Goal: Task Accomplishment & Management: Manage account settings

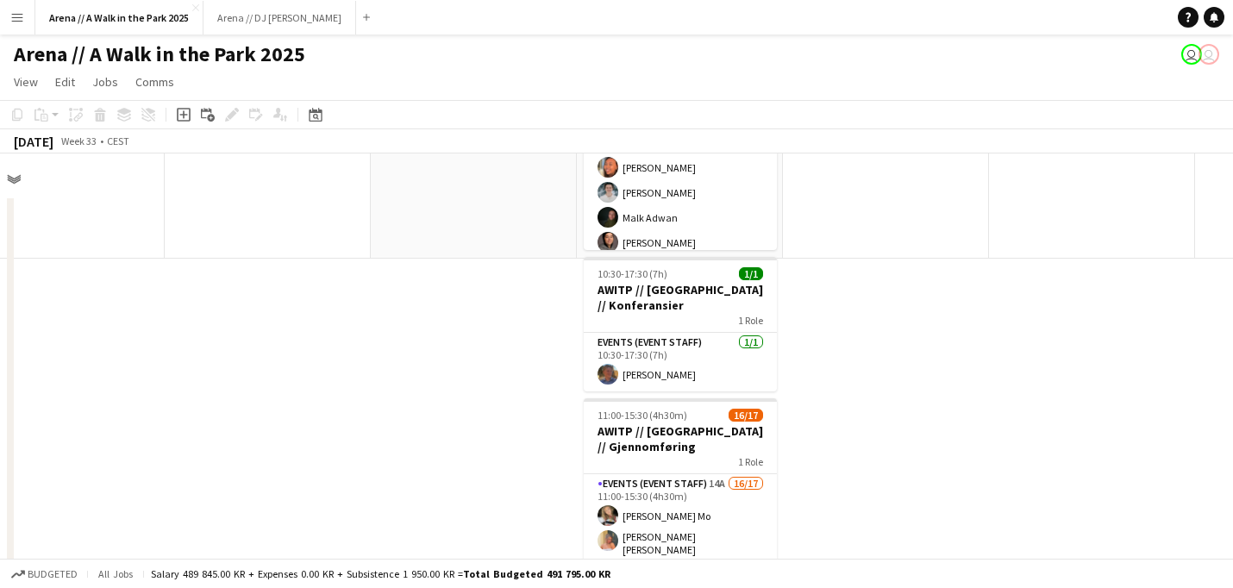
scroll to position [471, 659]
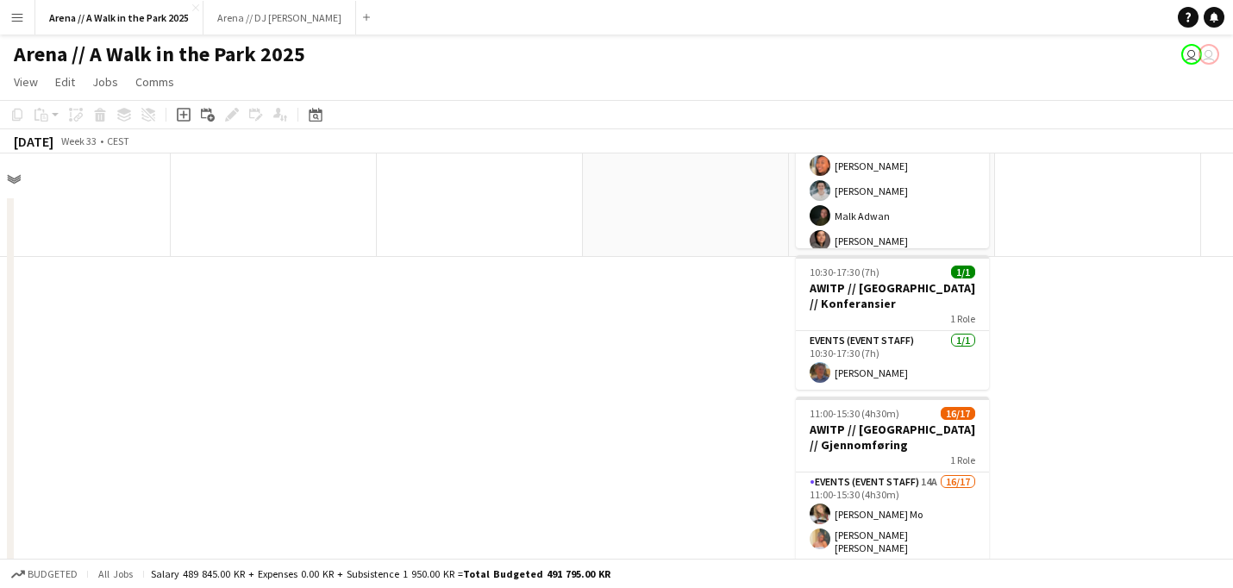
drag, startPoint x: 505, startPoint y: 279, endPoint x: 796, endPoint y: 276, distance: 291.4
click at [796, 276] on app-calendar-viewport "Mon 11 Tue 12 Wed 13 Thu 14 Fri 15 Sat 16 Sun 17 49/58 6 Jobs Mon 18 Tue 19 Wed…" at bounding box center [616, 440] width 1233 height 574
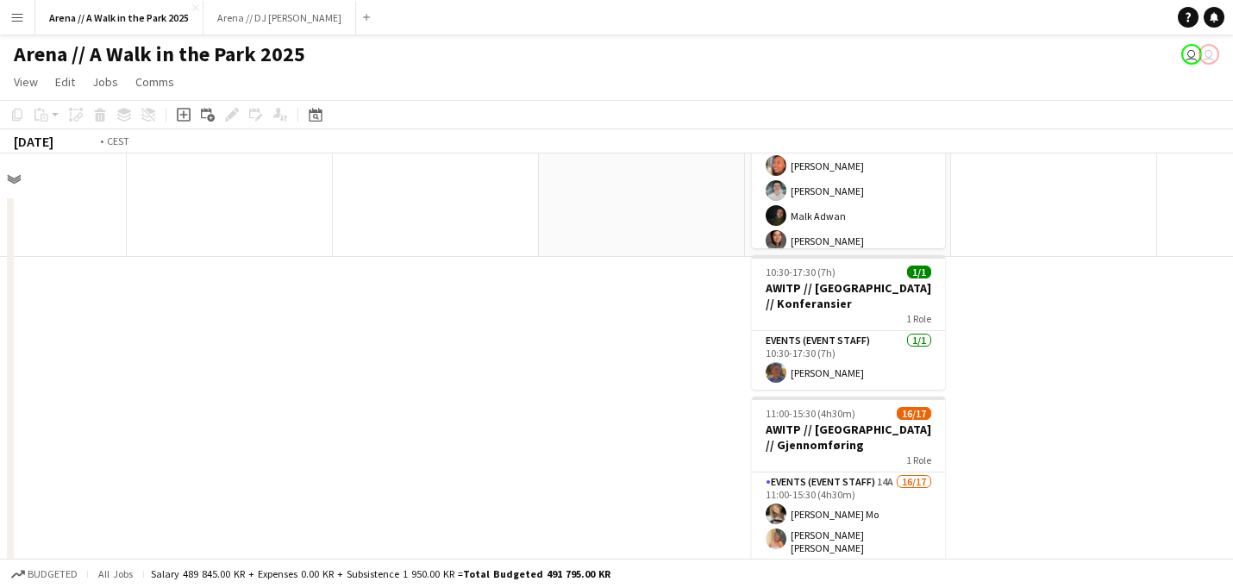
drag, startPoint x: 204, startPoint y: 233, endPoint x: 933, endPoint y: 204, distance: 728.9
click at [933, 204] on app-calendar-viewport "Mon 11 Tue 12 Wed 13 Thu 14 Fri 15 Sat 16 Sun 17 49/58 6 Jobs Mon 18 Tue 19 Wed…" at bounding box center [616, 440] width 1233 height 574
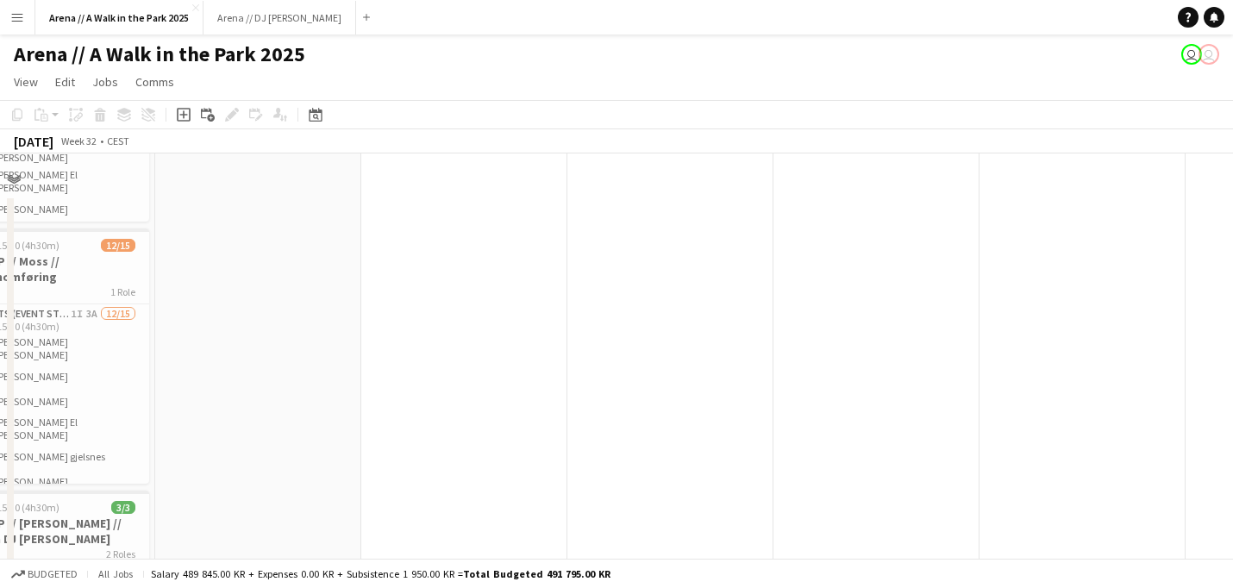
scroll to position [235, 454]
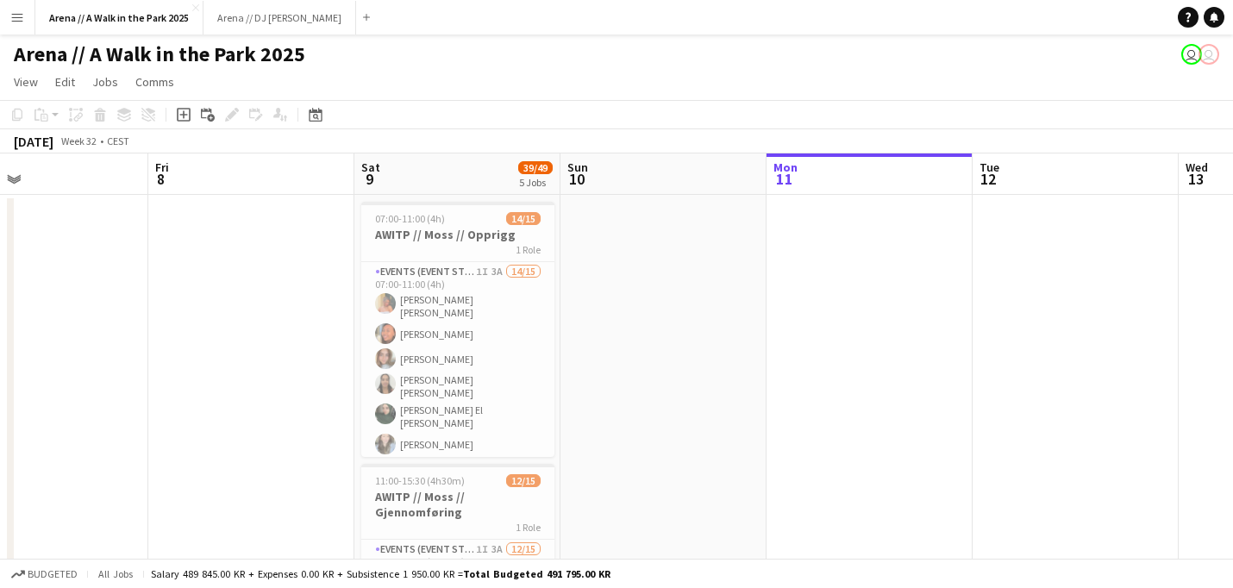
drag, startPoint x: 434, startPoint y: 253, endPoint x: 865, endPoint y: 308, distance: 434.4
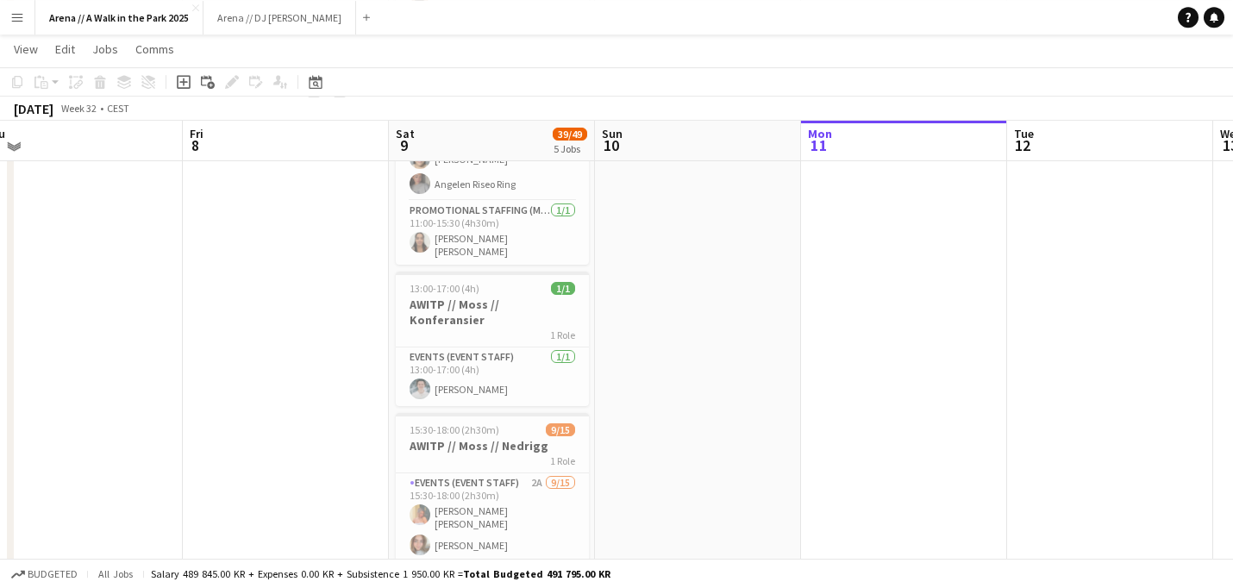
scroll to position [684, 0]
click at [459, 346] on app-card-role "Events (Event Staff) [DATE] 13:00-17:00 (4h) [PERSON_NAME]" at bounding box center [492, 375] width 193 height 59
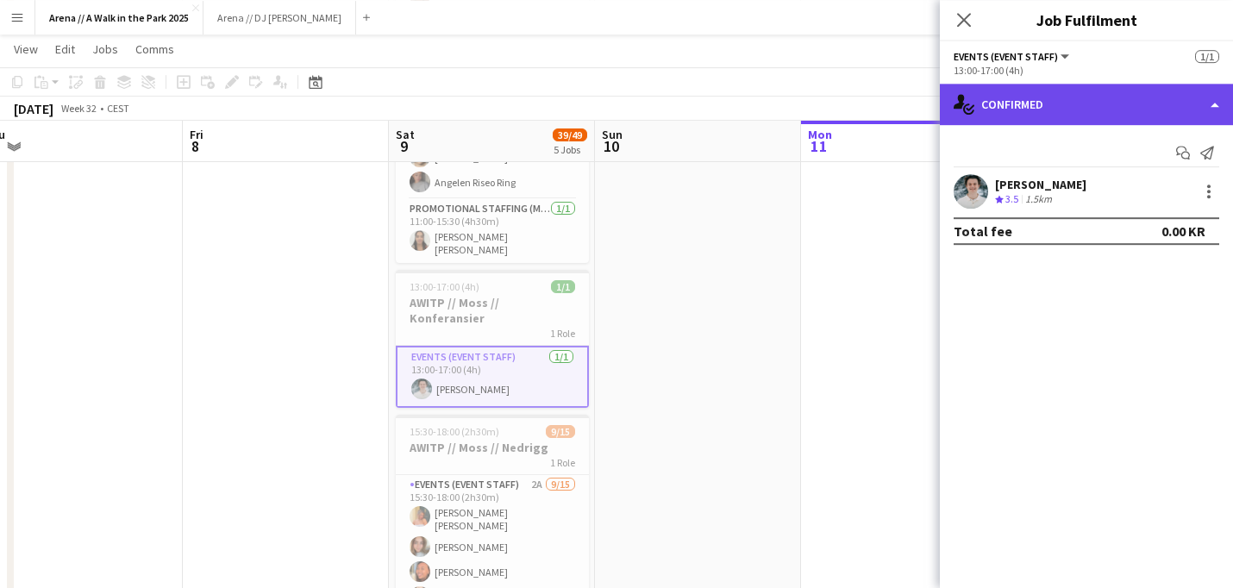
click at [1097, 102] on div "single-neutral-actions-check-2 Confirmed" at bounding box center [1086, 104] width 293 height 41
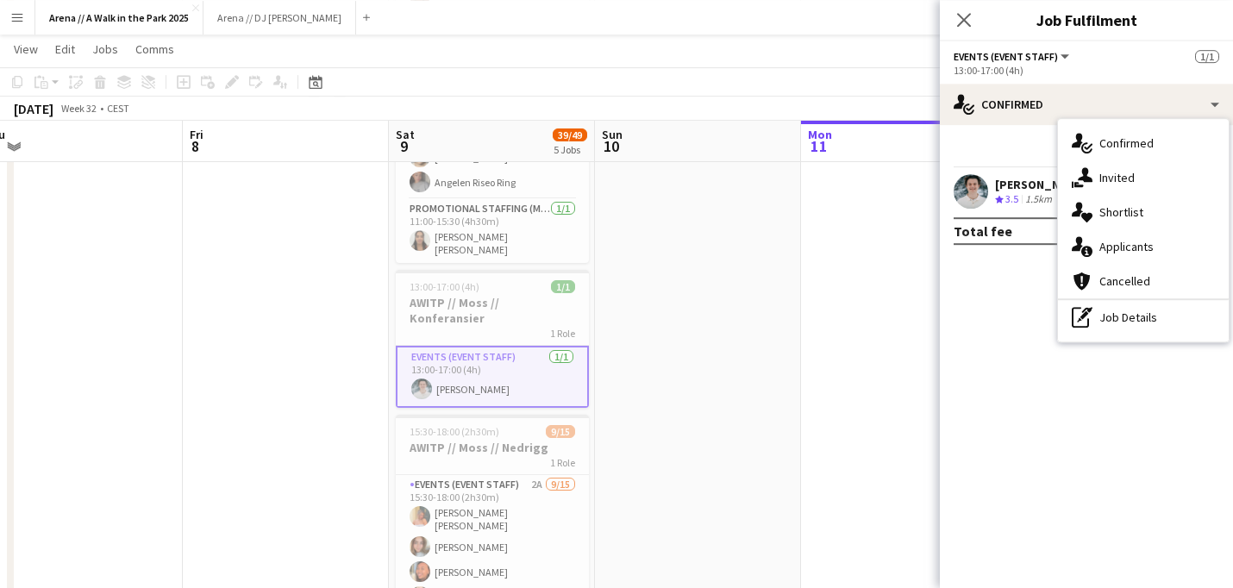
click at [975, 262] on mat-expansion-panel "check Confirmed Start chat Send notification [PERSON_NAME] Crew rating 3.5 1.5k…" at bounding box center [1086, 356] width 293 height 463
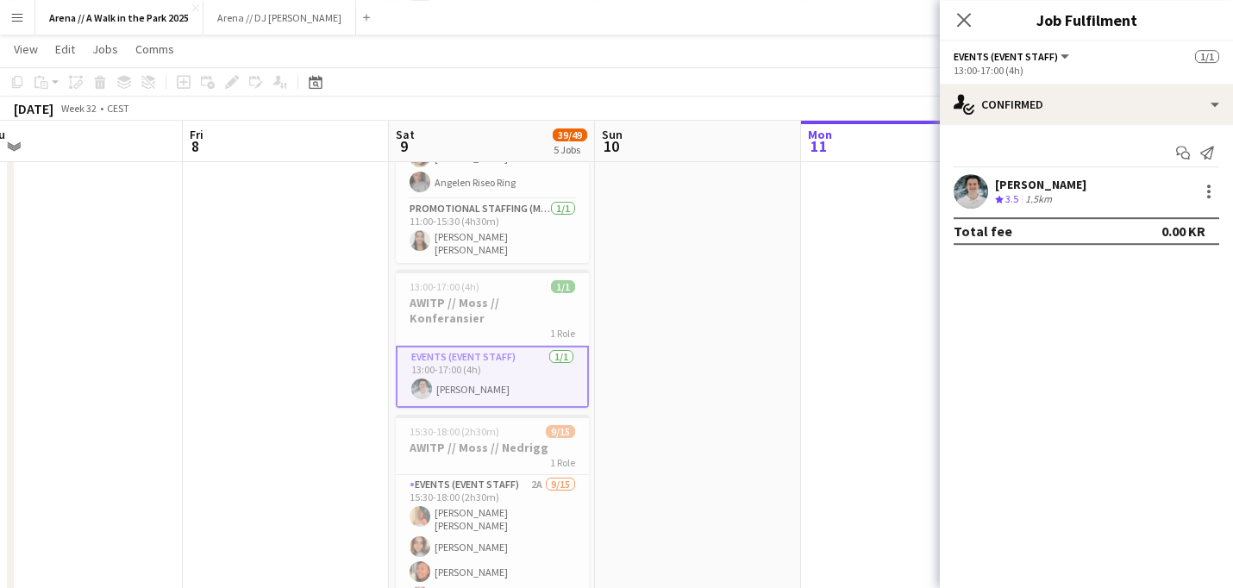
click at [684, 302] on app-date-cell at bounding box center [698, 104] width 206 height 1190
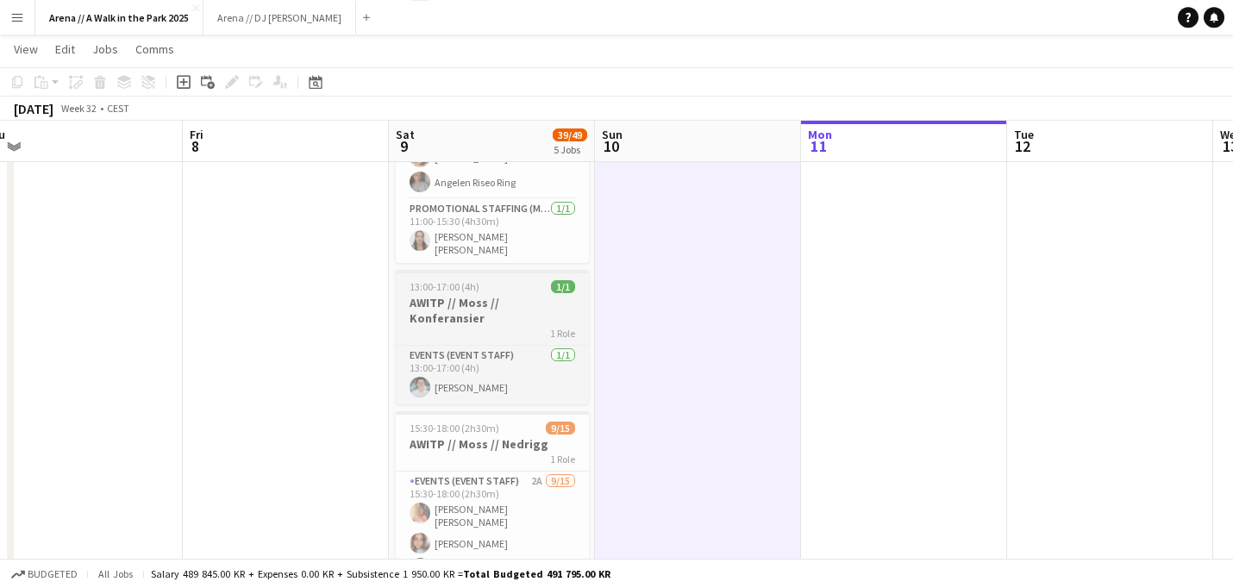
click at [551, 295] on h3 "AWITP // Moss // Konferansier" at bounding box center [492, 310] width 193 height 31
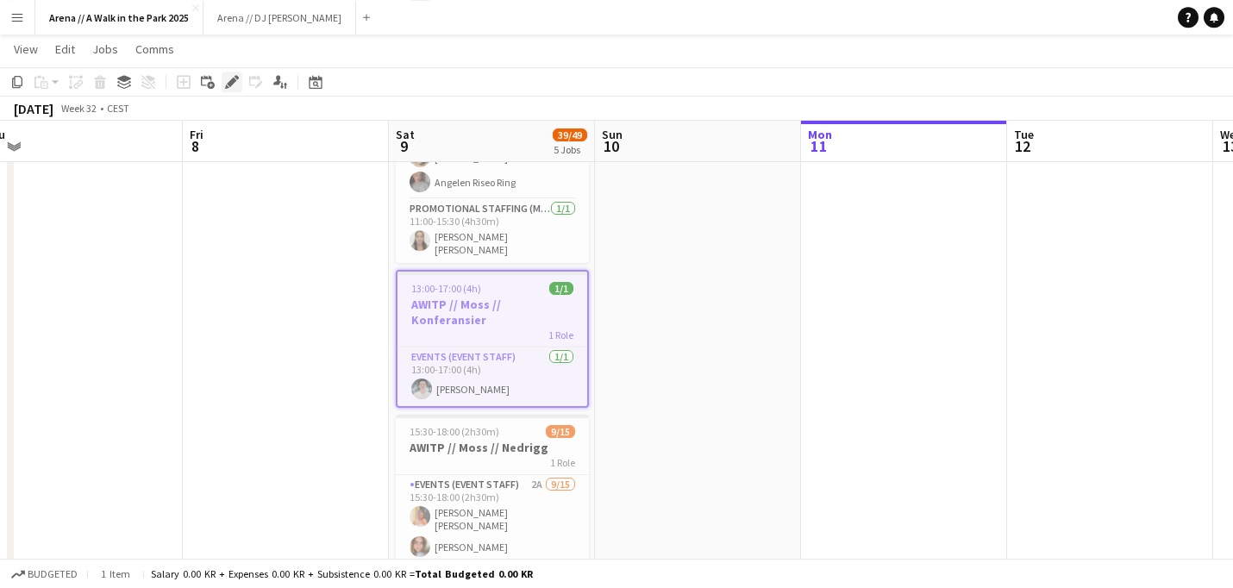
click at [222, 78] on div "Edit" at bounding box center [232, 82] width 21 height 21
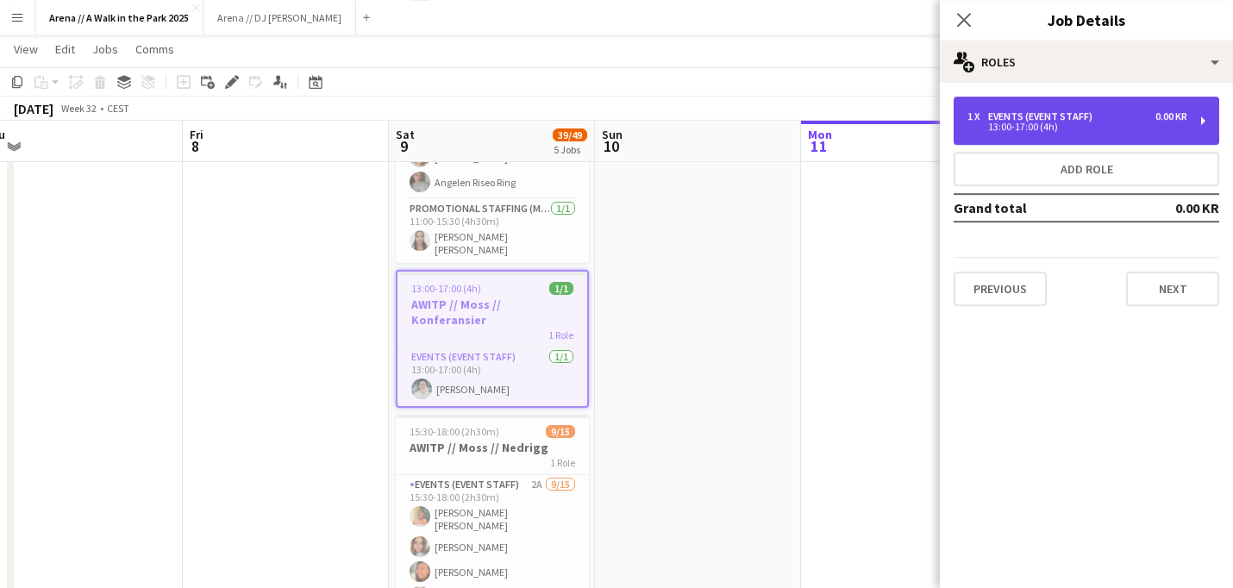
click at [1008, 104] on div "1 x Events (Event Staff) 0.00 KR 13:00-17:00 (4h)" at bounding box center [1085, 121] width 265 height 48
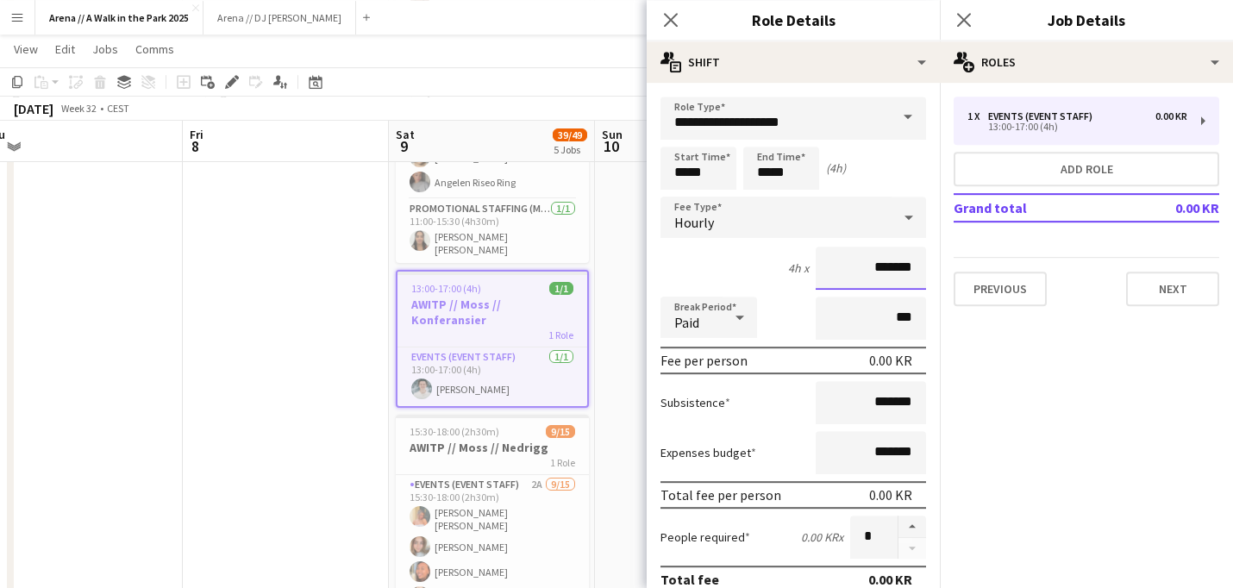
click at [873, 270] on input "*******" at bounding box center [870, 268] width 110 height 43
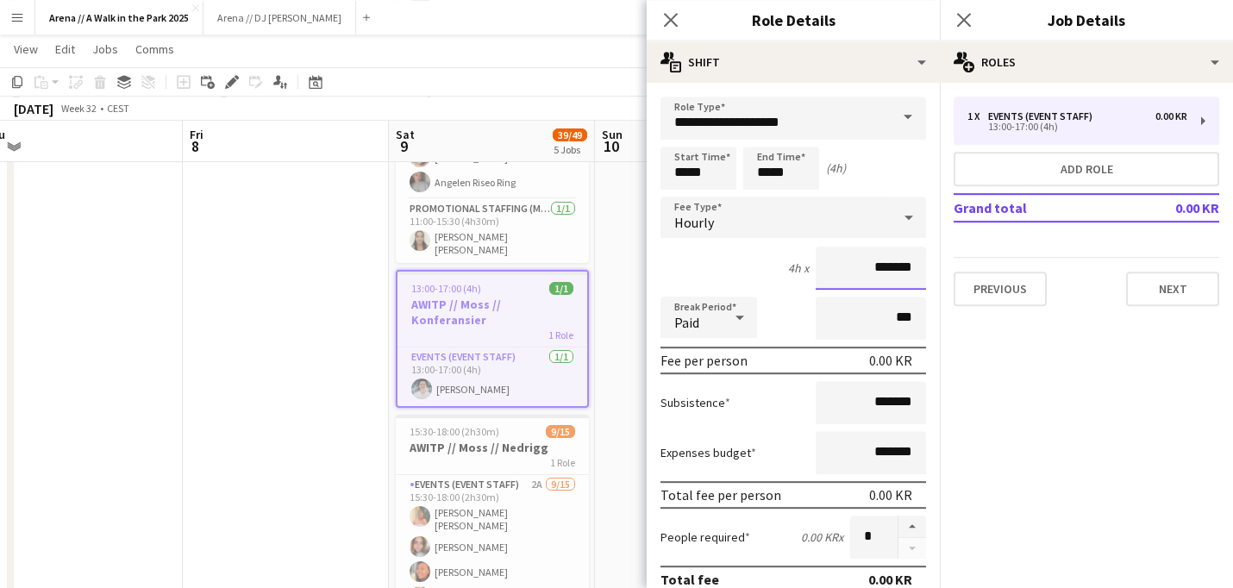
click at [873, 270] on input "*******" at bounding box center [870, 268] width 110 height 43
type input "********"
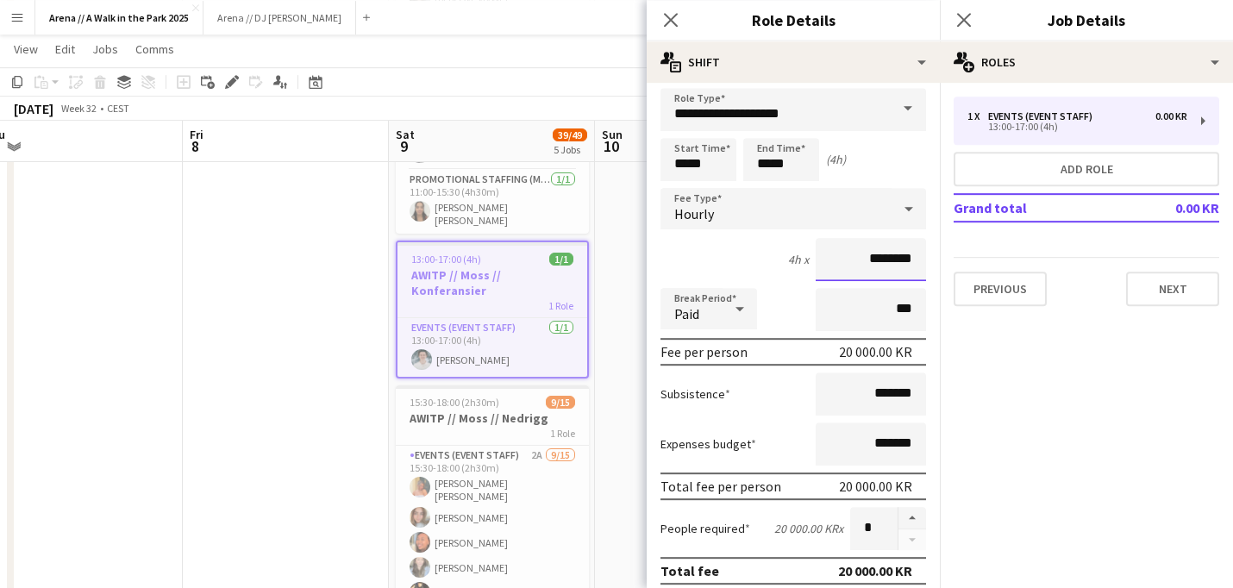
scroll to position [10, 0]
drag, startPoint x: 861, startPoint y: 257, endPoint x: 910, endPoint y: 258, distance: 49.1
click at [910, 258] on input "********" at bounding box center [870, 257] width 110 height 43
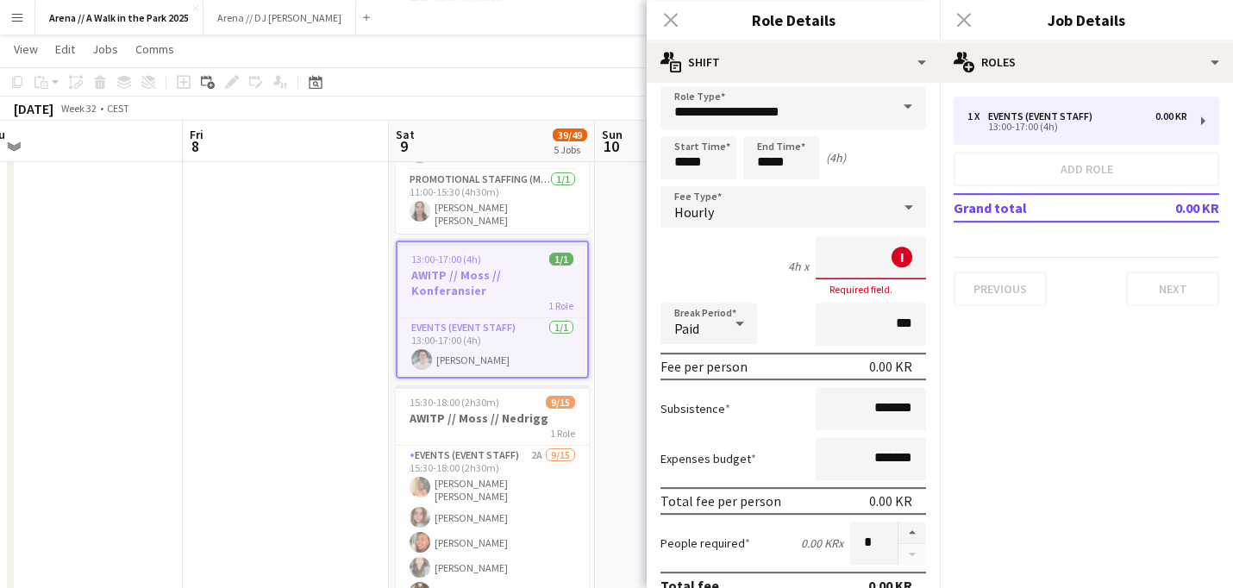
click at [791, 283] on div "4h x ! Required field." at bounding box center [792, 265] width 265 height 59
click at [783, 222] on div "Hourly" at bounding box center [775, 206] width 231 height 41
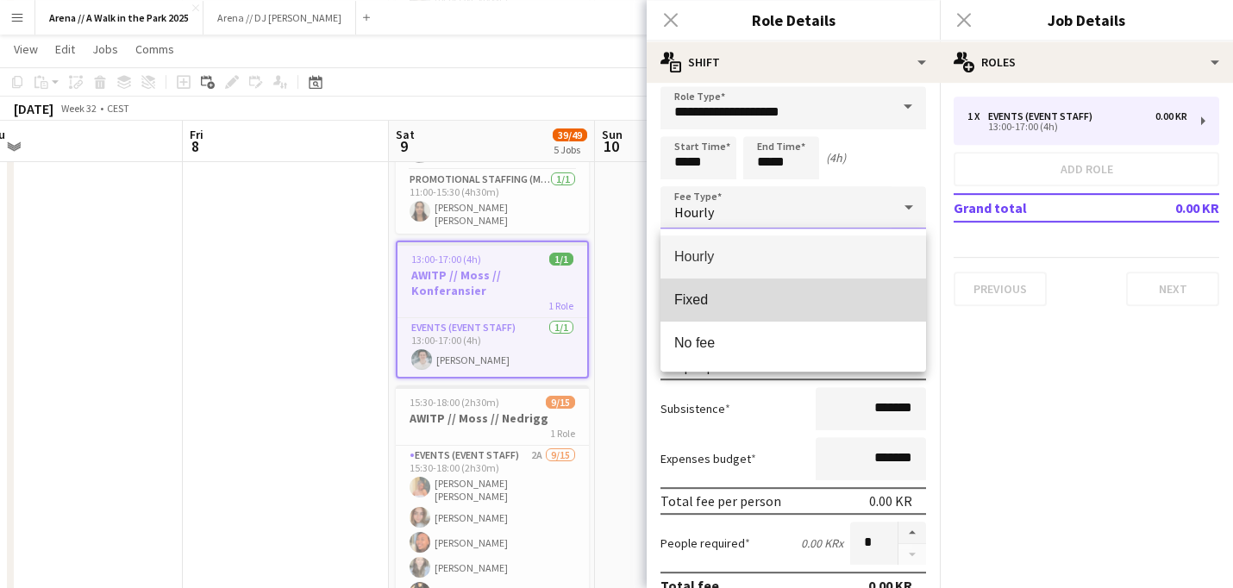
click at [760, 312] on mat-option "Fixed" at bounding box center [792, 299] width 265 height 43
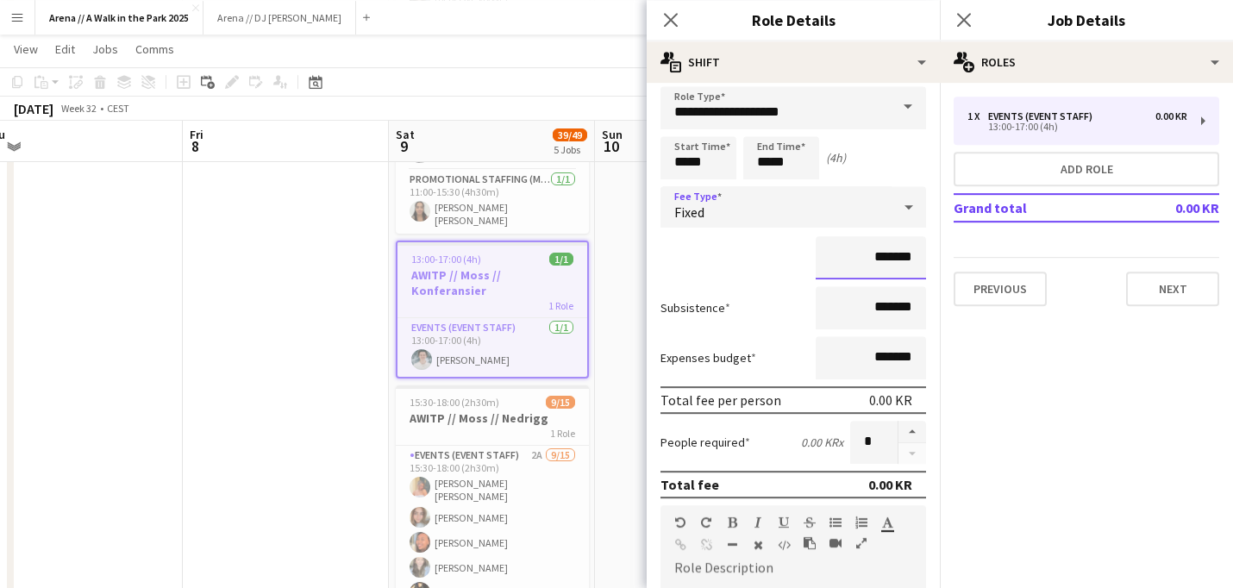
click at [875, 258] on input "*******" at bounding box center [870, 257] width 110 height 43
click at [874, 256] on input "*******" at bounding box center [870, 257] width 110 height 43
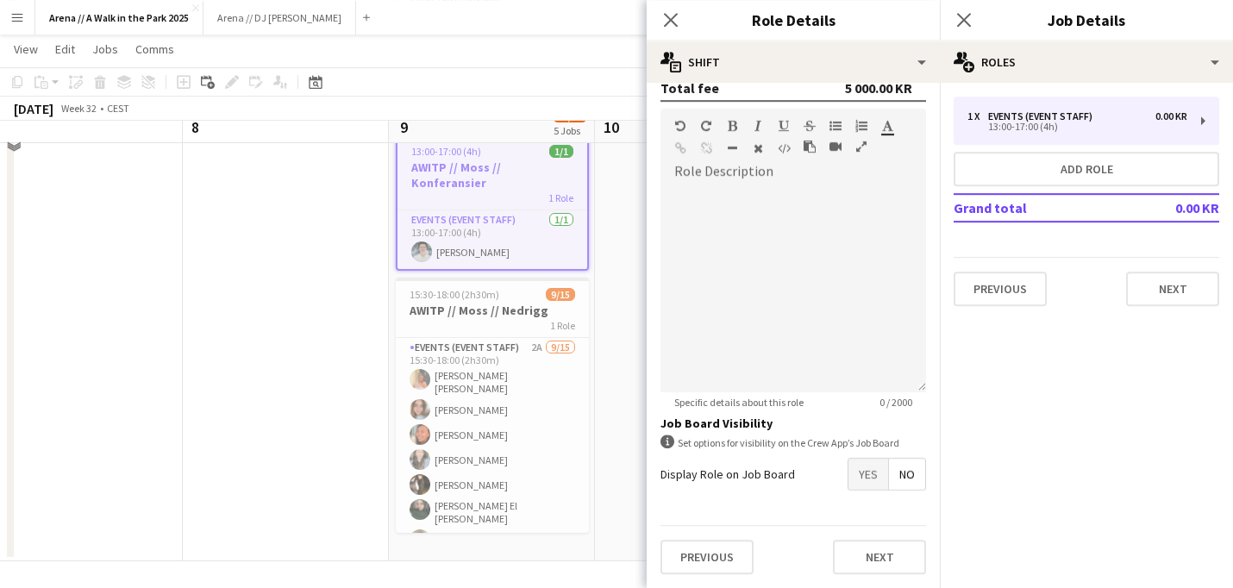
scroll to position [824, 0]
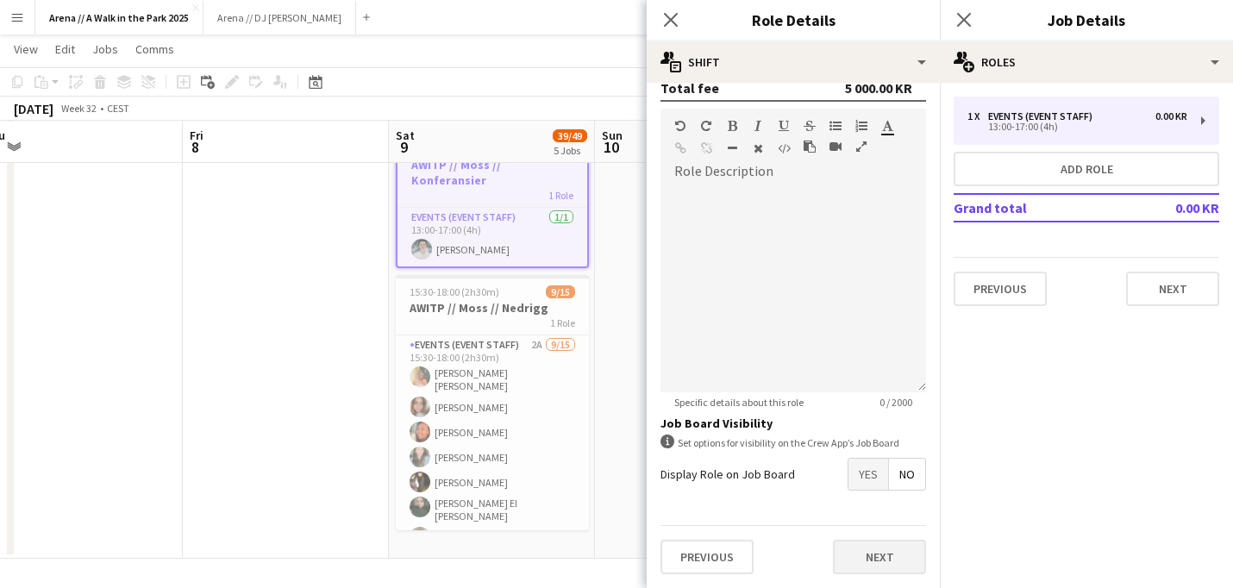
type input "********"
click at [850, 544] on button "Next" at bounding box center [879, 557] width 93 height 34
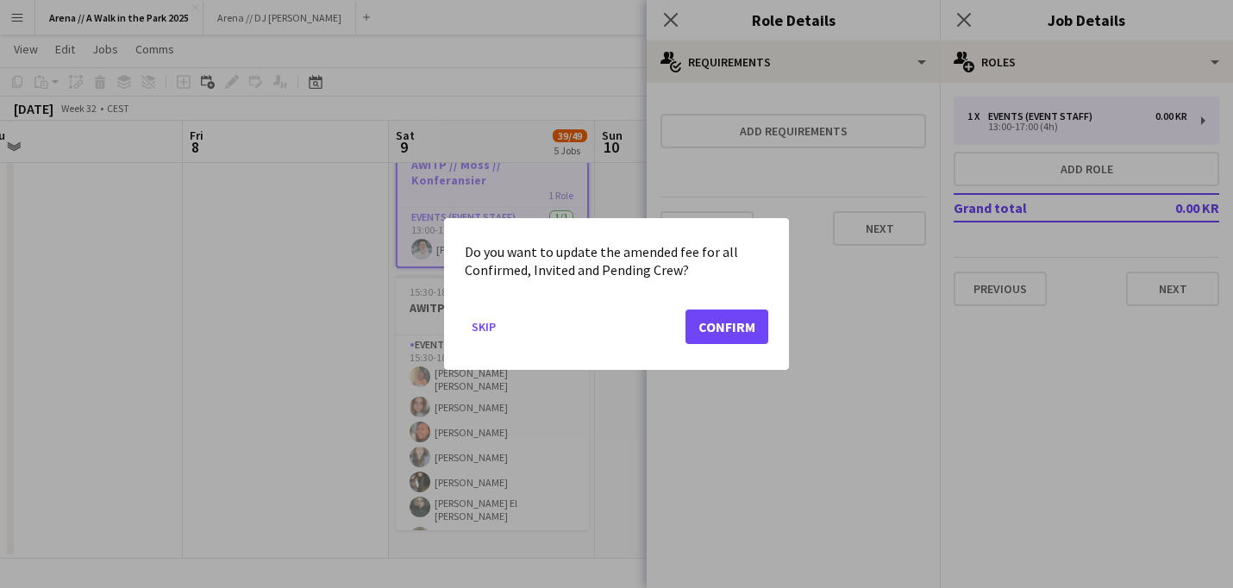
scroll to position [0, 435]
click at [712, 325] on button "Confirm" at bounding box center [726, 326] width 83 height 34
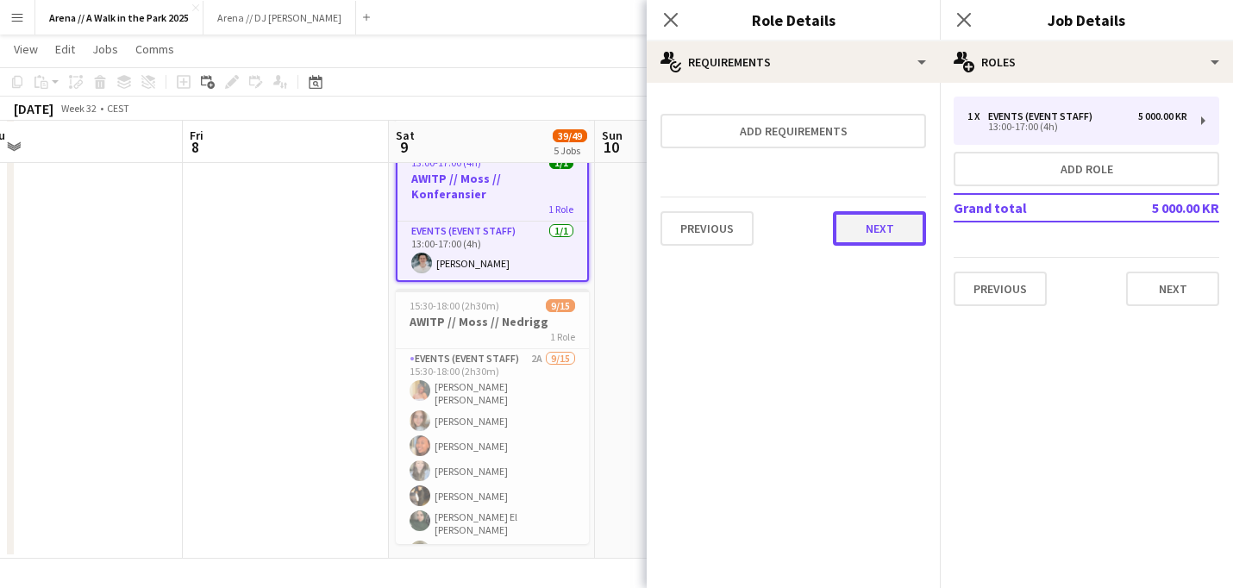
click at [878, 233] on button "Next" at bounding box center [879, 228] width 93 height 34
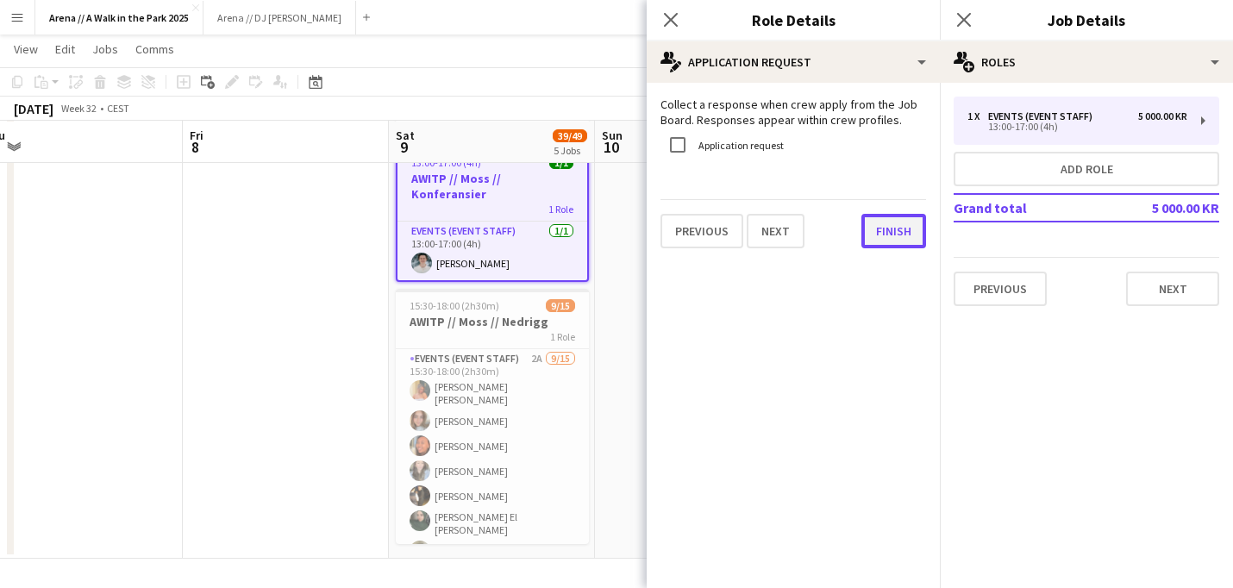
click at [896, 231] on button "Finish" at bounding box center [893, 231] width 65 height 34
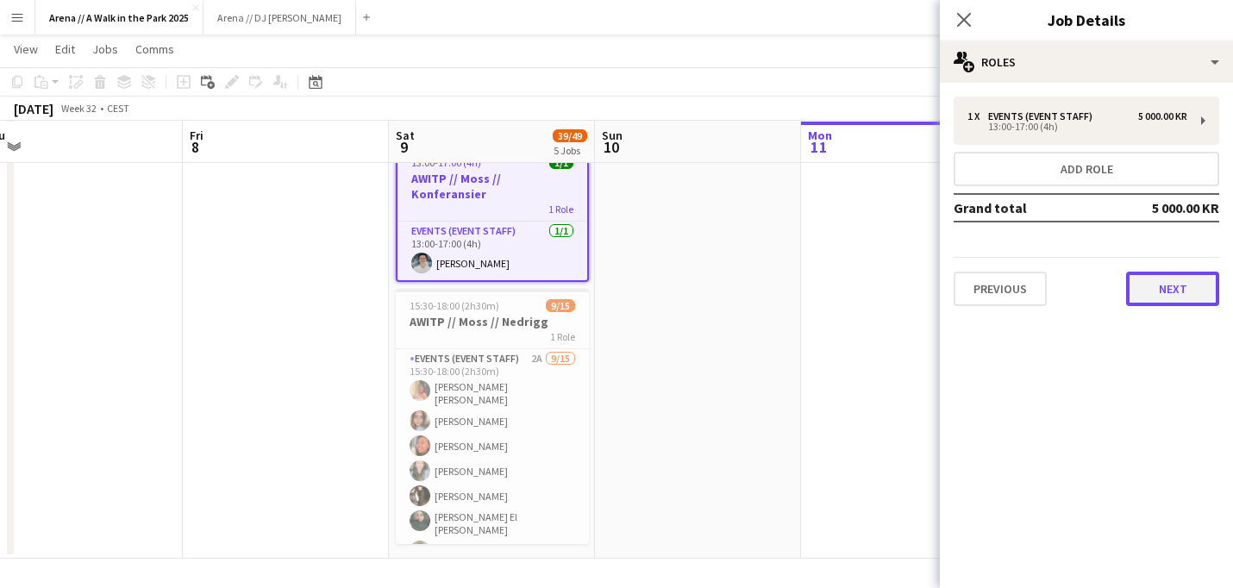
click at [1152, 291] on button "Next" at bounding box center [1172, 289] width 93 height 34
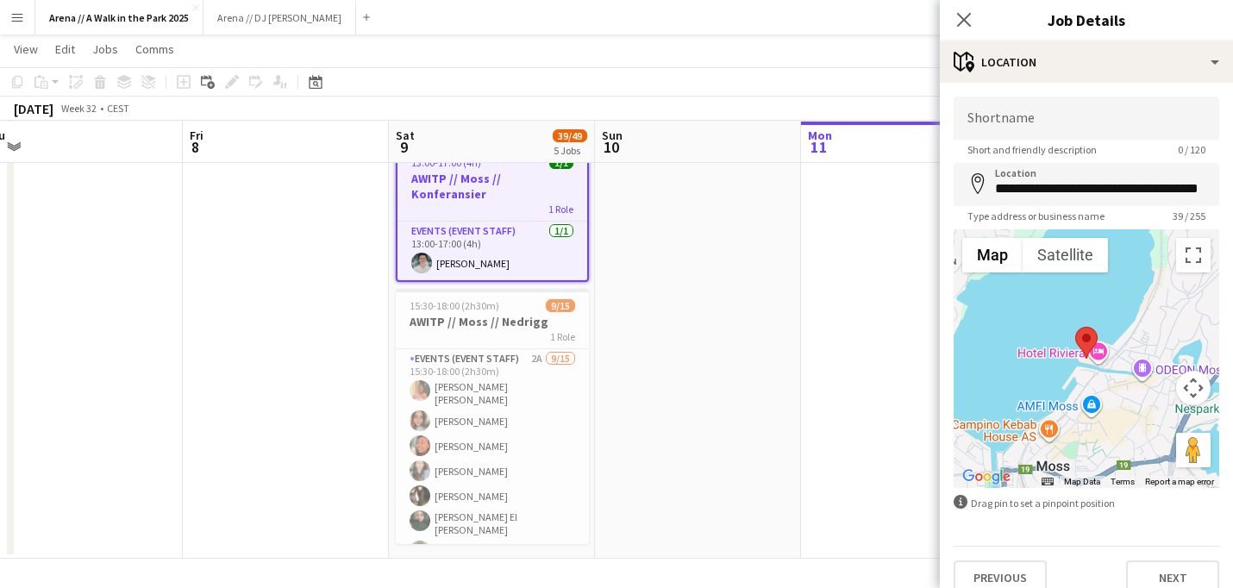
click at [963, 8] on div "Close pop-in" at bounding box center [964, 20] width 48 height 40
click at [964, 20] on icon at bounding box center [963, 19] width 16 height 16
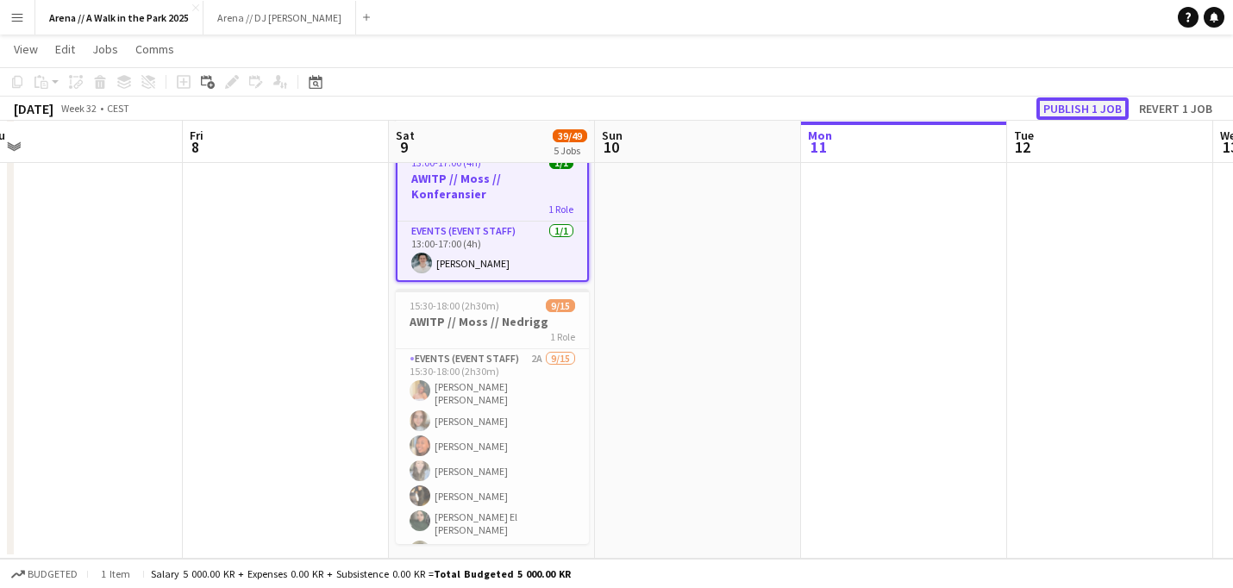
click at [1104, 108] on button "Publish 1 job" at bounding box center [1082, 108] width 92 height 22
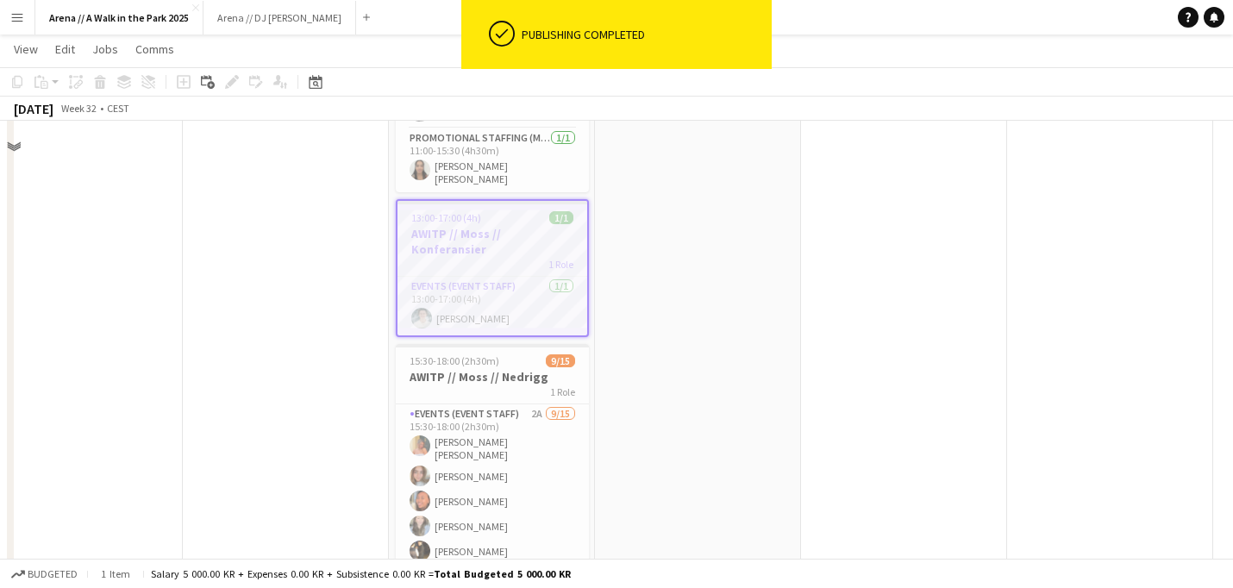
scroll to position [824, 0]
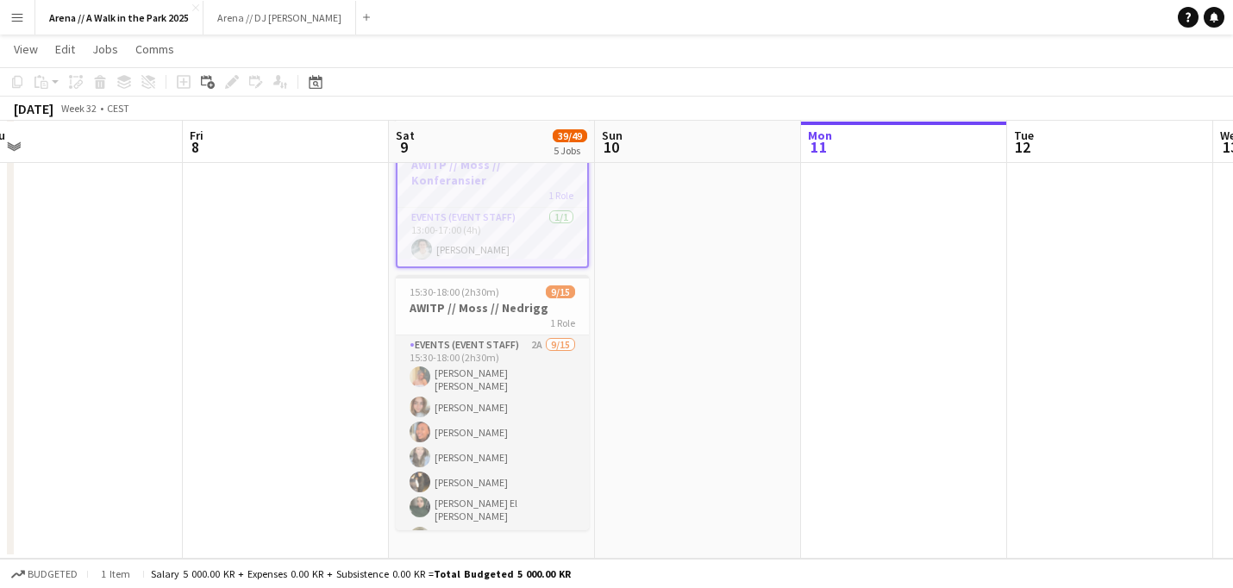
click at [498, 430] on app-card-role "Events (Event Staff) 2A [DATE] 15:30-18:00 (2h30m) [PERSON_NAME] [PERSON_NAME] …" at bounding box center [492, 544] width 193 height 419
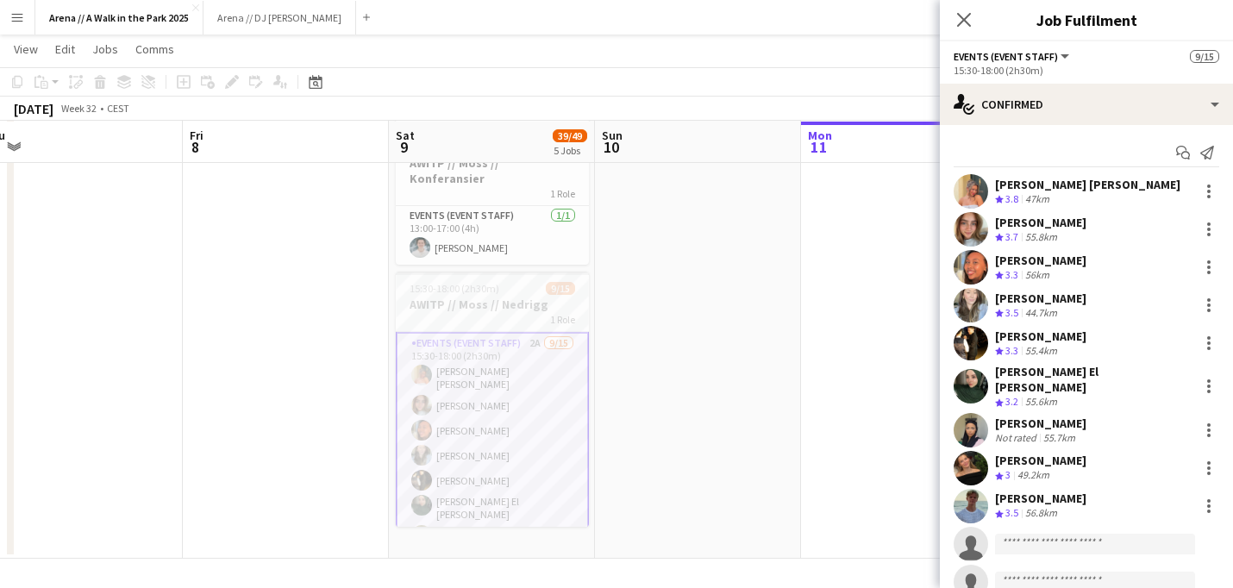
click at [1021, 265] on div "[PERSON_NAME]" at bounding box center [1040, 261] width 91 height 16
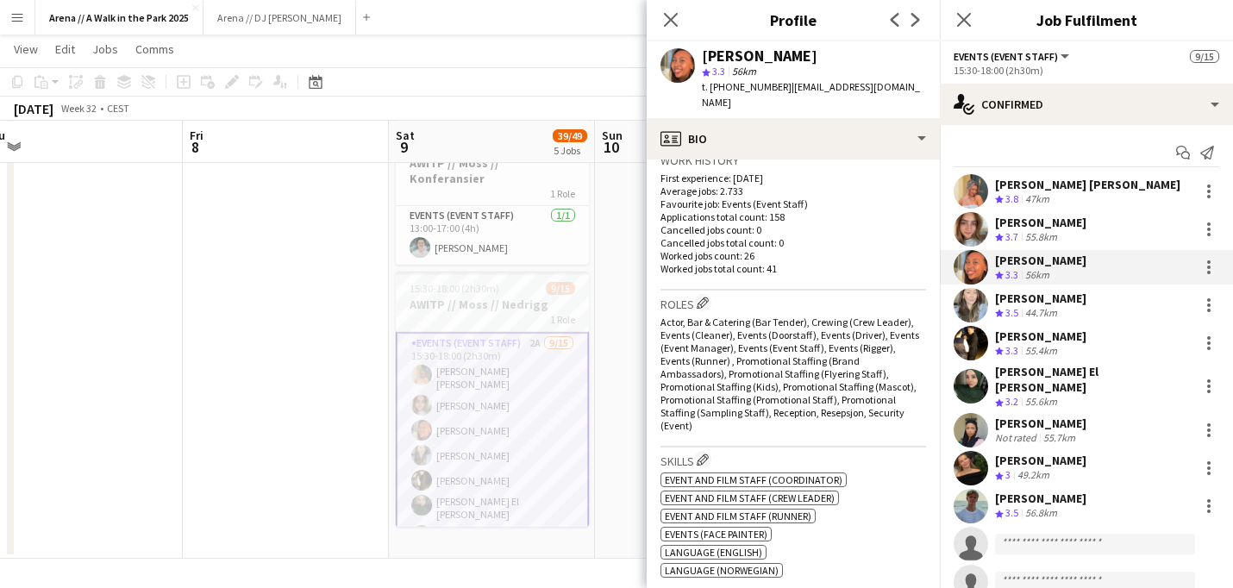
scroll to position [452, 0]
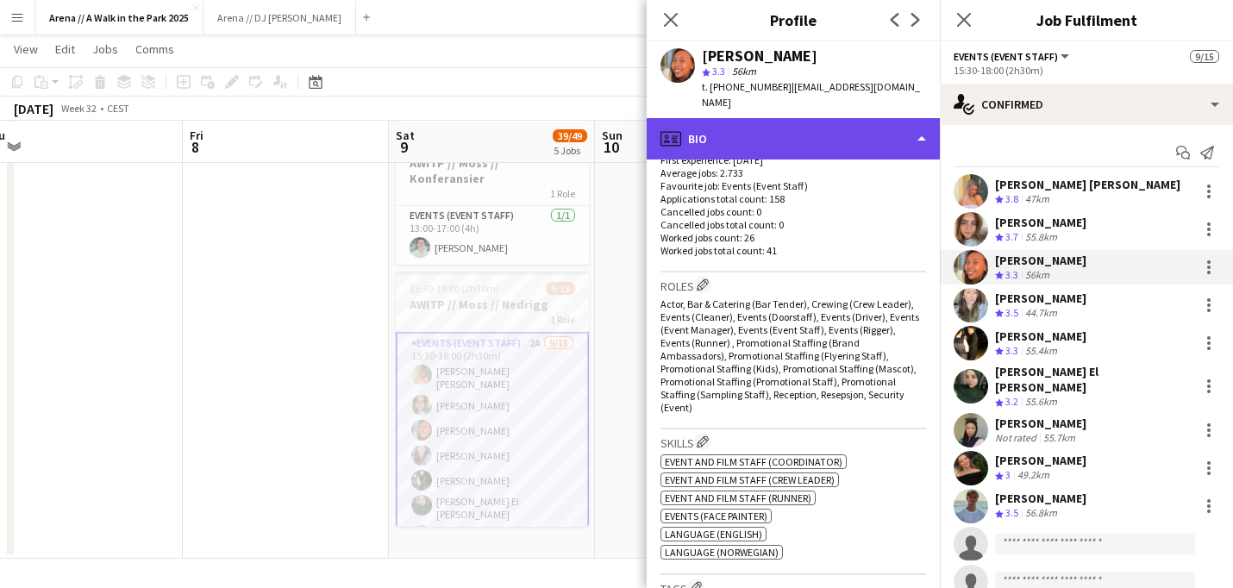
click at [900, 128] on div "profile Bio" at bounding box center [792, 138] width 293 height 41
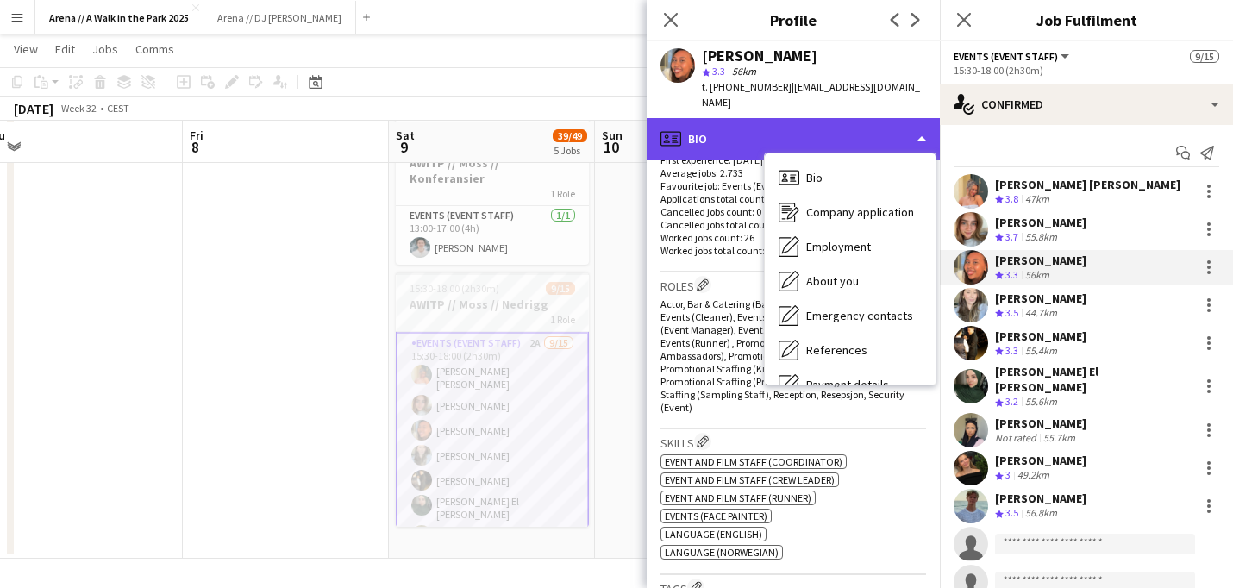
click at [900, 128] on div "profile Bio" at bounding box center [792, 138] width 293 height 41
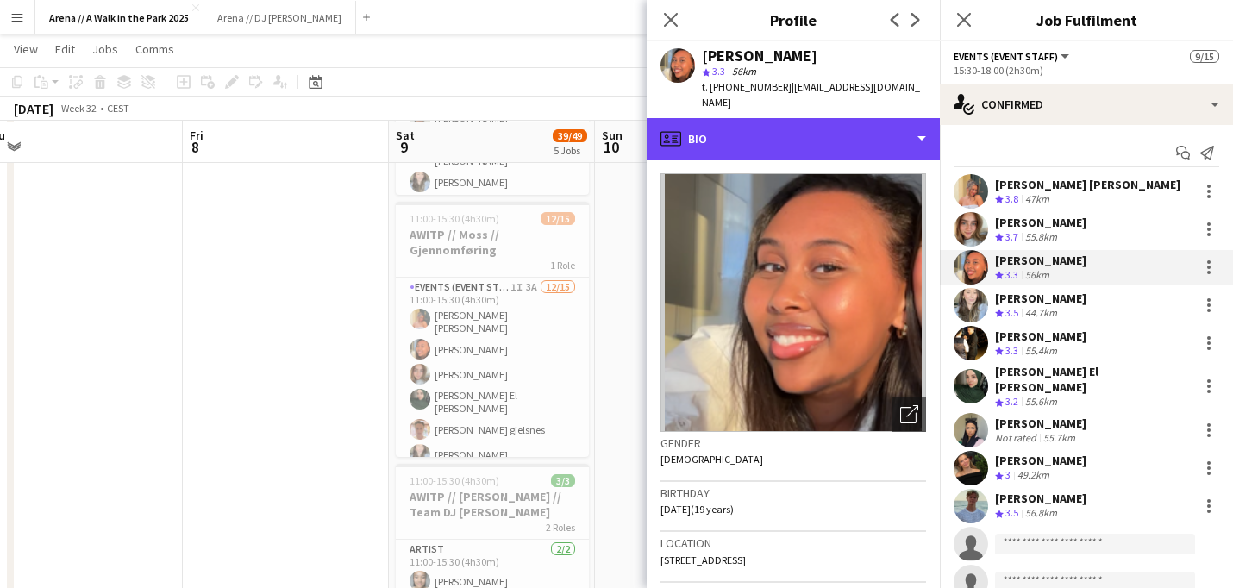
scroll to position [14, 0]
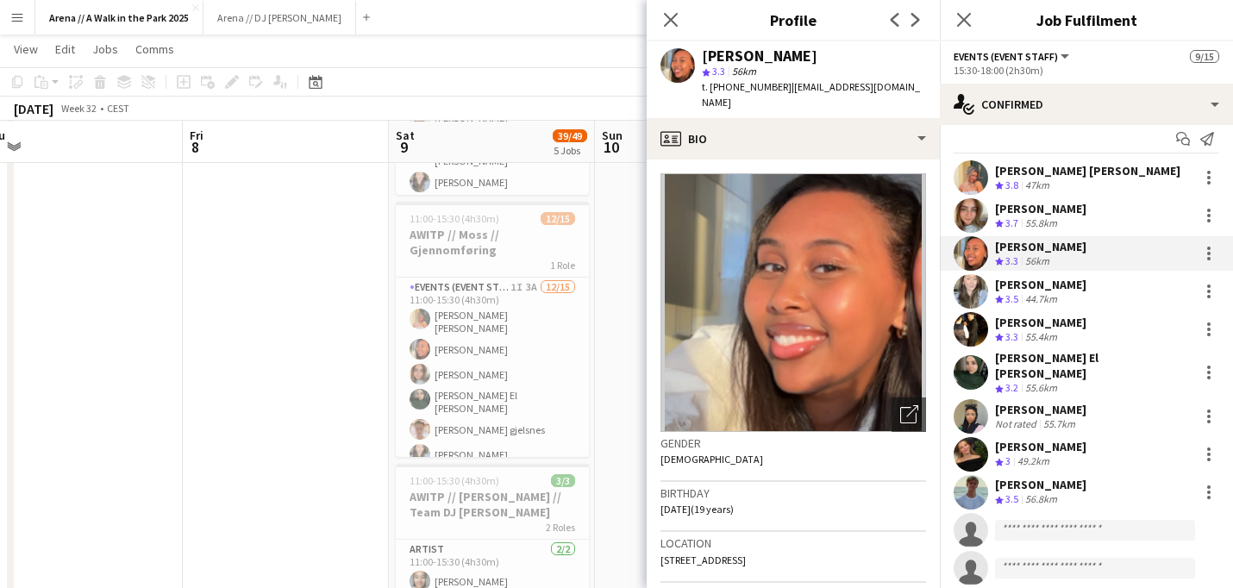
click at [353, 274] on app-date-cell at bounding box center [286, 528] width 206 height 1190
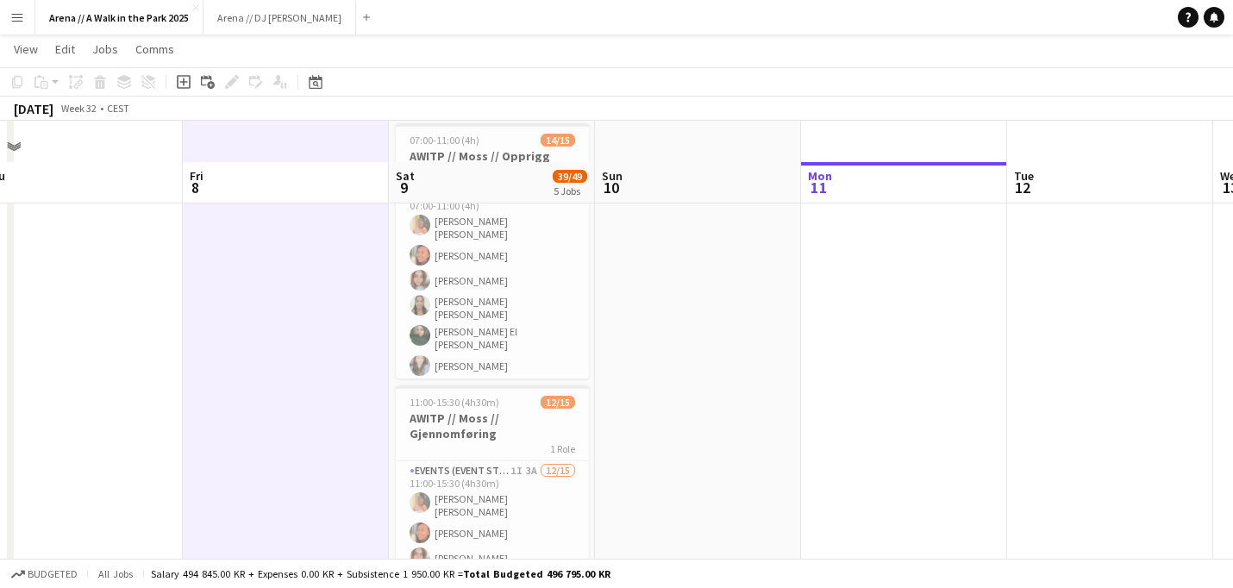
scroll to position [0, 0]
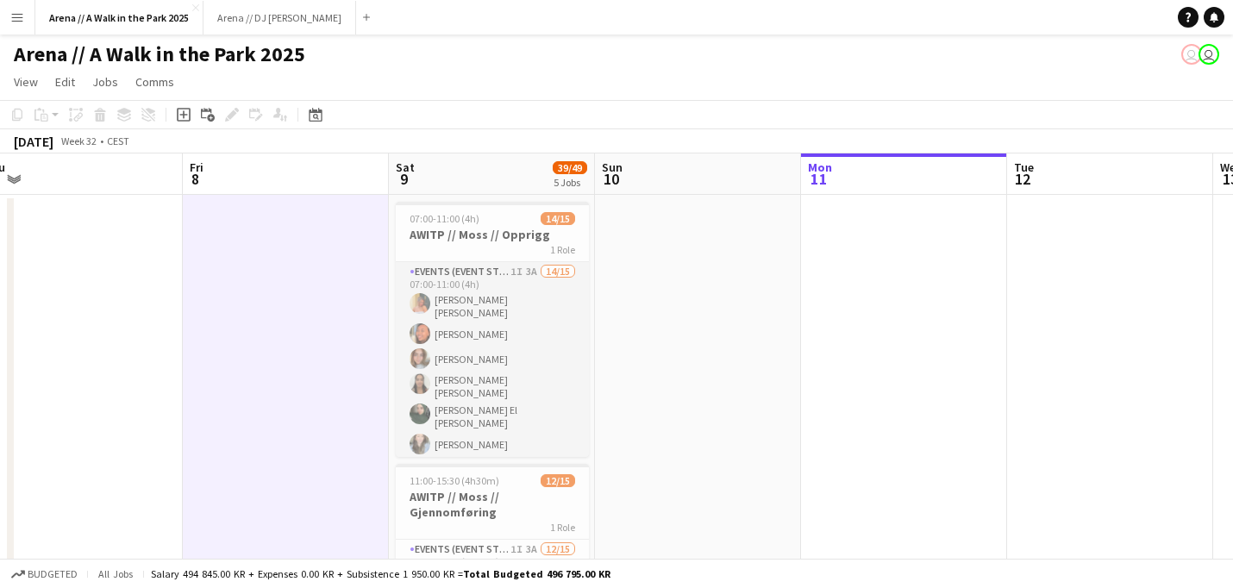
click at [495, 356] on app-card-role "Events (Event Staff) 1I 3A 14/15 07:00-11:00 (4h) [PERSON_NAME] [PERSON_NAME] […" at bounding box center [492, 476] width 193 height 429
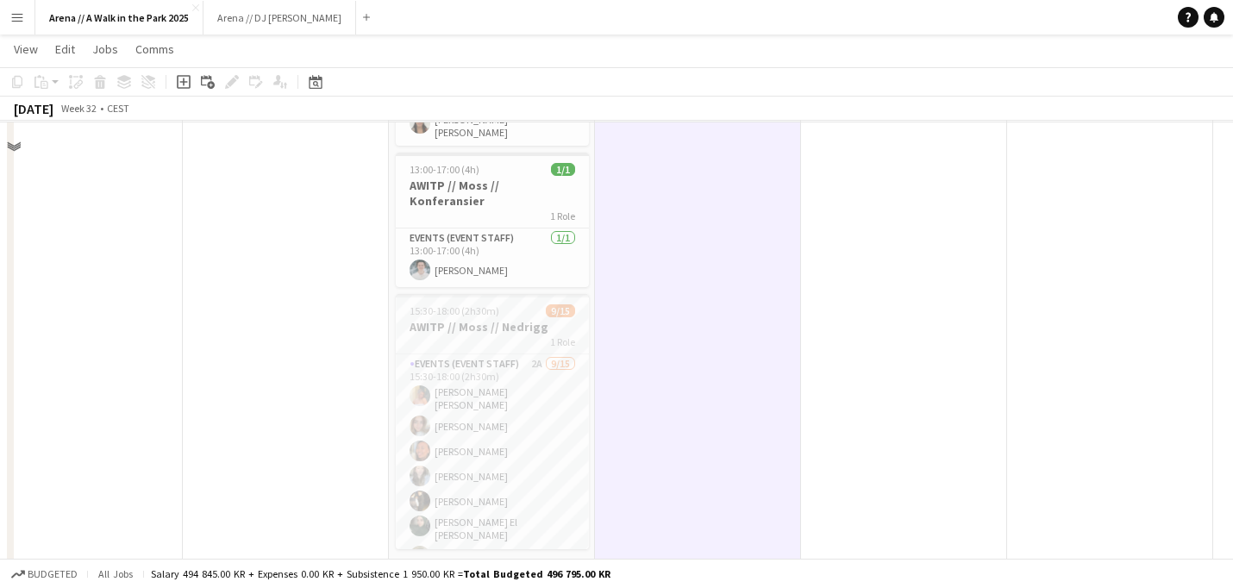
scroll to position [824, 0]
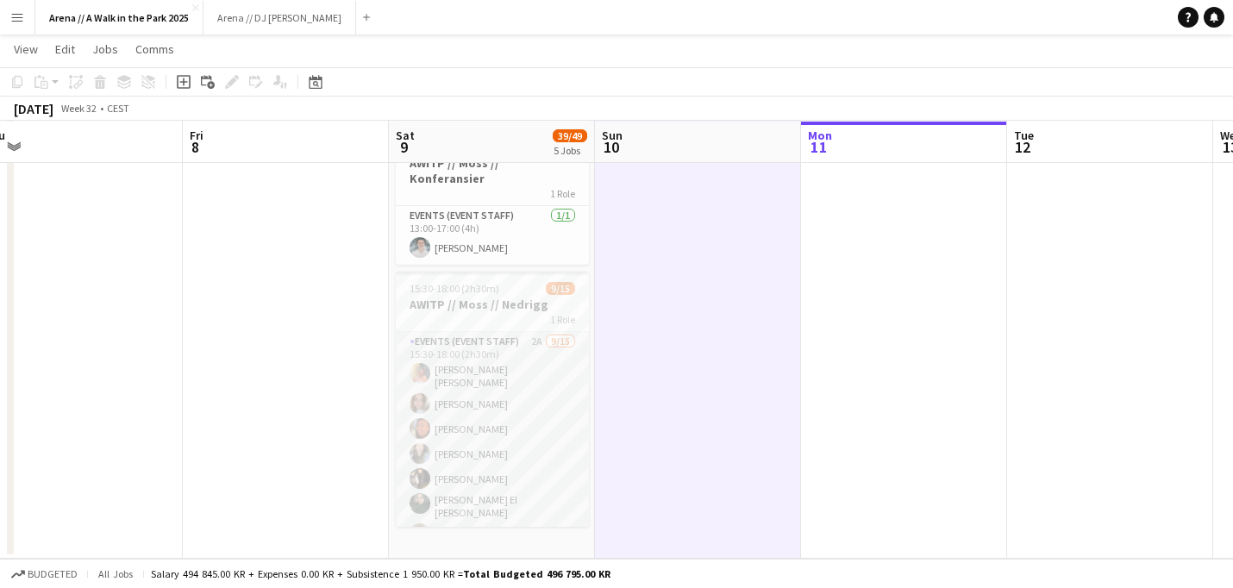
click at [463, 434] on app-card-role "Events (Event Staff) 2A [DATE] 15:30-18:00 (2h30m) [PERSON_NAME] [PERSON_NAME] …" at bounding box center [492, 541] width 193 height 419
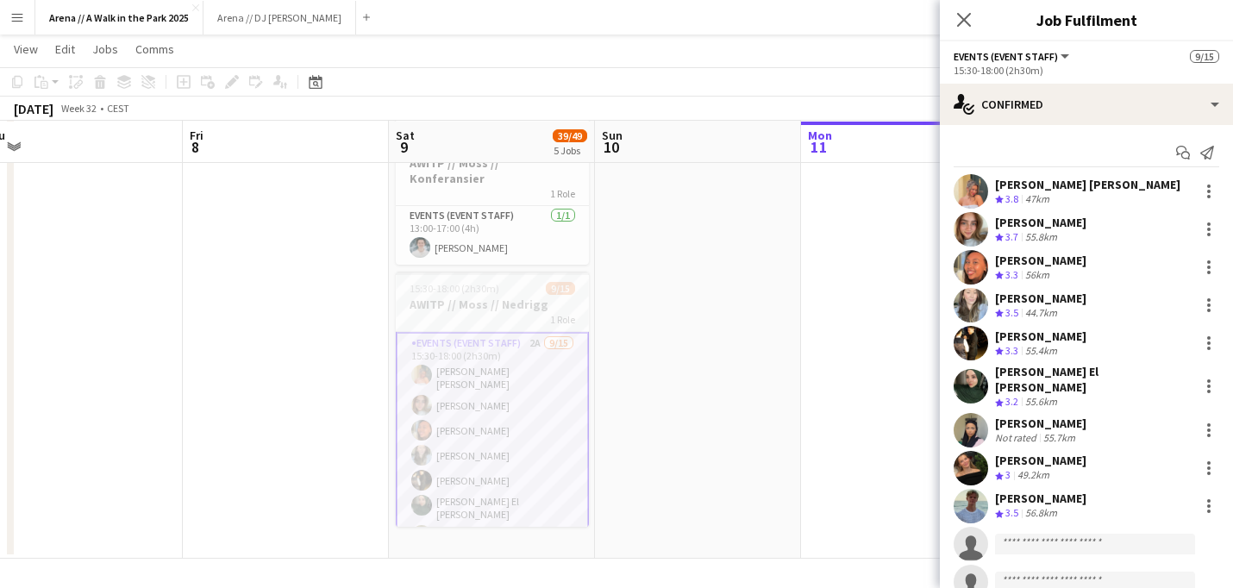
click at [1047, 506] on div "56.8km" at bounding box center [1040, 513] width 39 height 15
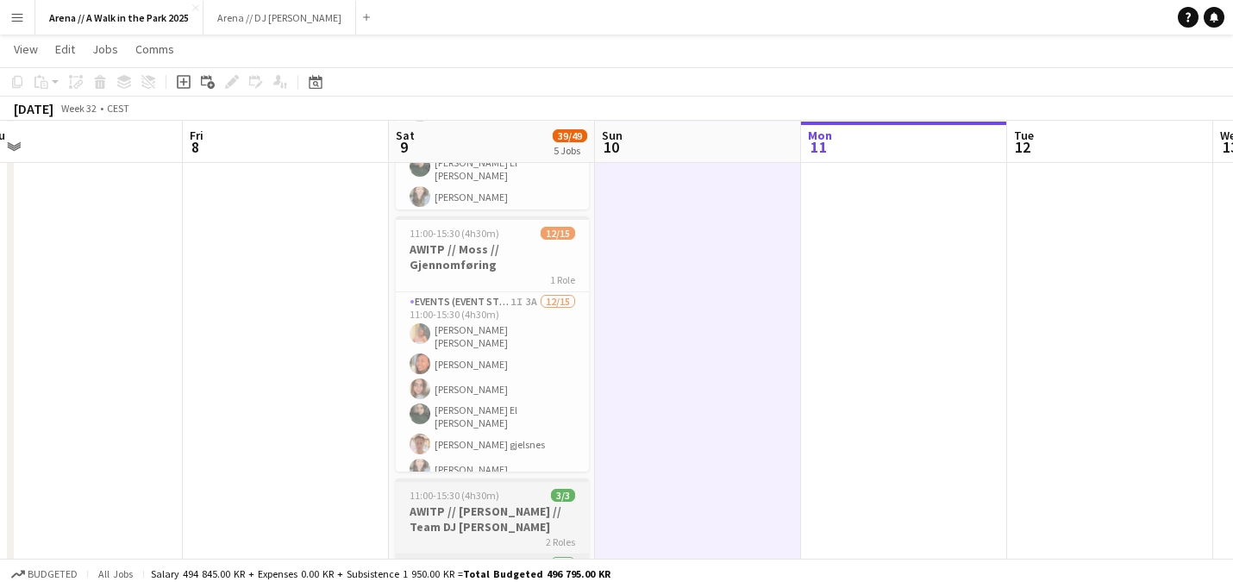
scroll to position [236, 0]
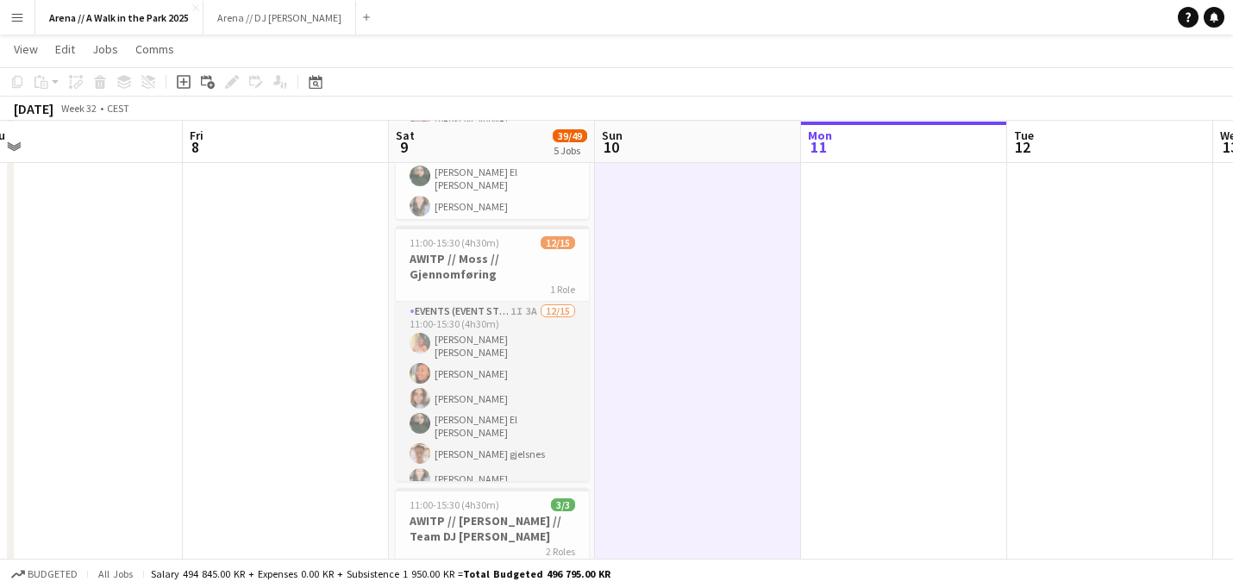
click at [508, 387] on app-card-role "Events (Event Staff) 1I 3A [DATE] 11:00-15:30 (4h30m) [PERSON_NAME] [PERSON_NAM…" at bounding box center [492, 514] width 193 height 424
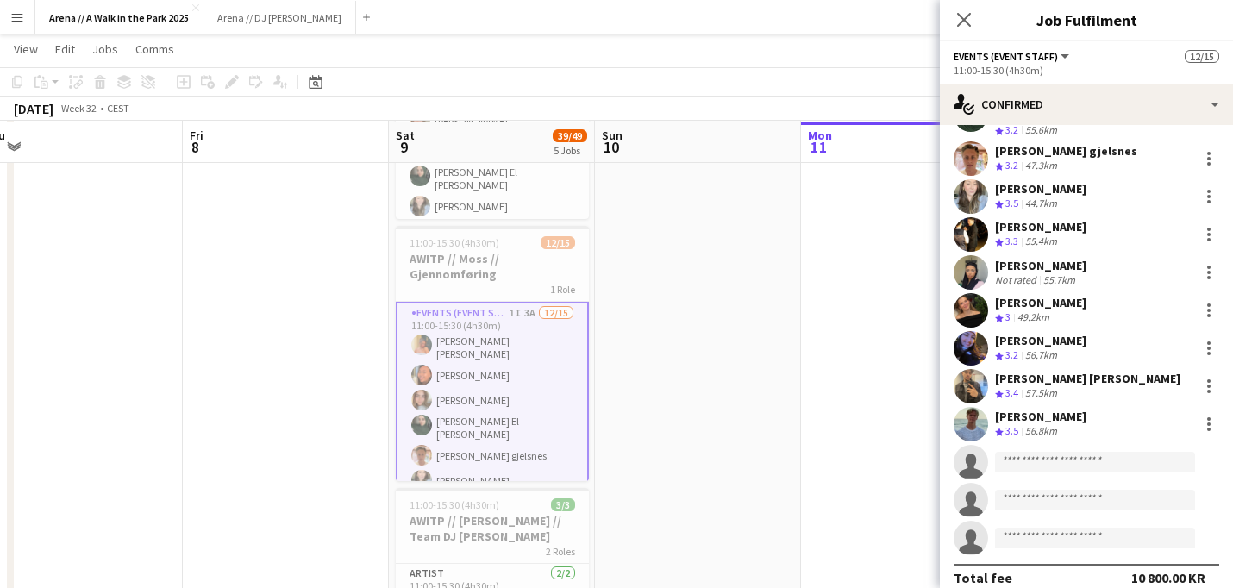
scroll to position [197, 0]
click at [634, 372] on app-date-cell at bounding box center [698, 552] width 206 height 1190
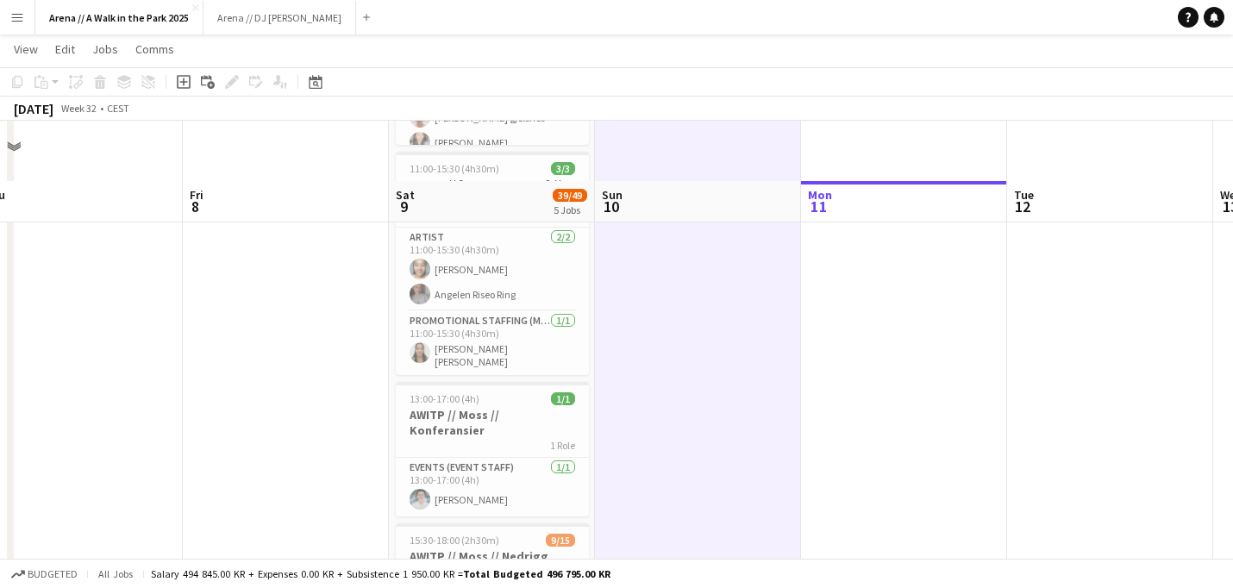
scroll to position [632, 0]
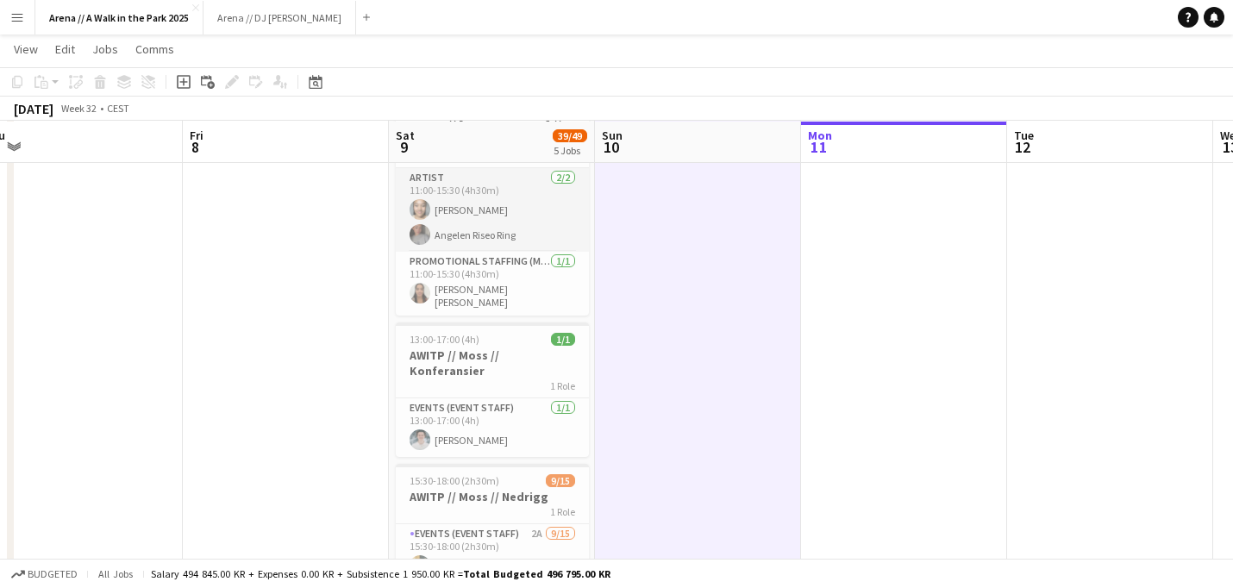
click at [496, 219] on app-card-role "Artist [DATE] 11:00-15:30 (4h30m) [PERSON_NAME] Riseo Ring" at bounding box center [492, 210] width 193 height 84
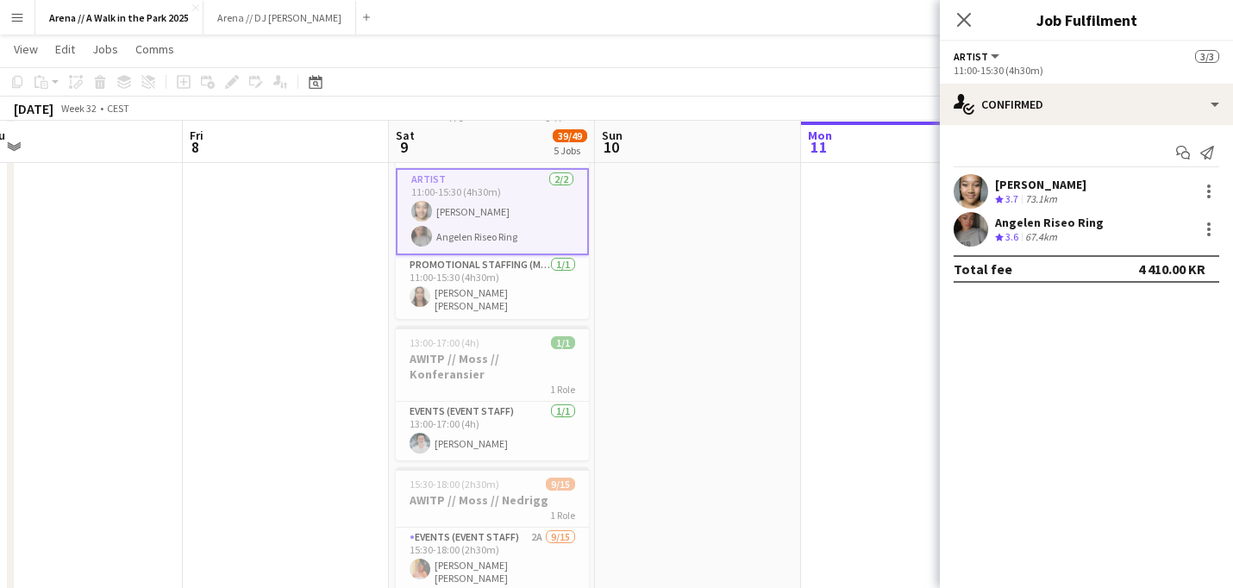
click at [1027, 223] on div "Angelen Riseo Ring" at bounding box center [1049, 223] width 109 height 16
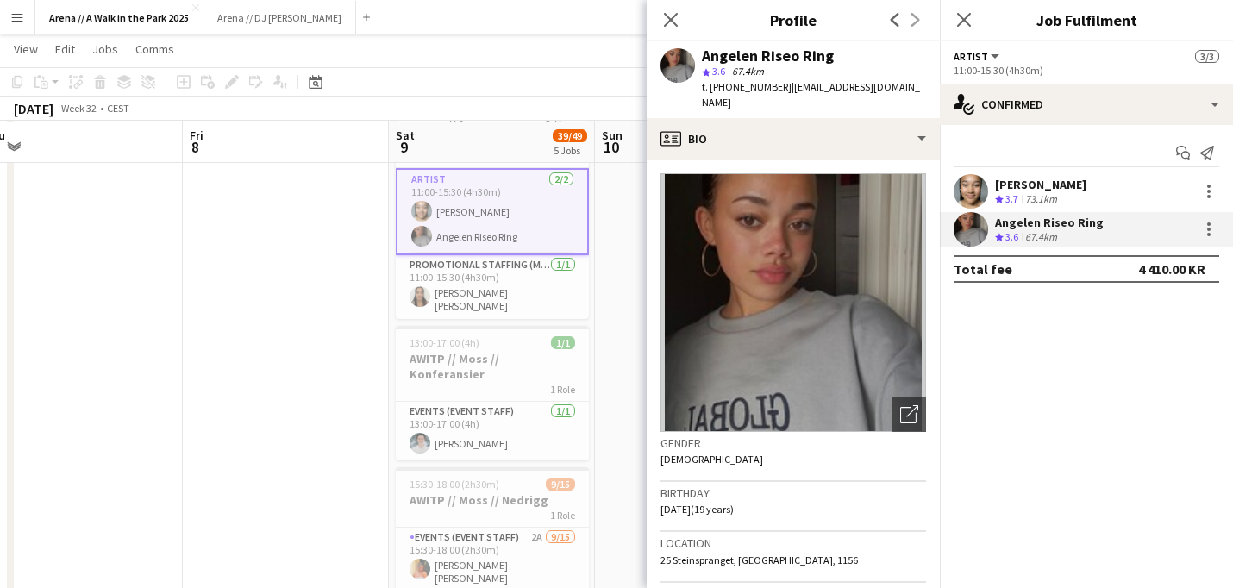
click at [1021, 195] on div "Crew rating 3.7" at bounding box center [1008, 199] width 27 height 15
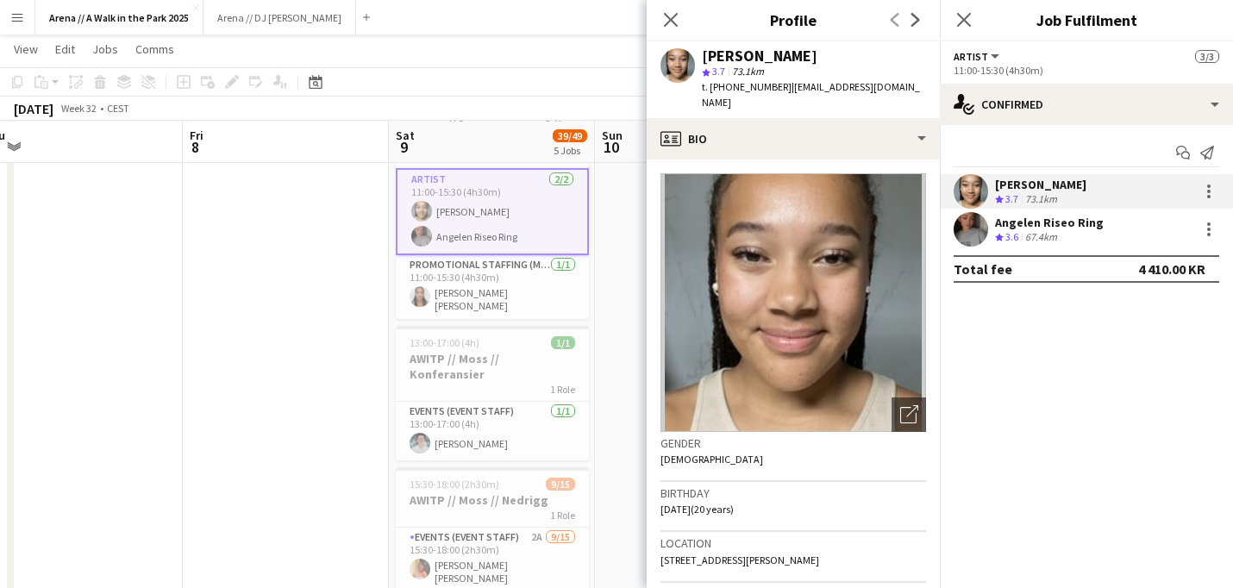
click at [1029, 236] on div "67.4km" at bounding box center [1040, 237] width 39 height 15
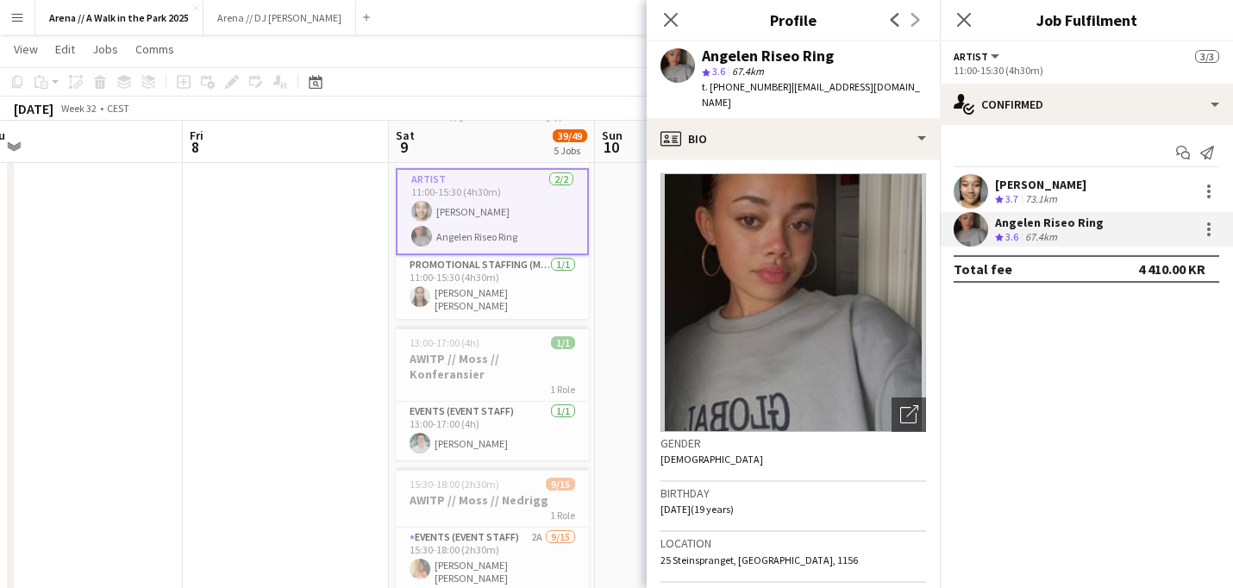
click at [619, 309] on app-date-cell at bounding box center [698, 156] width 206 height 1190
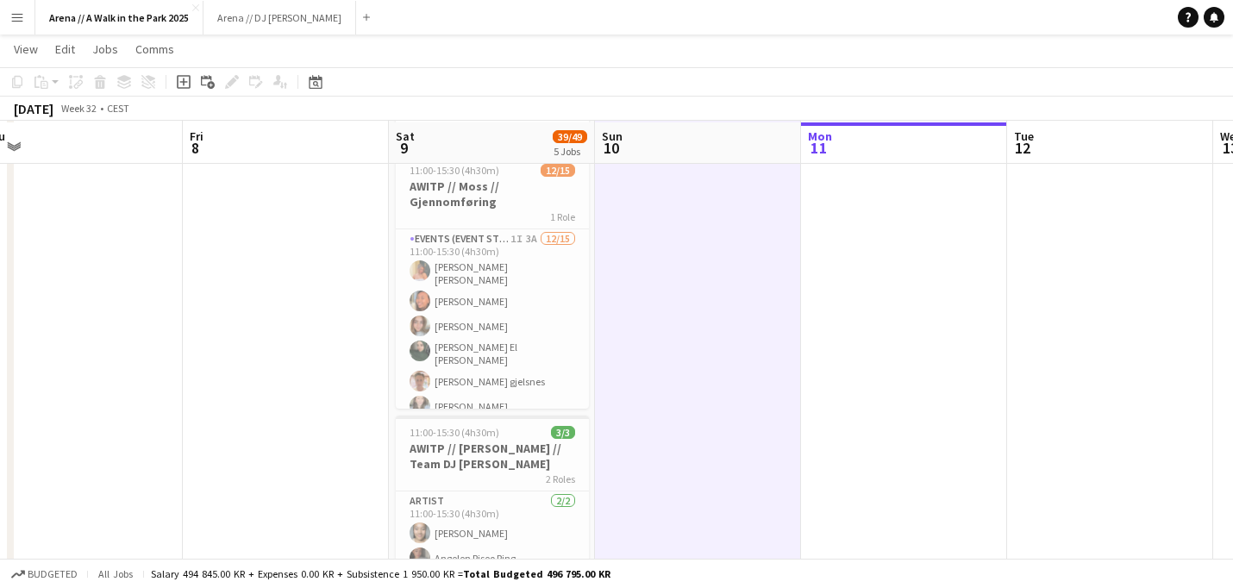
scroll to position [344, 0]
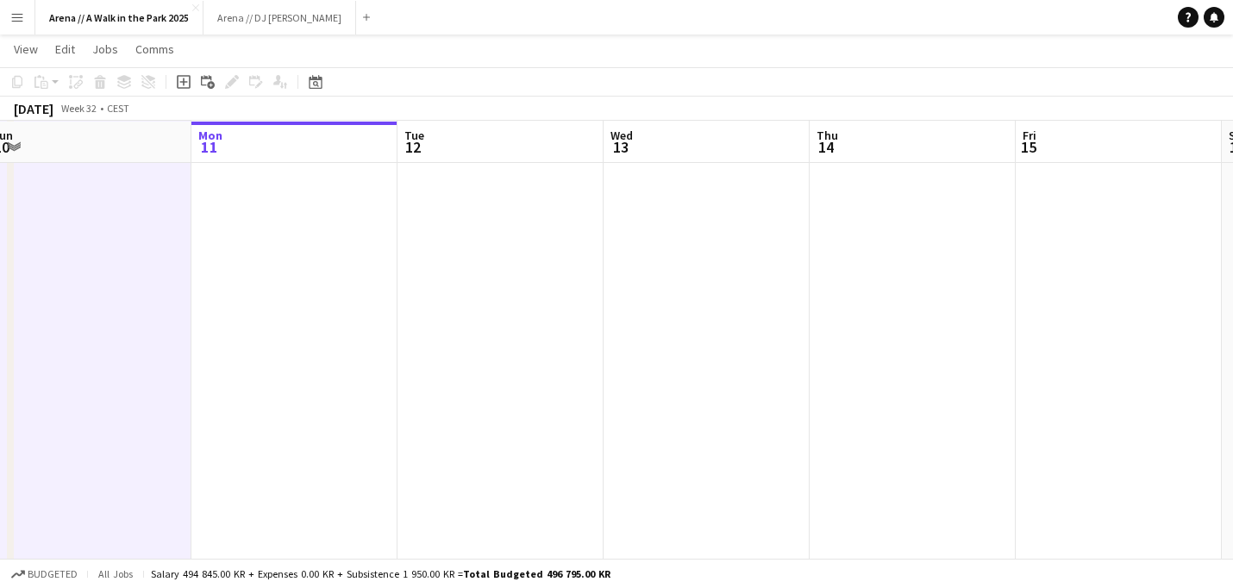
drag, startPoint x: 1175, startPoint y: 286, endPoint x: 565, endPoint y: 328, distance: 610.8
click at [565, 328] on app-calendar-viewport "Thu 7 Fri 8 Sat 9 39/49 5 Jobs Sun 10 Mon 11 Tue 12 Wed 13 Thu 14 Fri 15 Sat 16…" at bounding box center [616, 380] width 1233 height 1315
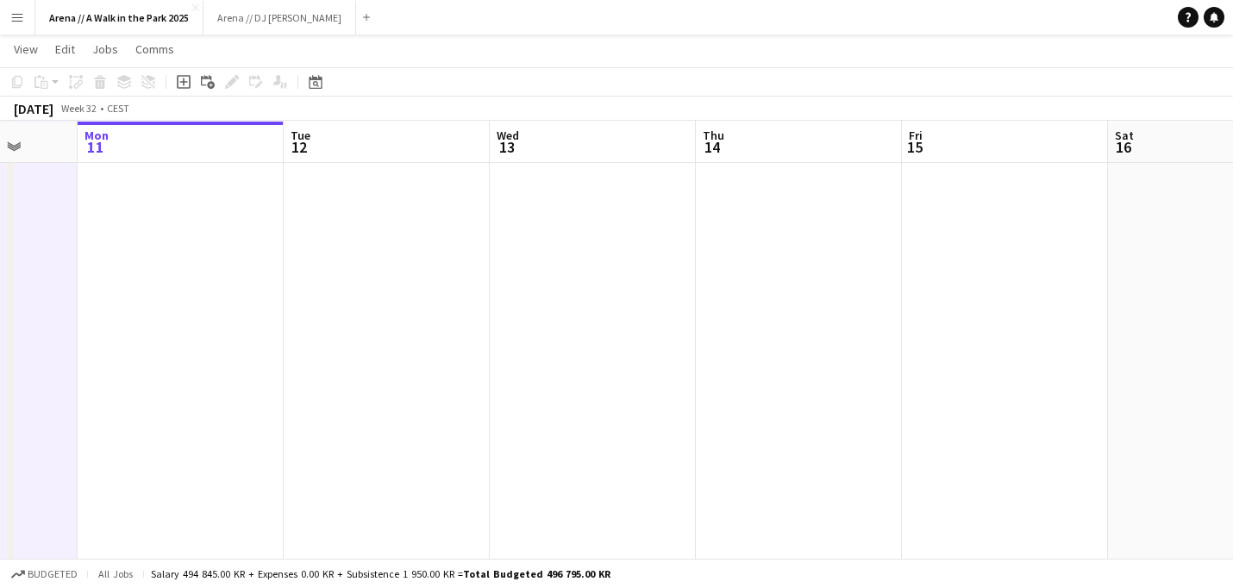
drag, startPoint x: 922, startPoint y: 340, endPoint x: 352, endPoint y: 330, distance: 570.7
click at [352, 330] on app-calendar-viewport "Fri 8 Sat 9 39/49 5 Jobs Sun 10 Mon 11 Tue 12 Wed 13 Thu 14 Fri 15 Sat 16 Sun 1…" at bounding box center [616, 380] width 1233 height 1315
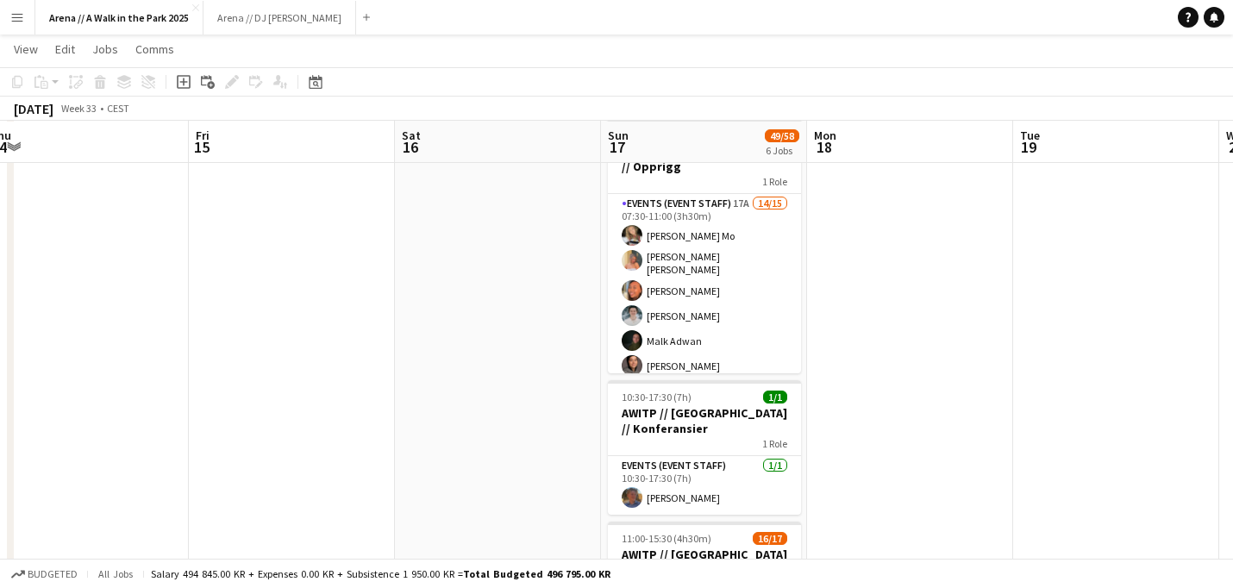
drag, startPoint x: 745, startPoint y: 347, endPoint x: 478, endPoint y: 373, distance: 267.7
click at [478, 373] on app-calendar-viewport "Mon 11 Tue 12 Wed 13 Thu 14 Fri 15 Sat 16 Sun 17 49/58 6 Jobs Mon 18 Tue 19 Wed…" at bounding box center [616, 380] width 1233 height 1315
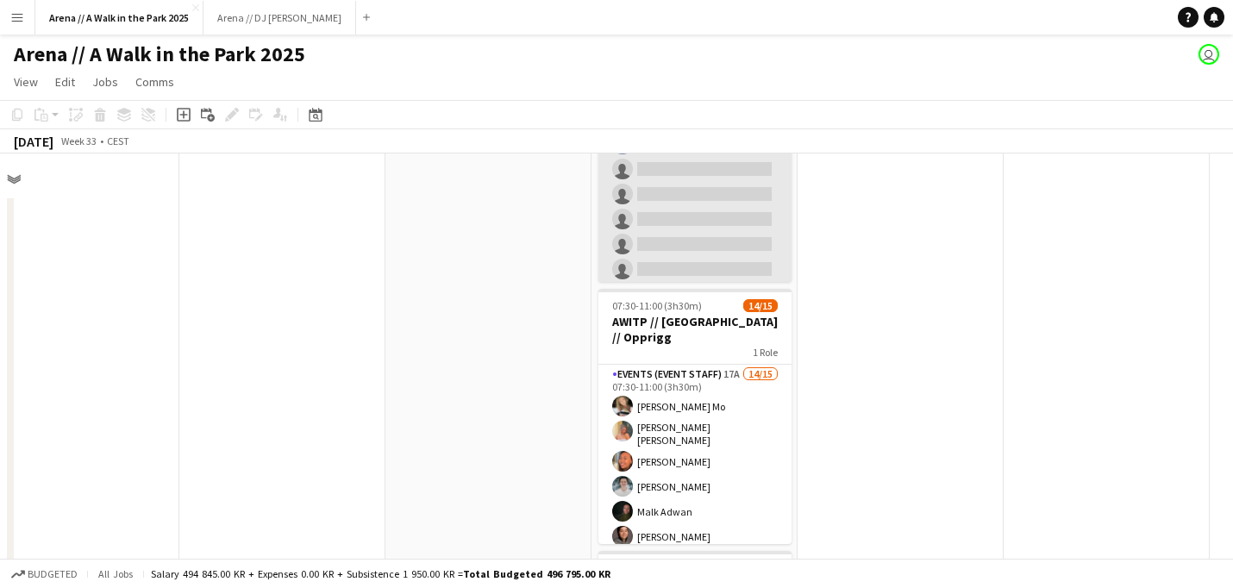
scroll to position [182, 645]
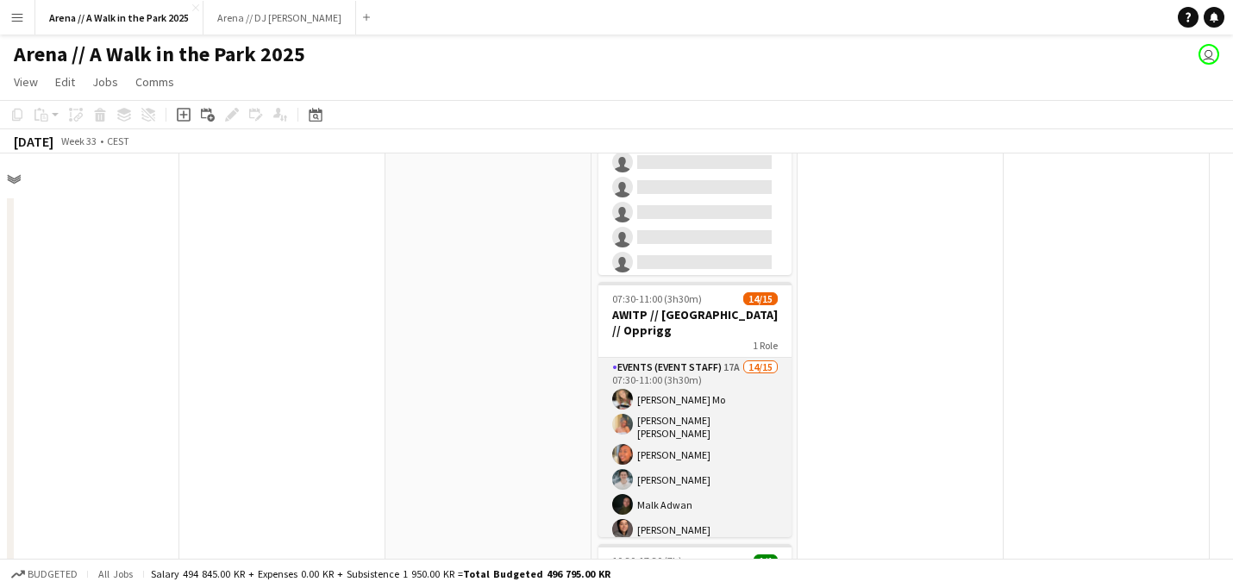
click at [697, 393] on app-card-role "Events (Event Staff) 17A 14/15 07:30-11:00 (3h30m) [PERSON_NAME] Mo [PERSON_NAM…" at bounding box center [694, 570] width 193 height 424
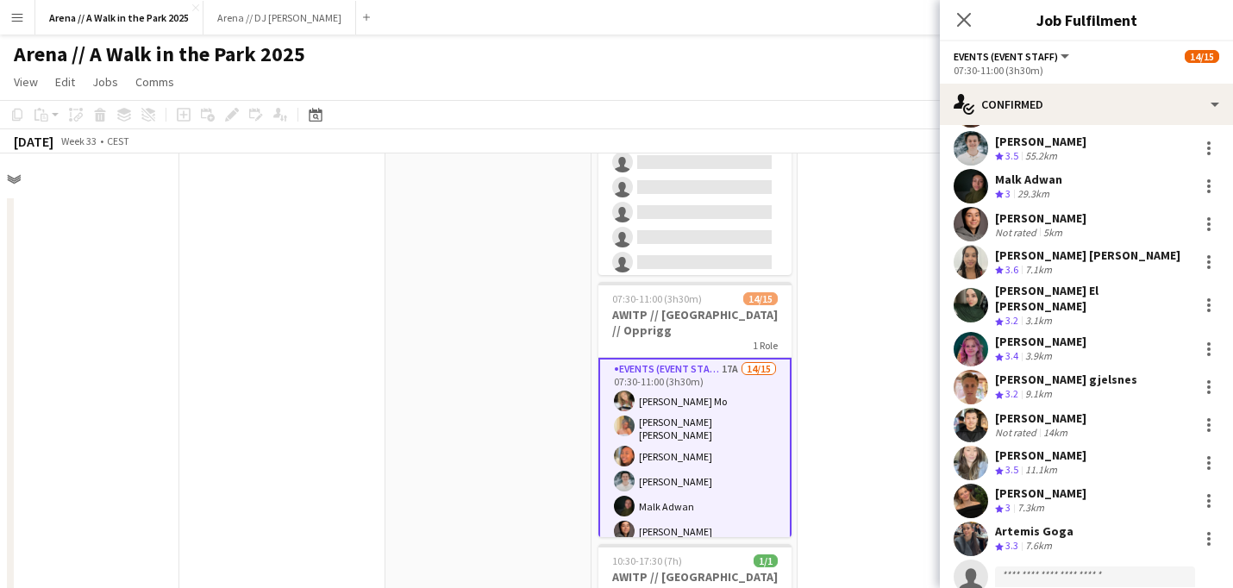
scroll to position [202, 0]
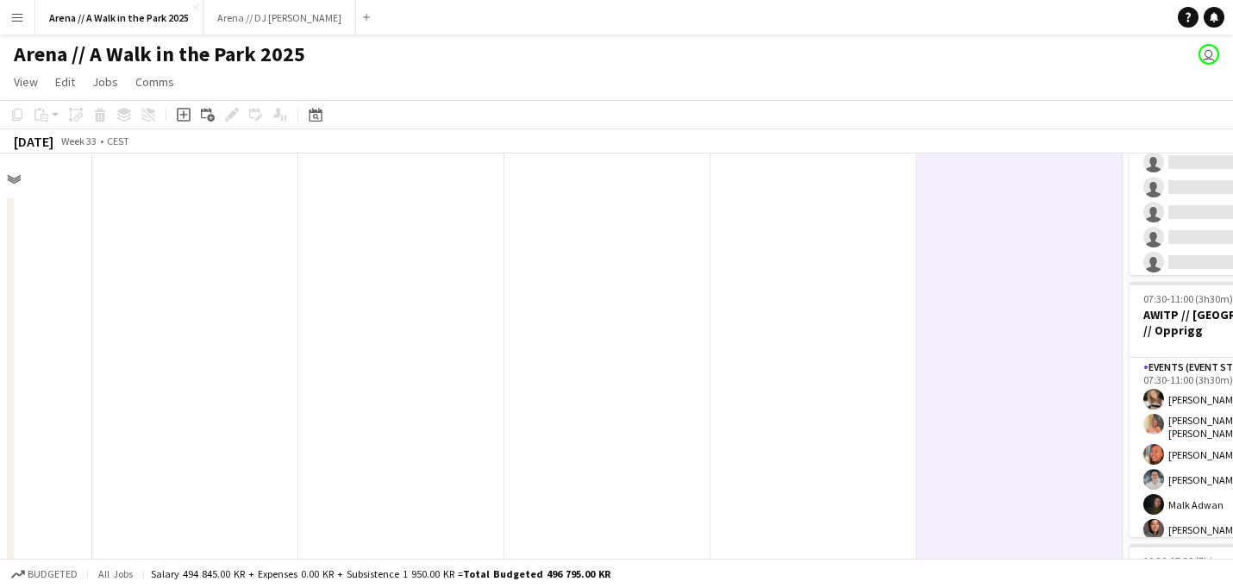
drag, startPoint x: 348, startPoint y: 395, endPoint x: 952, endPoint y: 449, distance: 605.8
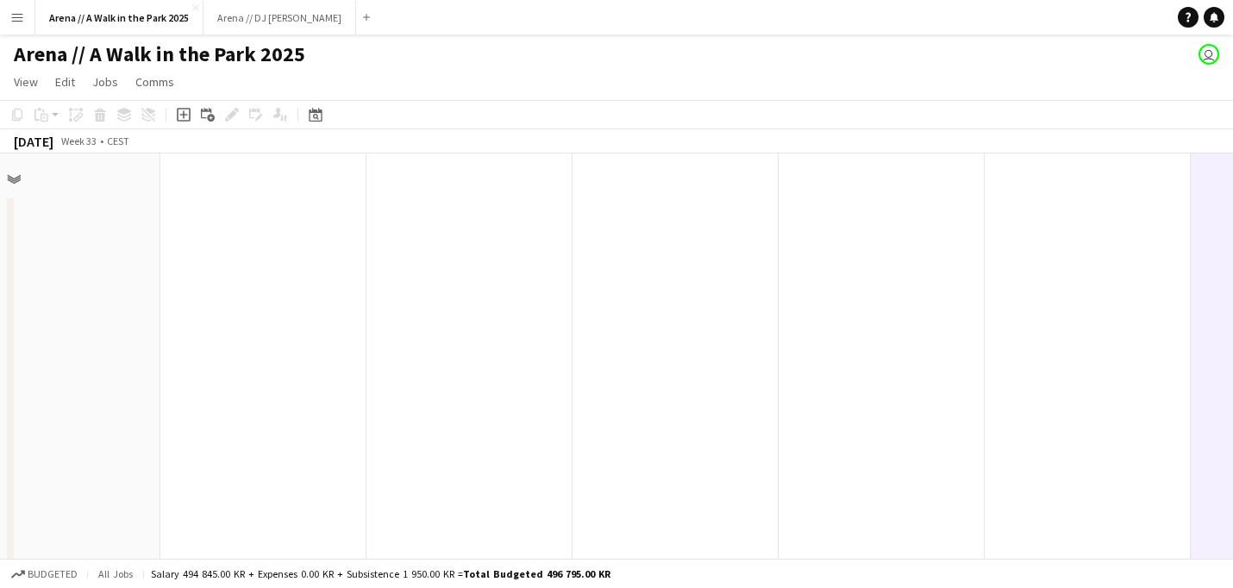
scroll to position [0, 459]
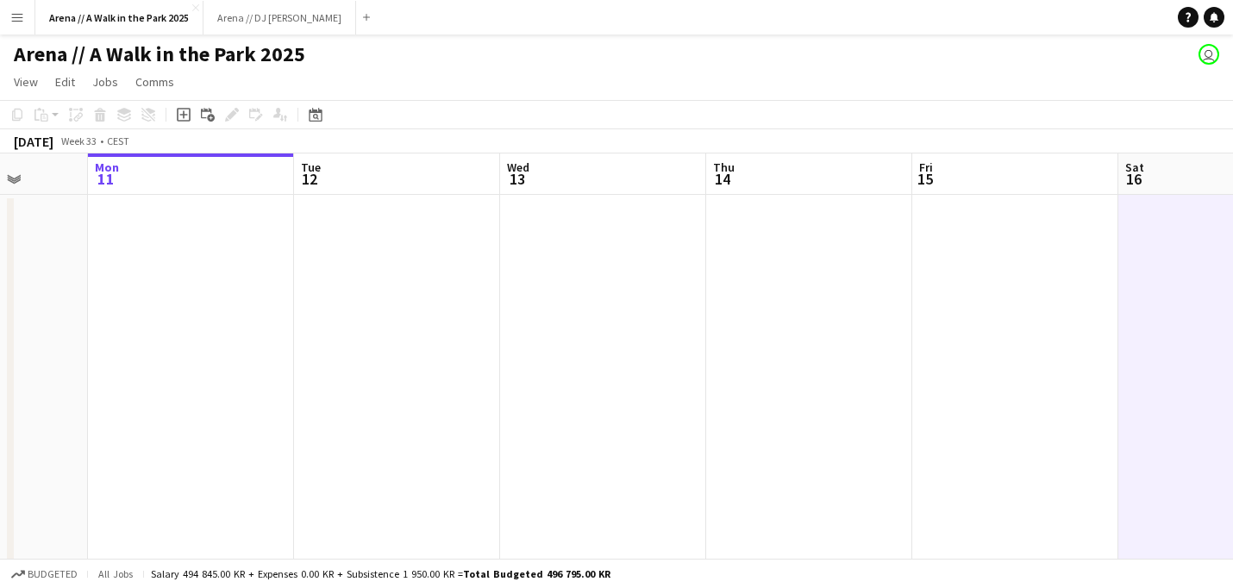
drag, startPoint x: 364, startPoint y: 438, endPoint x: 976, endPoint y: 410, distance: 612.6
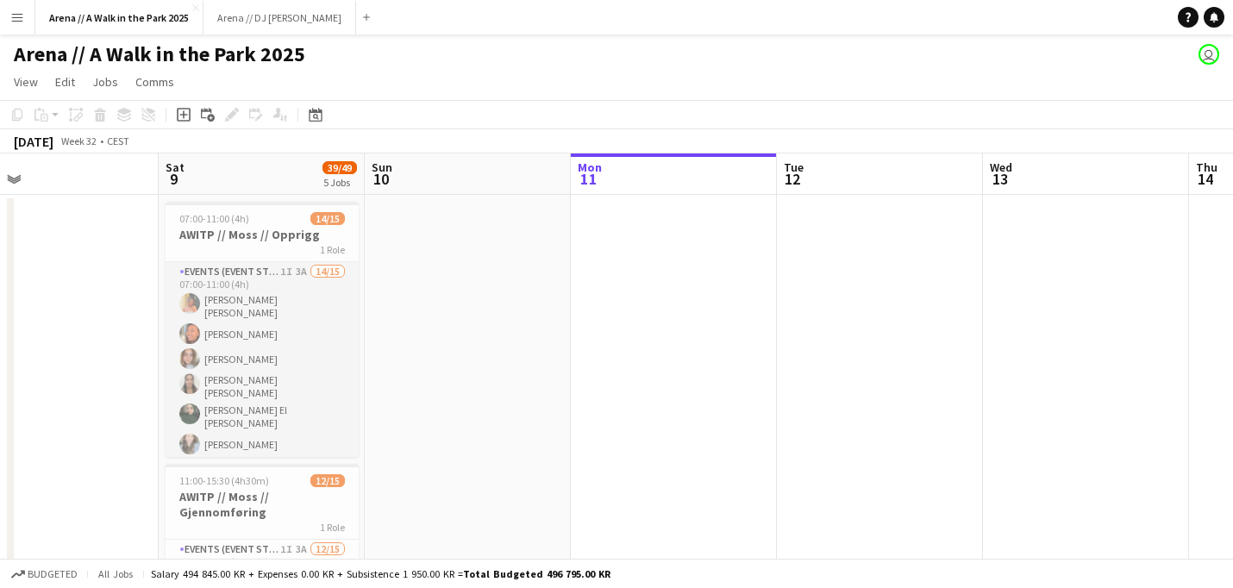
click at [273, 369] on app-card-role "Events (Event Staff) 1I 3A 14/15 07:00-11:00 (4h) [PERSON_NAME] [PERSON_NAME] […" at bounding box center [262, 476] width 193 height 429
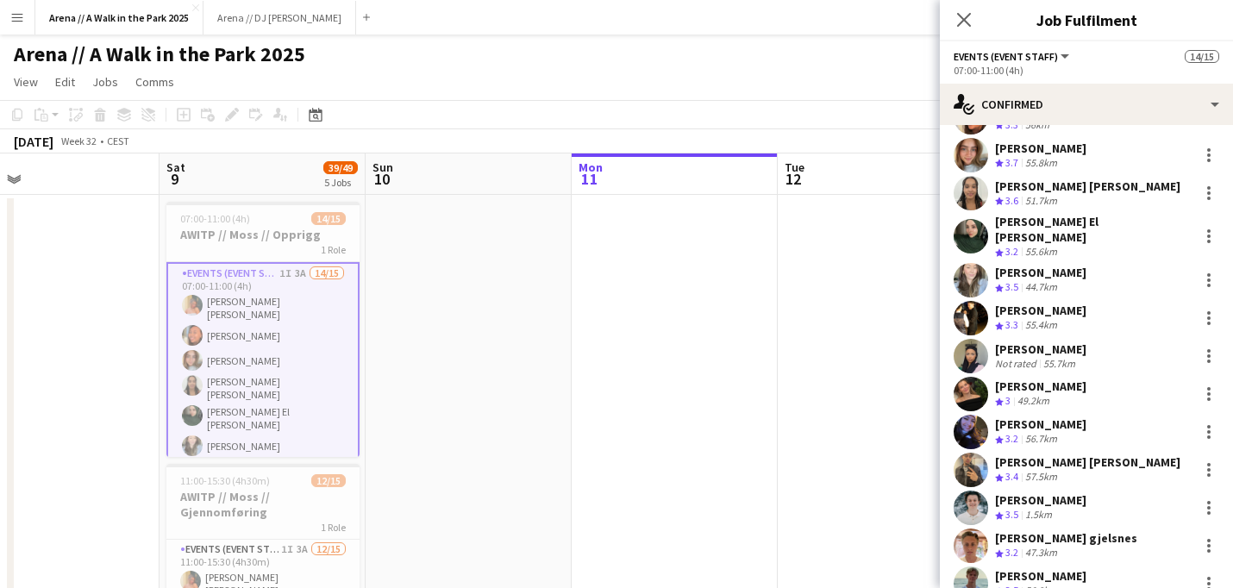
scroll to position [123, 0]
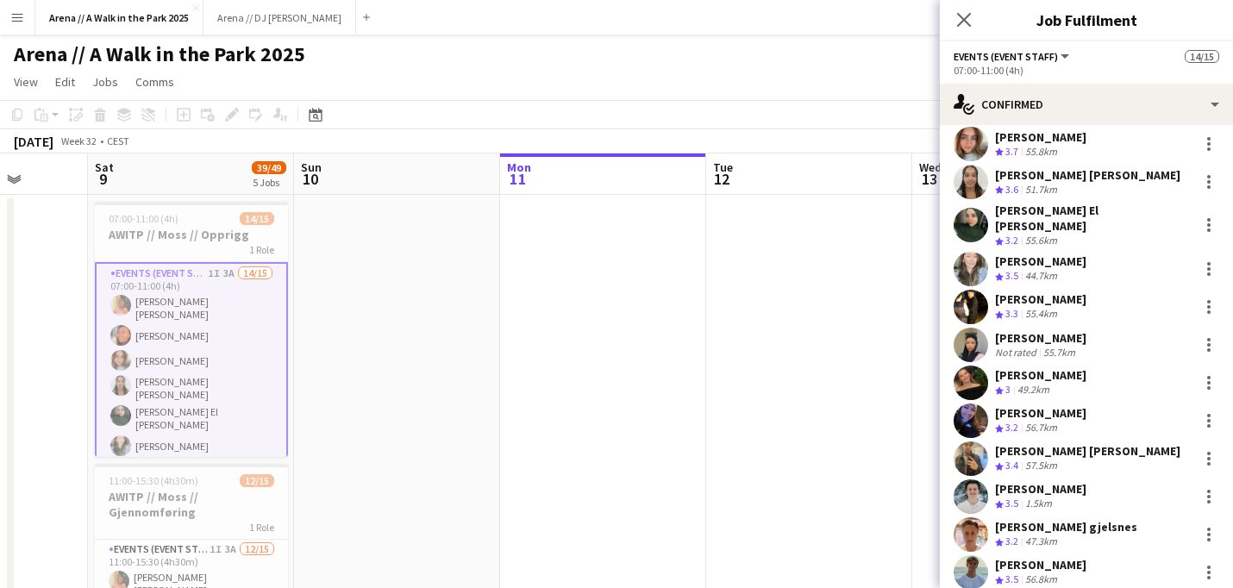
drag, startPoint x: 915, startPoint y: 409, endPoint x: 796, endPoint y: 403, distance: 119.9
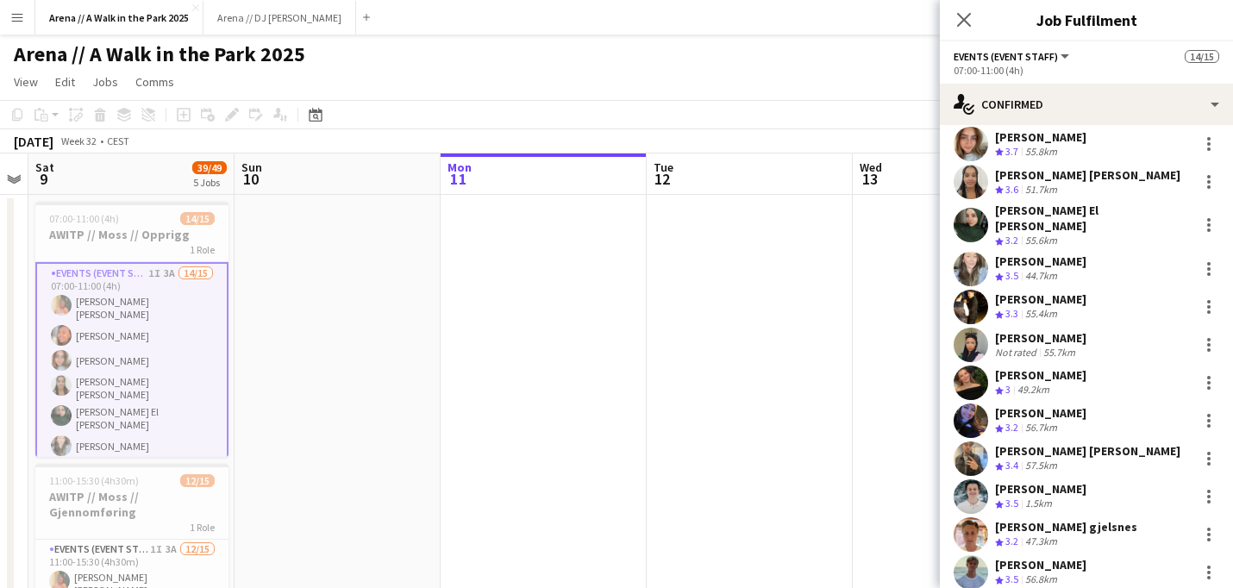
drag, startPoint x: 796, startPoint y: 403, endPoint x: 342, endPoint y: 359, distance: 455.6
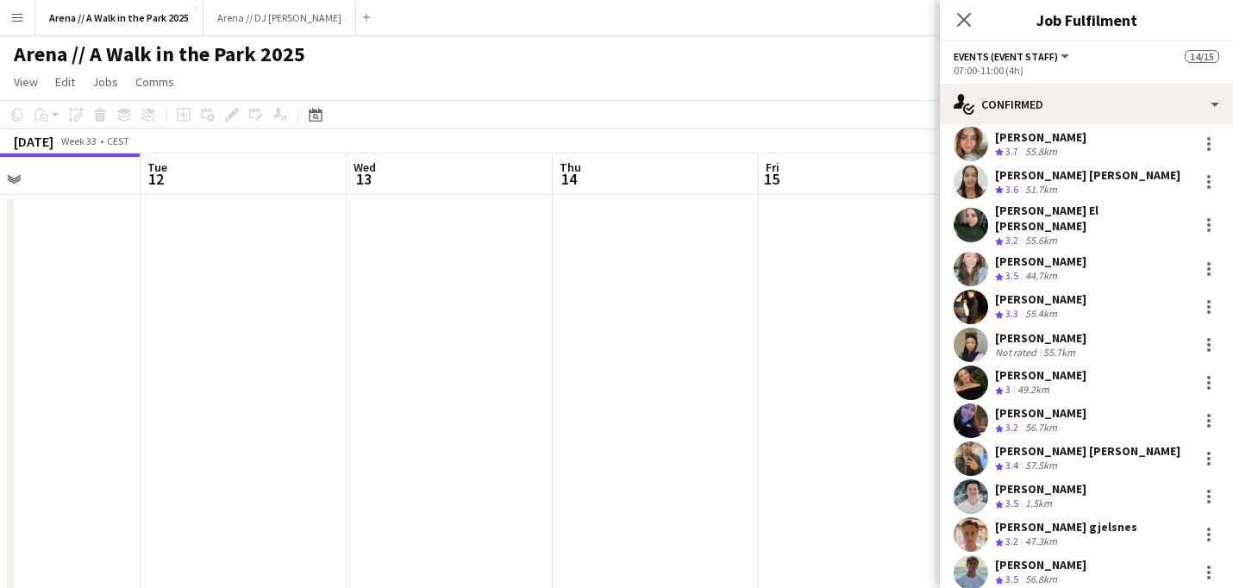
drag, startPoint x: 492, startPoint y: 415, endPoint x: 9, endPoint y: 361, distance: 485.7
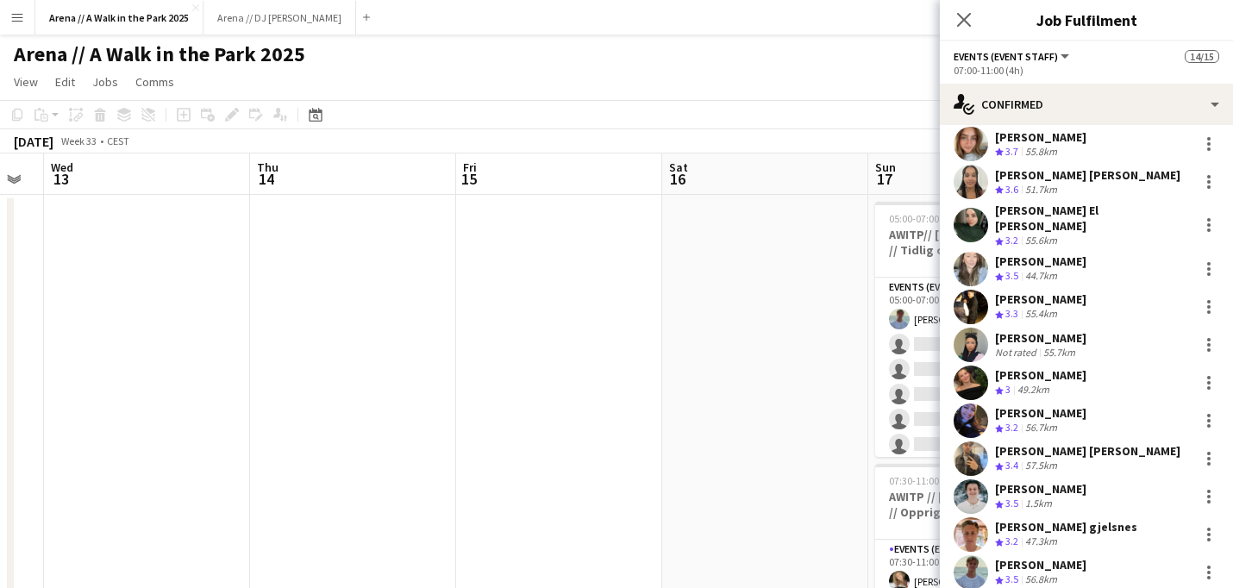
drag, startPoint x: 307, startPoint y: 409, endPoint x: 0, endPoint y: 366, distance: 309.9
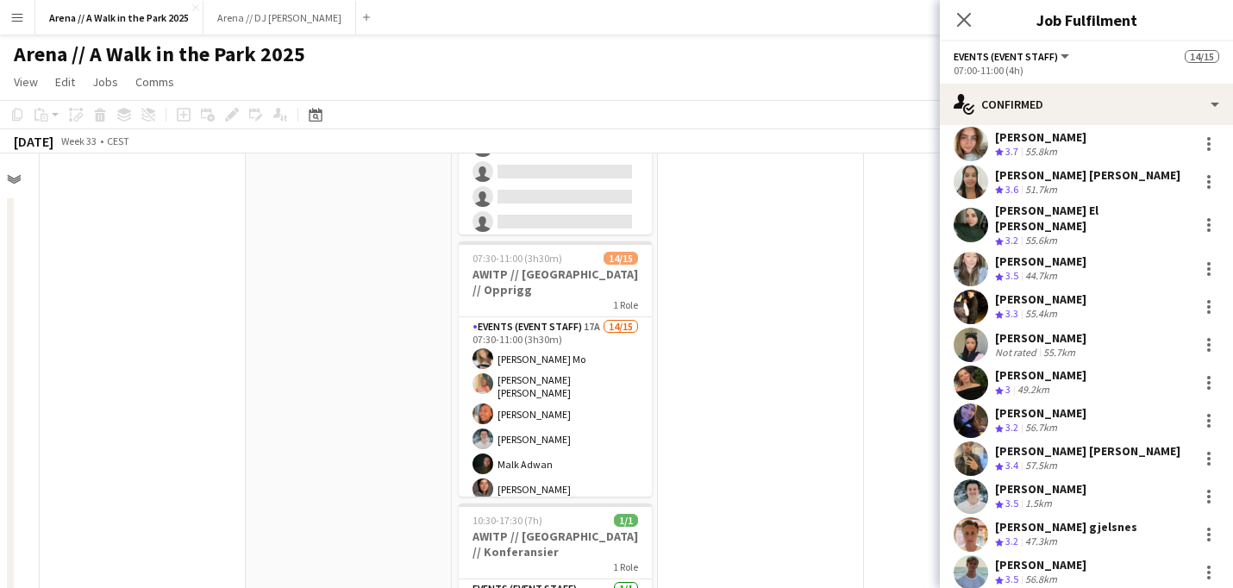
scroll to position [223, 578]
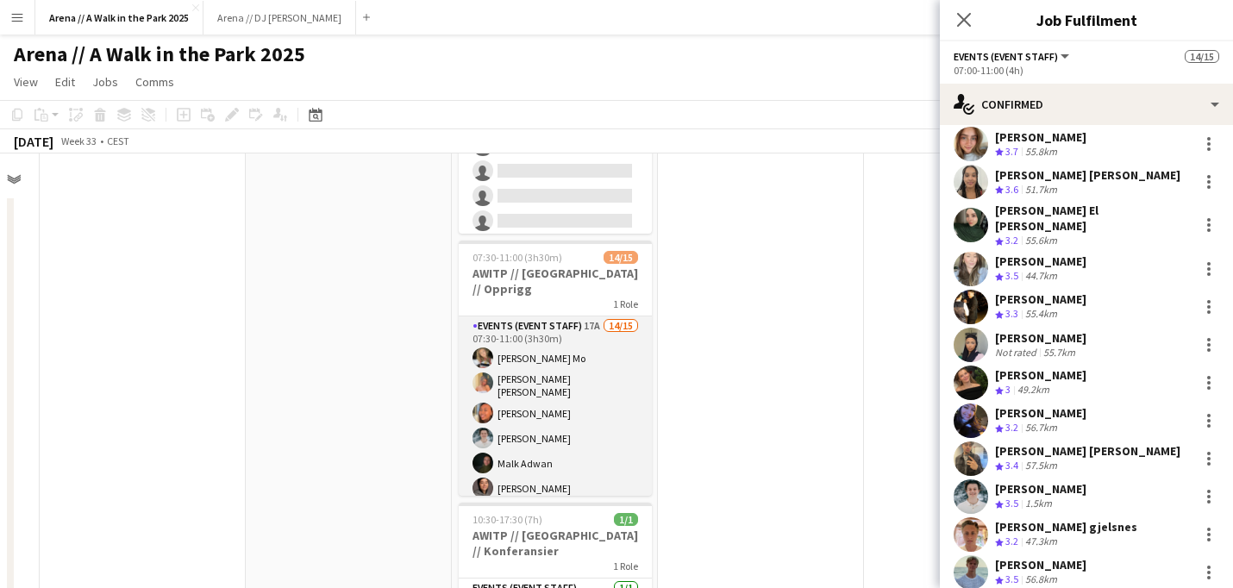
click at [590, 373] on app-card-role "Events (Event Staff) 17A 14/15 07:30-11:00 (3h30m) [PERSON_NAME] Mo [PERSON_NAM…" at bounding box center [555, 528] width 193 height 424
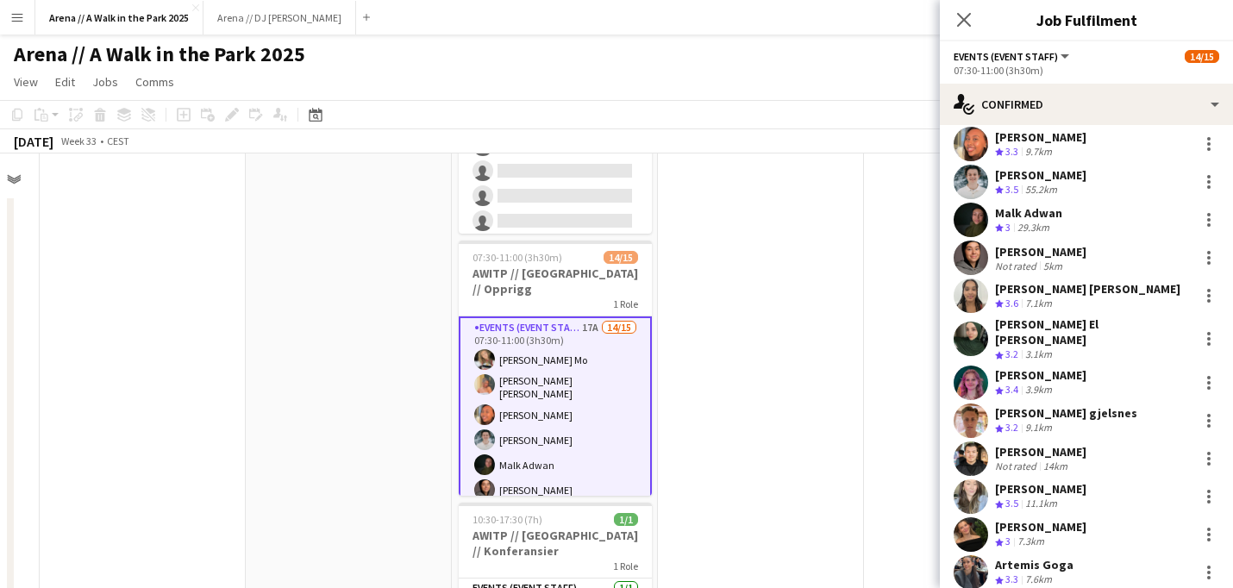
click at [306, 408] on app-date-cell at bounding box center [349, 567] width 206 height 1190
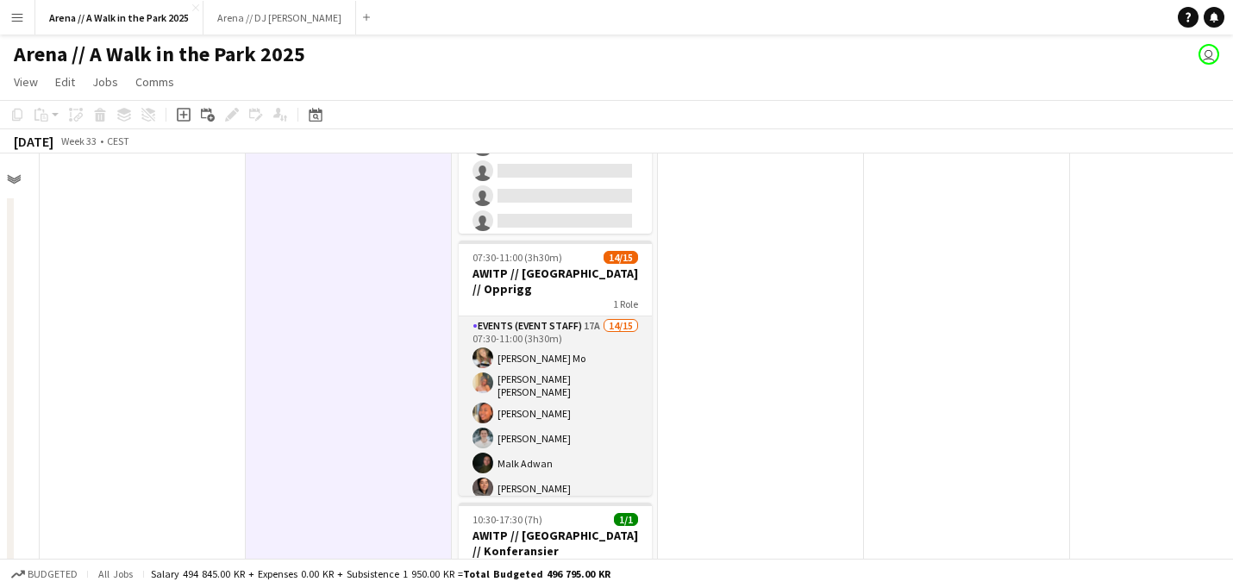
click at [487, 428] on app-user-avatar at bounding box center [482, 438] width 21 height 21
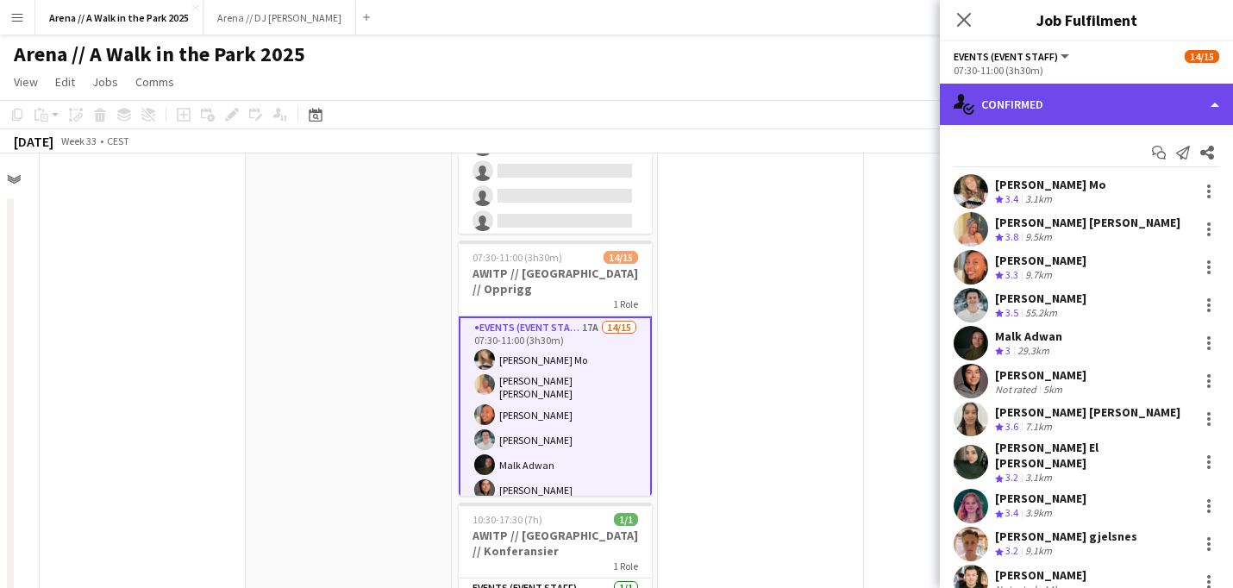
click at [1136, 111] on div "single-neutral-actions-check-2 Confirmed" at bounding box center [1086, 104] width 293 height 41
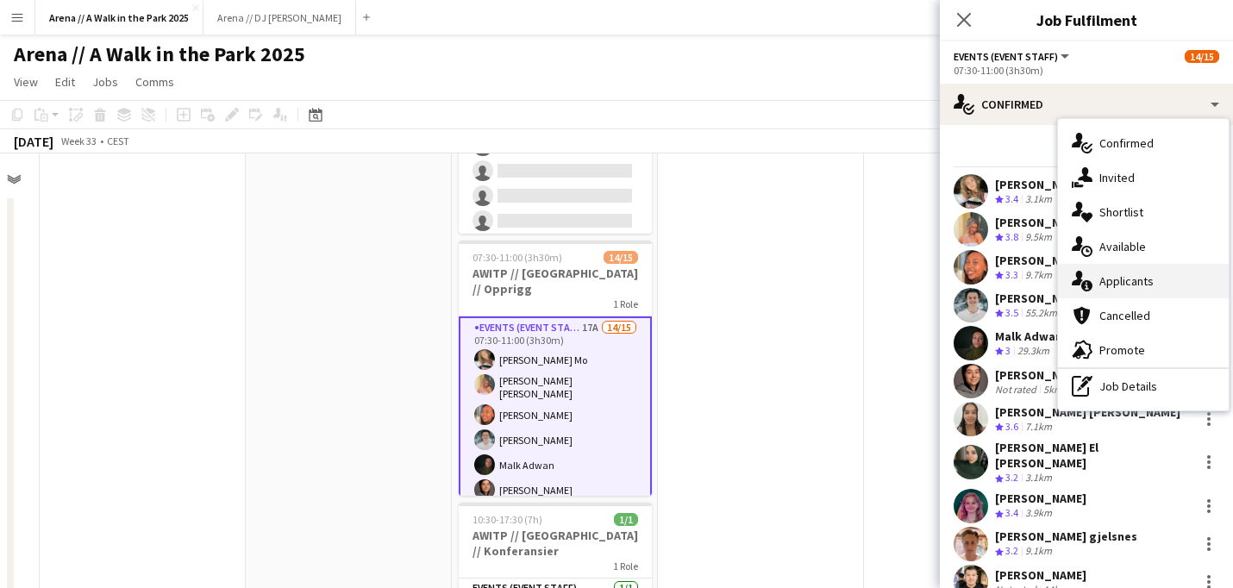
click at [1137, 283] on div "single-neutral-actions-information Applicants" at bounding box center [1143, 281] width 171 height 34
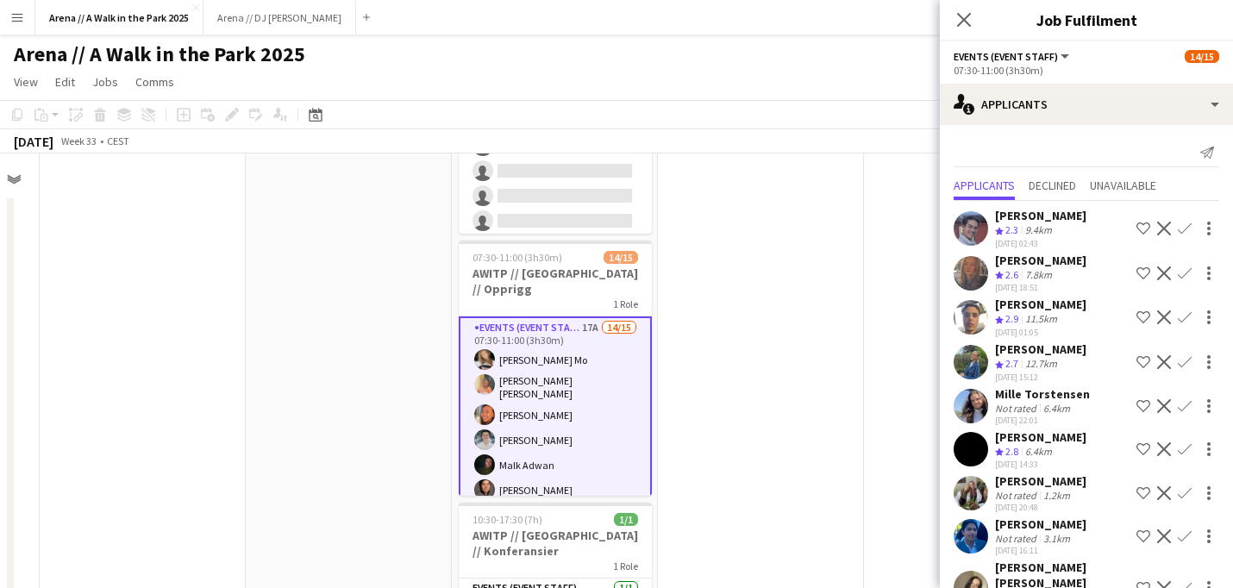
scroll to position [27, 0]
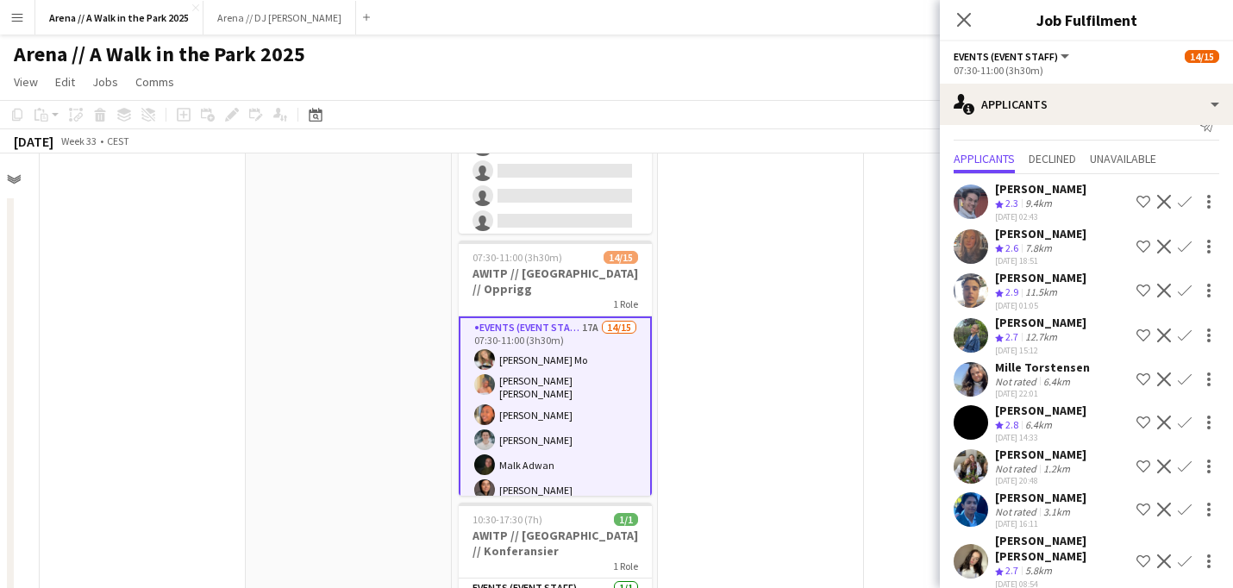
click at [784, 424] on app-date-cell at bounding box center [761, 567] width 206 height 1190
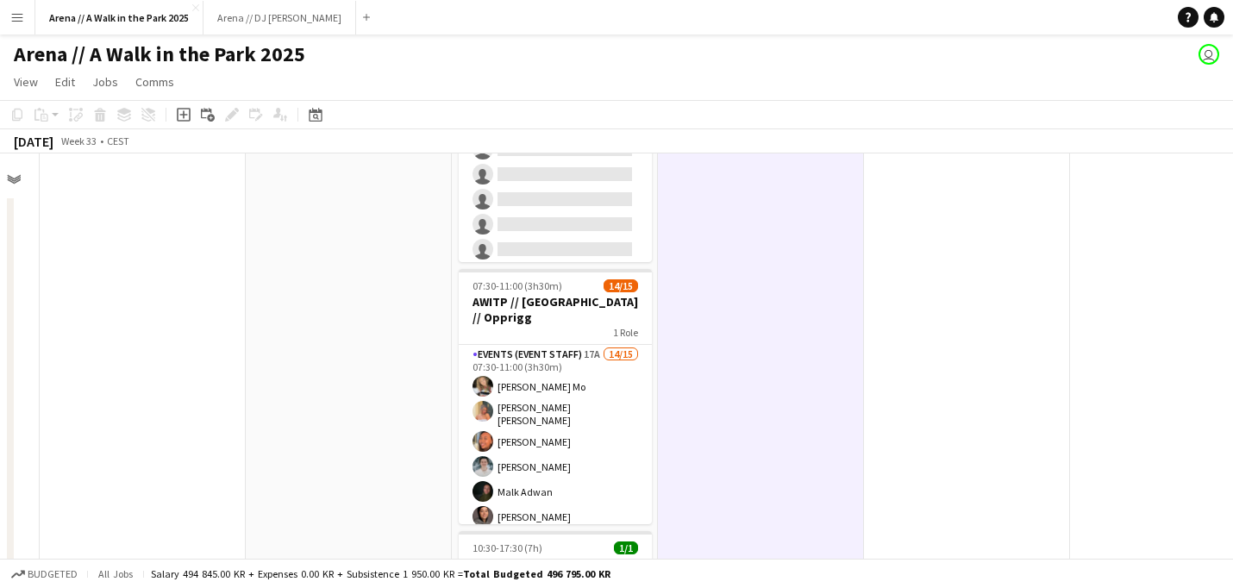
scroll to position [235, 578]
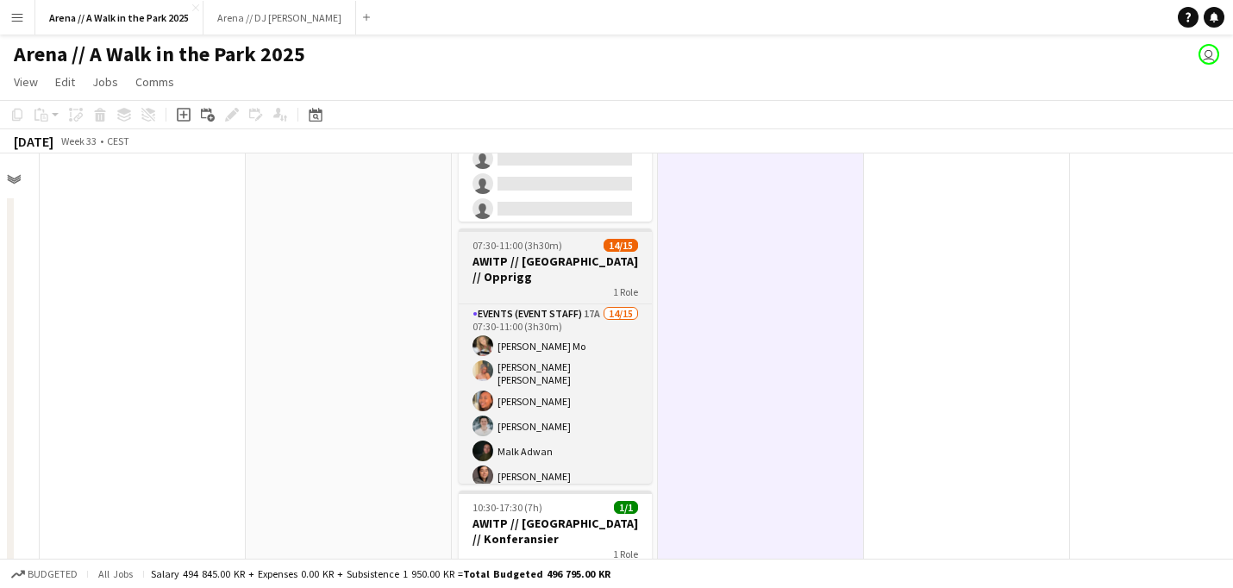
click at [571, 240] on div "07:30-11:00 (3h30m) 14/15" at bounding box center [555, 245] width 193 height 13
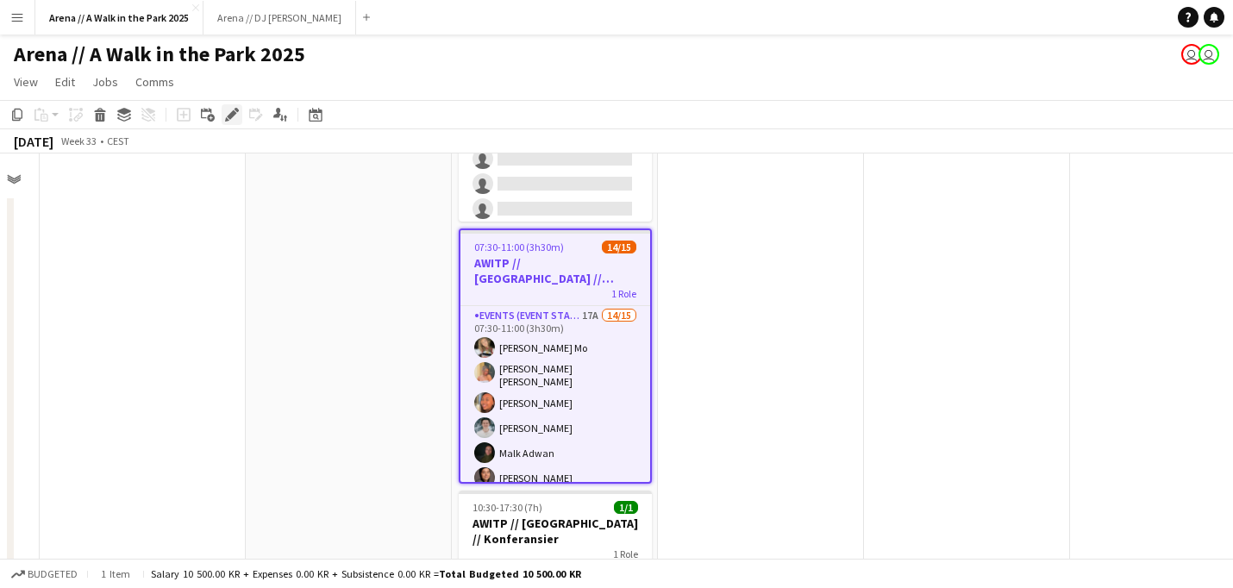
click at [234, 115] on icon at bounding box center [231, 114] width 9 height 9
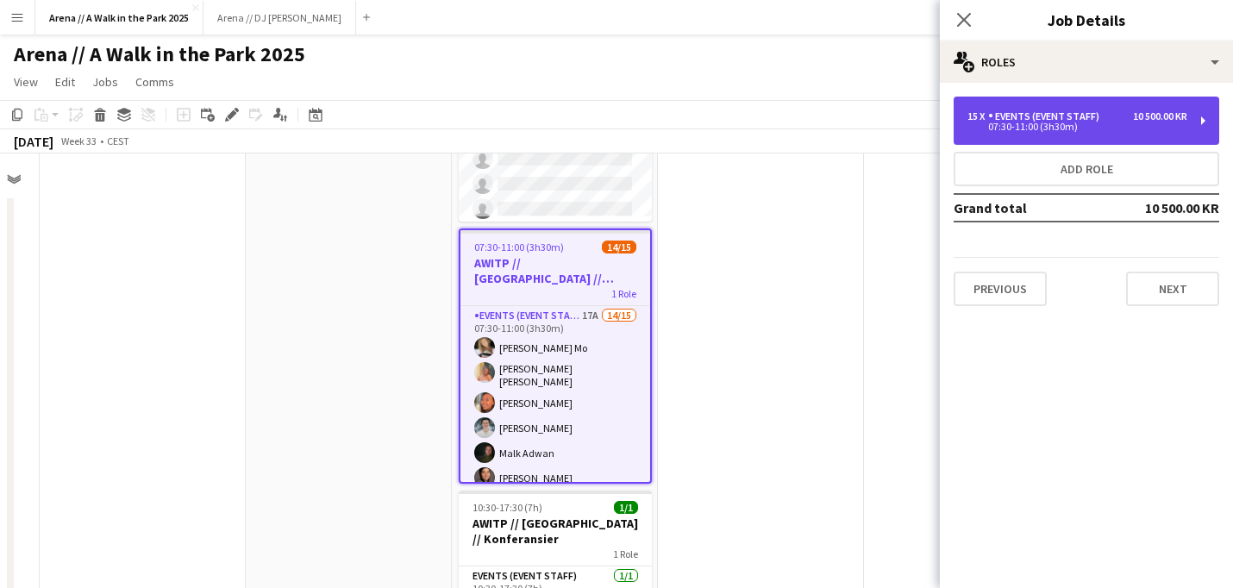
click at [1113, 123] on div "07:30-11:00 (3h30m)" at bounding box center [1077, 126] width 220 height 9
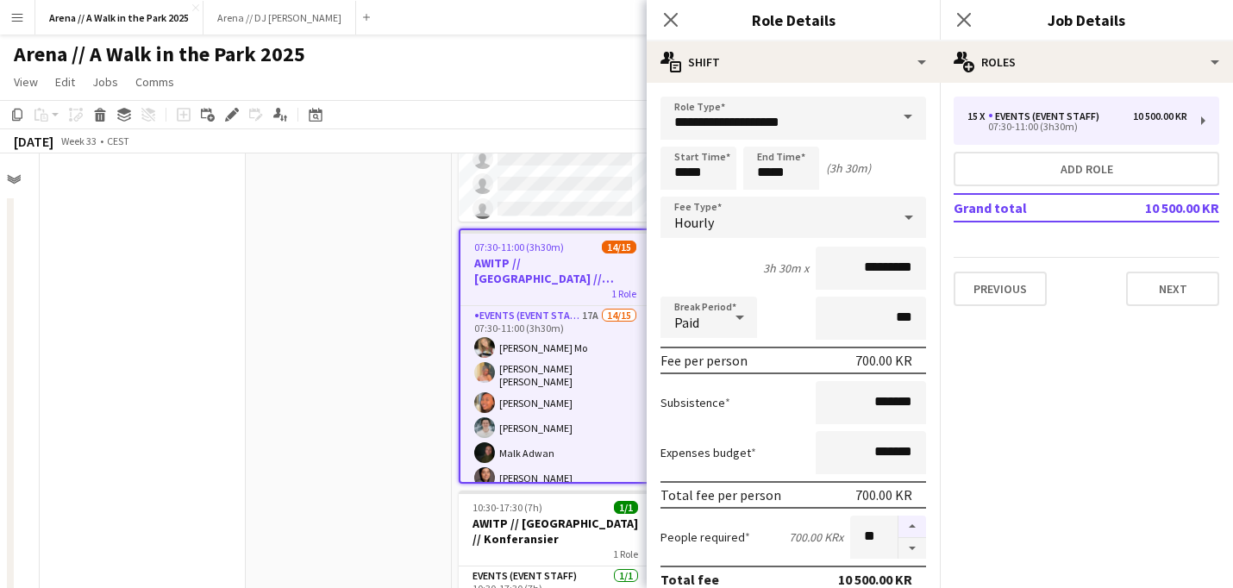
click at [910, 536] on button "button" at bounding box center [912, 526] width 28 height 22
type input "**"
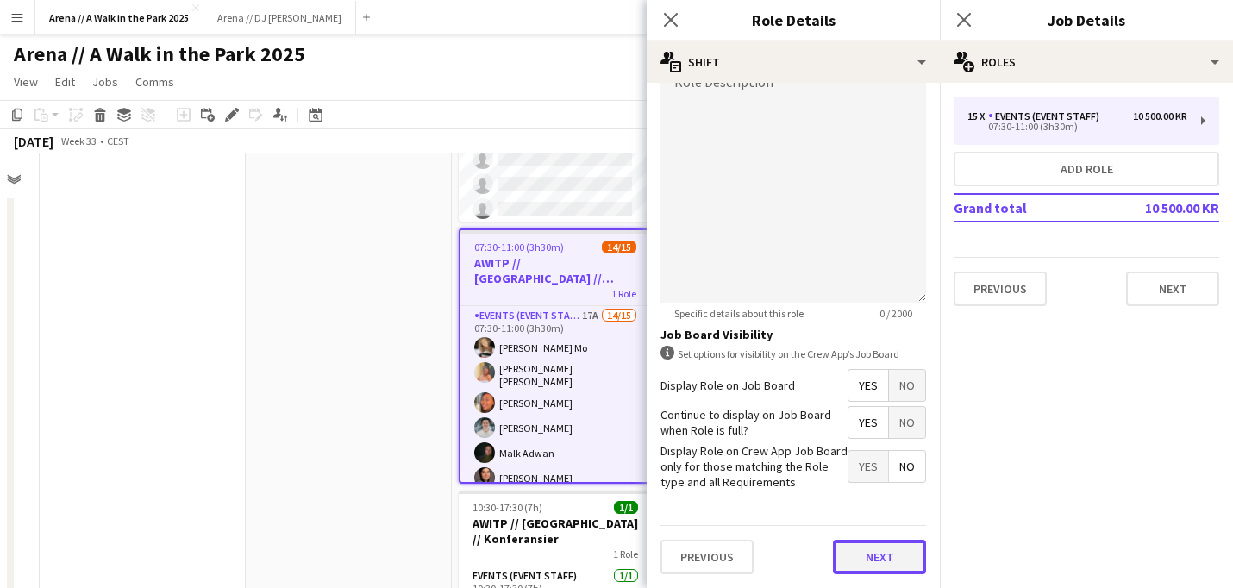
click at [876, 566] on button "Next" at bounding box center [879, 557] width 93 height 34
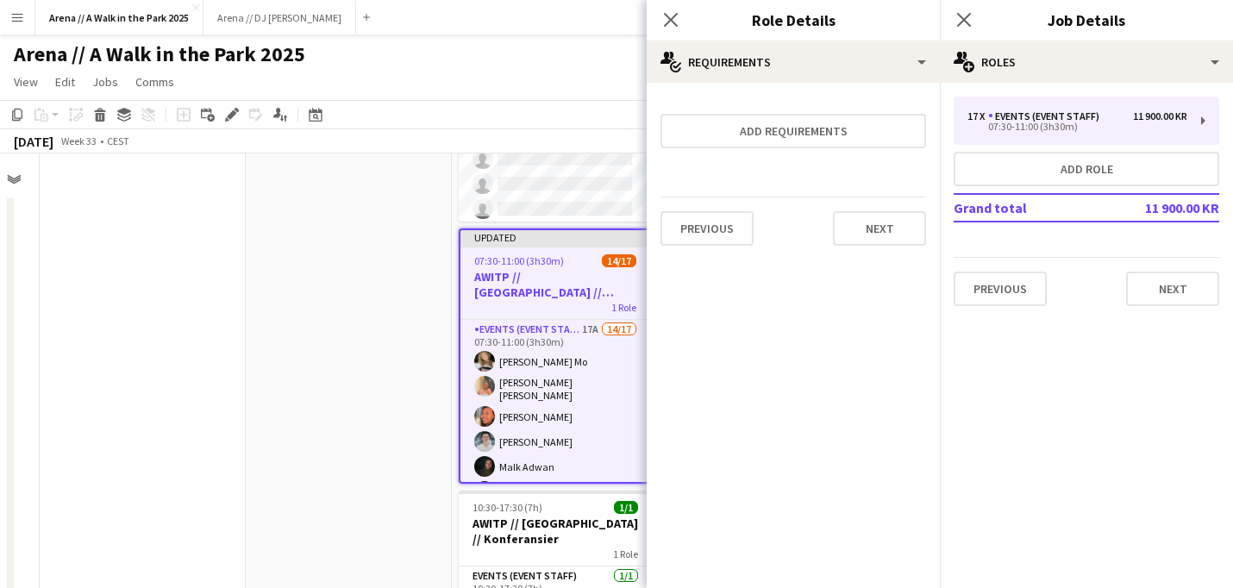
scroll to position [0, 0]
click at [886, 240] on button "Next" at bounding box center [879, 228] width 93 height 34
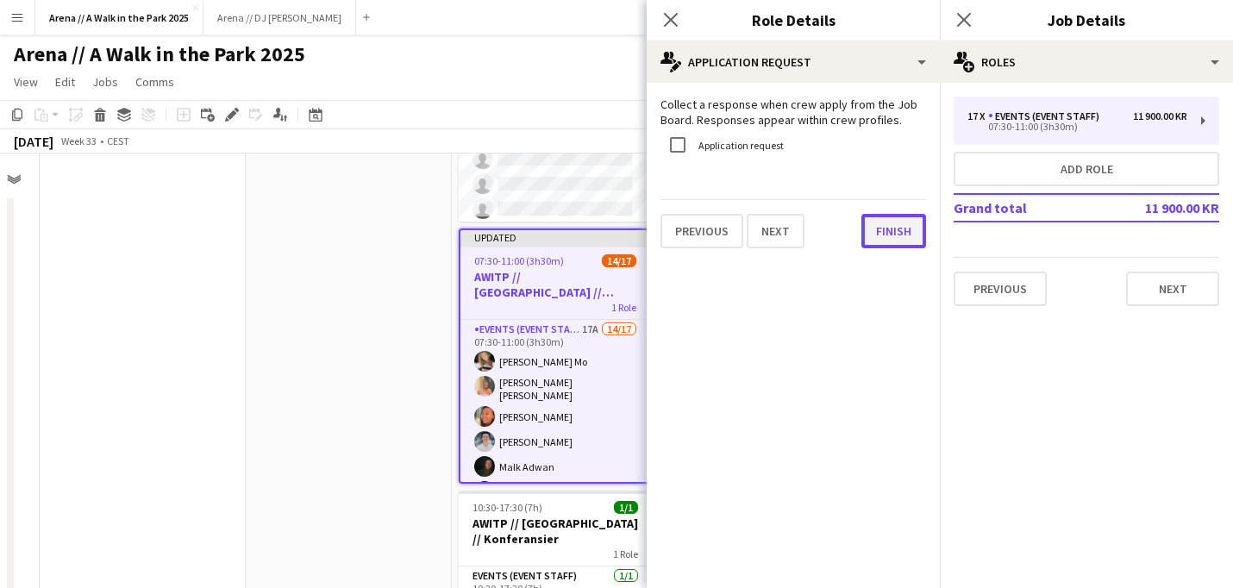
click at [890, 242] on button "Finish" at bounding box center [893, 231] width 65 height 34
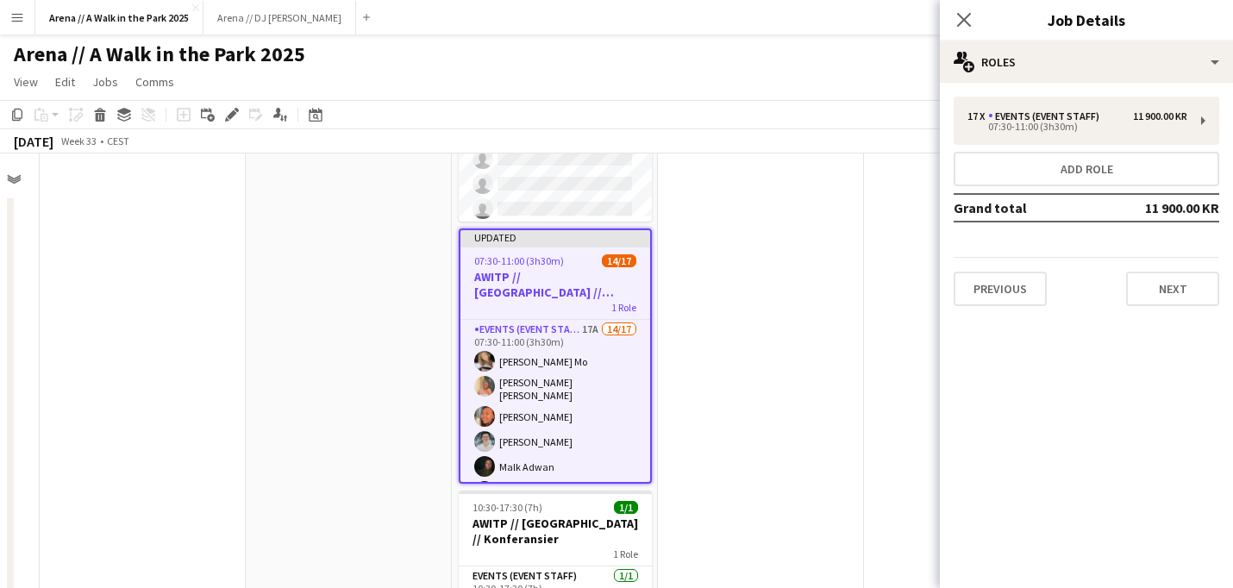
click at [760, 223] on app-date-cell at bounding box center [761, 554] width 206 height 1190
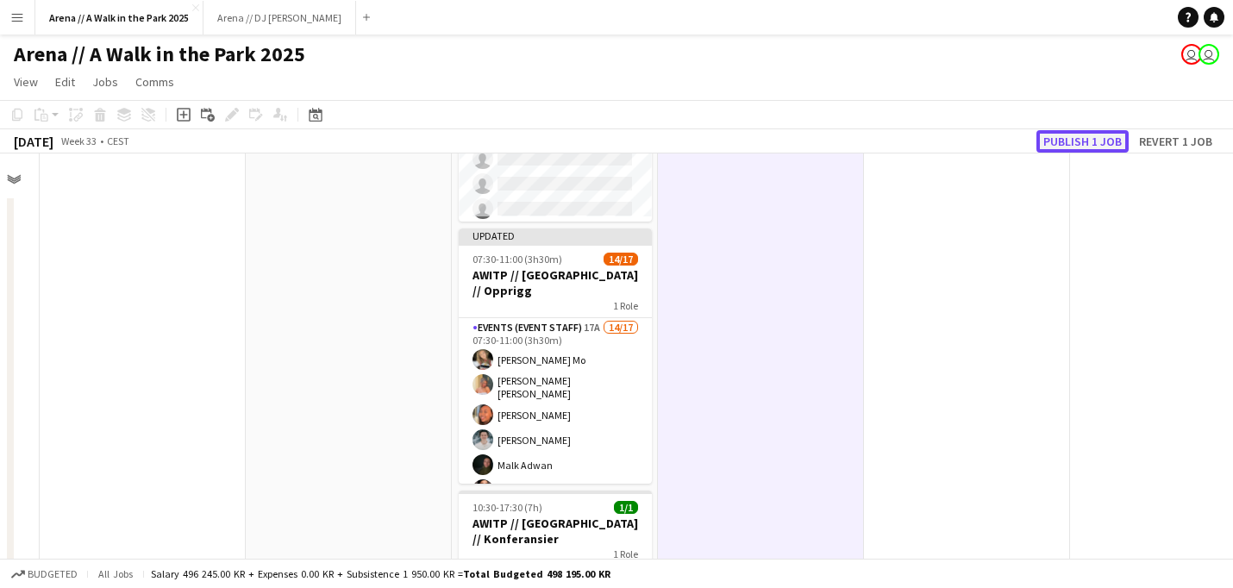
click at [1100, 141] on button "Publish 1 job" at bounding box center [1082, 141] width 92 height 22
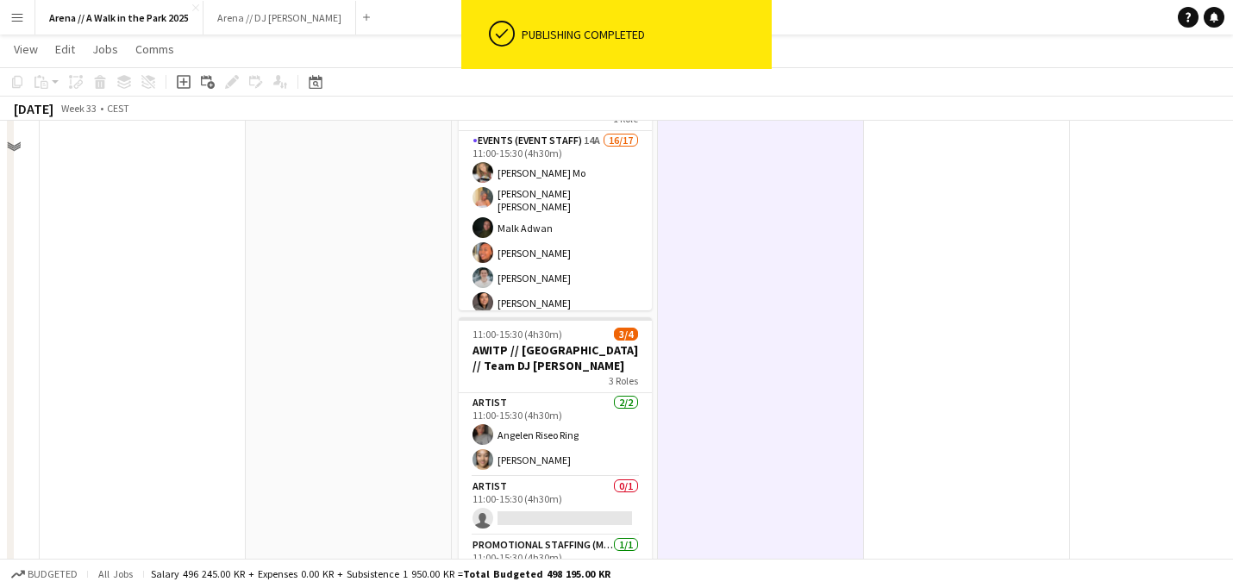
scroll to position [824, 0]
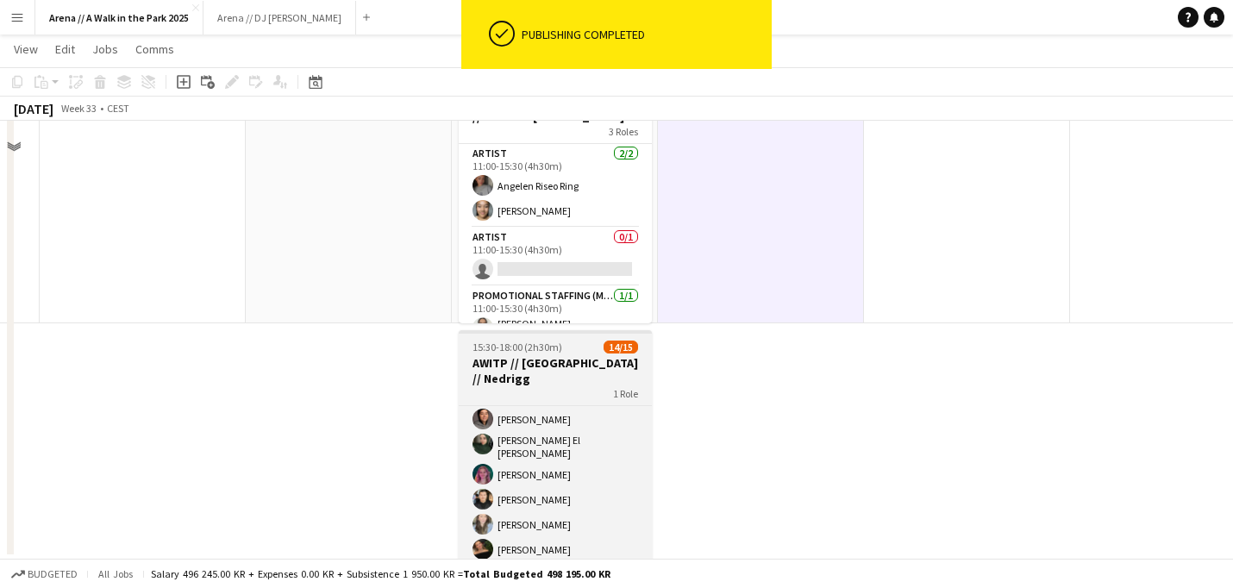
click at [625, 340] on span "14/15" at bounding box center [620, 346] width 34 height 13
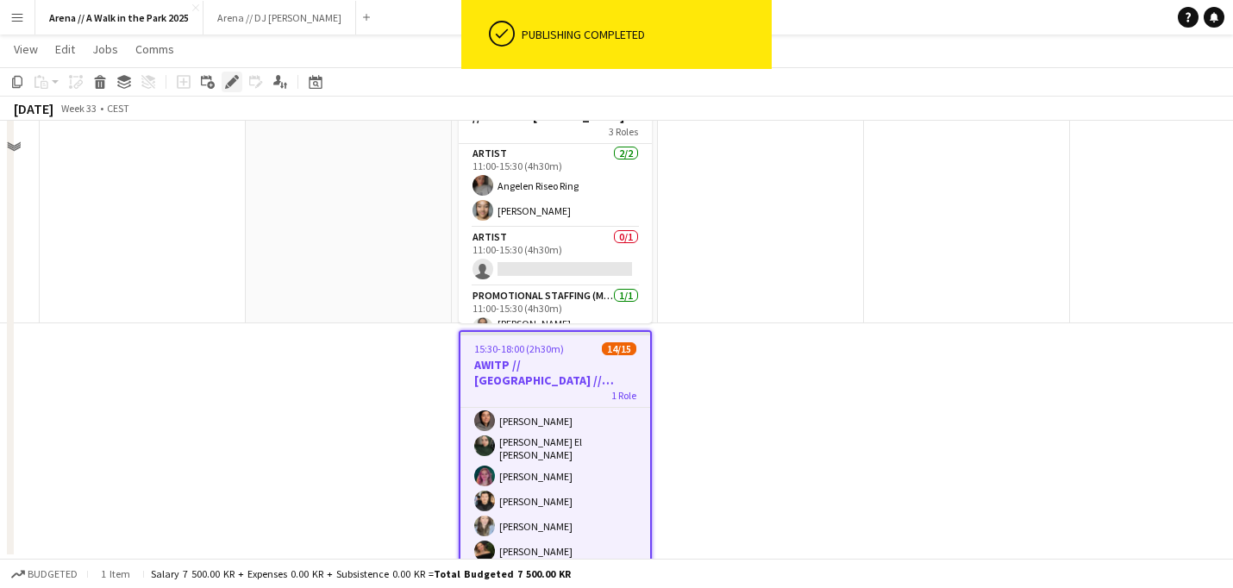
click at [238, 91] on div "Edit" at bounding box center [232, 82] width 21 height 21
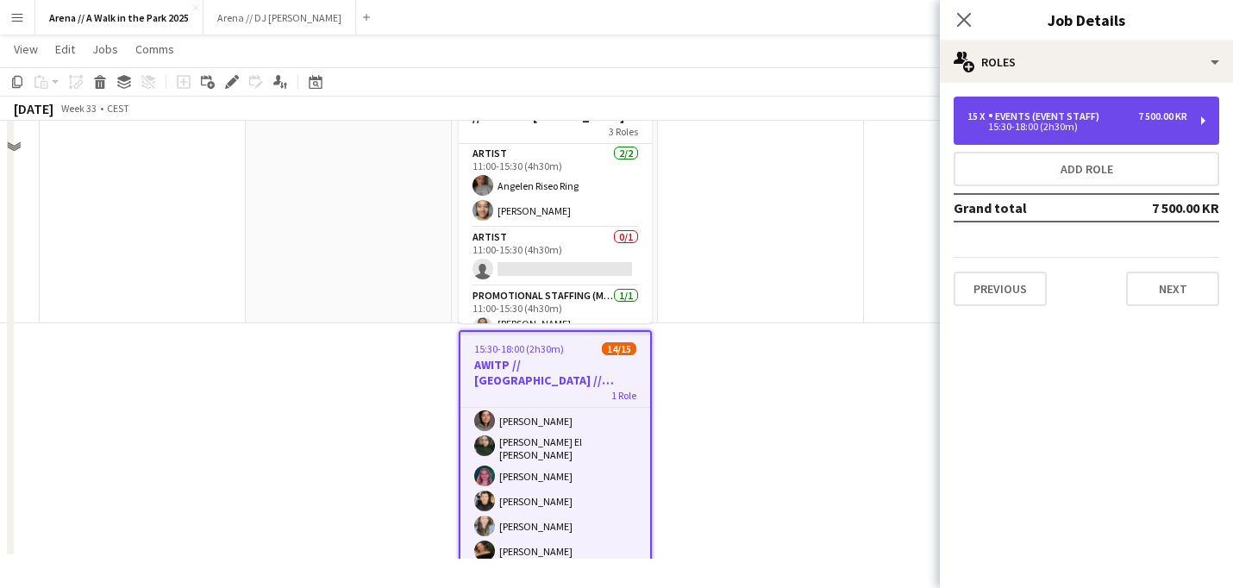
click at [1040, 122] on div "Events (Event Staff)" at bounding box center [1047, 116] width 118 height 12
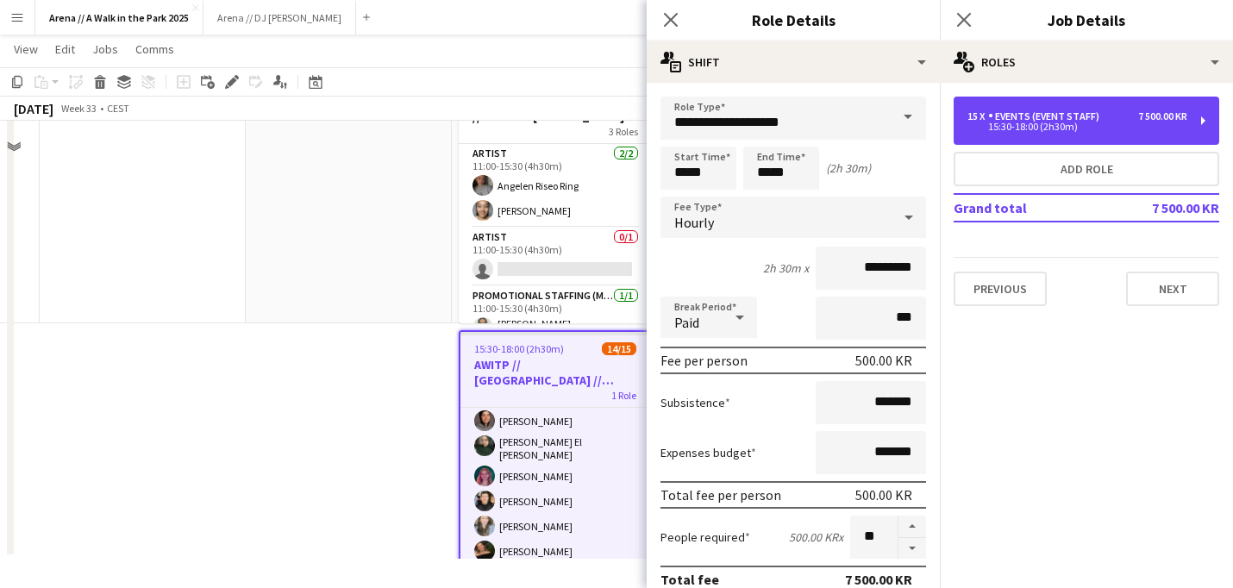
scroll to position [25, 0]
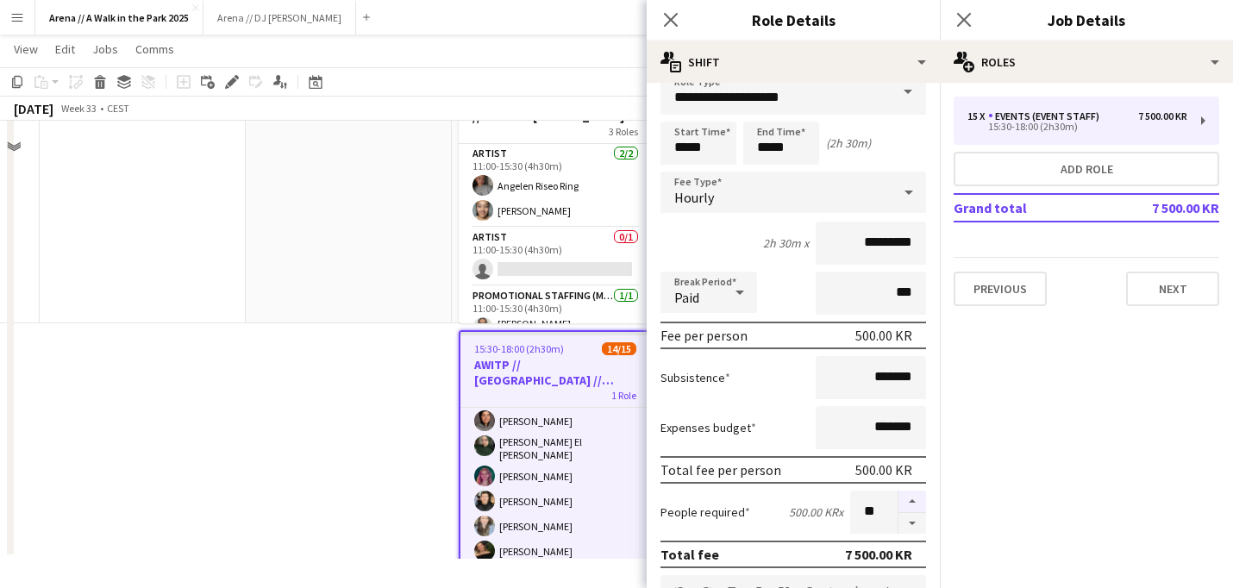
click at [916, 502] on button "button" at bounding box center [912, 501] width 28 height 22
type input "**"
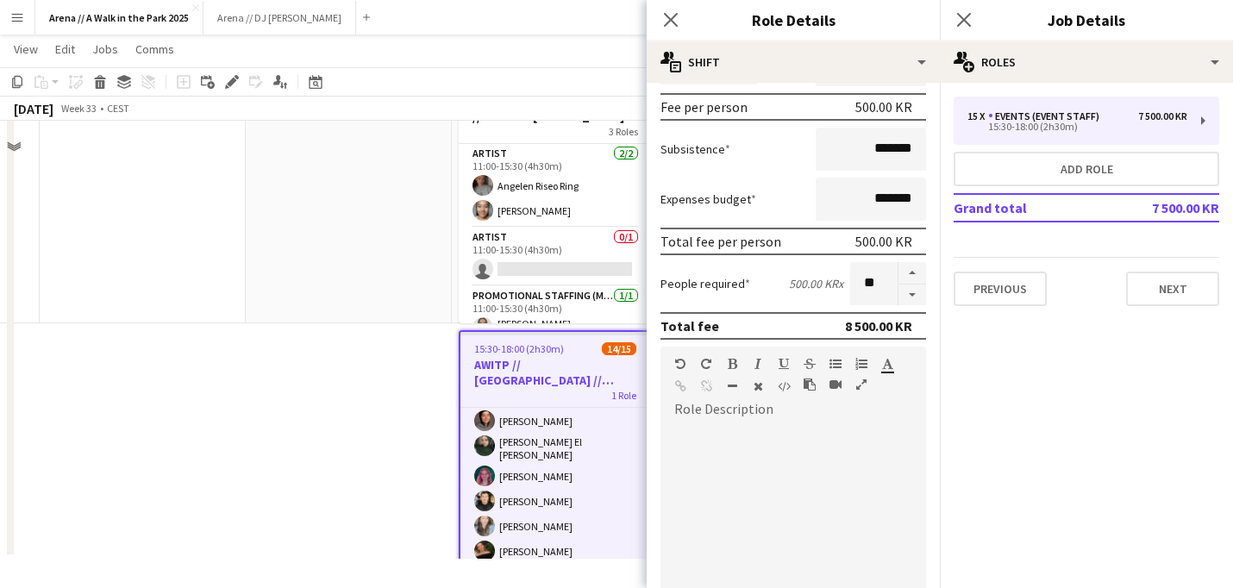
scroll to position [584, 0]
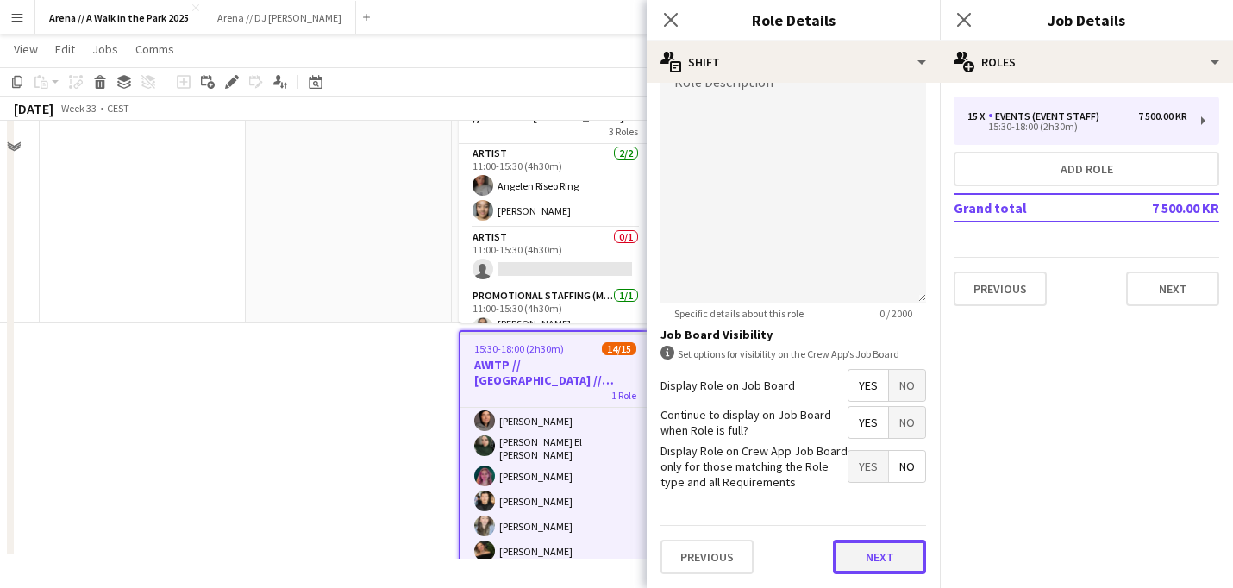
click at [887, 547] on button "Next" at bounding box center [879, 557] width 93 height 34
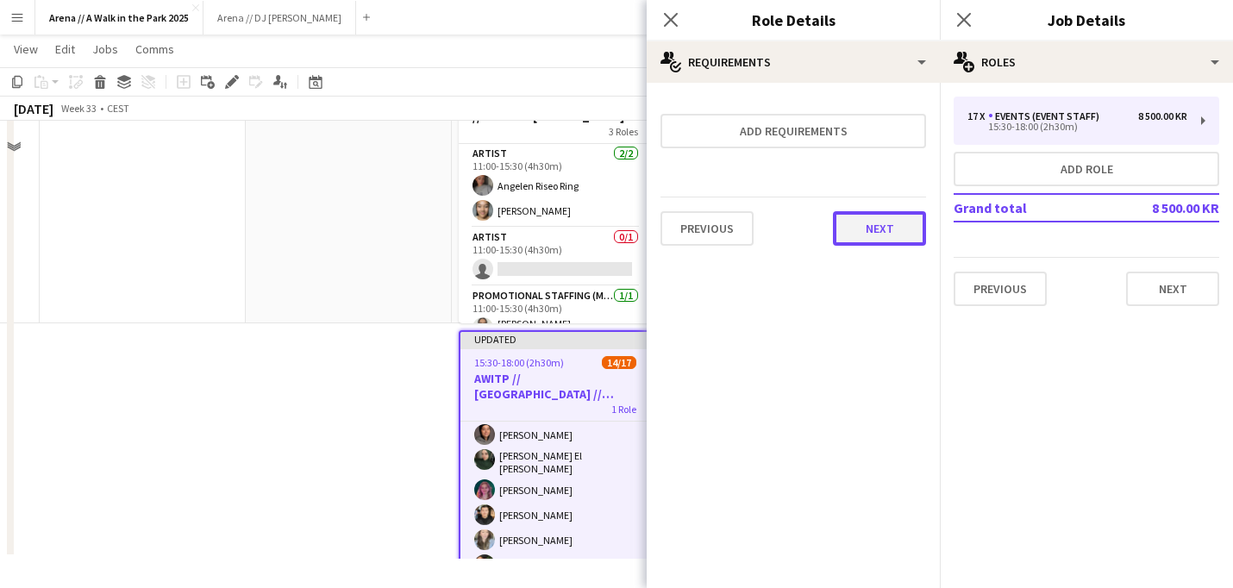
click at [896, 234] on button "Next" at bounding box center [879, 228] width 93 height 34
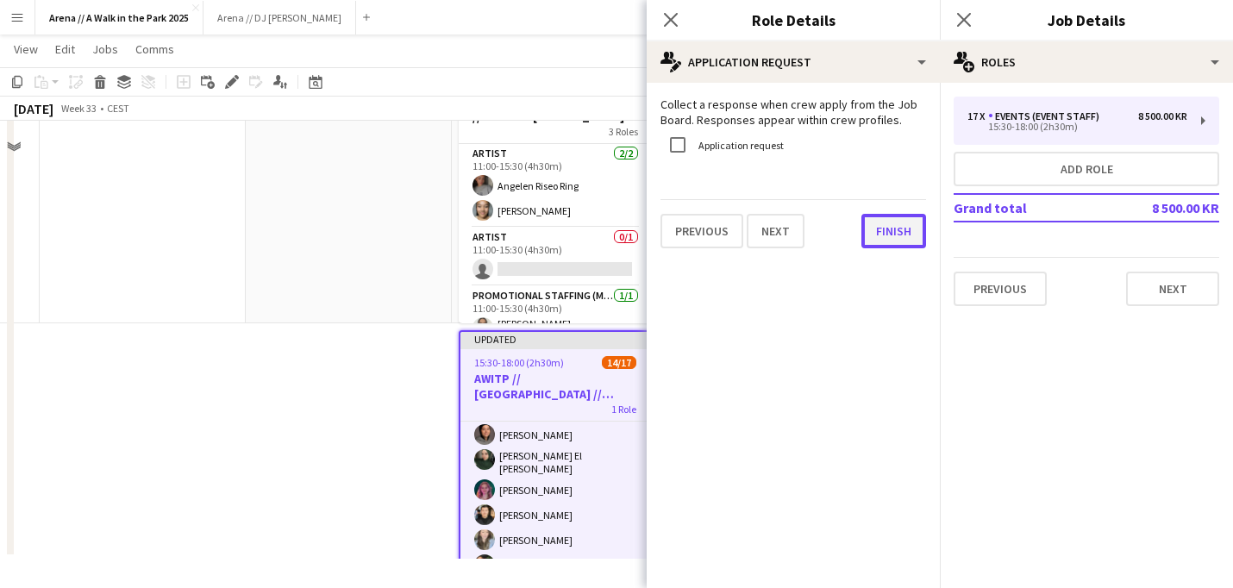
click at [885, 231] on button "Finish" at bounding box center [893, 231] width 65 height 34
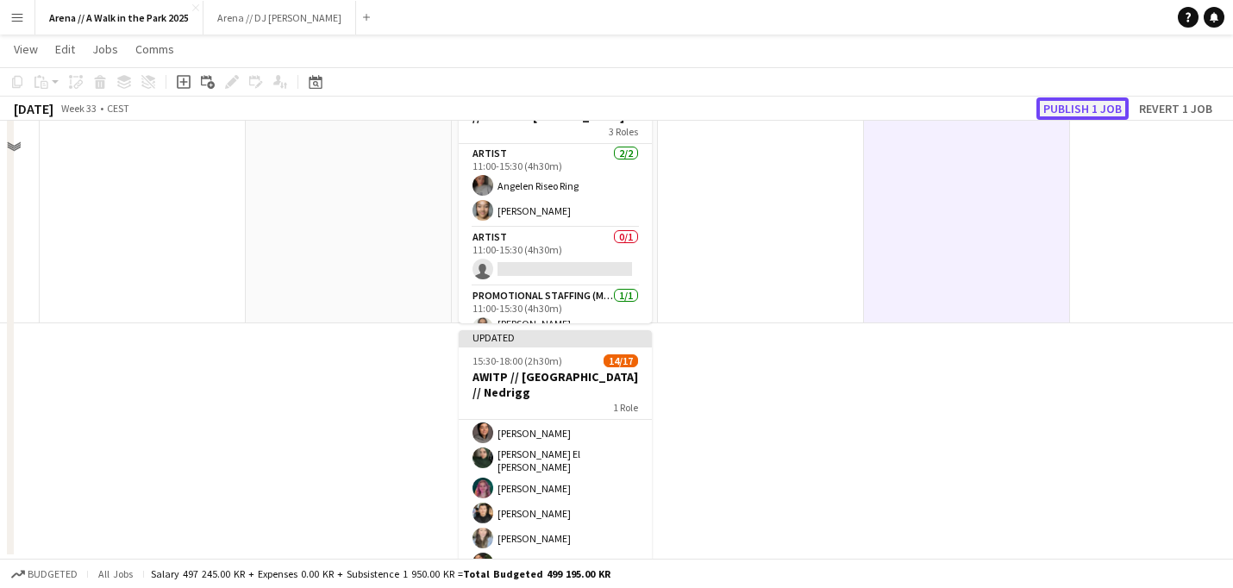
click at [1056, 110] on button "Publish 1 job" at bounding box center [1082, 108] width 92 height 22
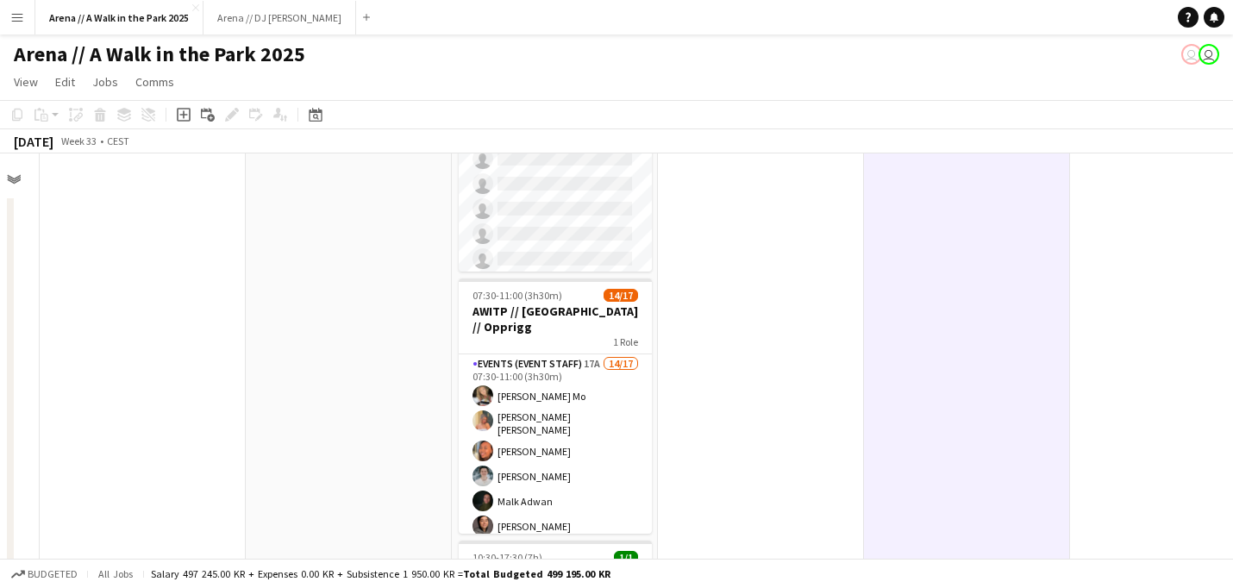
scroll to position [195, 578]
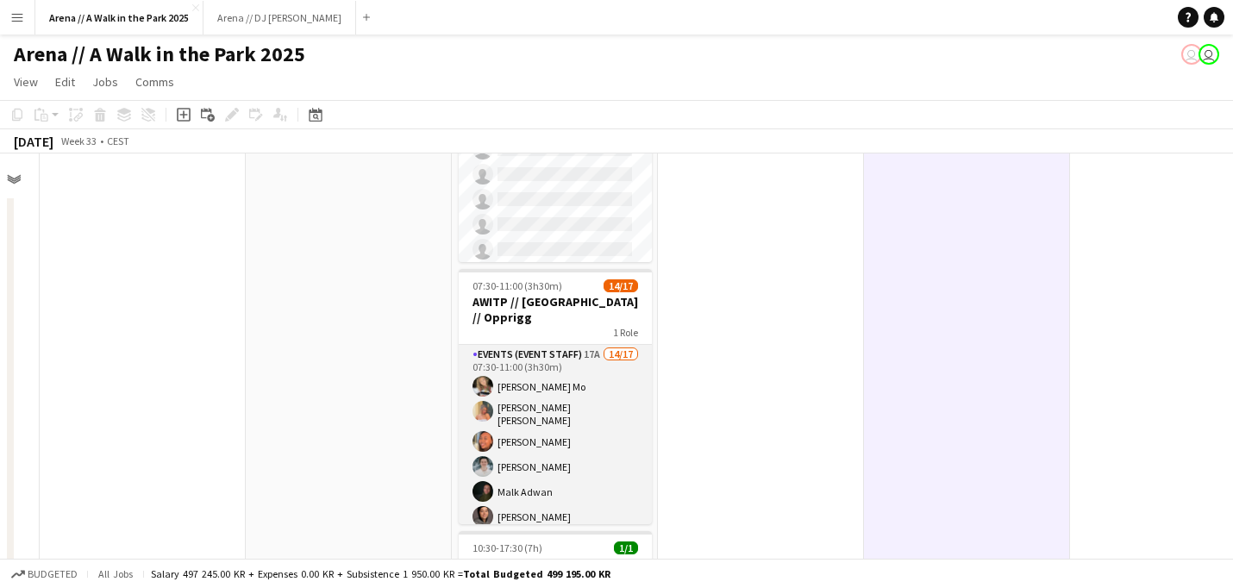
click at [525, 420] on app-card-role "Events (Event Staff) 17A 14/17 07:30-11:00 (3h30m) [PERSON_NAME] Mo [PERSON_NAM…" at bounding box center [555, 582] width 193 height 474
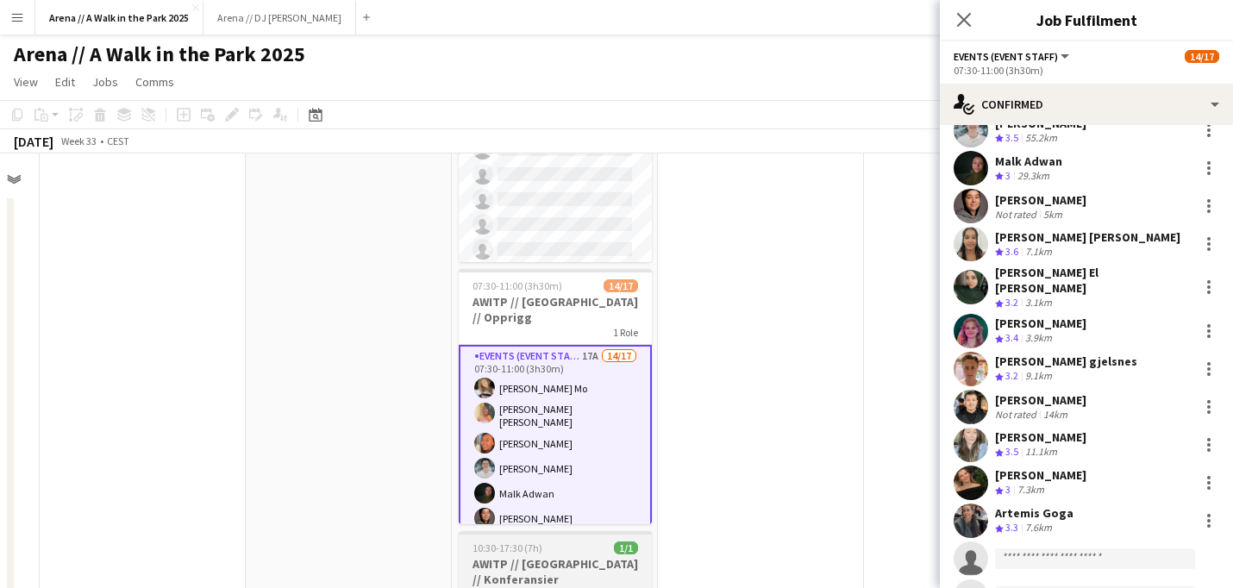
scroll to position [182, 0]
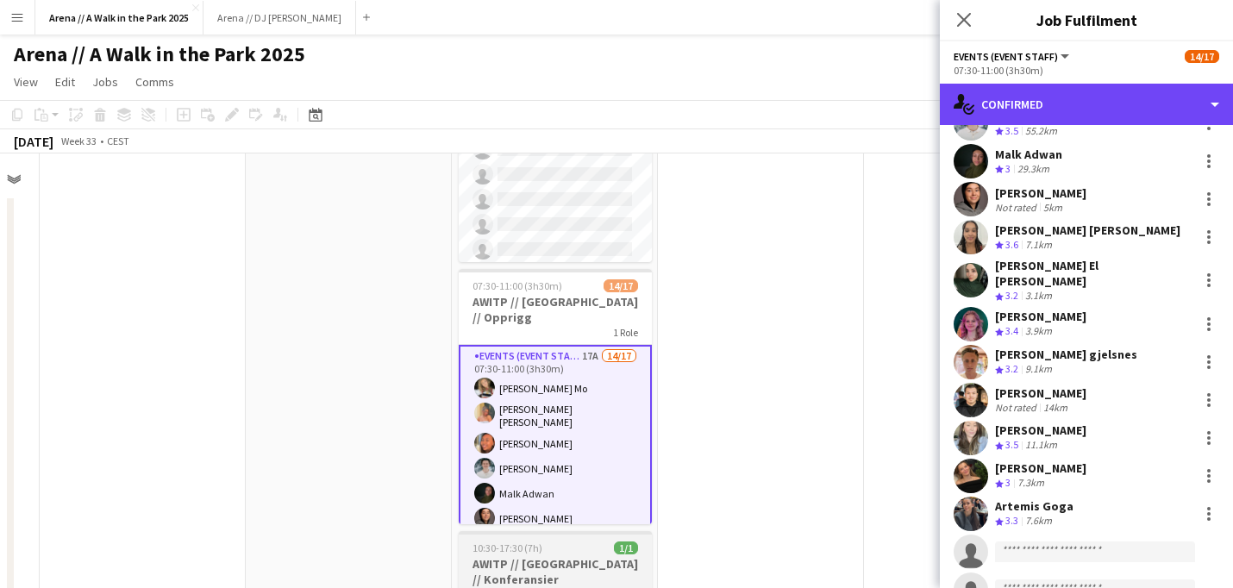
click at [1178, 111] on div "single-neutral-actions-check-2 Confirmed" at bounding box center [1086, 104] width 293 height 41
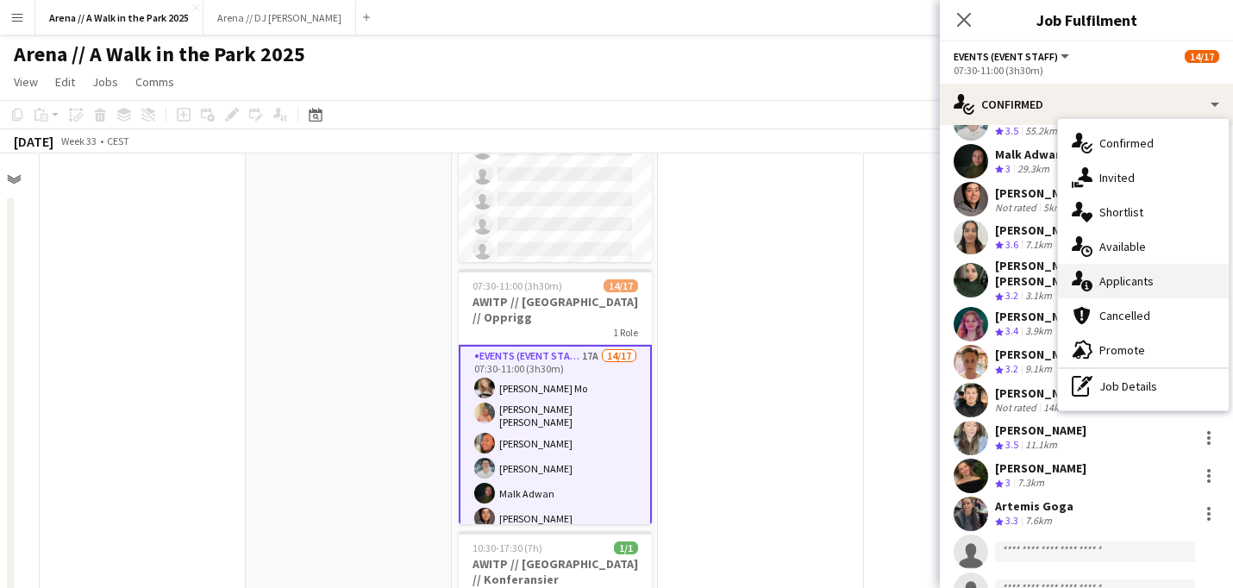
click at [1155, 272] on div "single-neutral-actions-information Applicants" at bounding box center [1143, 281] width 171 height 34
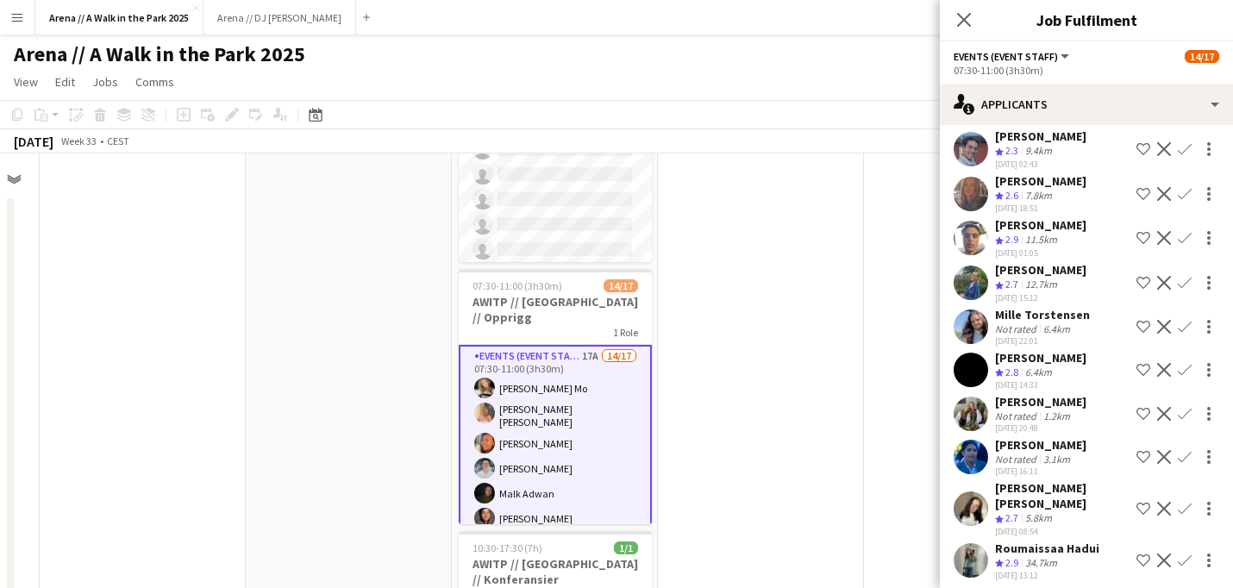
scroll to position [76, 0]
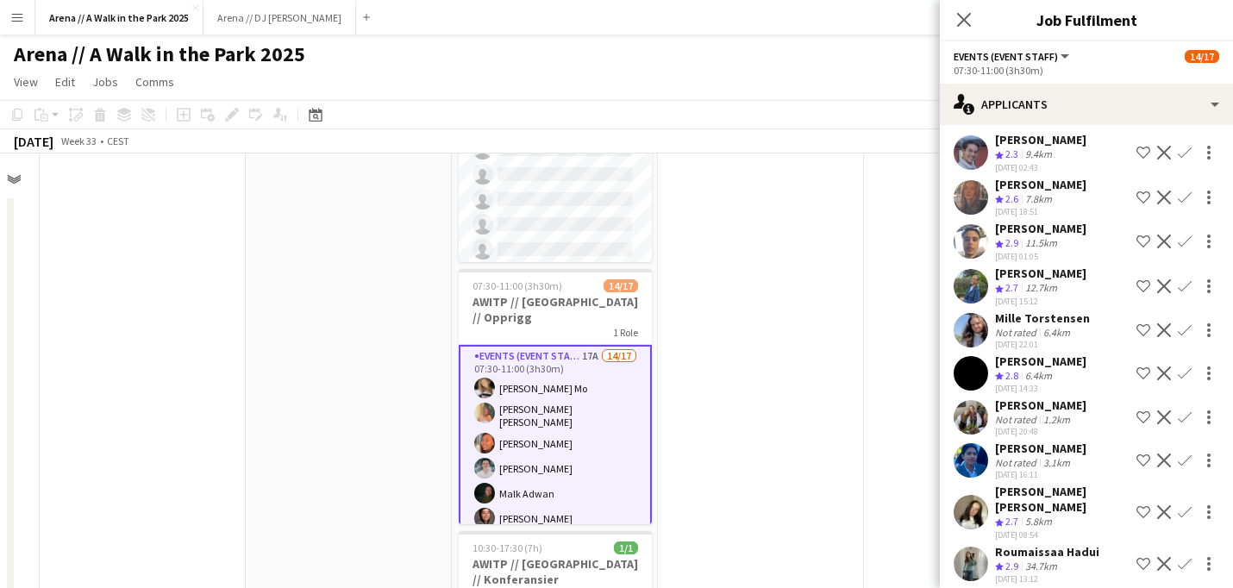
click at [562, 397] on app-card-role "Events (Event Staff) 17A 14/17 07:30-11:00 (3h30m) [PERSON_NAME] Mo [PERSON_NAM…" at bounding box center [555, 584] width 193 height 478
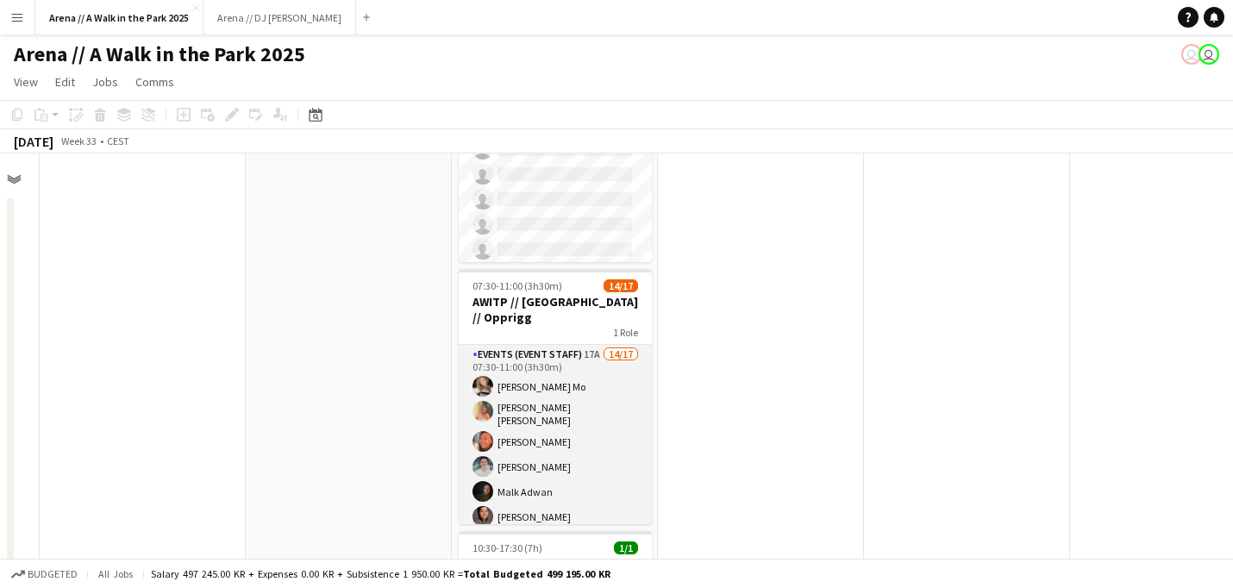
click at [562, 397] on app-card-role "Events (Event Staff) 17A 14/17 07:30-11:00 (3h30m) [PERSON_NAME] Mo [PERSON_NAM…" at bounding box center [555, 582] width 193 height 474
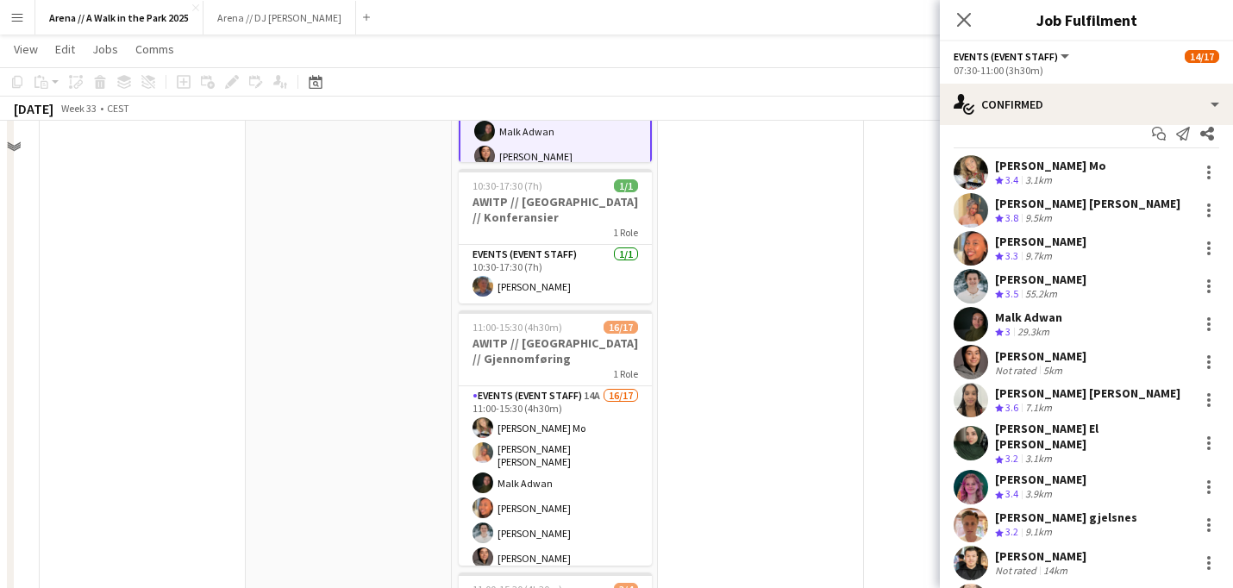
scroll to position [322, 0]
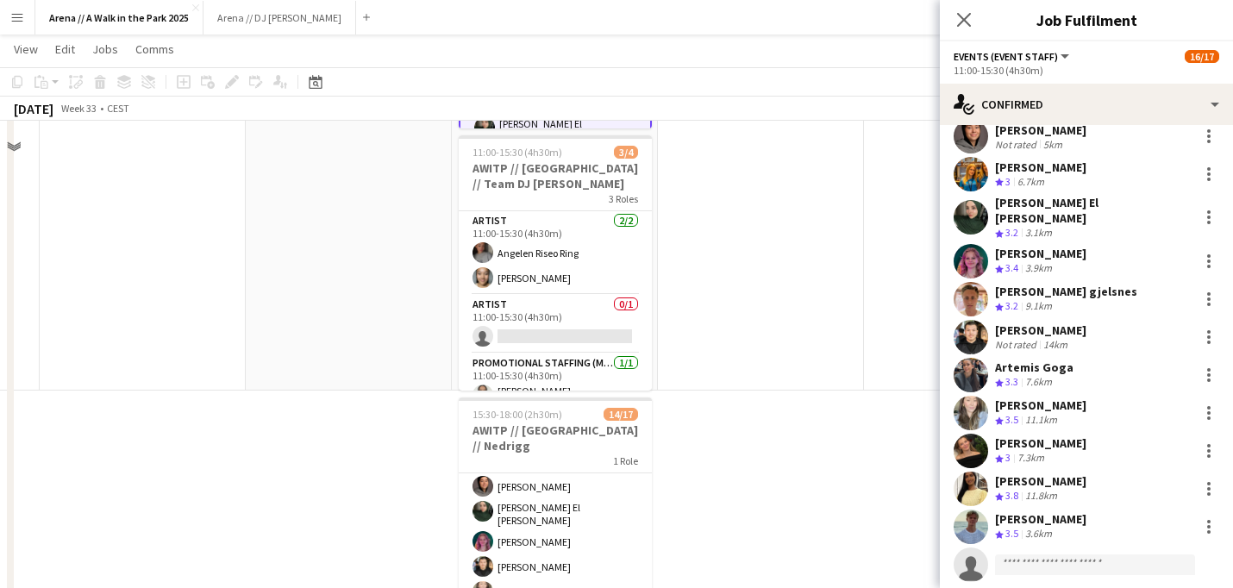
scroll to position [763, 0]
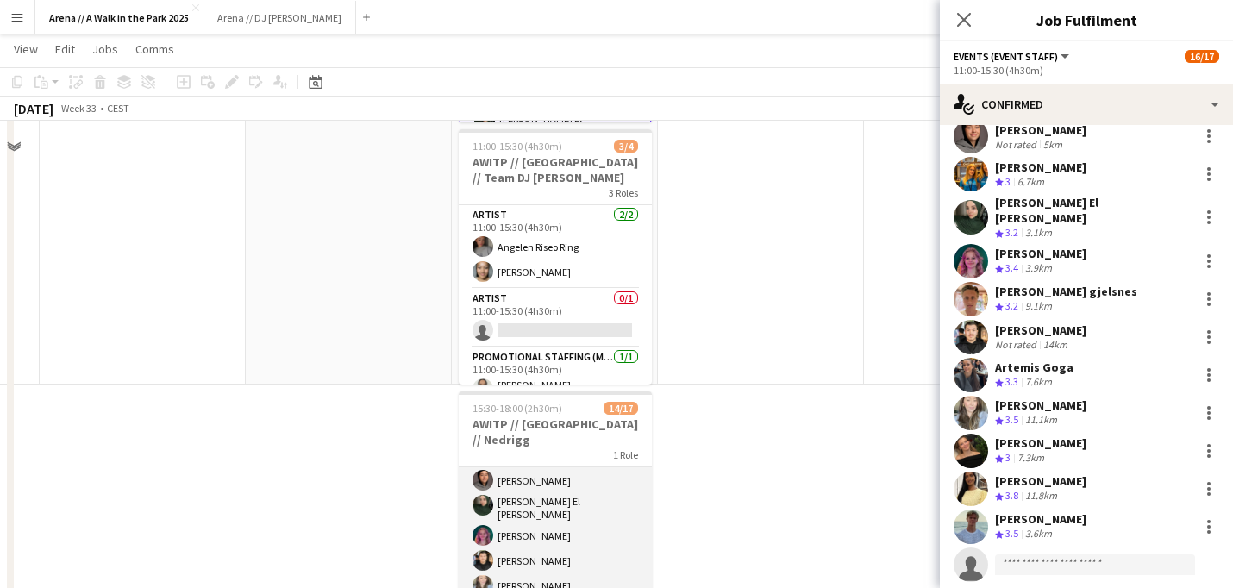
click at [556, 452] on app-card-role "Events (Event Staff) 12A 14/17 15:30-18:00 (2h30m) [PERSON_NAME] [PERSON_NAME] …" at bounding box center [555, 490] width 193 height 474
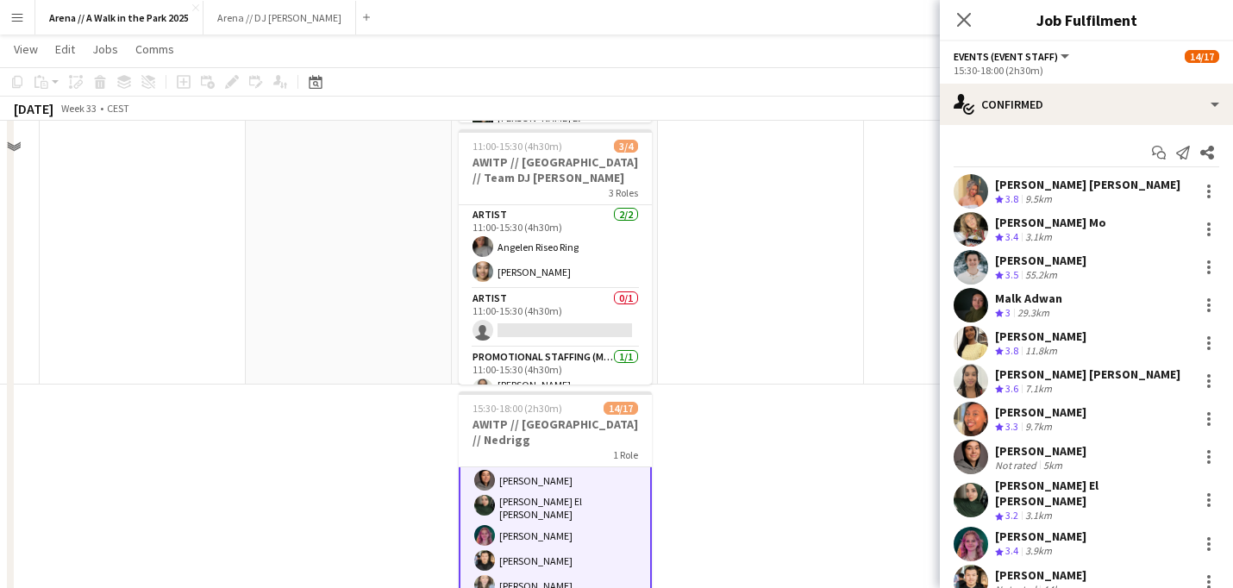
scroll to position [1, 0]
click at [1026, 233] on div "3.1km" at bounding box center [1038, 236] width 34 height 15
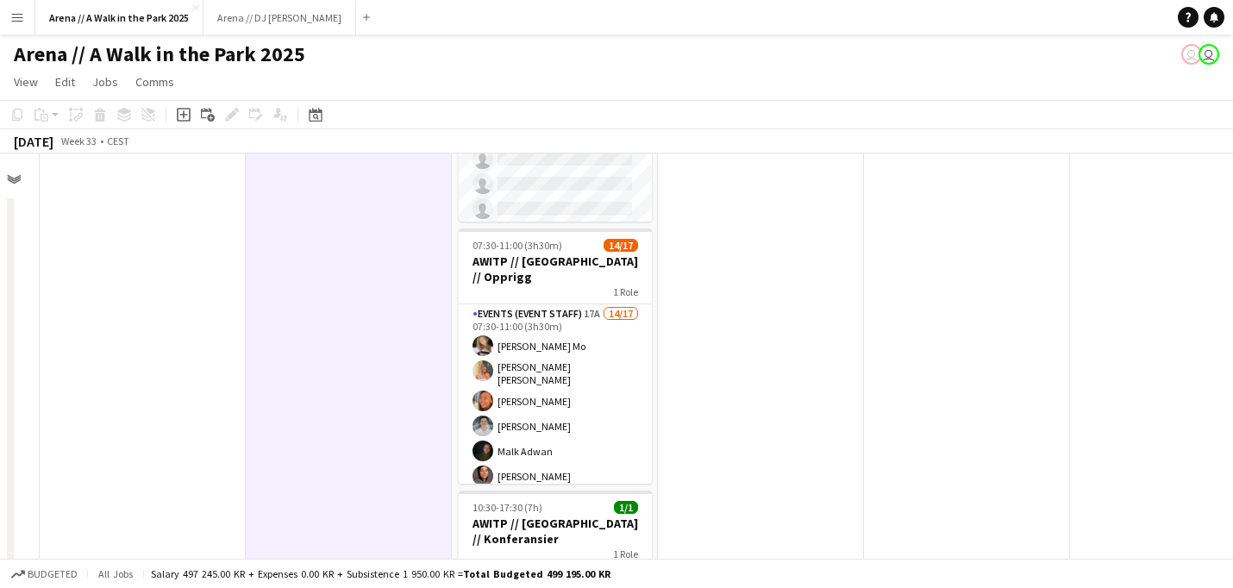
scroll to position [11, 0]
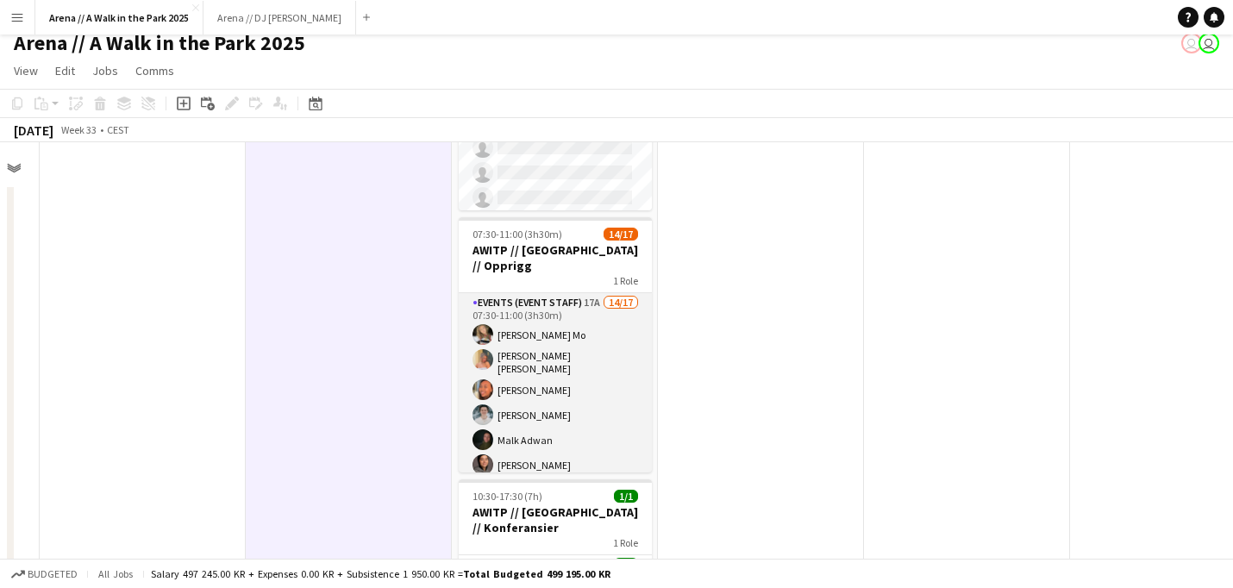
click at [556, 347] on app-card-role "Events (Event Staff) 17A 14/17 07:30-11:00 (3h30m) [PERSON_NAME] Mo [PERSON_NAM…" at bounding box center [555, 530] width 193 height 474
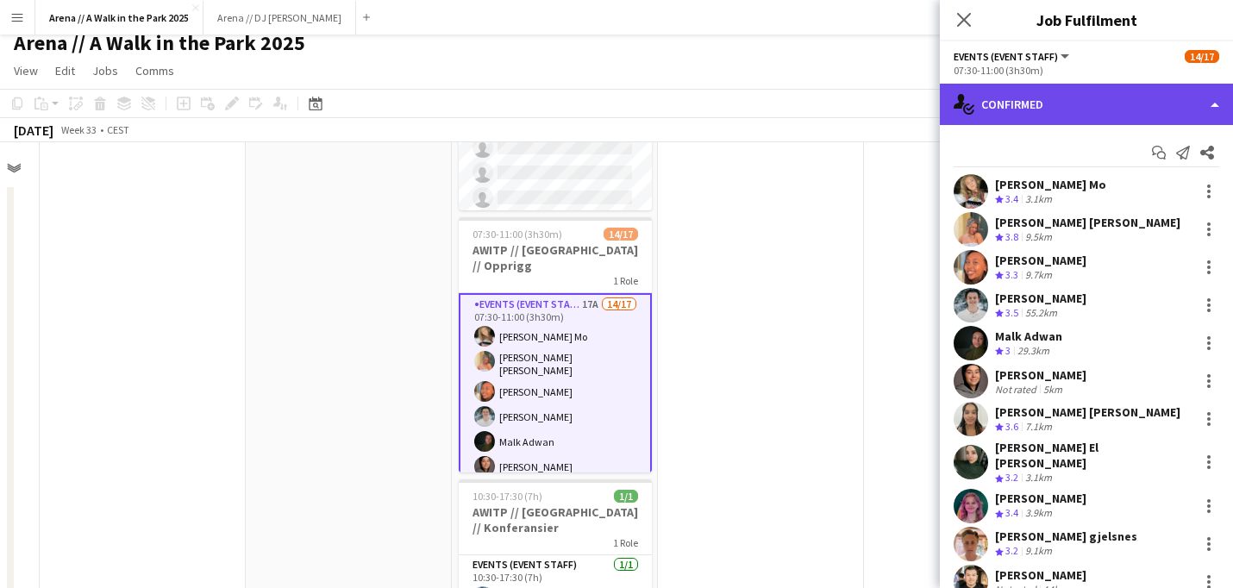
click at [1170, 103] on div "single-neutral-actions-check-2 Confirmed" at bounding box center [1086, 104] width 293 height 41
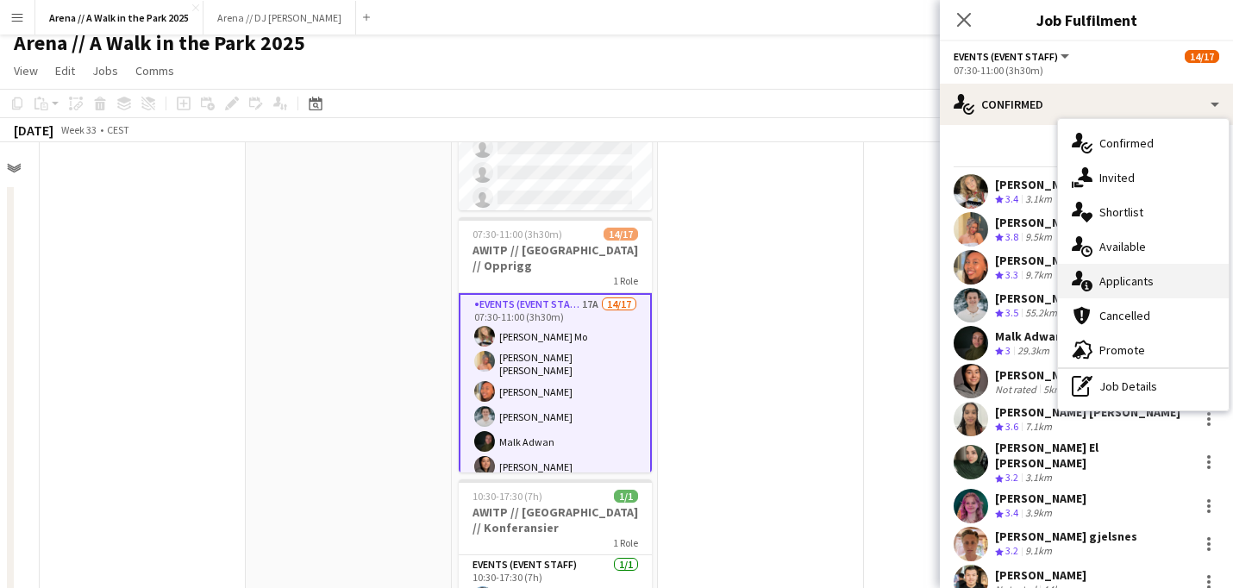
click at [1145, 280] on div "single-neutral-actions-information Applicants" at bounding box center [1143, 281] width 171 height 34
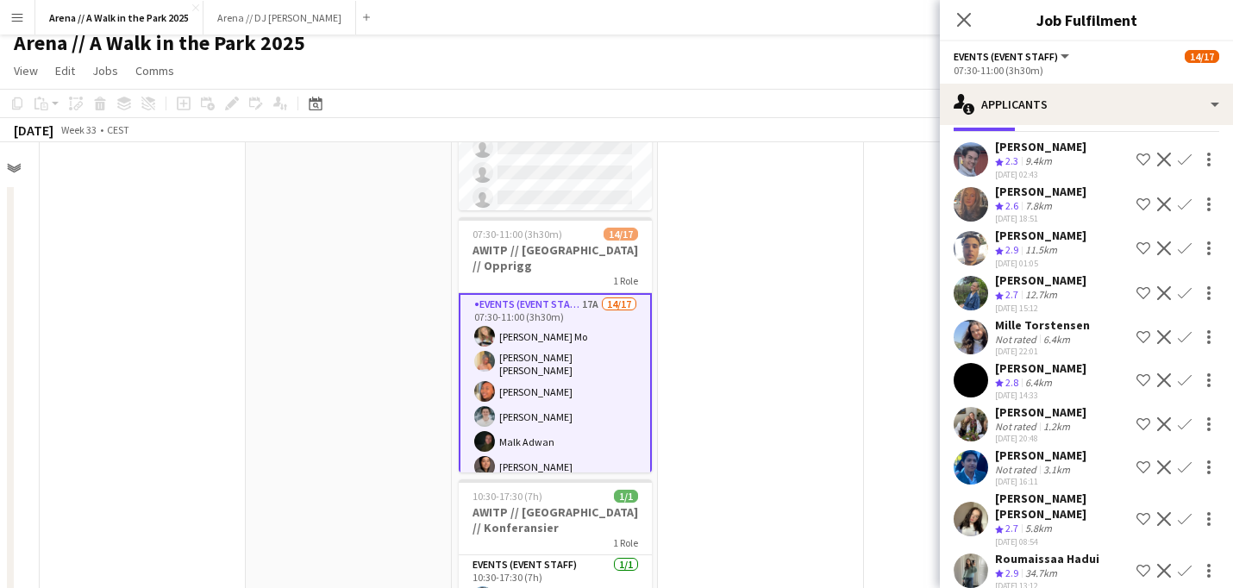
scroll to position [75, 0]
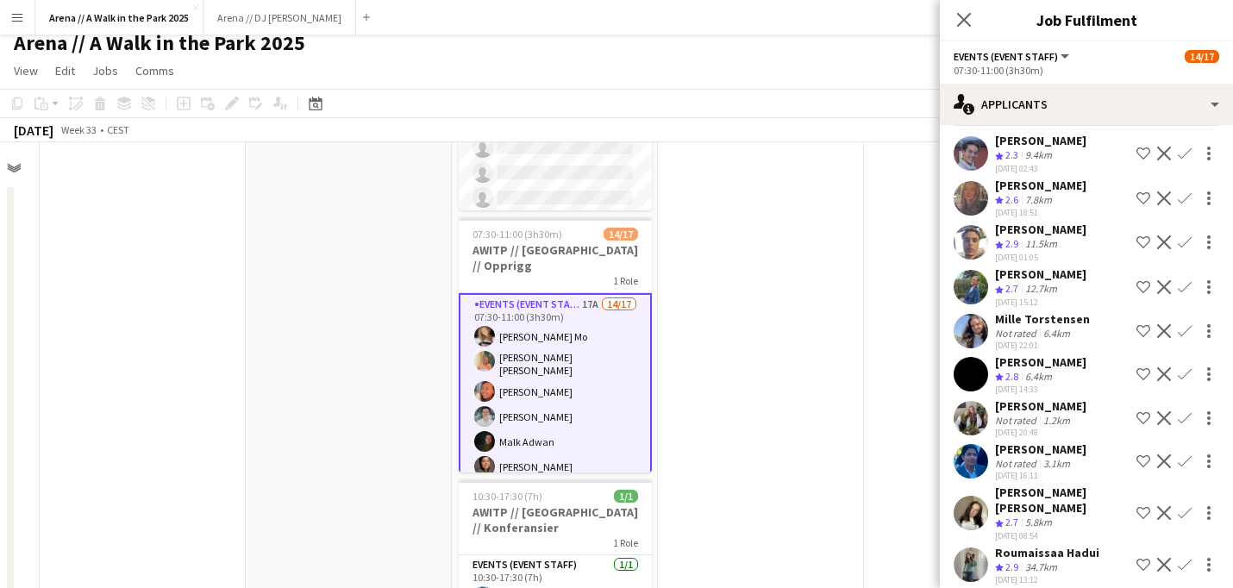
click at [1017, 332] on div "Not rated" at bounding box center [1017, 333] width 45 height 13
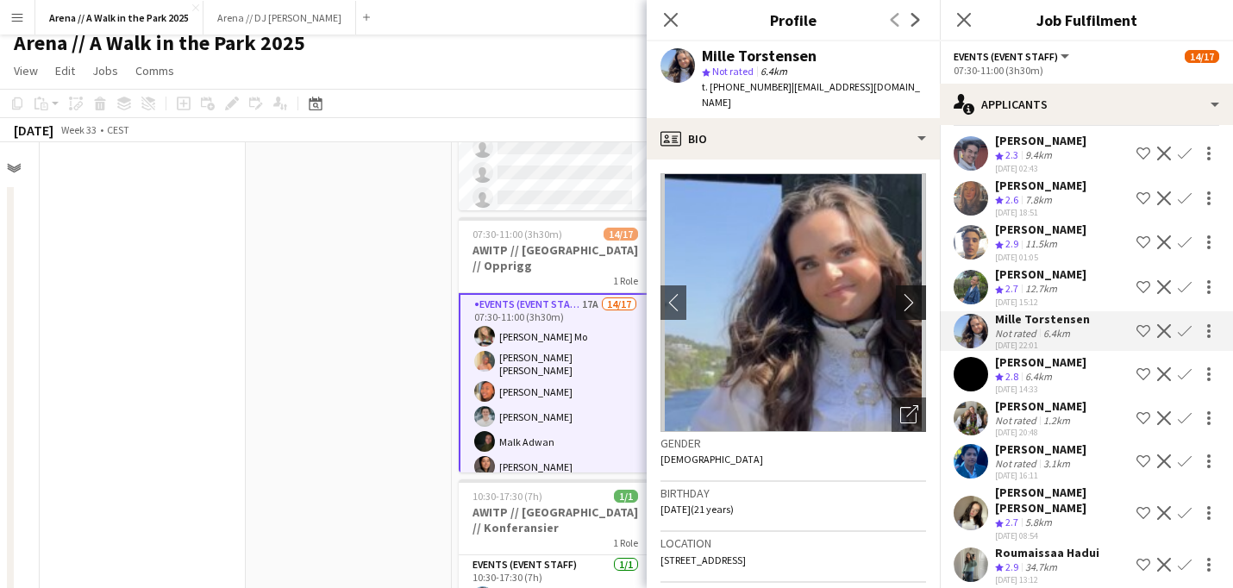
click at [915, 293] on app-icon "chevron-right" at bounding box center [913, 302] width 27 height 18
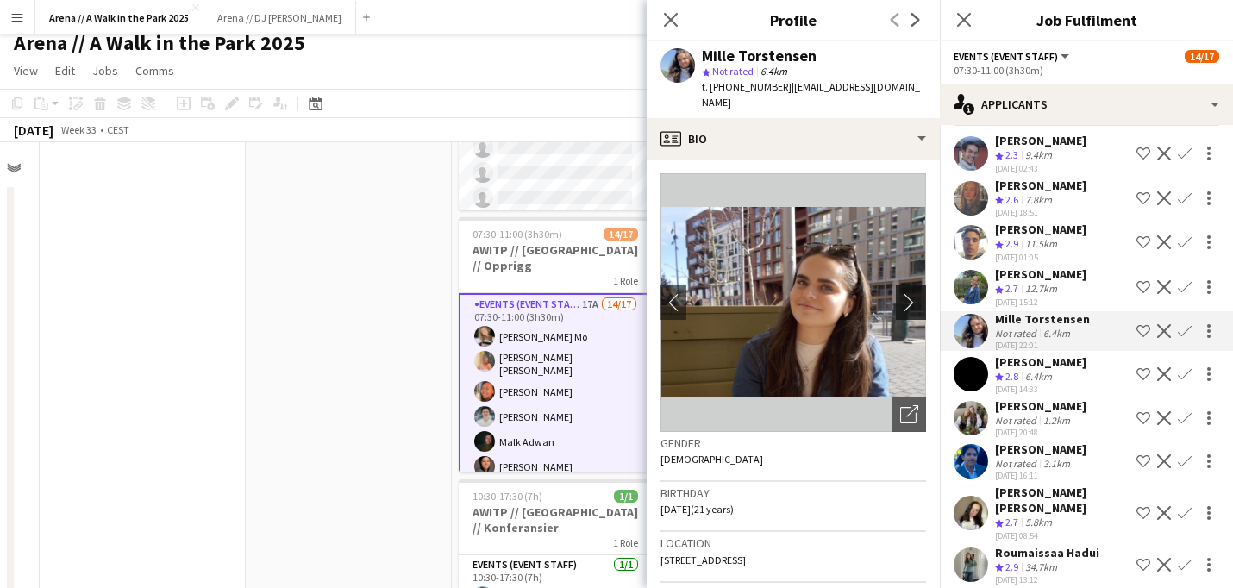
click at [915, 293] on app-icon "chevron-right" at bounding box center [913, 302] width 27 height 18
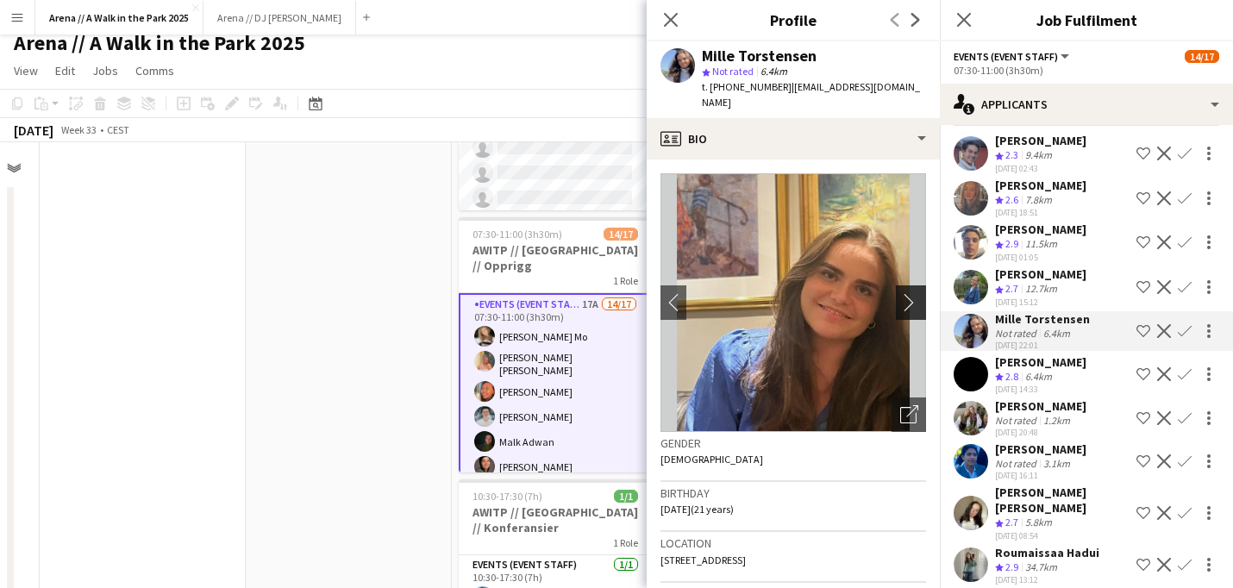
click at [915, 293] on app-icon "chevron-right" at bounding box center [913, 302] width 27 height 18
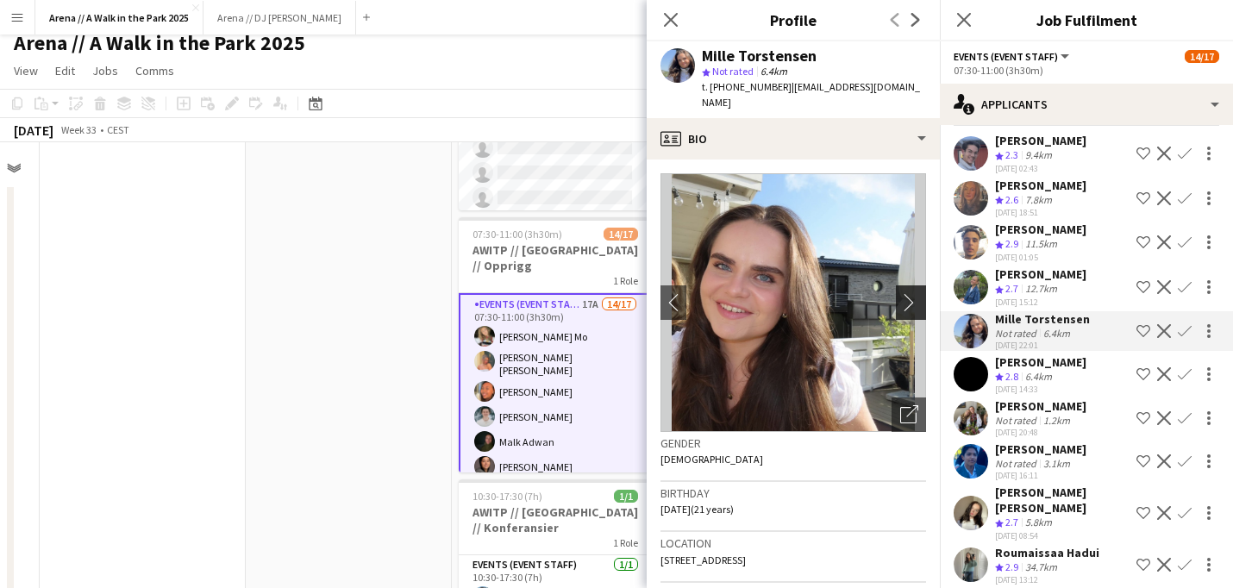
click at [915, 293] on app-icon "chevron-right" at bounding box center [913, 302] width 27 height 18
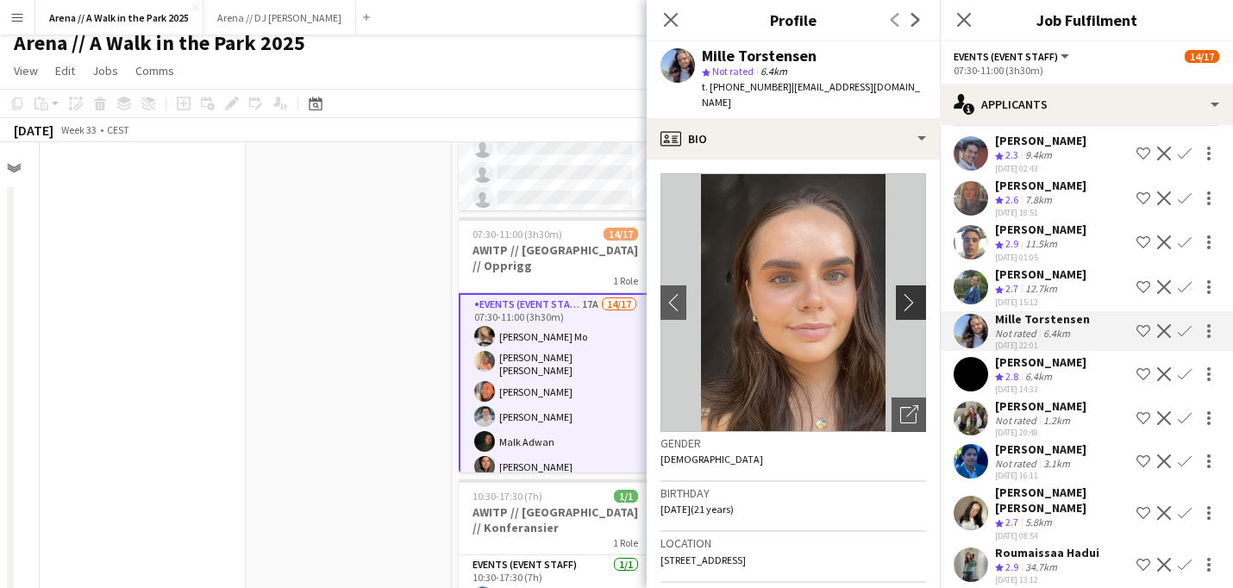
click at [915, 293] on app-icon "chevron-right" at bounding box center [913, 302] width 27 height 18
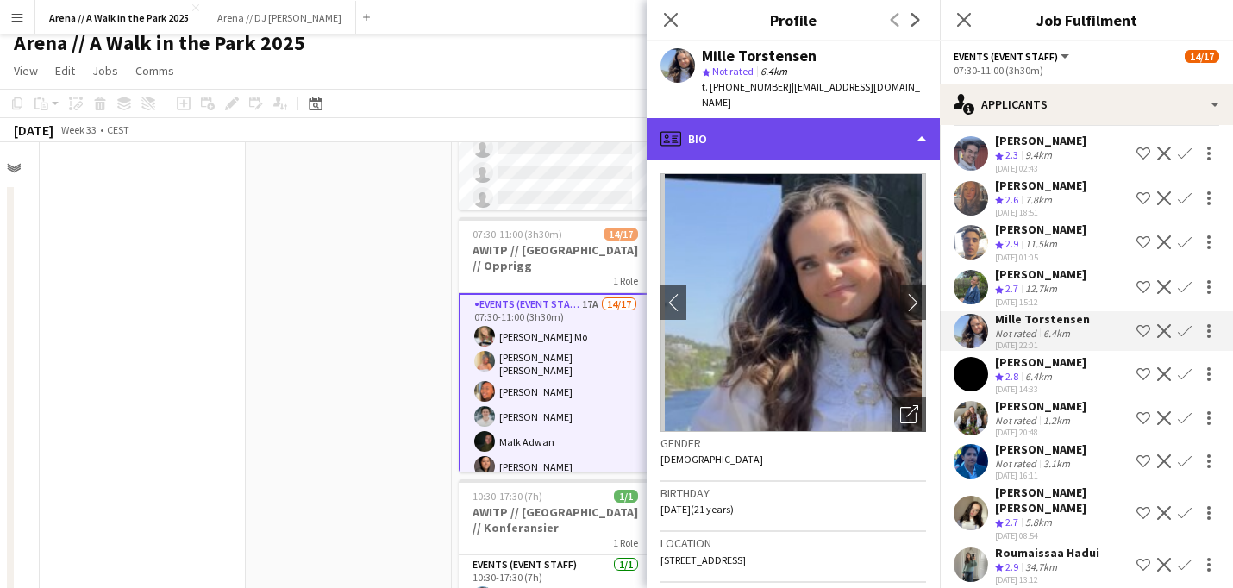
click at [890, 118] on div "profile Bio" at bounding box center [792, 138] width 293 height 41
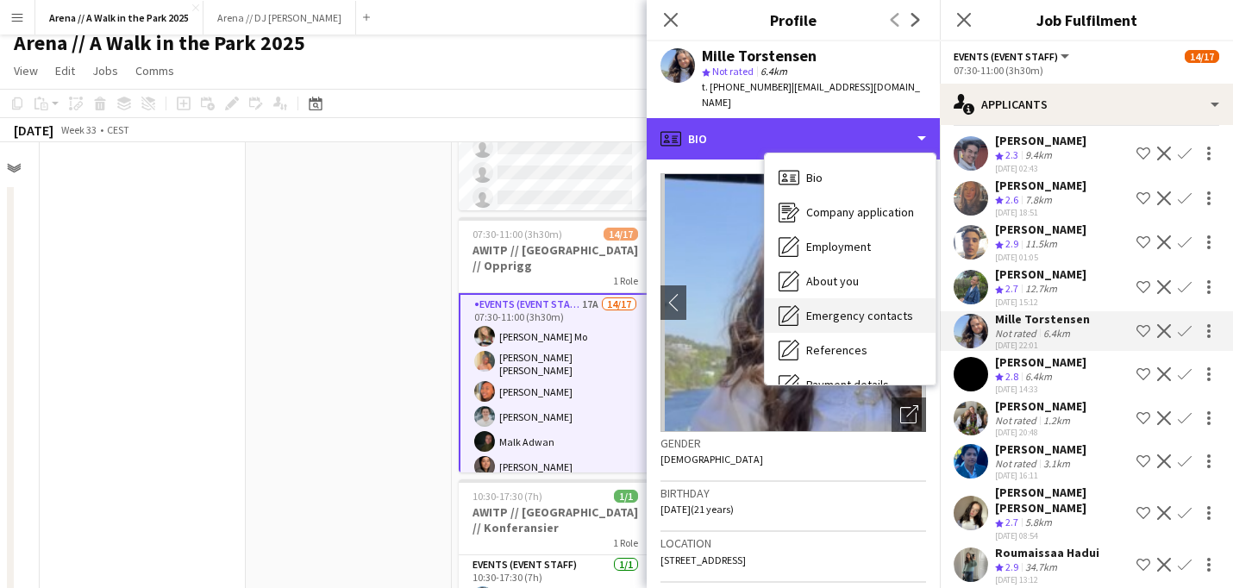
scroll to position [0, 0]
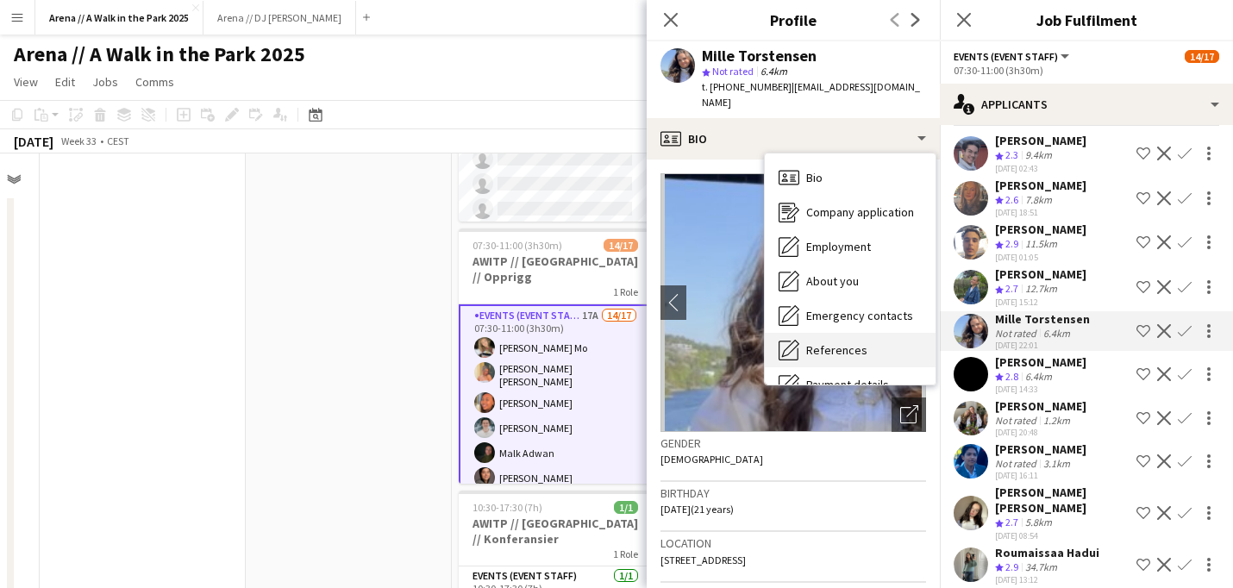
click at [854, 342] on span "References" at bounding box center [836, 350] width 61 height 16
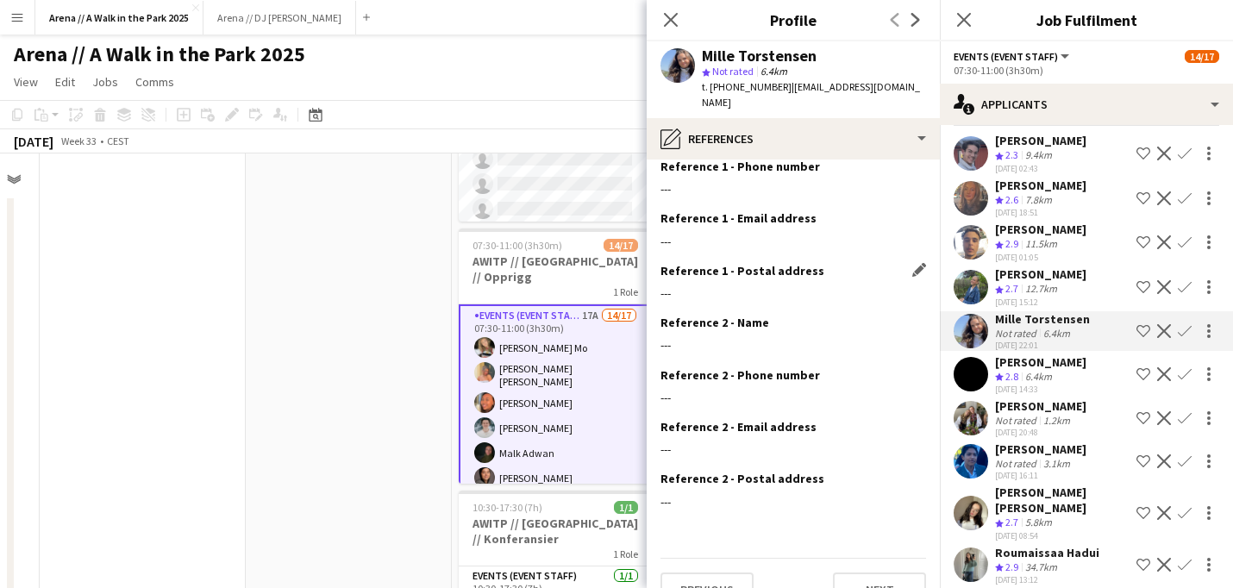
scroll to position [84, 0]
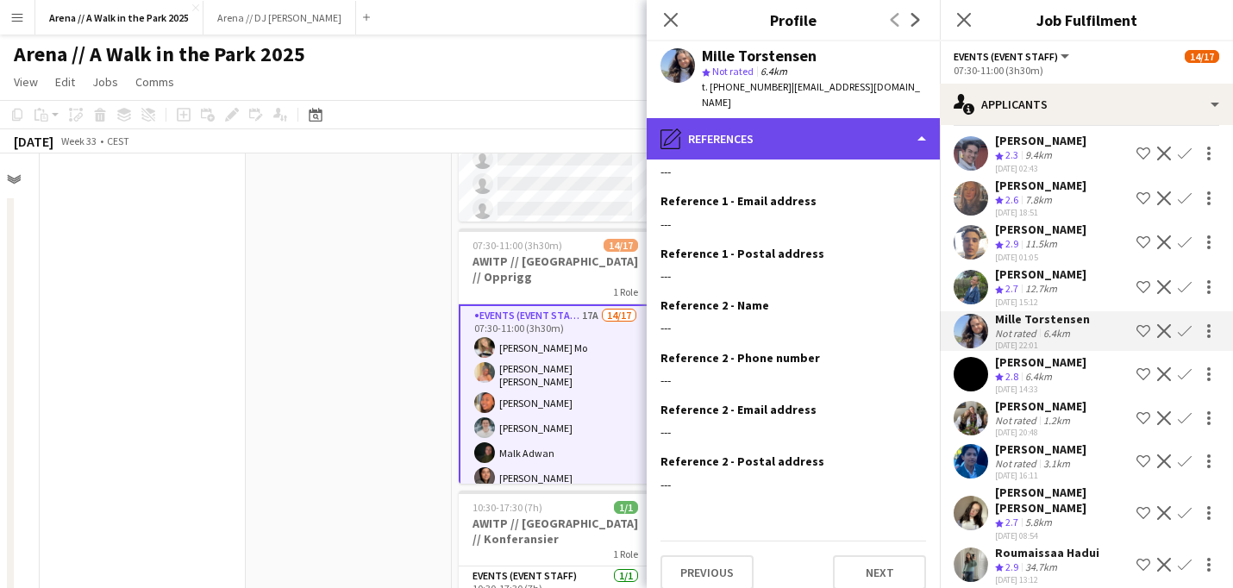
click at [875, 139] on div "pencil4 References" at bounding box center [792, 138] width 293 height 41
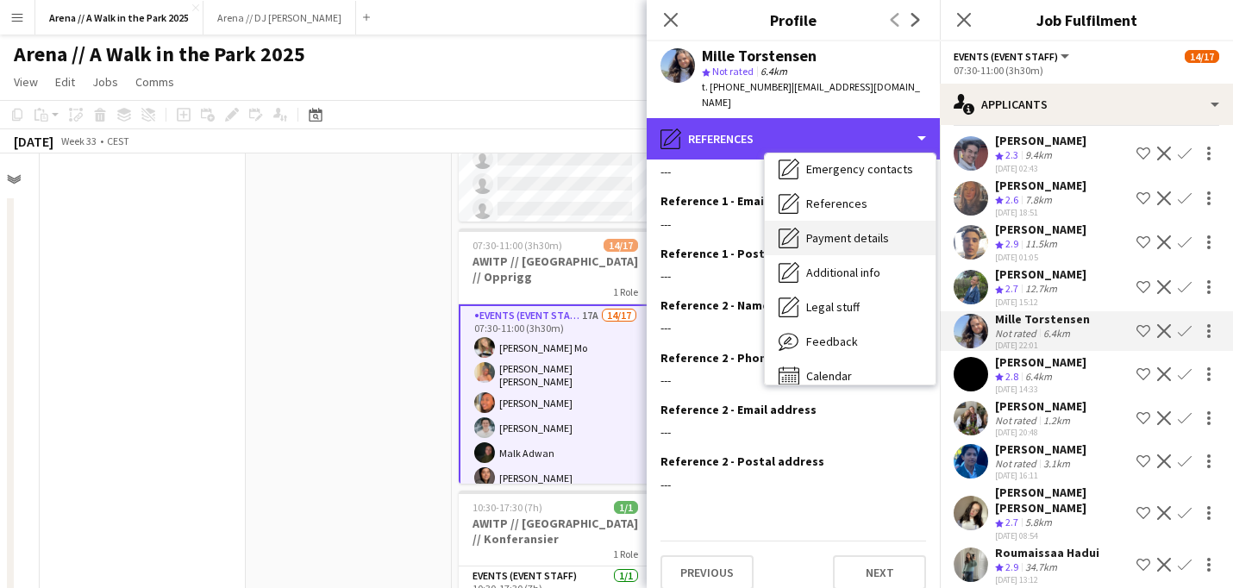
scroll to position [162, 0]
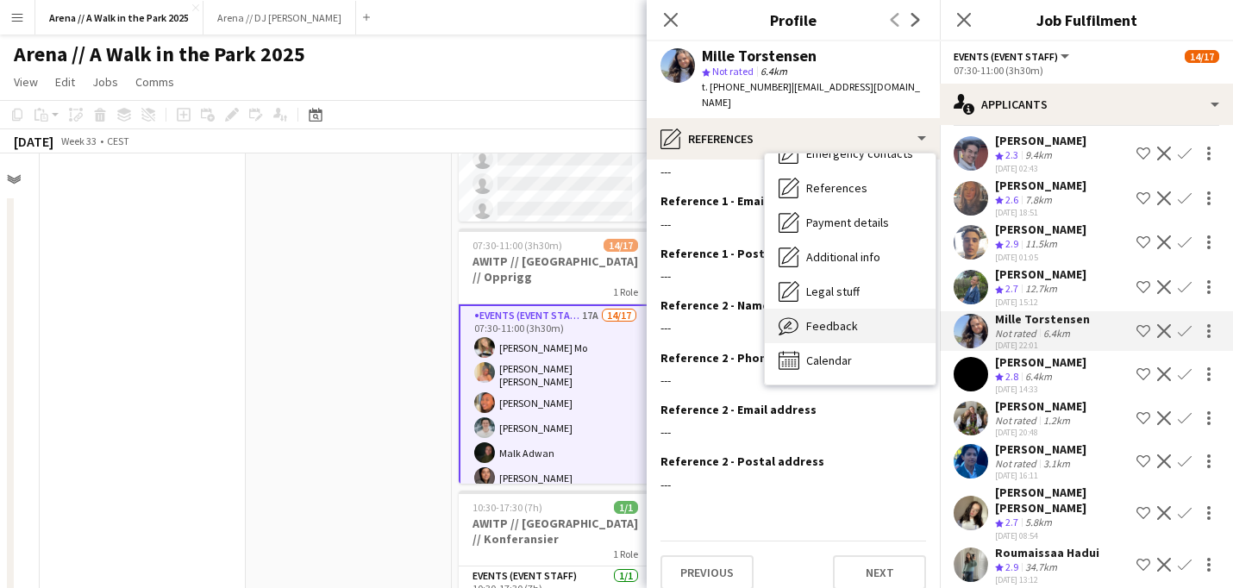
click at [868, 309] on div "Feedback Feedback" at bounding box center [850, 326] width 171 height 34
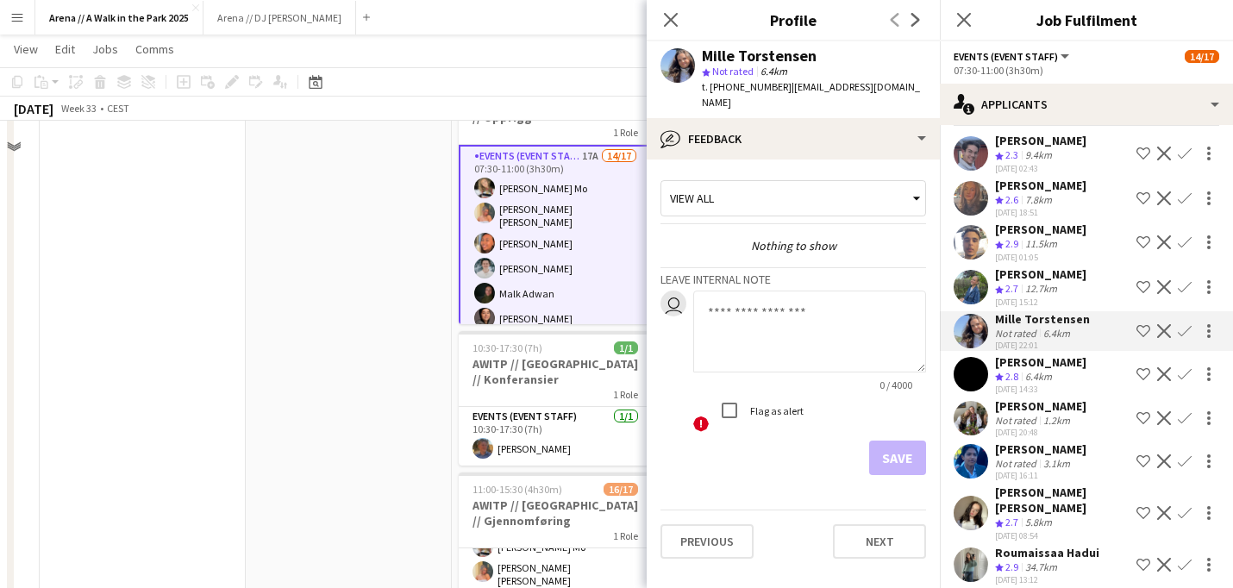
scroll to position [160, 0]
click at [674, 24] on icon at bounding box center [670, 19] width 16 height 16
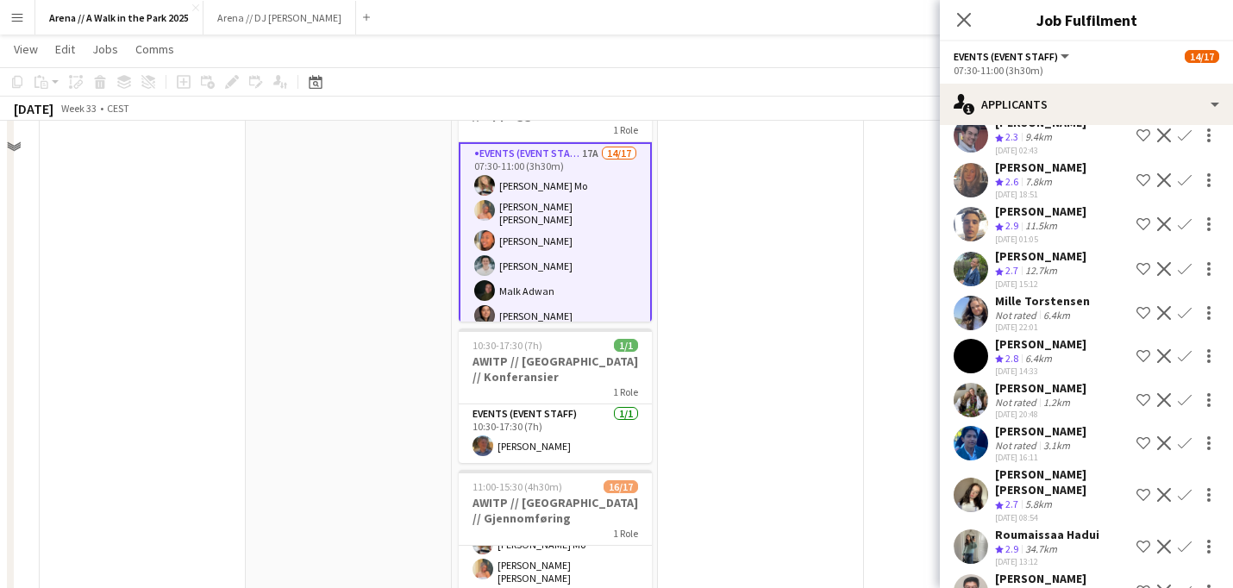
scroll to position [97, 0]
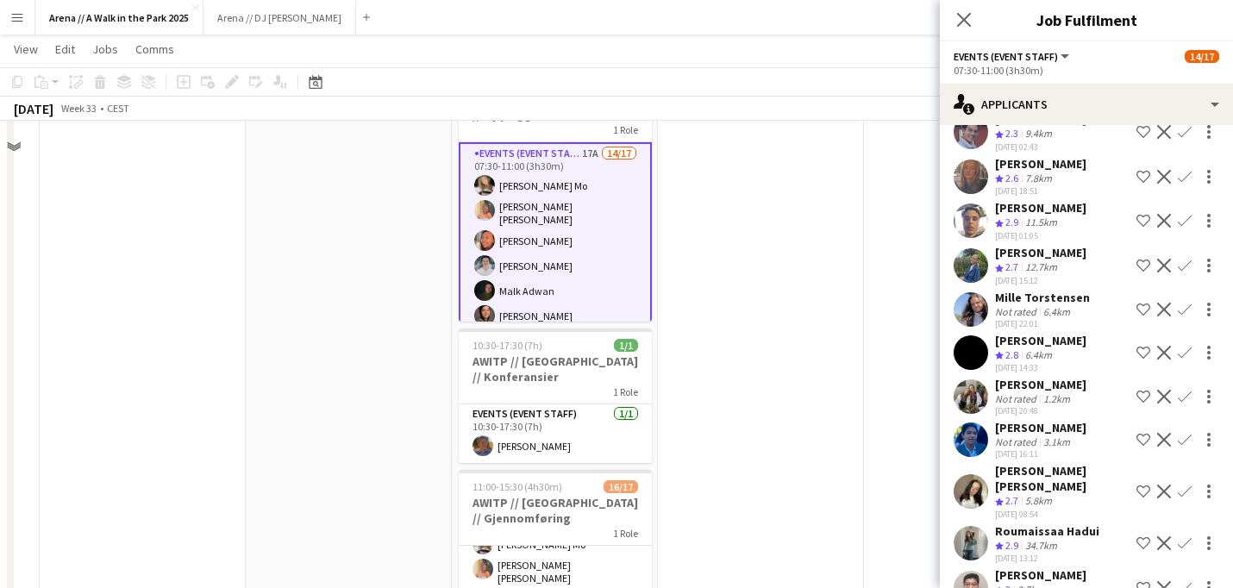
click at [1032, 390] on div "[PERSON_NAME]" at bounding box center [1040, 385] width 91 height 16
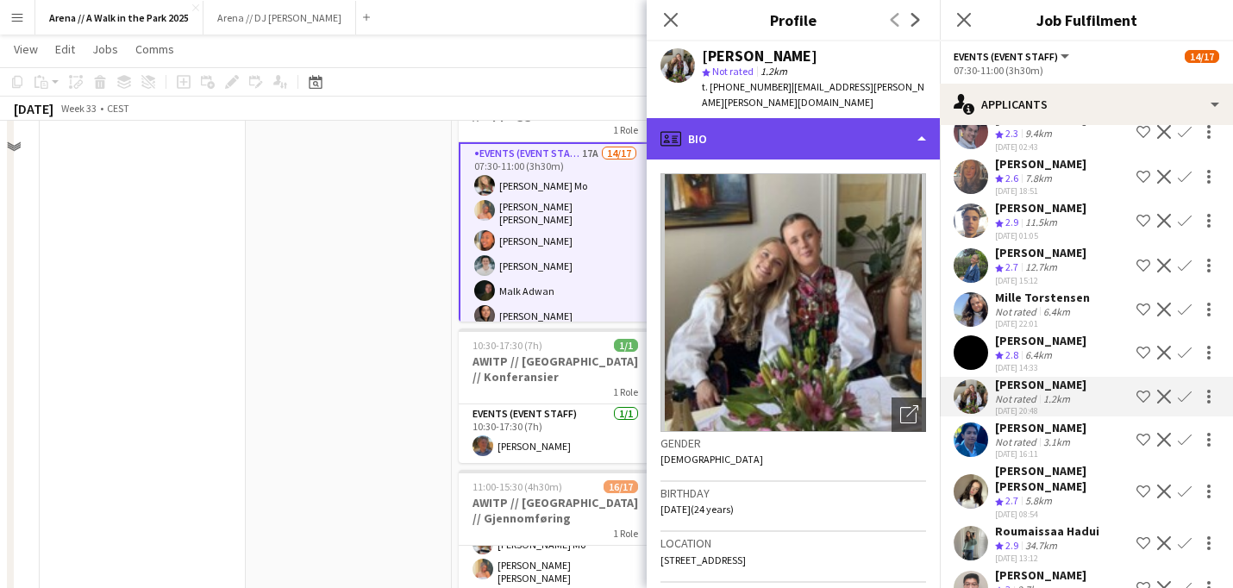
click at [861, 122] on div "profile Bio" at bounding box center [792, 138] width 293 height 41
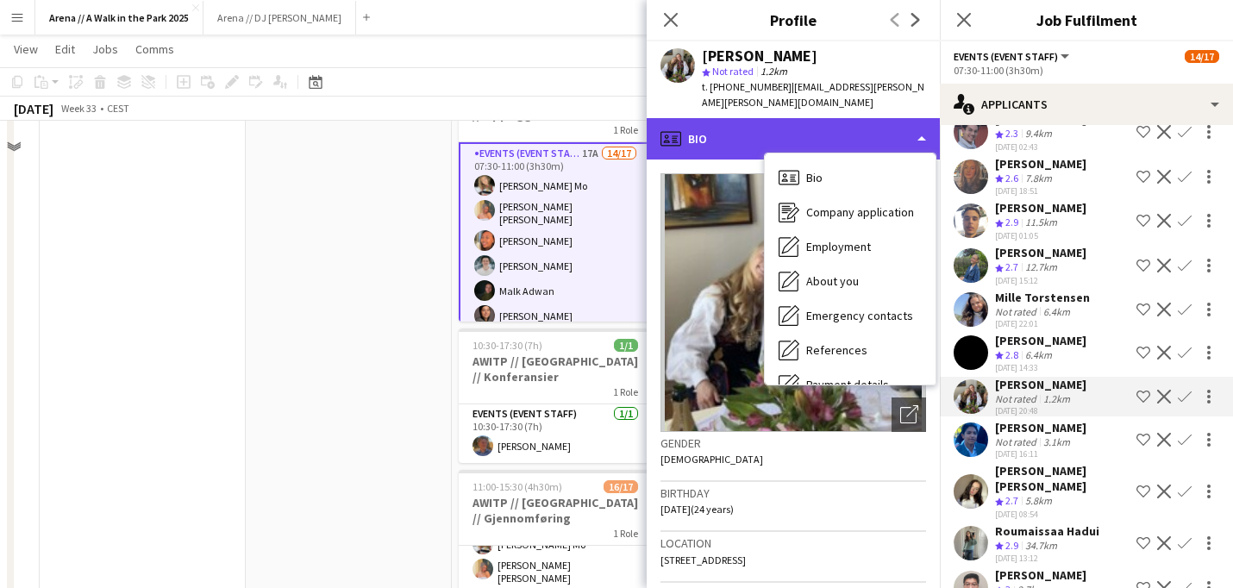
scroll to position [162, 0]
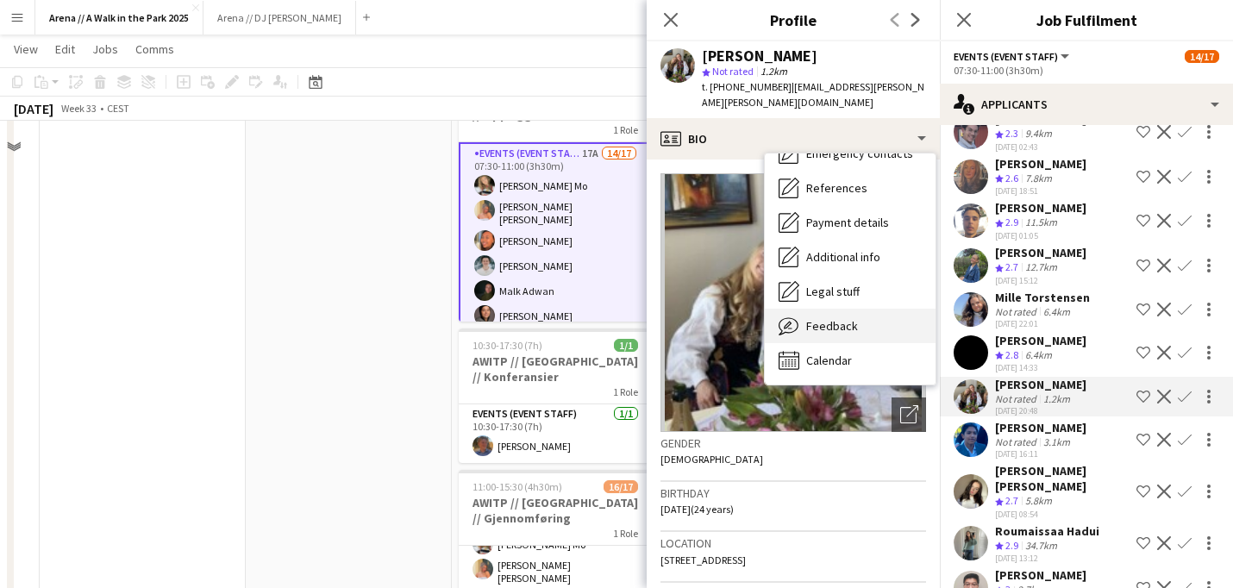
click at [843, 318] on span "Feedback" at bounding box center [832, 326] width 52 height 16
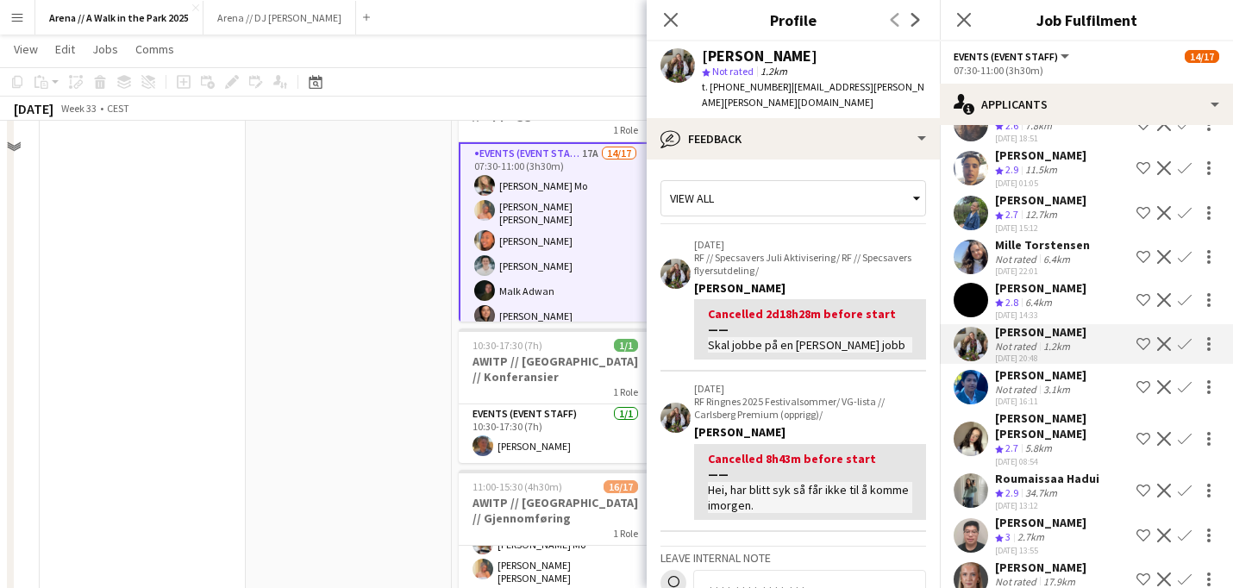
scroll to position [154, 0]
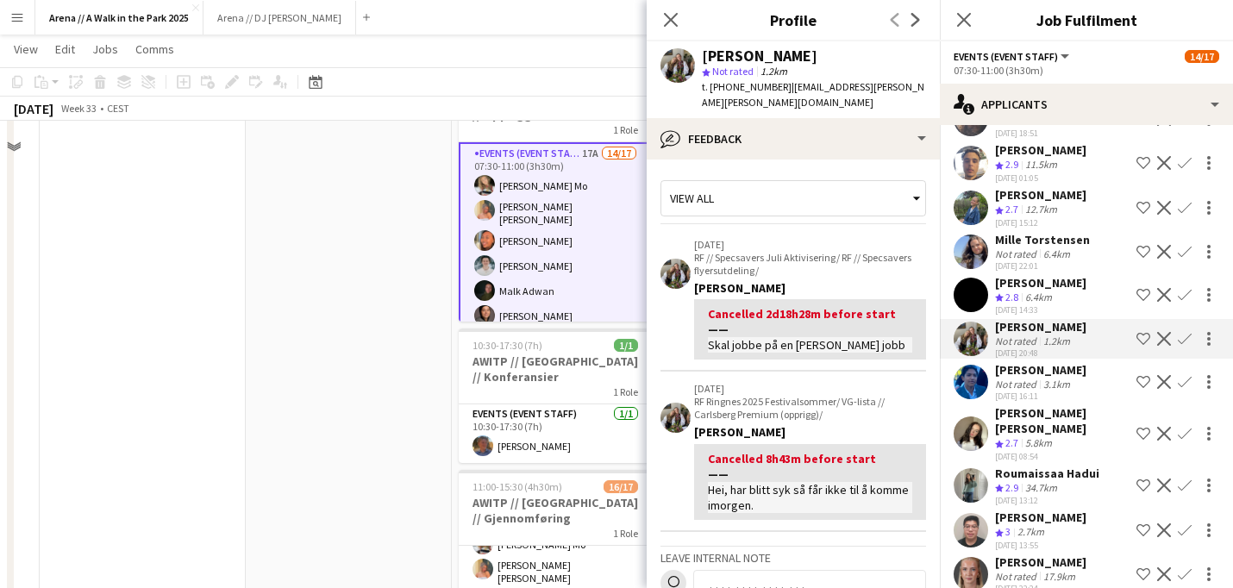
click at [1044, 363] on div "[PERSON_NAME]" at bounding box center [1040, 370] width 91 height 16
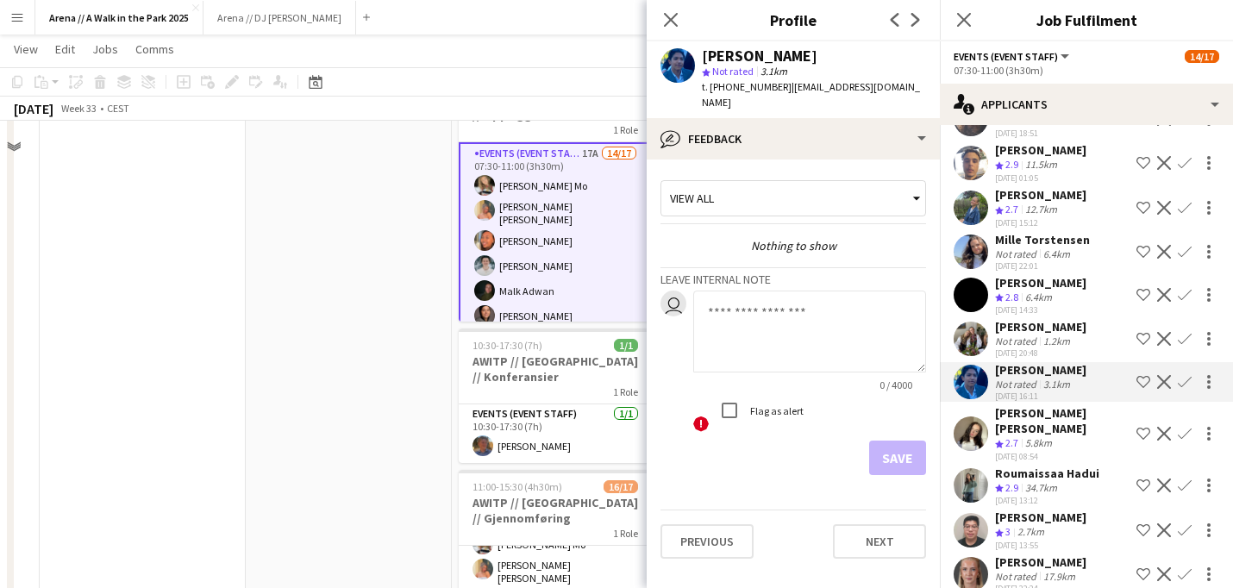
click at [741, 60] on div "[PERSON_NAME]" at bounding box center [760, 56] width 116 height 16
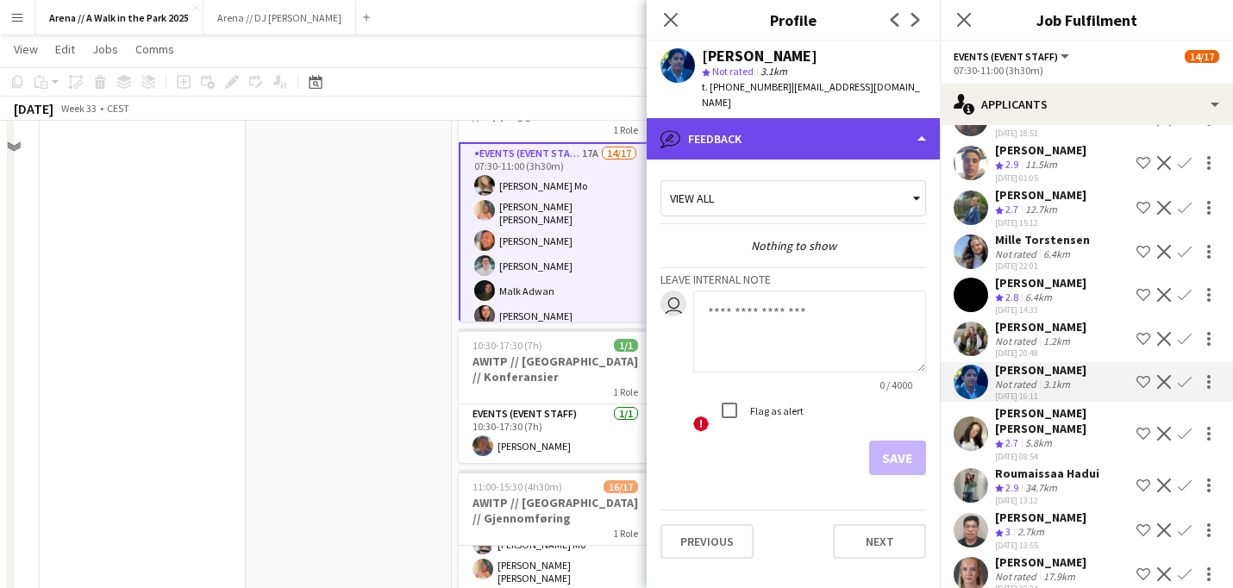
click at [838, 125] on div "bubble-pencil Feedback" at bounding box center [792, 138] width 293 height 41
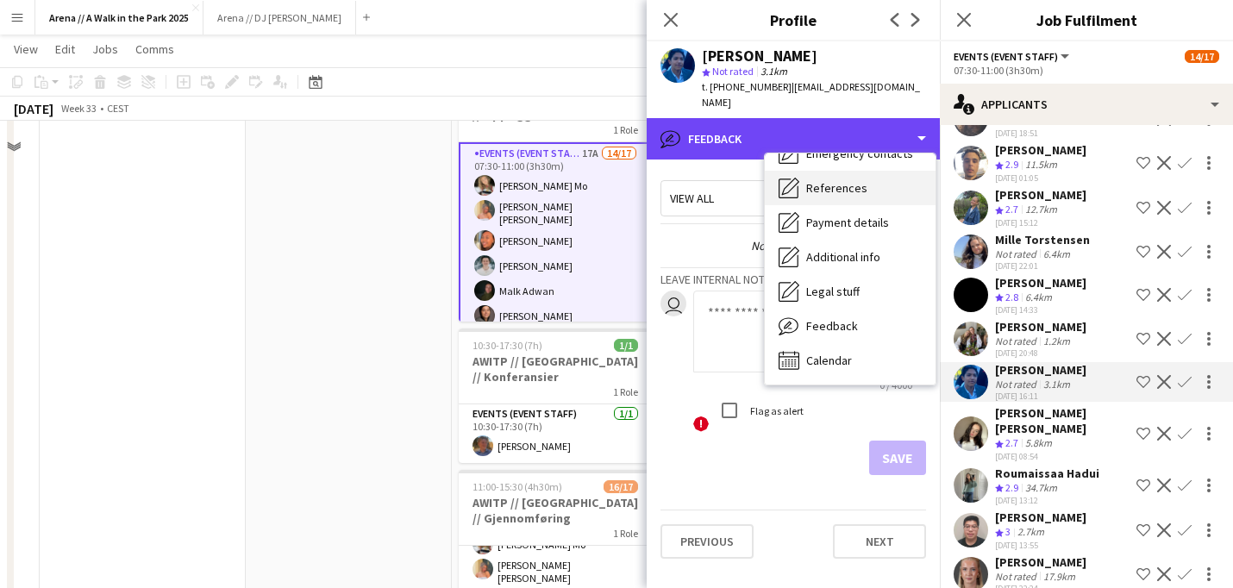
scroll to position [0, 0]
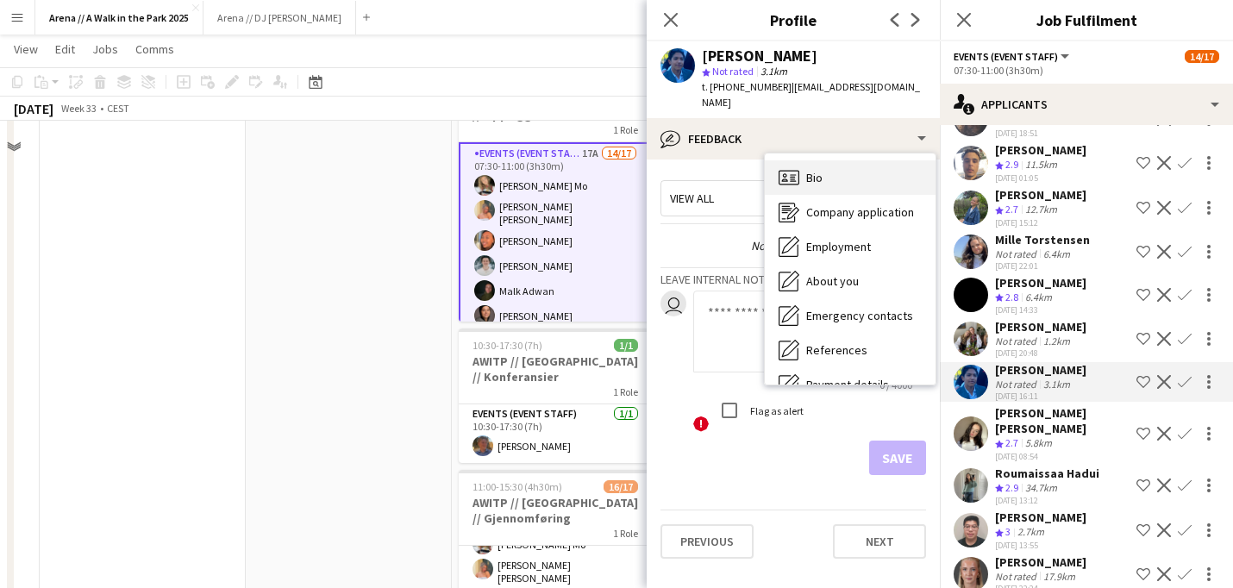
click at [847, 173] on div "Bio Bio" at bounding box center [850, 177] width 171 height 34
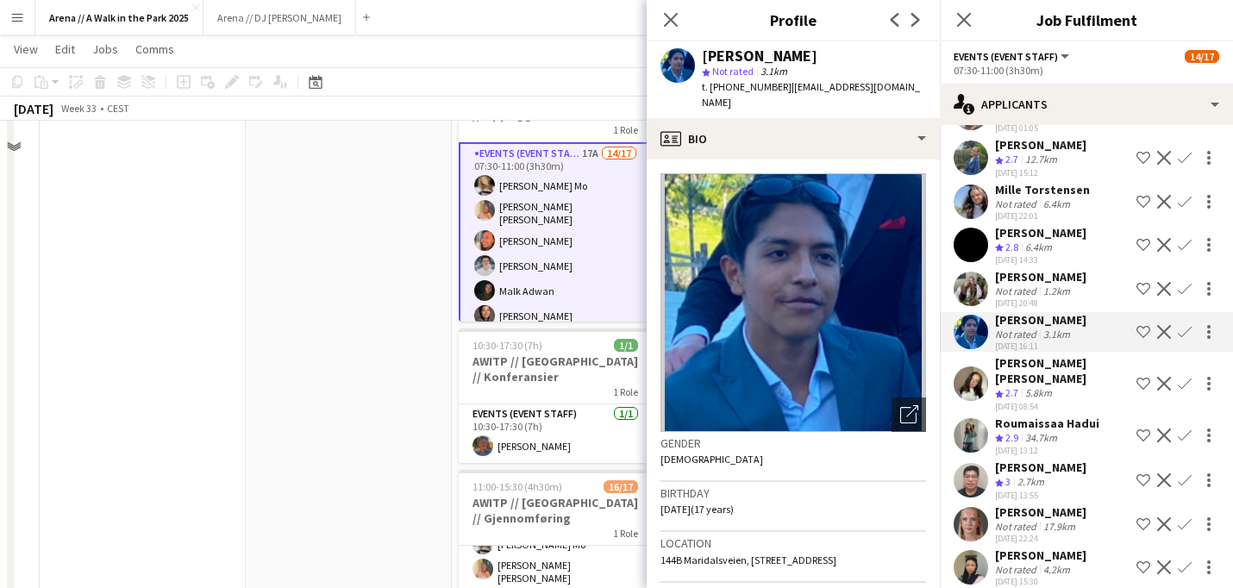
scroll to position [205, 0]
click at [1039, 377] on div "[PERSON_NAME] [PERSON_NAME]" at bounding box center [1062, 369] width 134 height 31
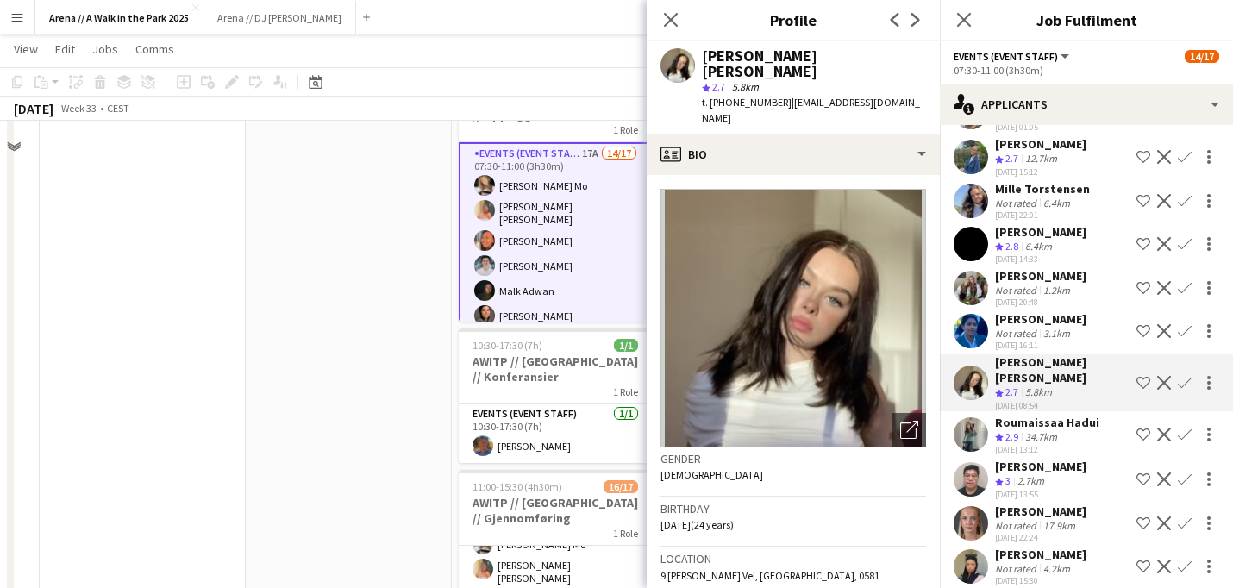
click at [1023, 422] on div "Roumaissaa Hadui" at bounding box center [1047, 423] width 104 height 16
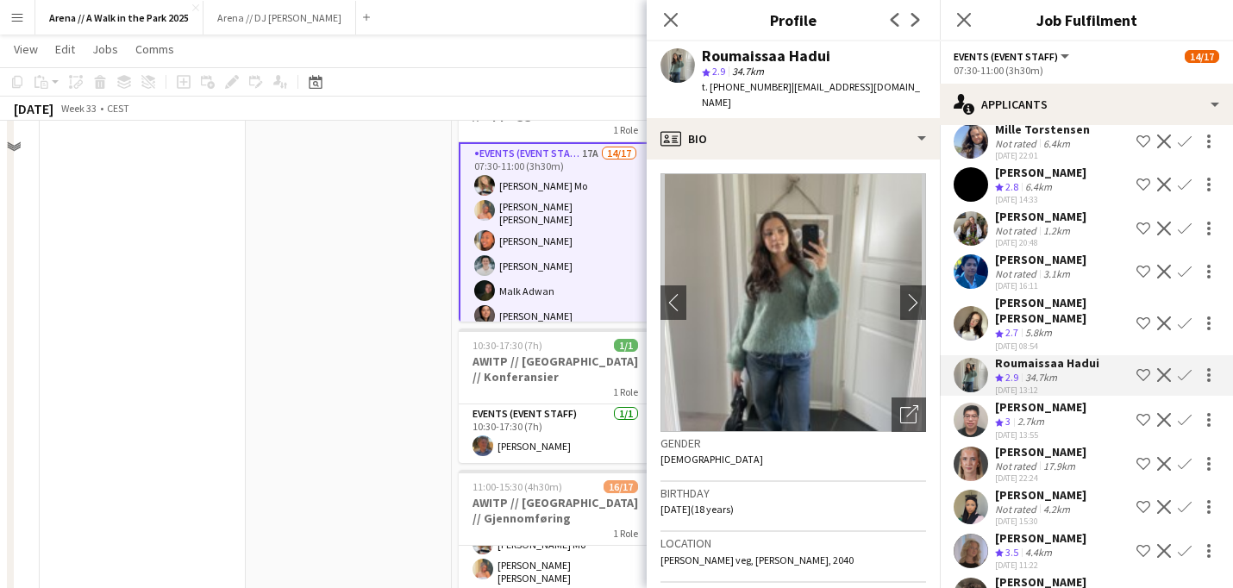
scroll to position [297, 0]
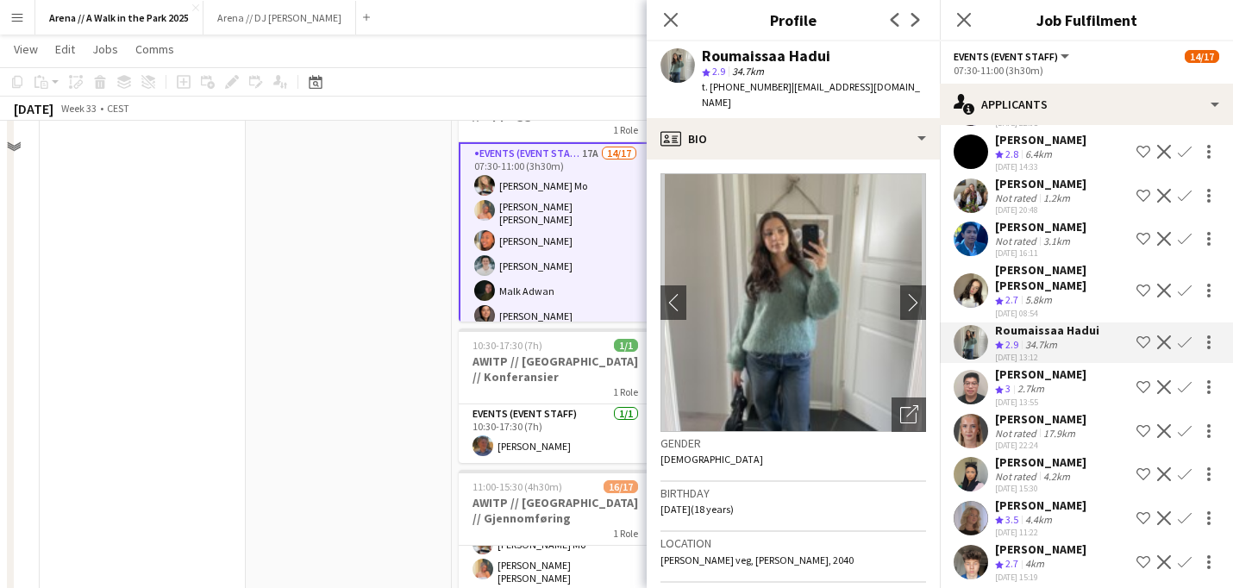
click at [1033, 419] on div "[PERSON_NAME]" at bounding box center [1040, 419] width 91 height 16
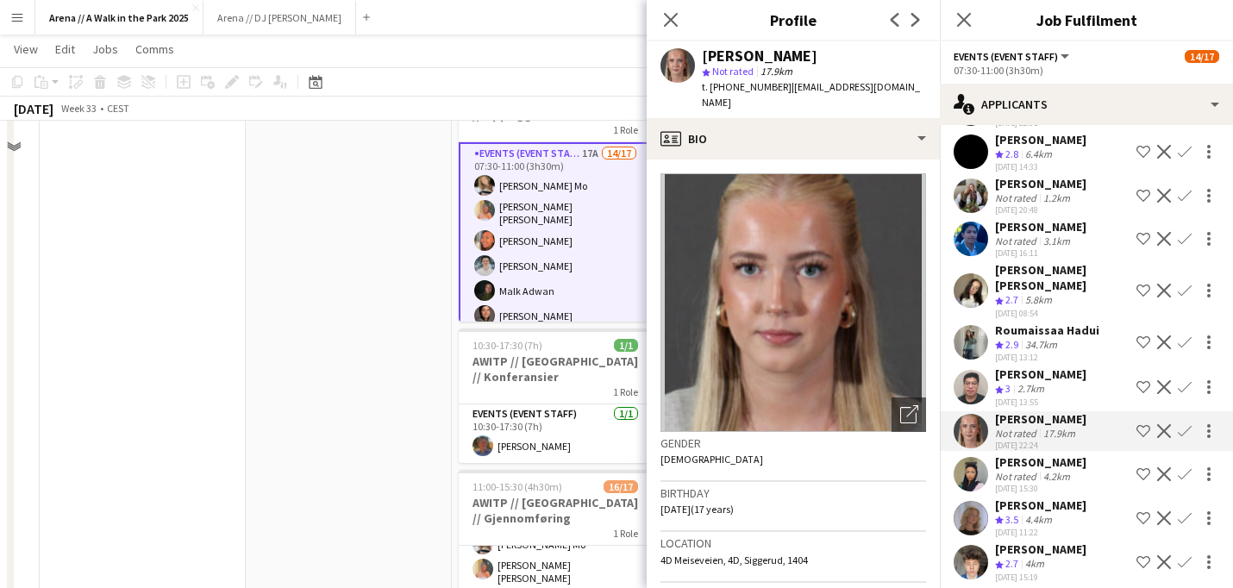
click at [1033, 378] on div "[PERSON_NAME]" at bounding box center [1040, 374] width 91 height 16
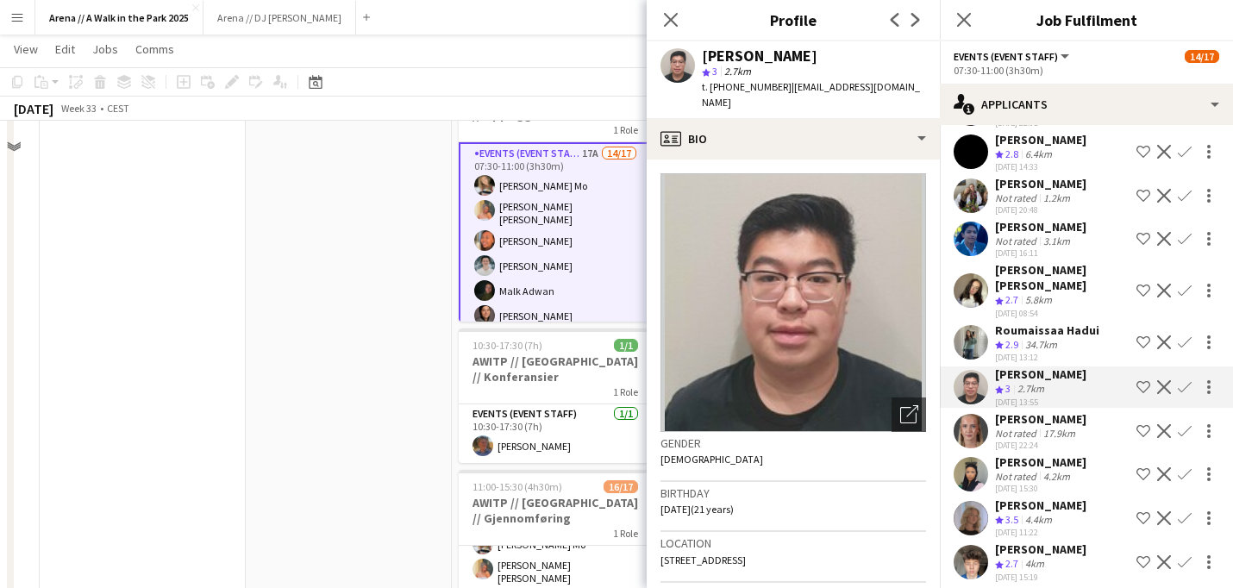
click at [365, 320] on app-date-cell at bounding box center [349, 392] width 206 height 1190
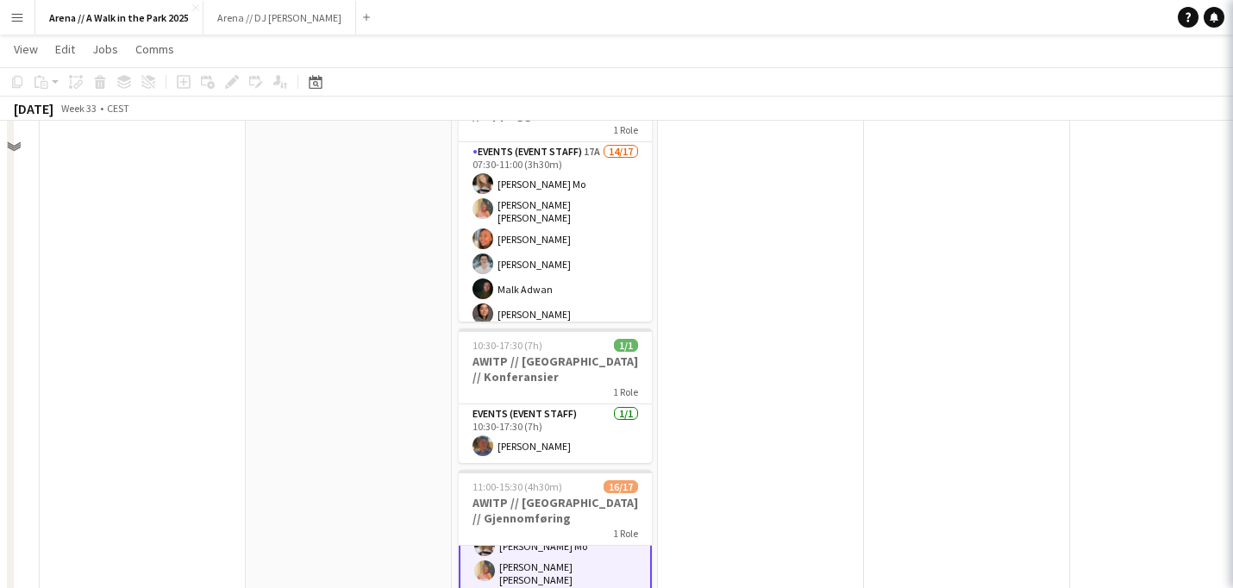
scroll to position [45, 0]
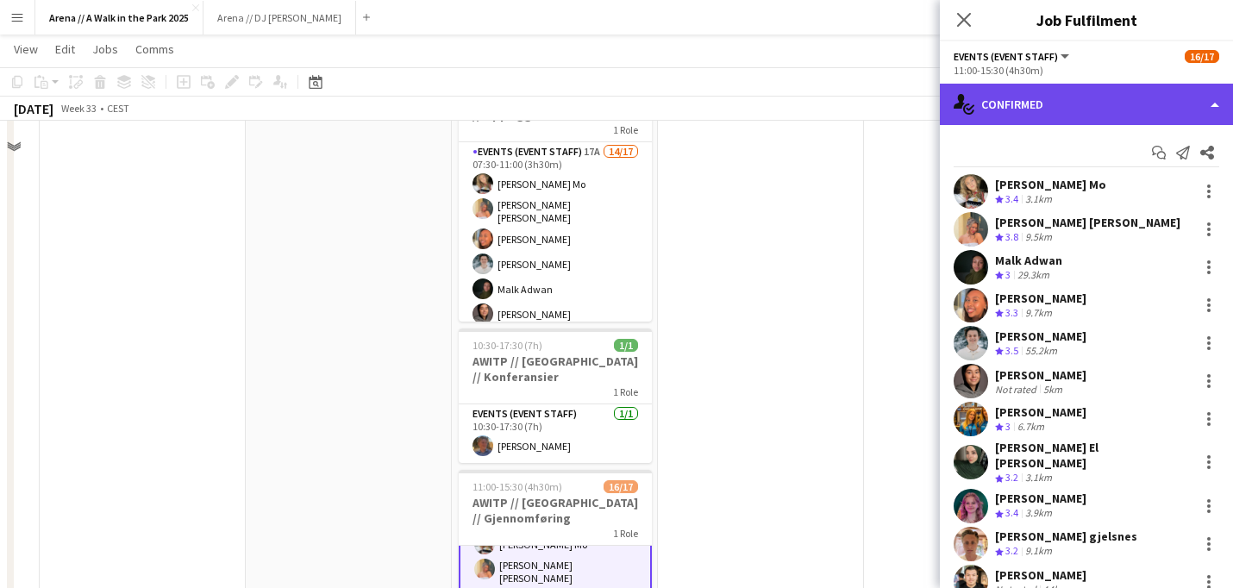
click at [1134, 109] on div "single-neutral-actions-check-2 Confirmed" at bounding box center [1086, 104] width 293 height 41
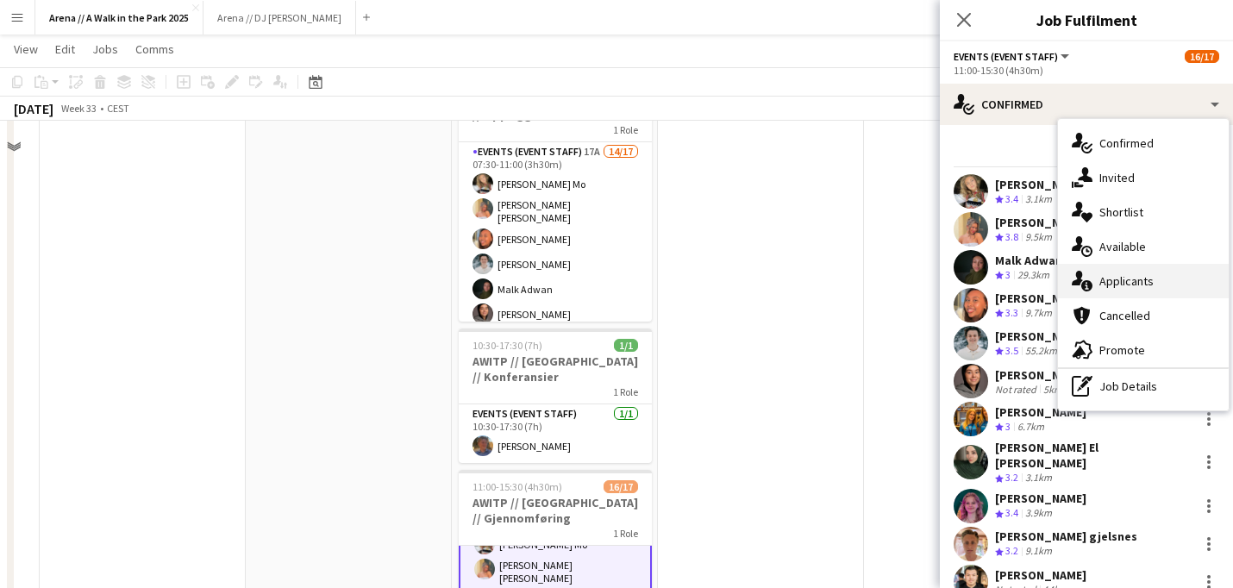
click at [1143, 284] on div "single-neutral-actions-information Applicants" at bounding box center [1143, 281] width 171 height 34
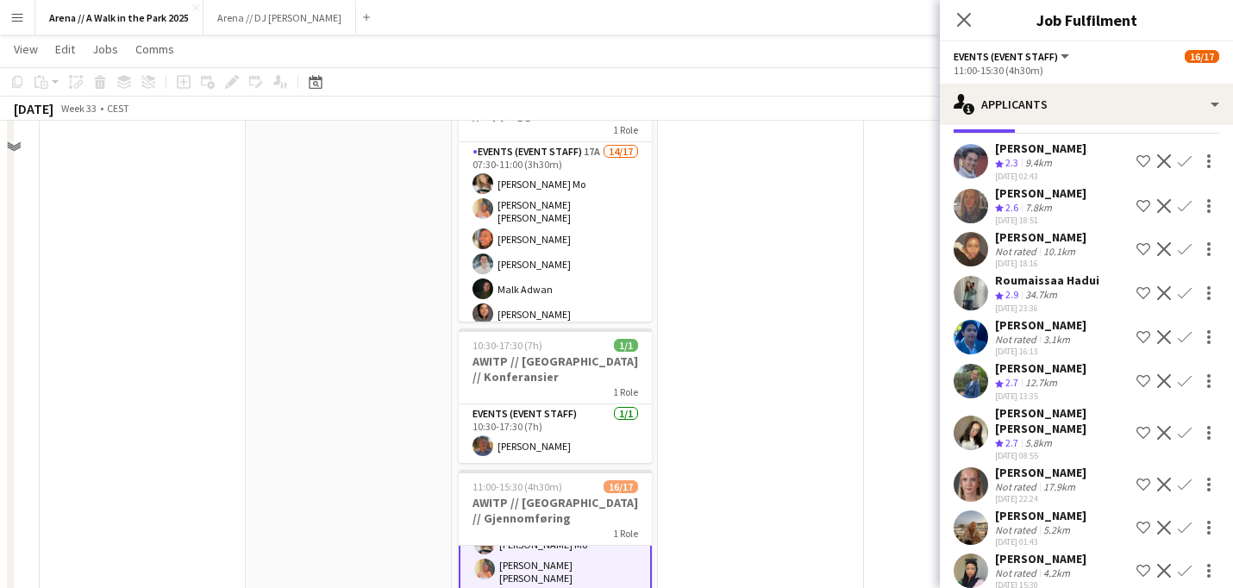
scroll to position [86, 0]
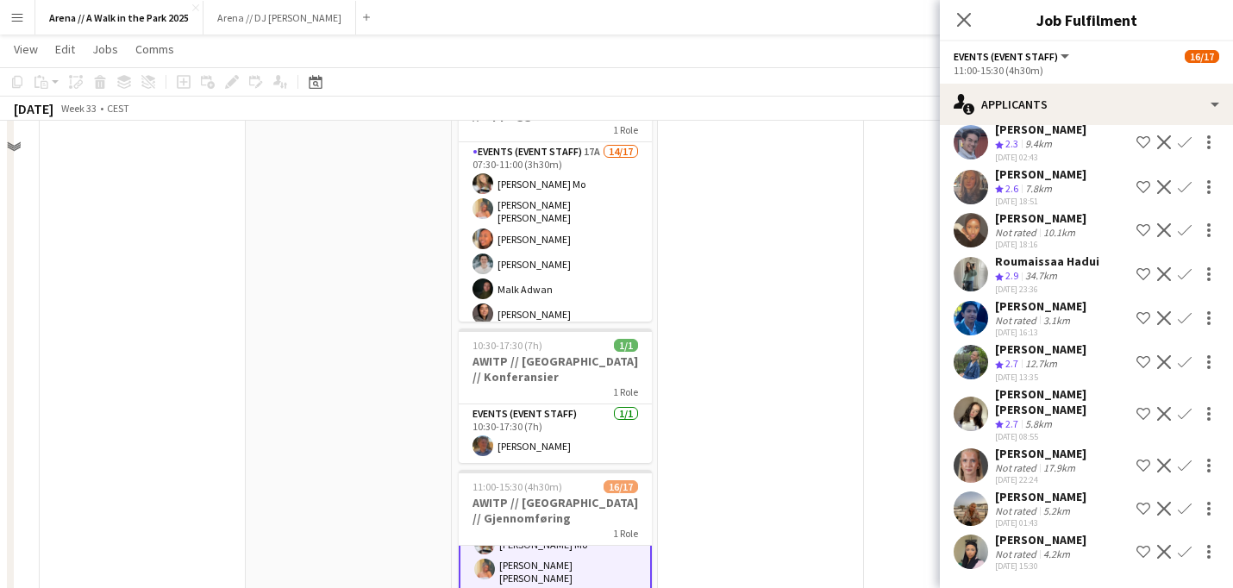
click at [809, 415] on app-date-cell at bounding box center [761, 392] width 206 height 1190
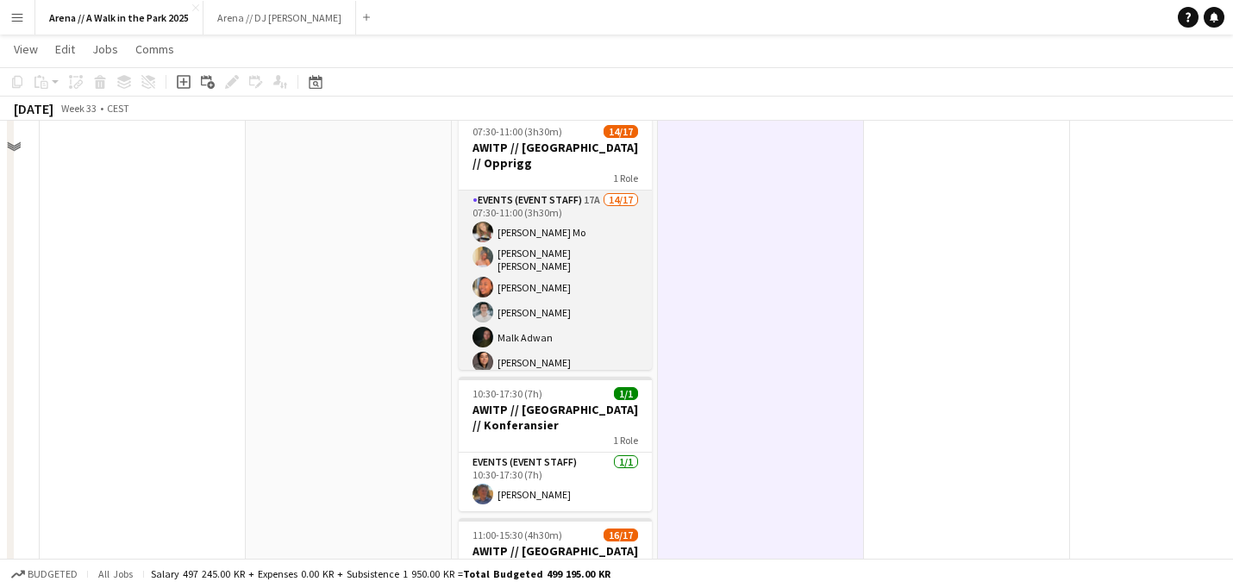
scroll to position [165, 578]
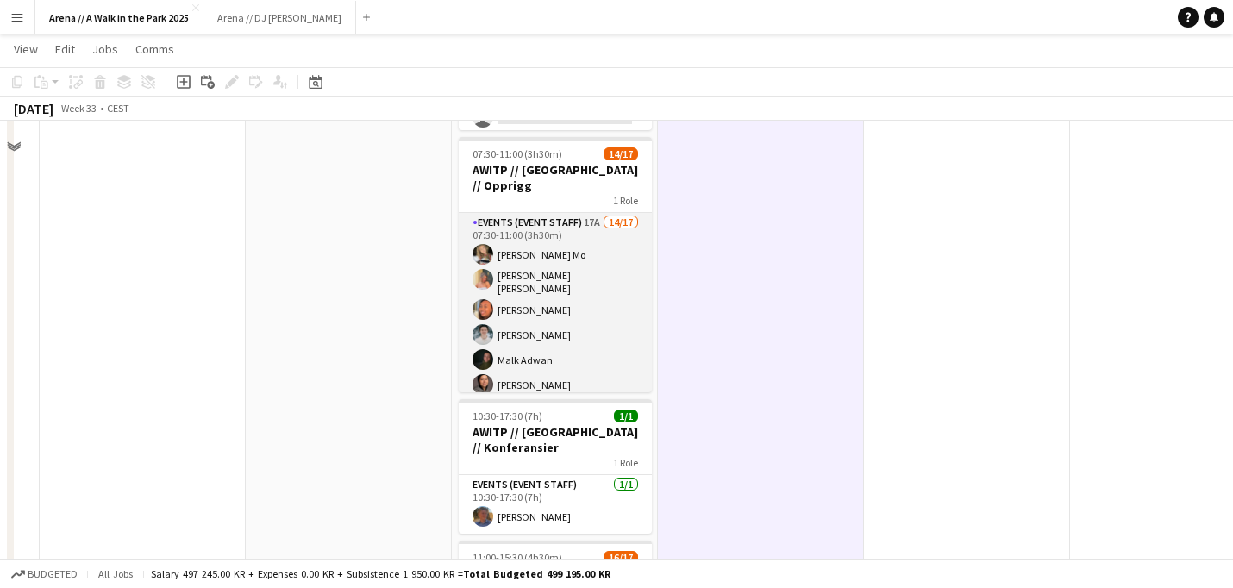
click at [601, 276] on app-card-role "Events (Event Staff) 17A 14/17 07:30-11:00 (3h30m) [PERSON_NAME] Mo [PERSON_NAM…" at bounding box center [555, 450] width 193 height 474
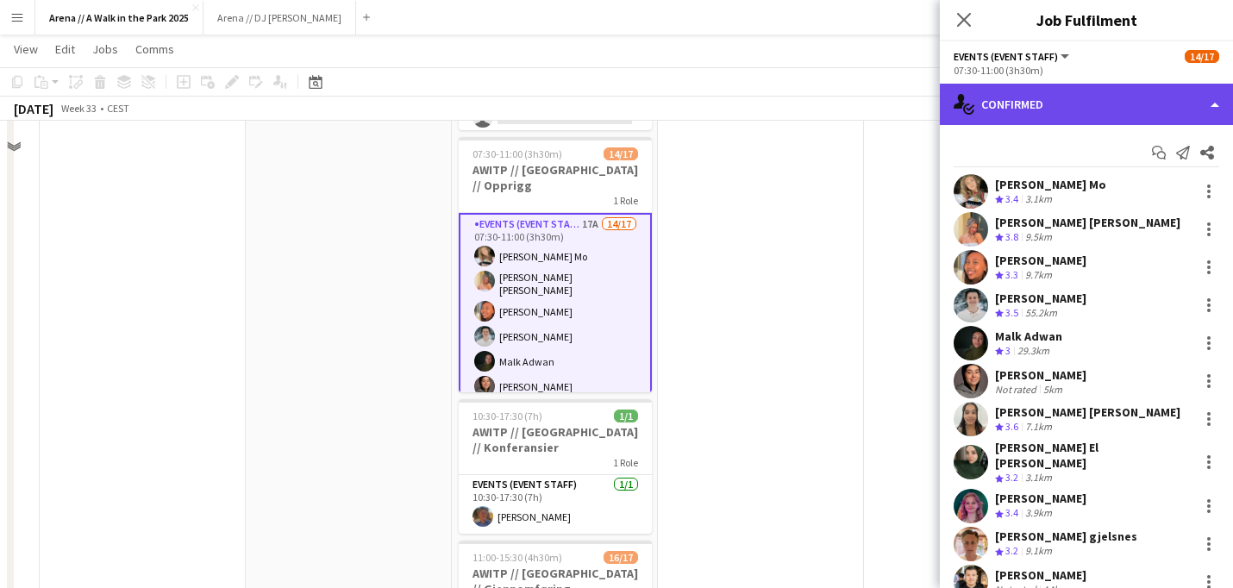
click at [1170, 113] on div "single-neutral-actions-check-2 Confirmed" at bounding box center [1086, 104] width 293 height 41
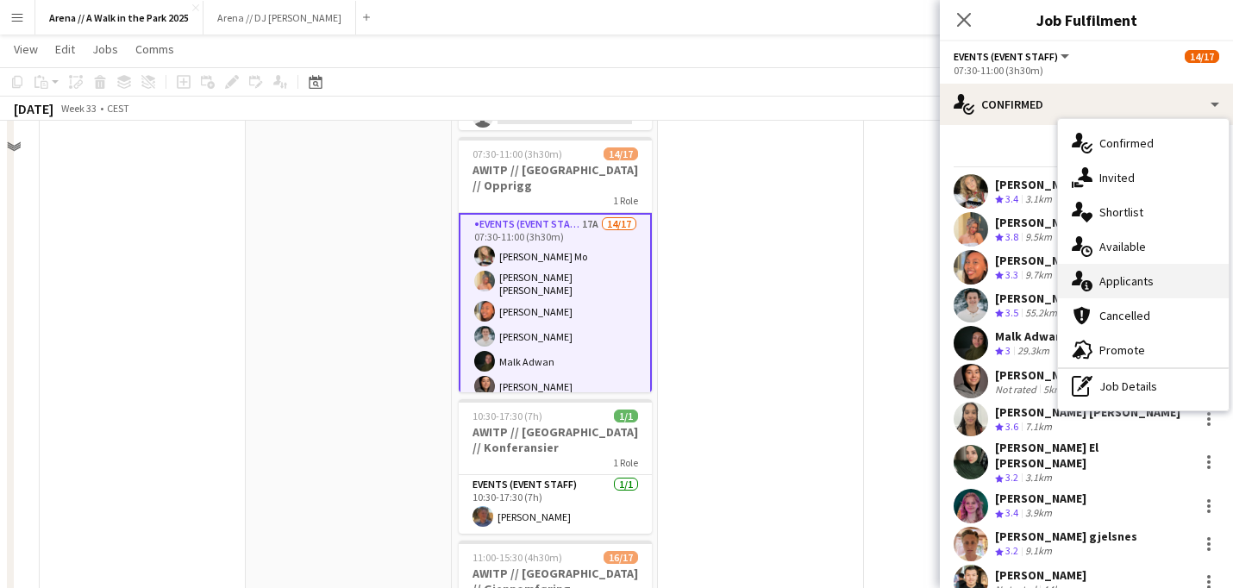
click at [1140, 283] on div "single-neutral-actions-information Applicants" at bounding box center [1143, 281] width 171 height 34
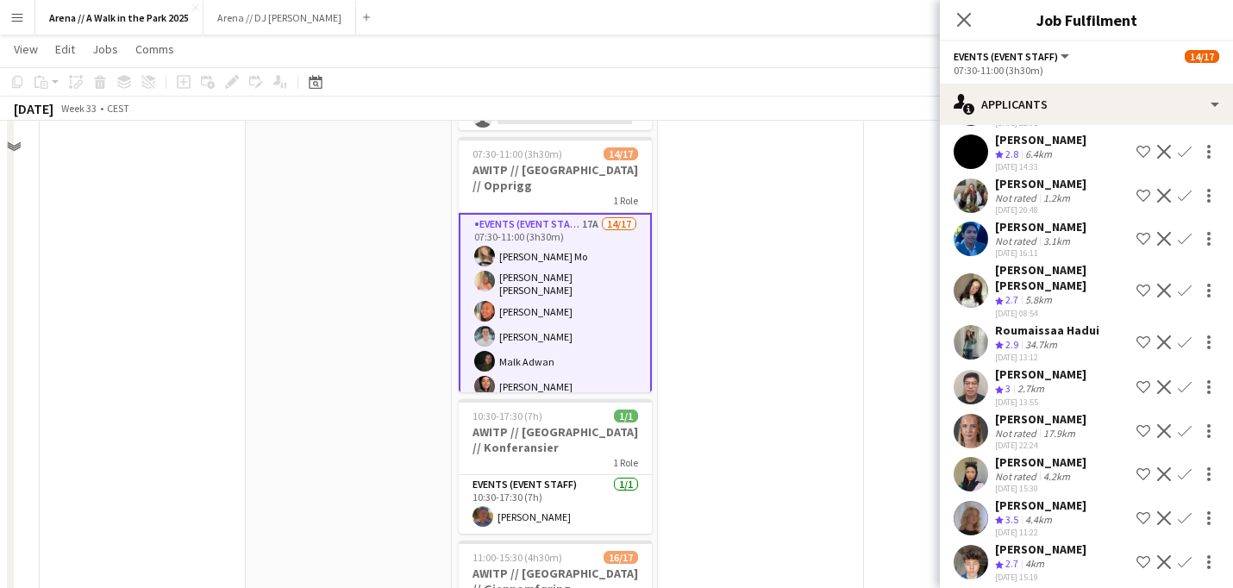
scroll to position [308, 0]
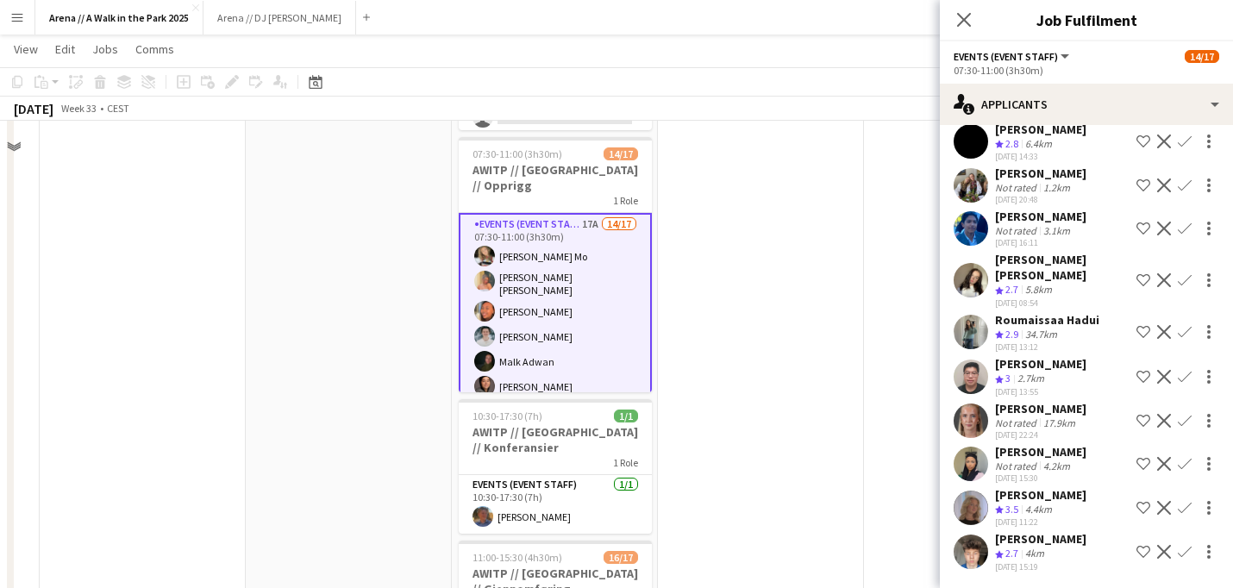
click at [1027, 462] on div "Not rated" at bounding box center [1017, 465] width 45 height 13
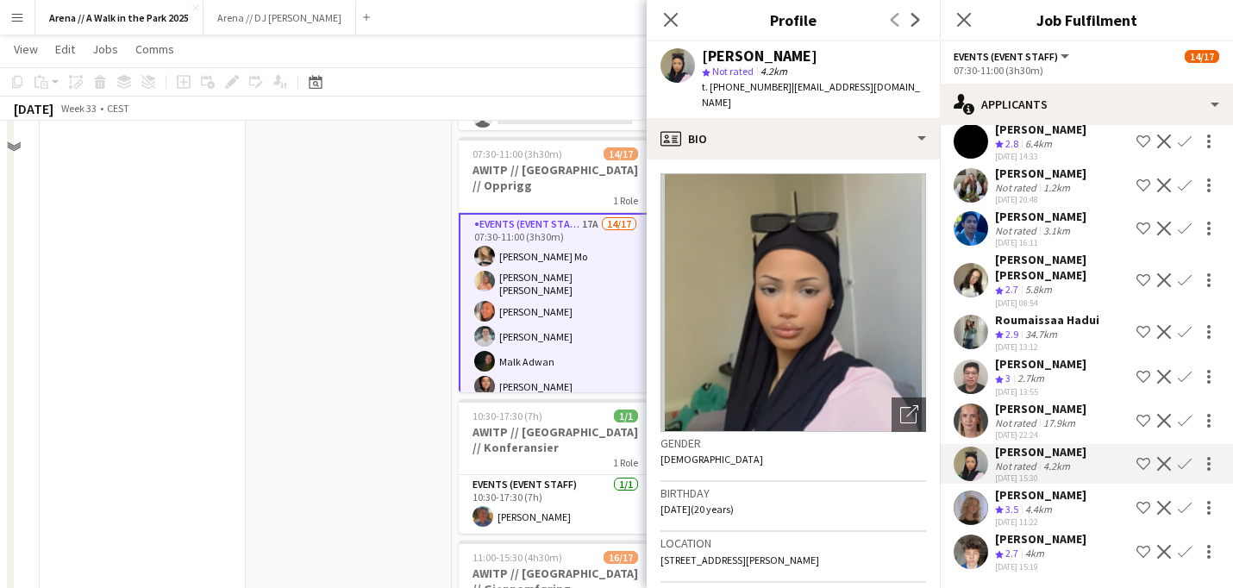
click at [1179, 465] on app-icon "Confirm" at bounding box center [1184, 464] width 14 height 14
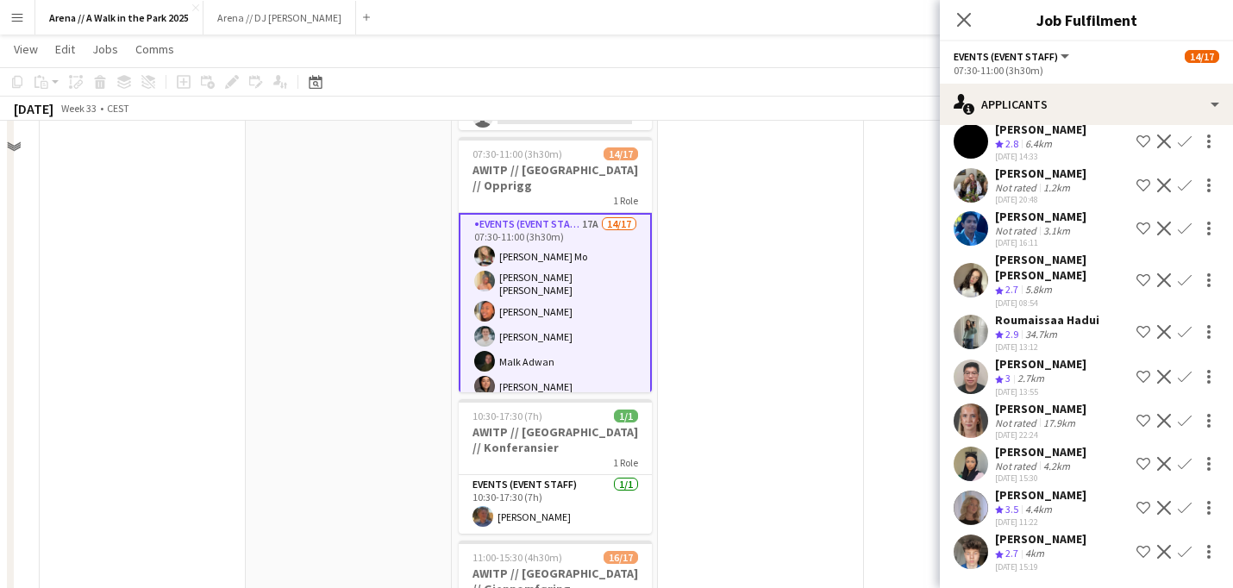
click at [1182, 465] on app-icon "Confirm" at bounding box center [1184, 464] width 14 height 14
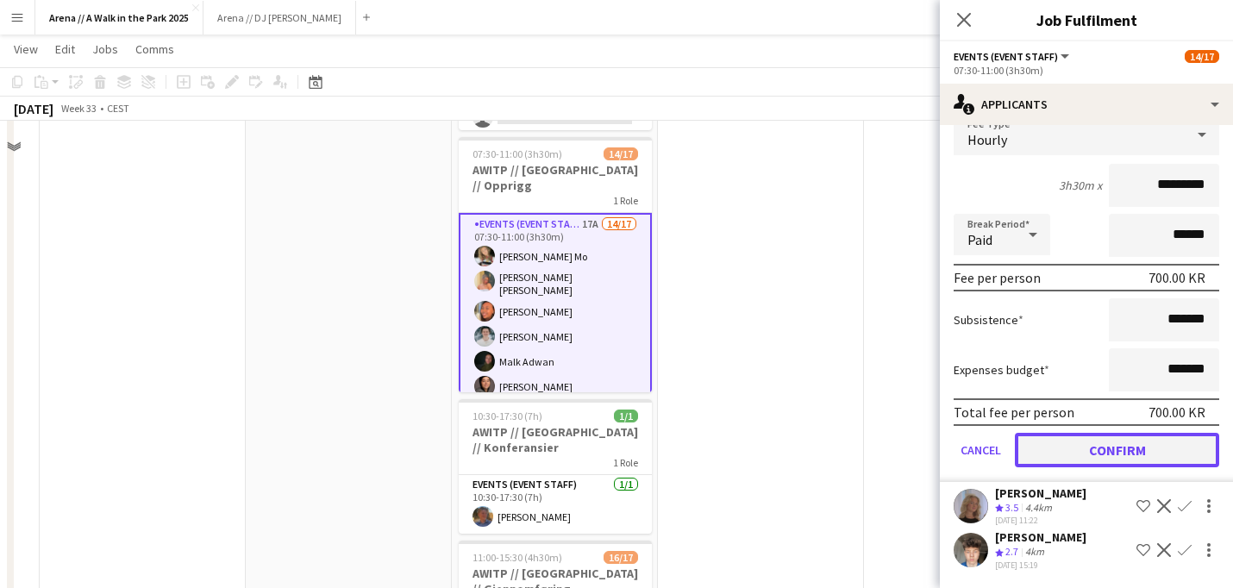
click at [1138, 447] on button "Confirm" at bounding box center [1117, 450] width 204 height 34
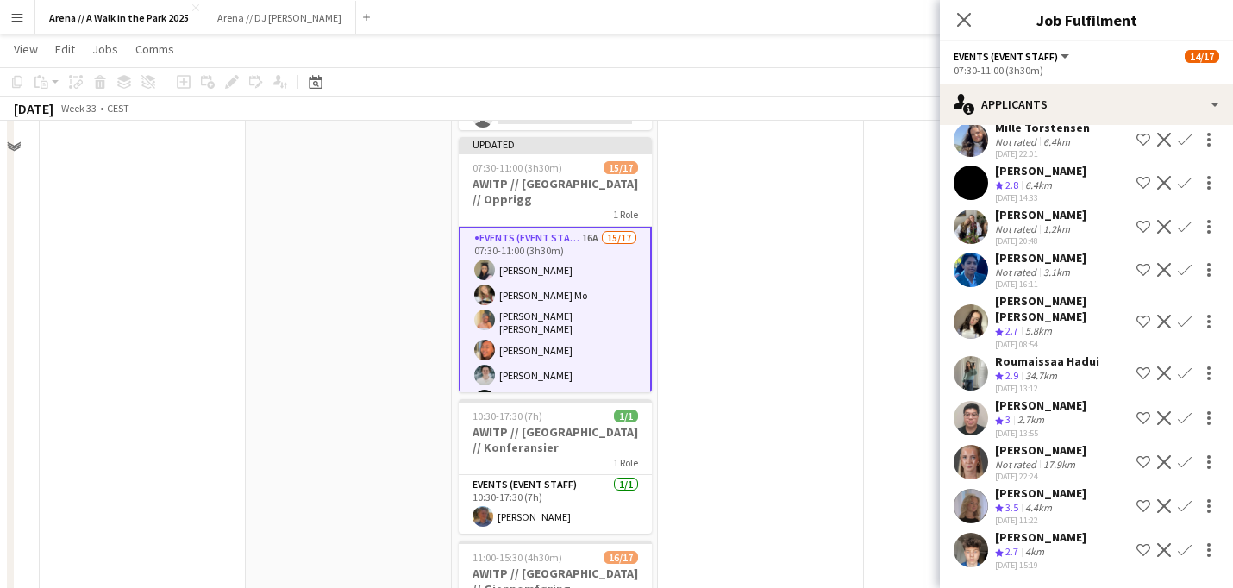
scroll to position [265, 0]
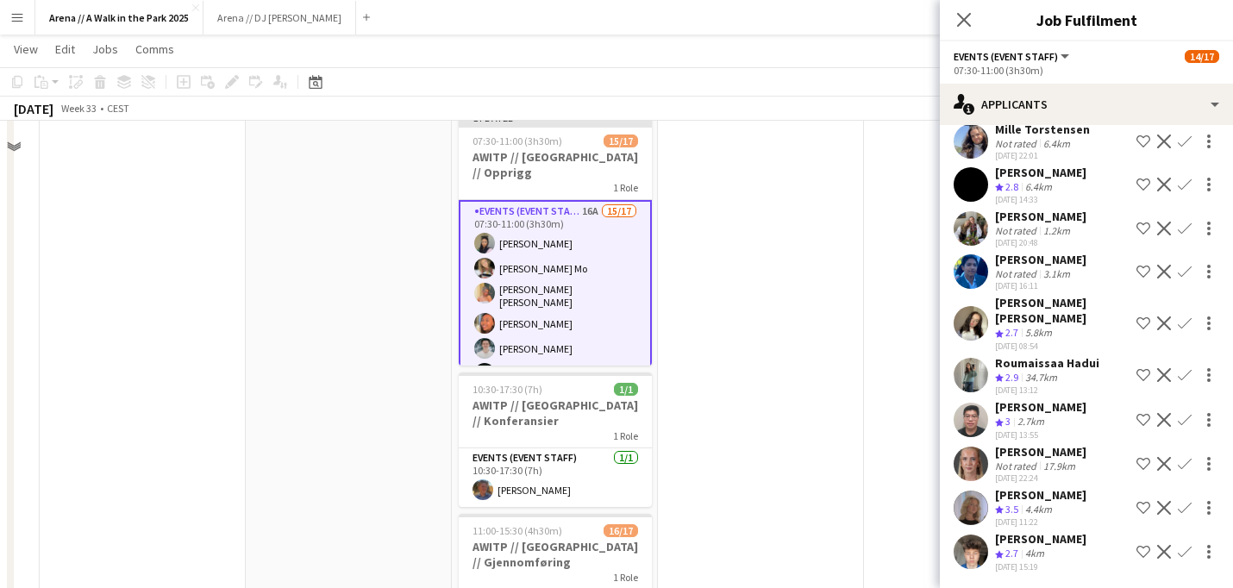
click at [715, 389] on app-date-cell at bounding box center [761, 436] width 206 height 1190
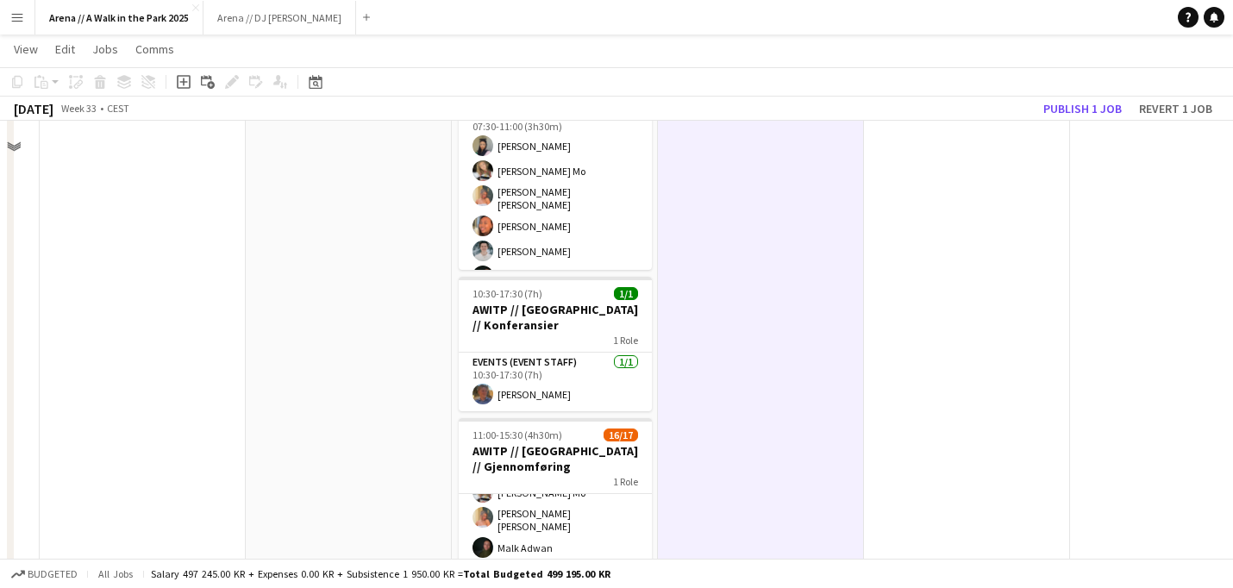
scroll to position [214, 0]
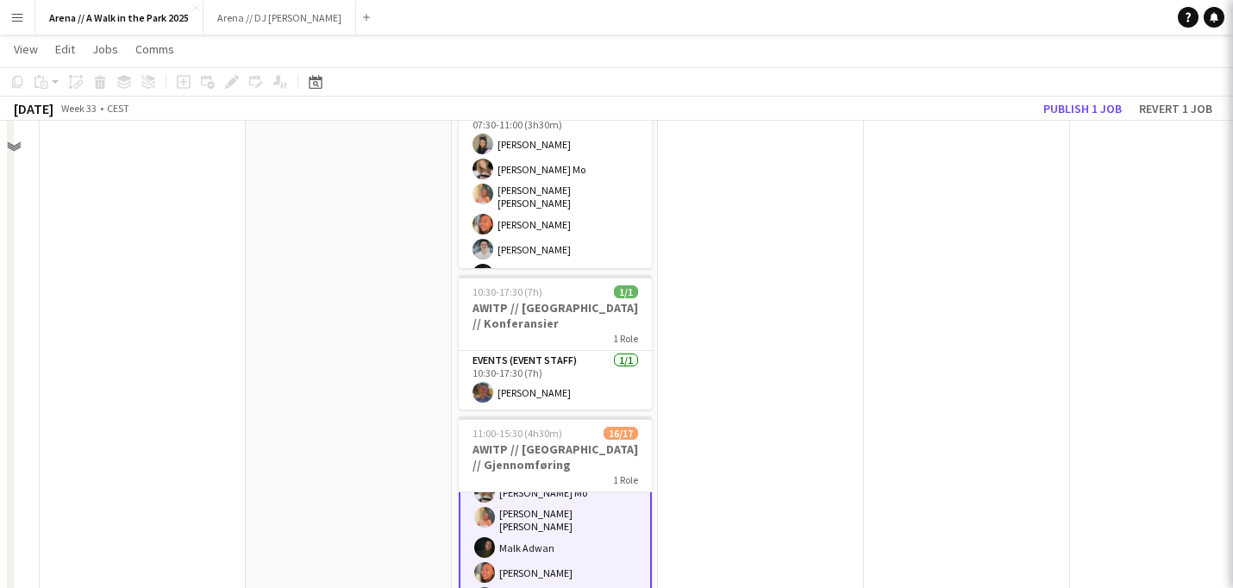
scroll to position [45, 0]
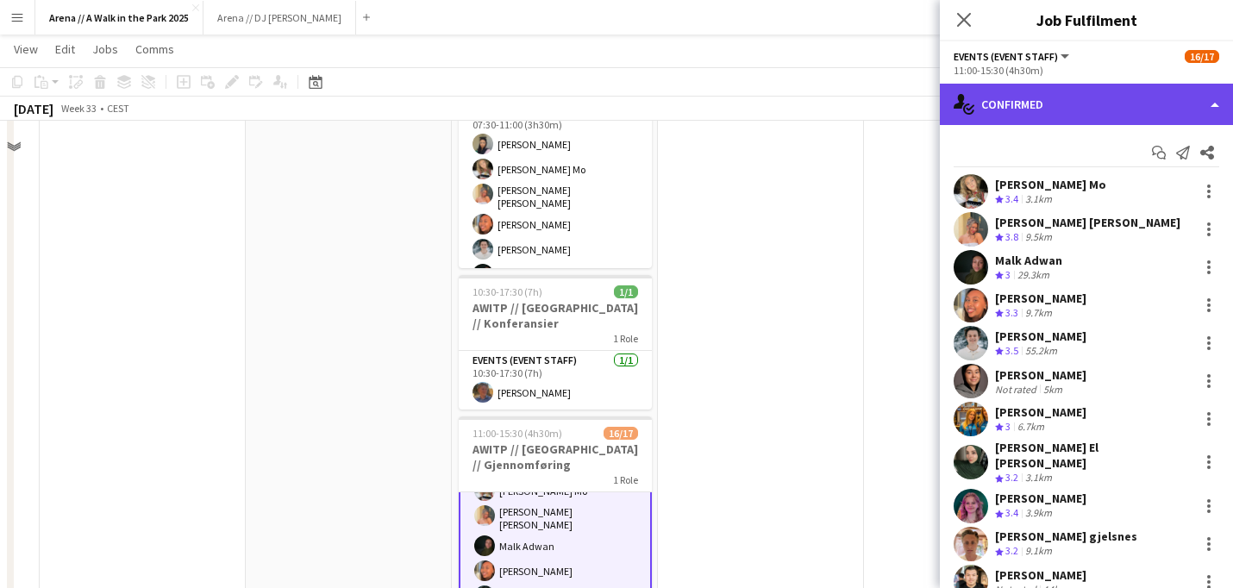
click at [1210, 95] on div "single-neutral-actions-check-2 Confirmed" at bounding box center [1086, 104] width 293 height 41
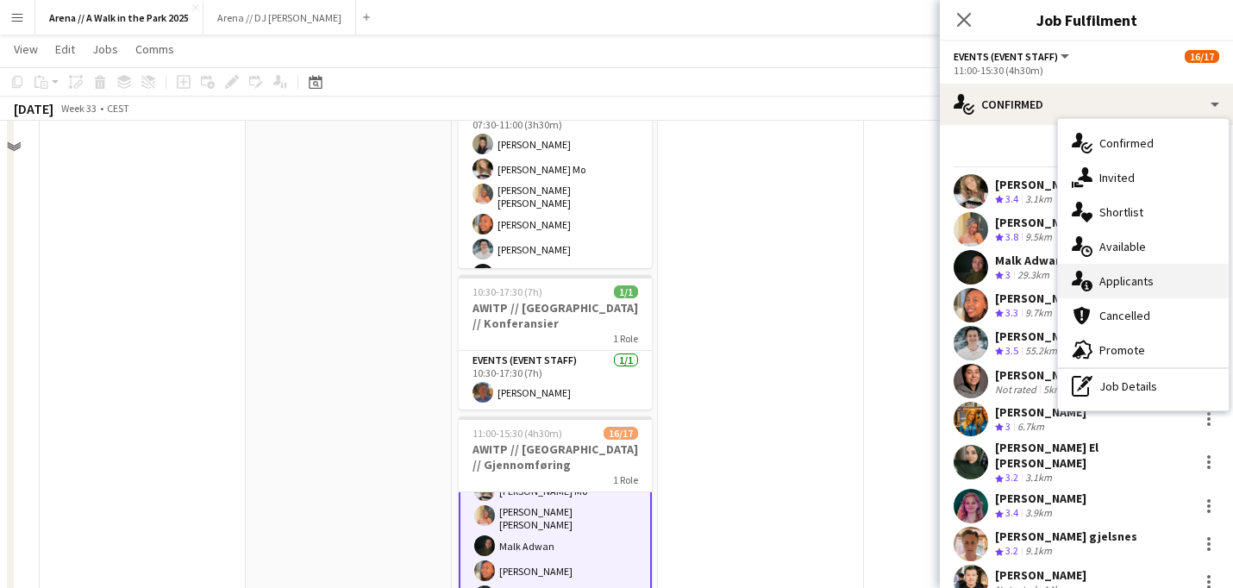
click at [1152, 284] on div "single-neutral-actions-information Applicants" at bounding box center [1143, 281] width 171 height 34
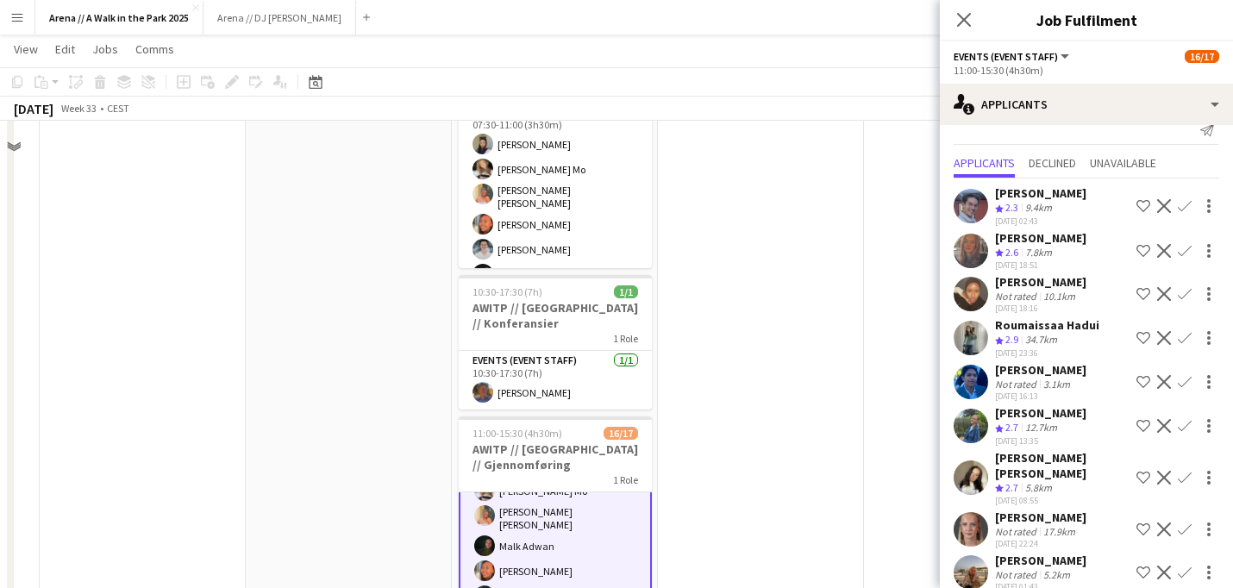
scroll to position [86, 0]
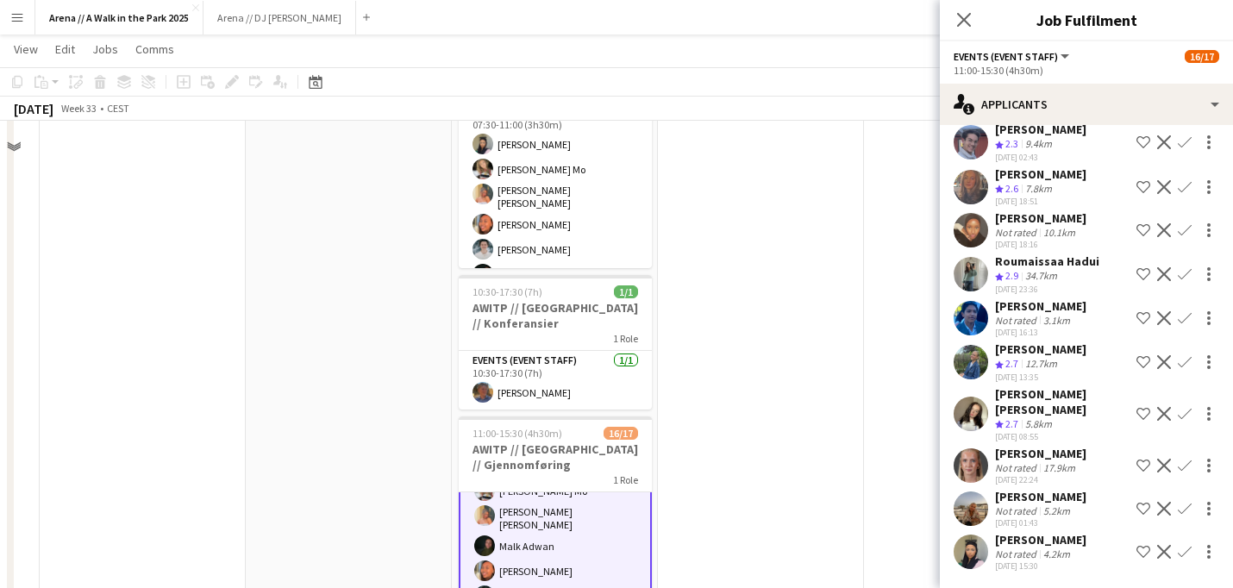
click at [1184, 547] on app-icon "Confirm" at bounding box center [1184, 552] width 14 height 14
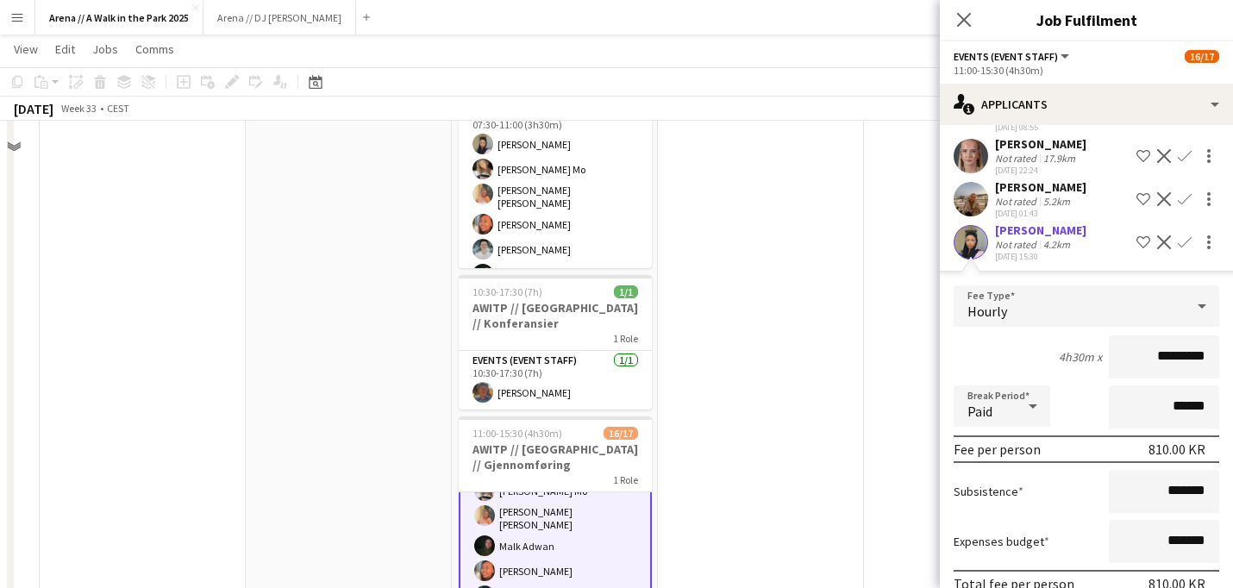
scroll to position [479, 0]
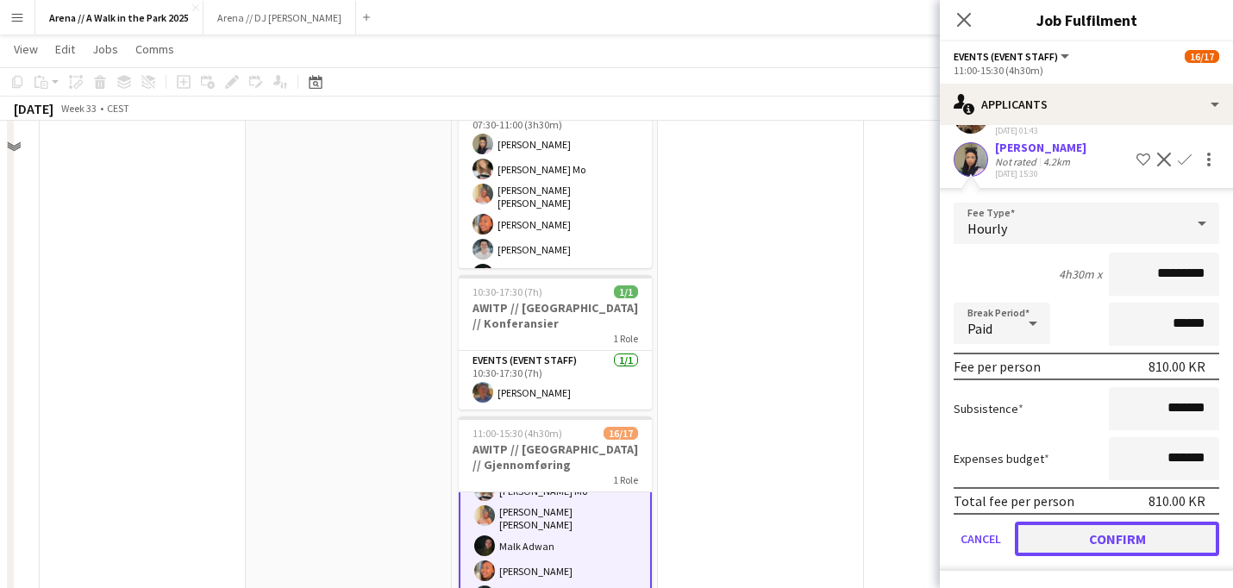
click at [1116, 539] on button "Confirm" at bounding box center [1117, 539] width 204 height 34
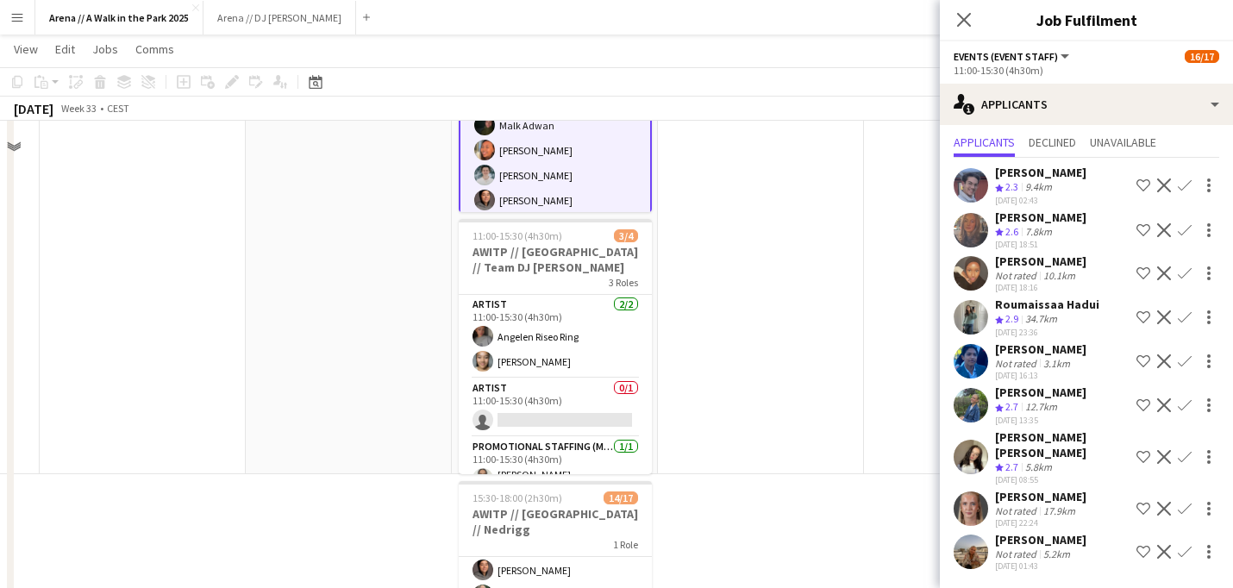
scroll to position [681, 0]
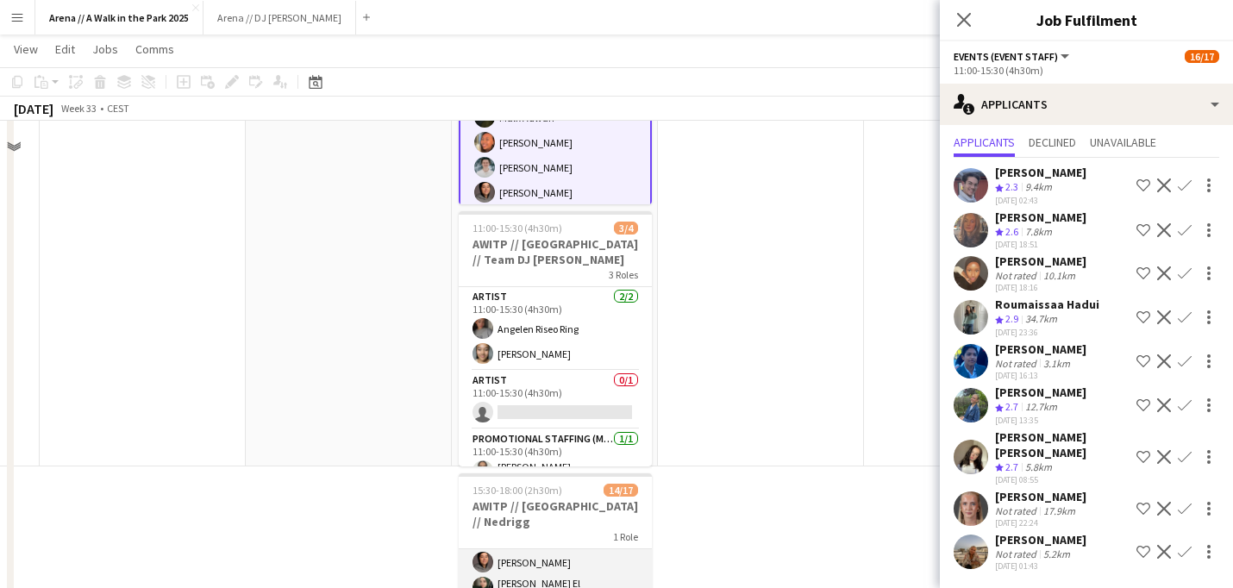
click at [584, 518] on app-card-role "Events (Event Staff) 12A 14/17 15:30-18:00 (2h30m) [PERSON_NAME] [PERSON_NAME] …" at bounding box center [555, 572] width 193 height 474
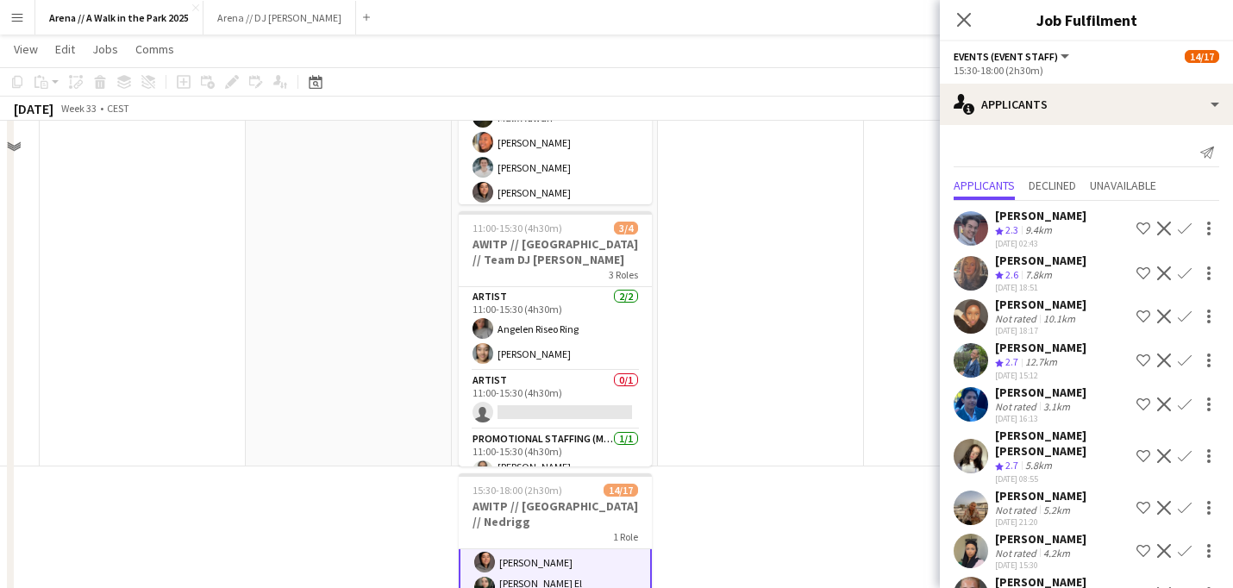
scroll to position [42, 0]
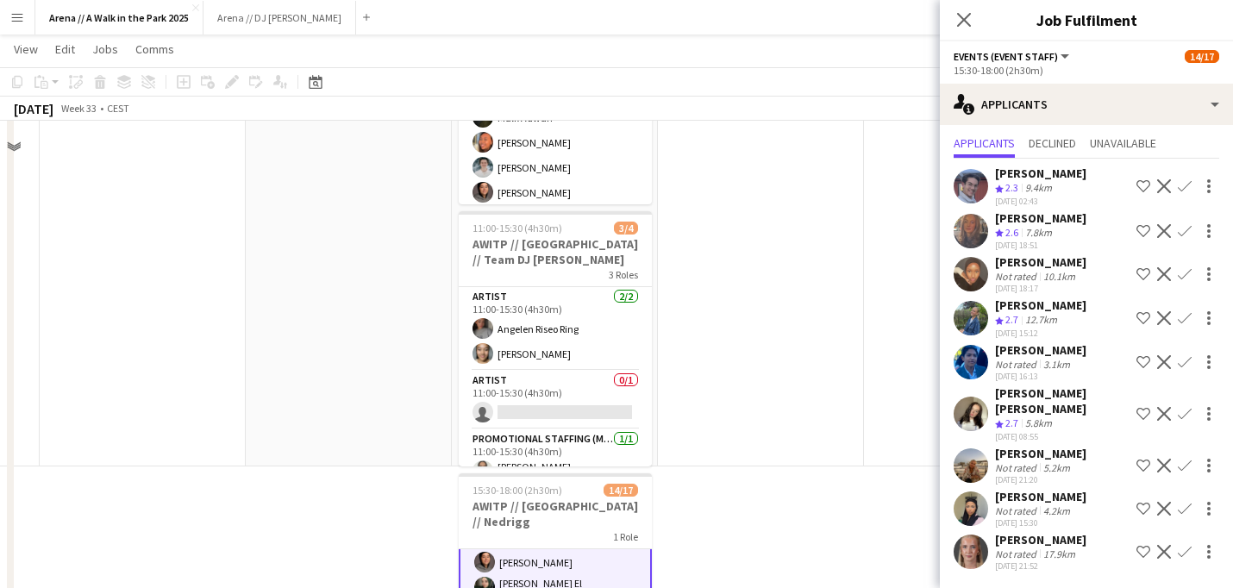
click at [1184, 507] on app-icon "Confirm" at bounding box center [1184, 509] width 14 height 14
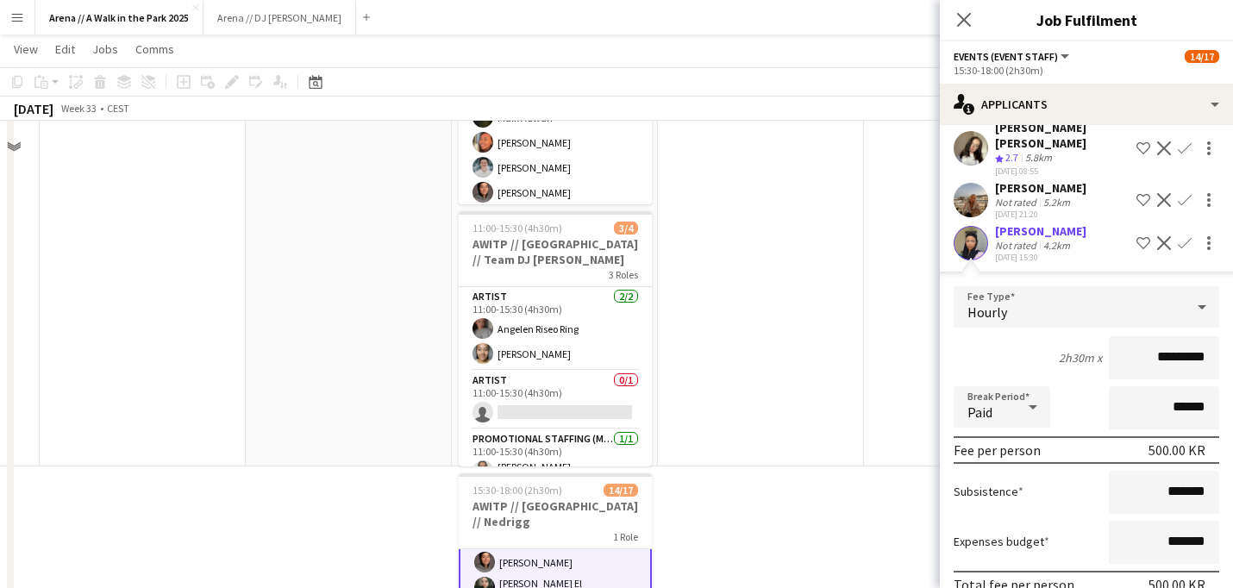
scroll to position [435, 0]
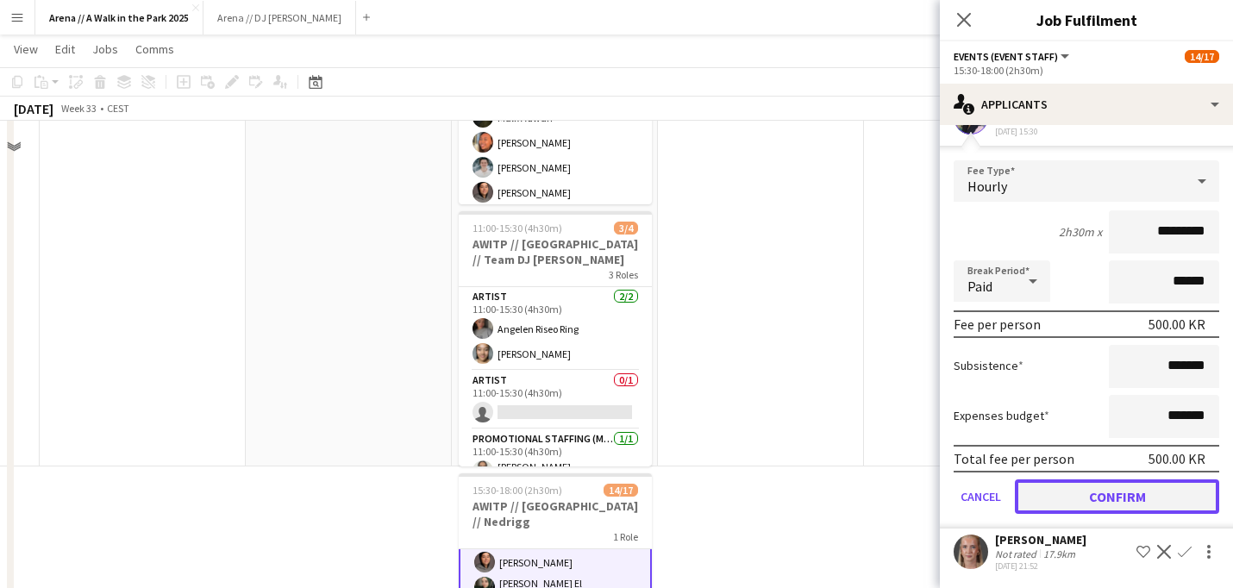
click at [1099, 483] on button "Confirm" at bounding box center [1117, 496] width 204 height 34
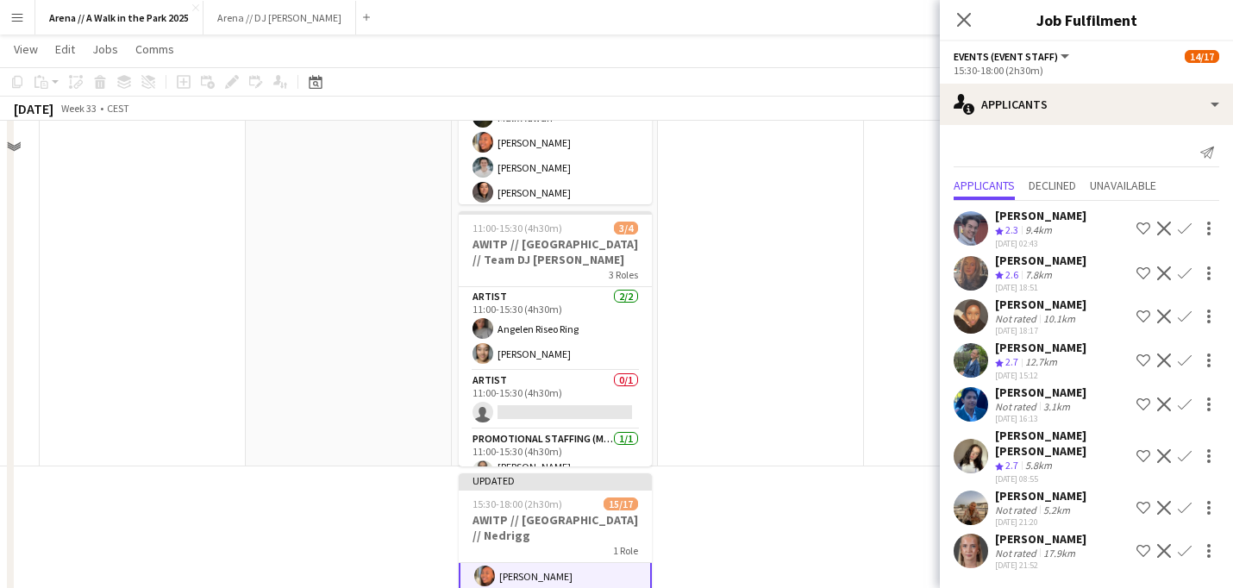
scroll to position [0, 0]
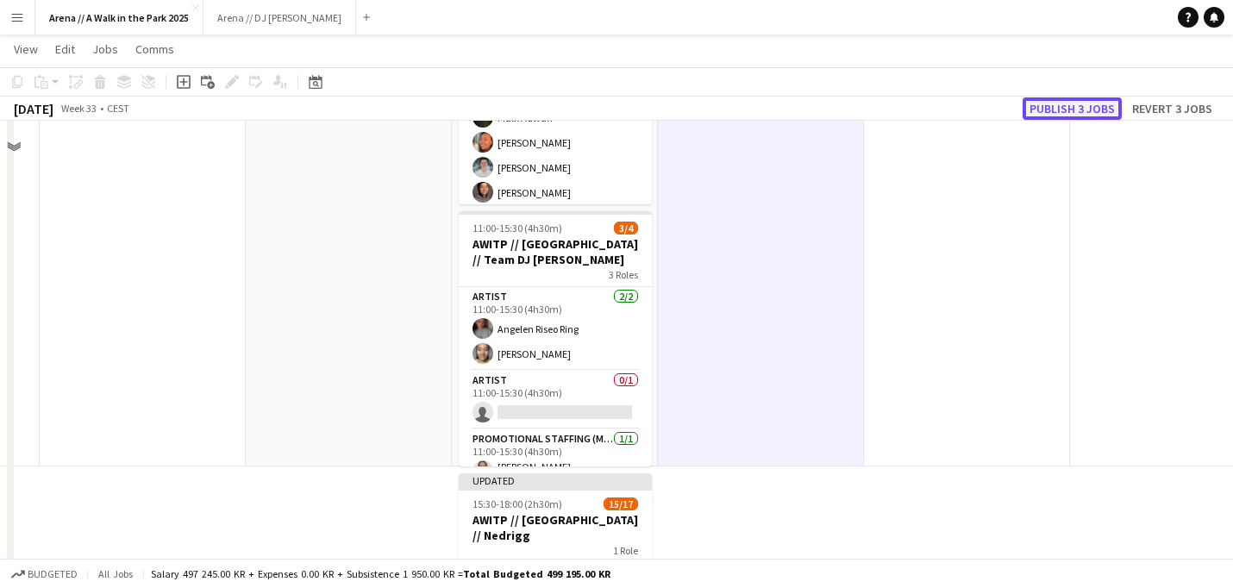
click at [1078, 107] on button "Publish 3 jobs" at bounding box center [1071, 108] width 99 height 22
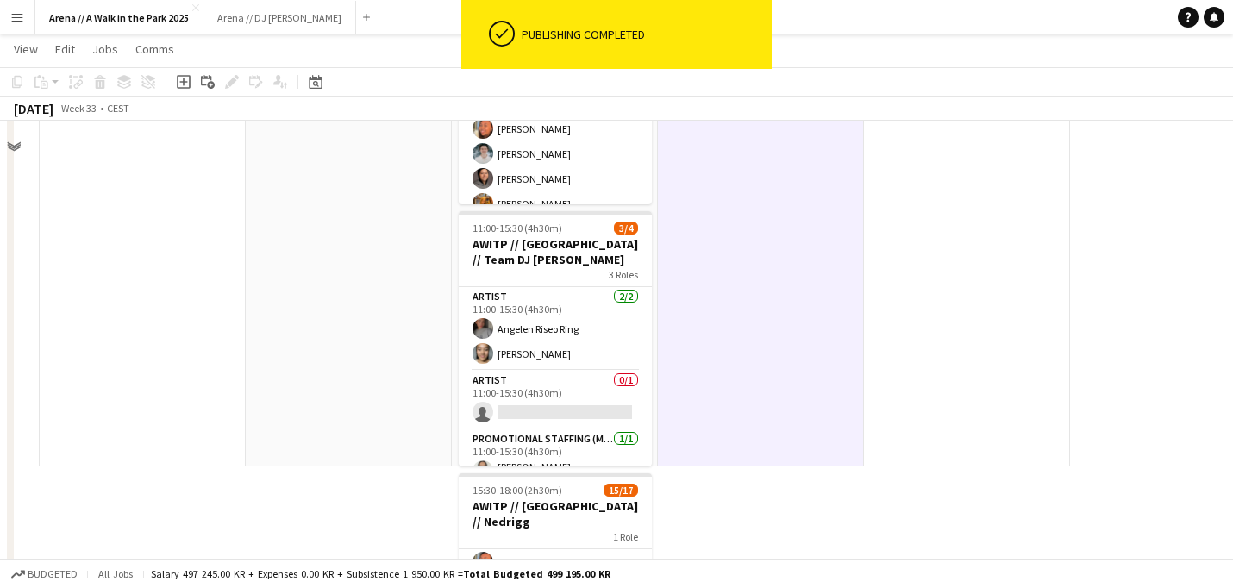
scroll to position [0, 578]
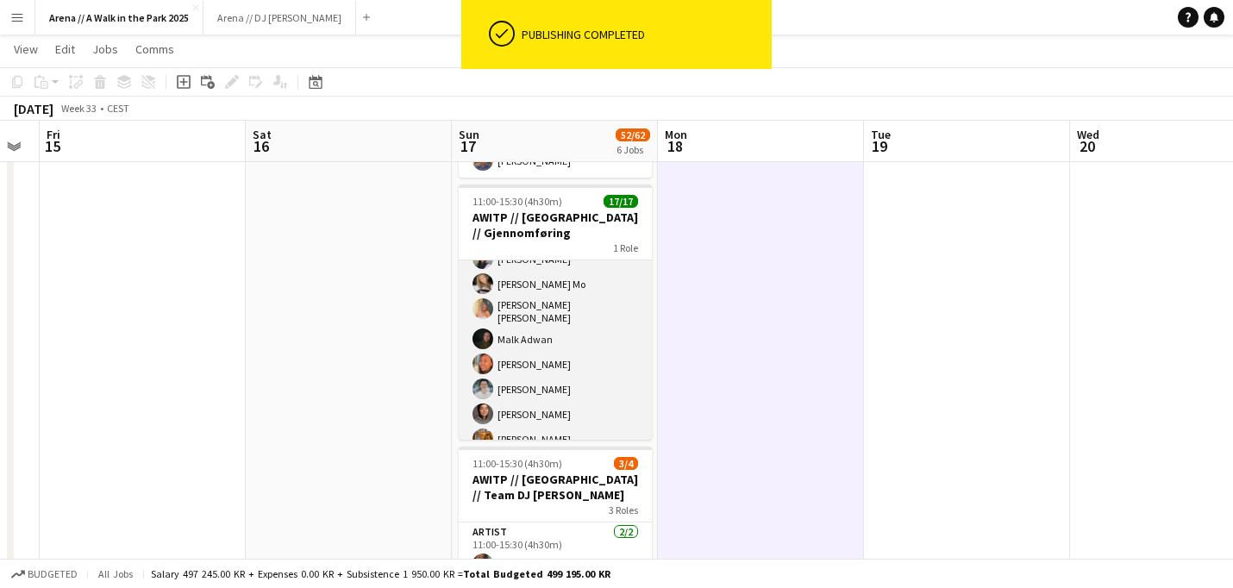
click at [596, 273] on app-card-role "Events (Event Staff) 17/17 11:00-15:30 (4h30m) [PERSON_NAME] [PERSON_NAME] Mo […" at bounding box center [555, 451] width 193 height 469
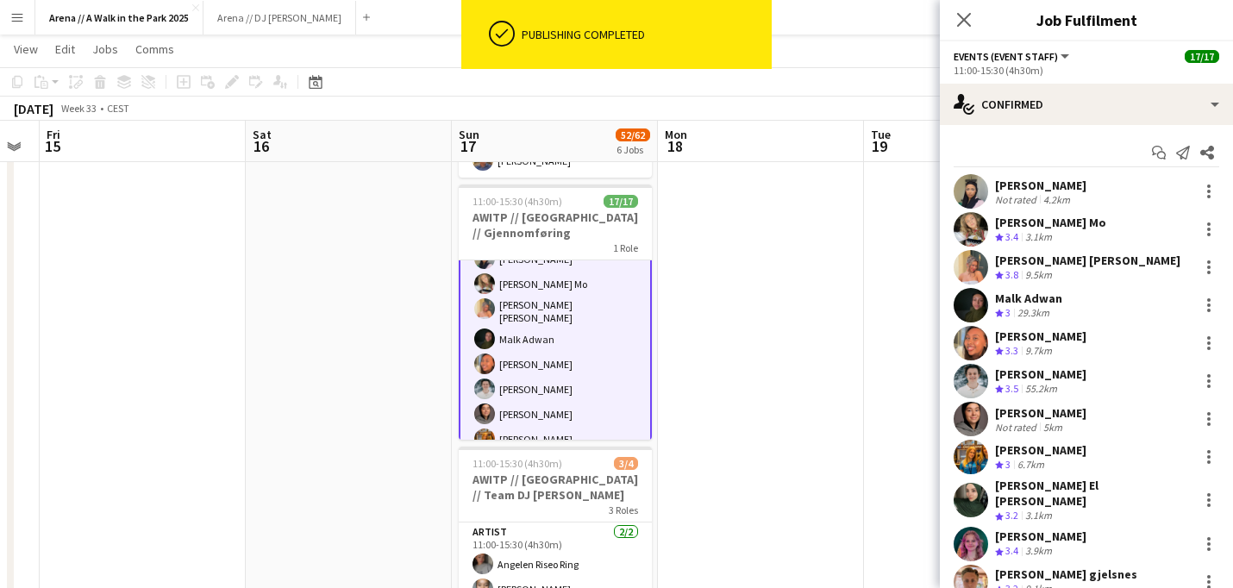
click at [726, 282] on app-date-cell at bounding box center [761, 107] width 206 height 1190
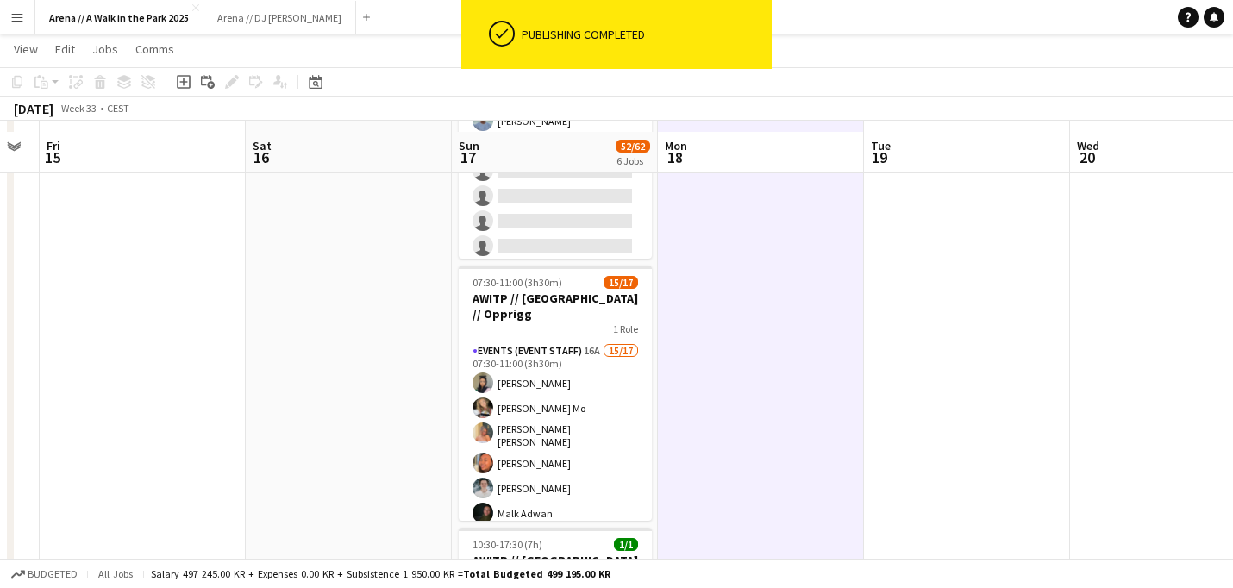
scroll to position [169, 0]
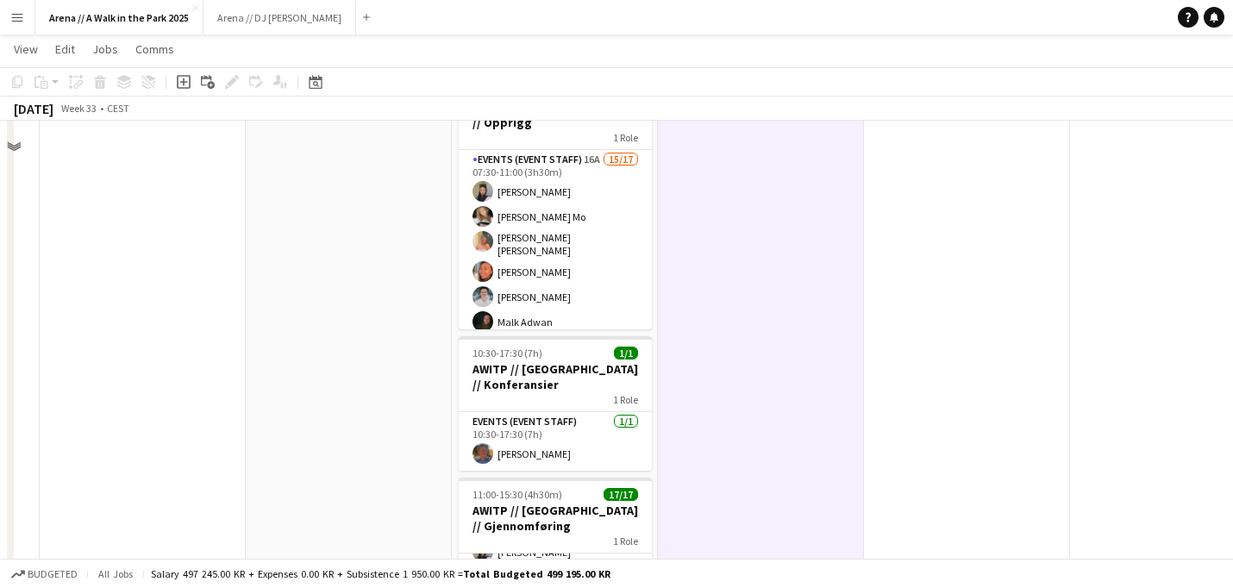
scroll to position [235, 578]
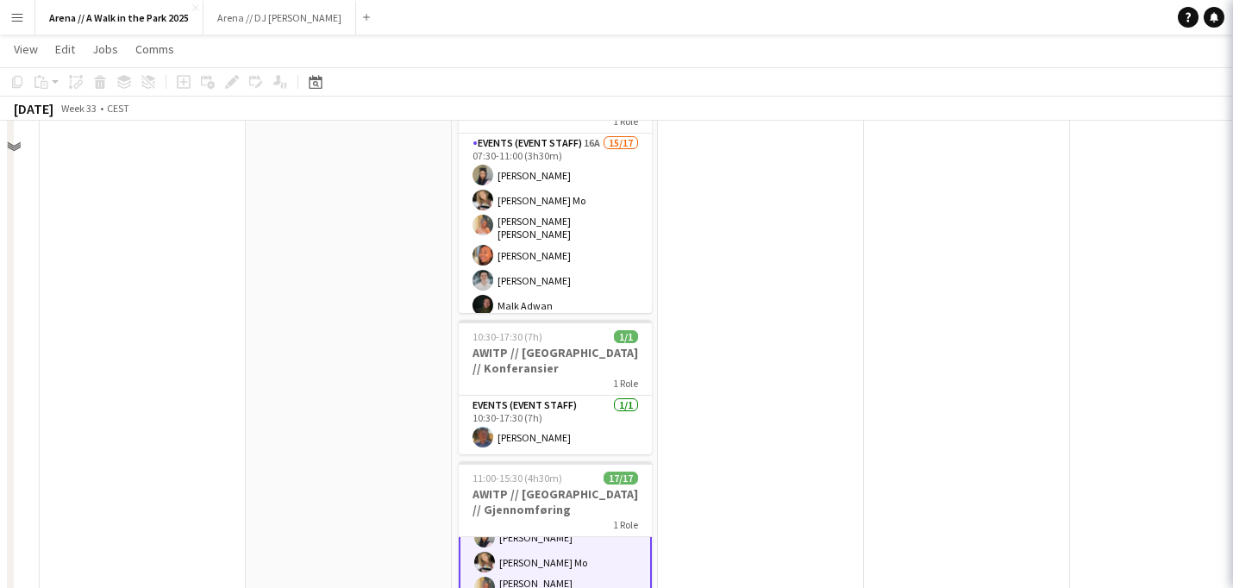
scroll to position [45, 0]
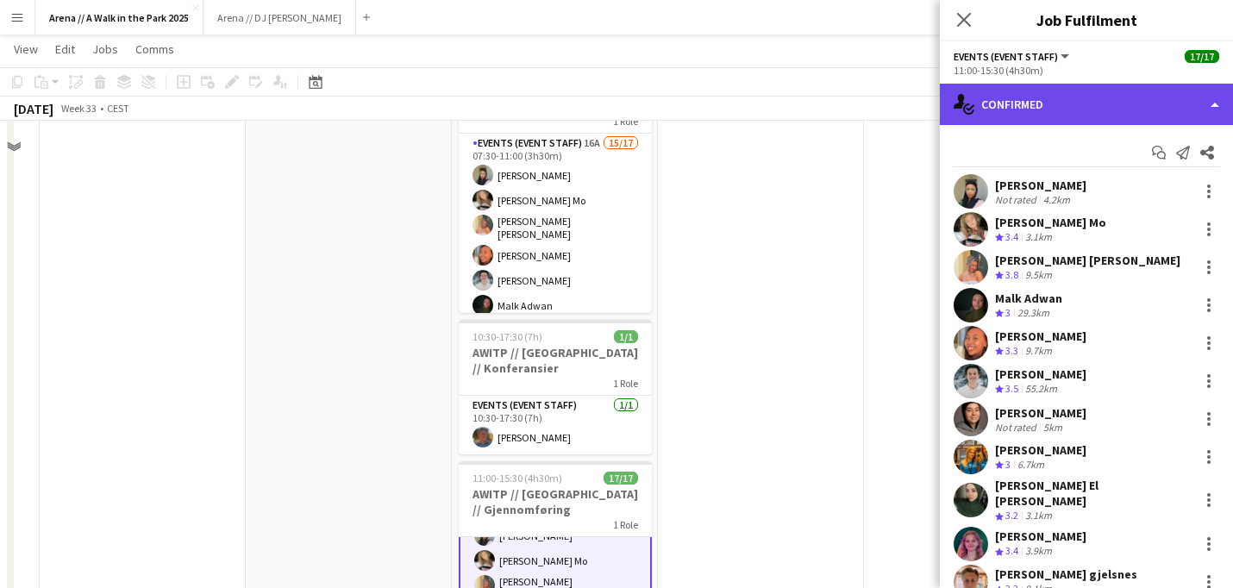
click at [1192, 103] on div "single-neutral-actions-check-2 Confirmed" at bounding box center [1086, 104] width 293 height 41
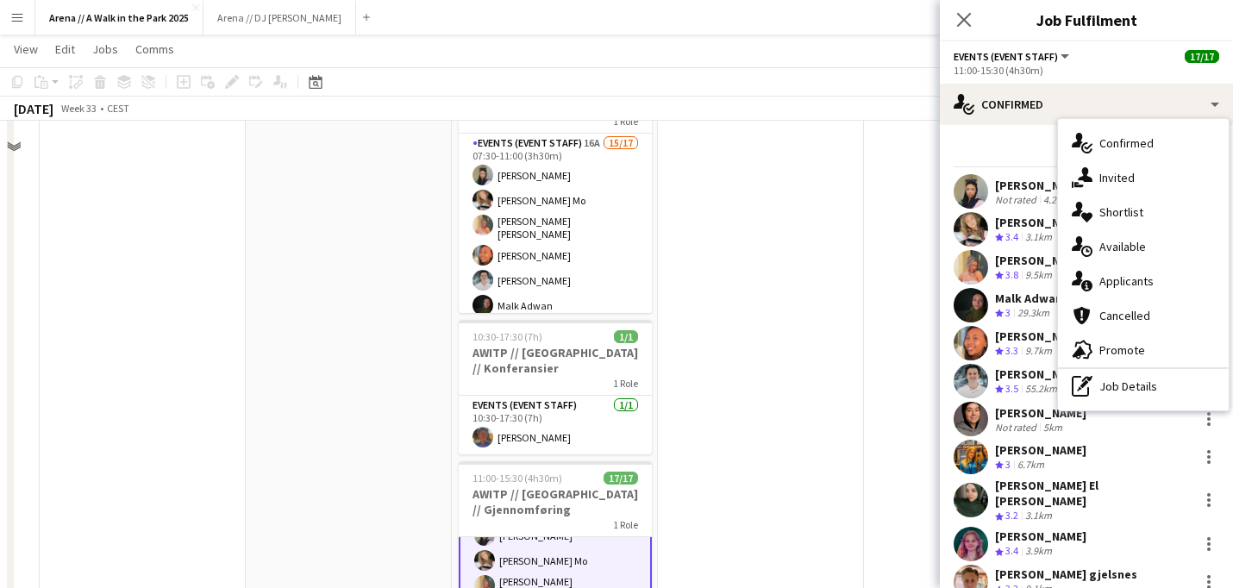
click at [243, 73] on div "Add job Add linked Job Edit Edit linked Job Applicants" at bounding box center [225, 82] width 132 height 21
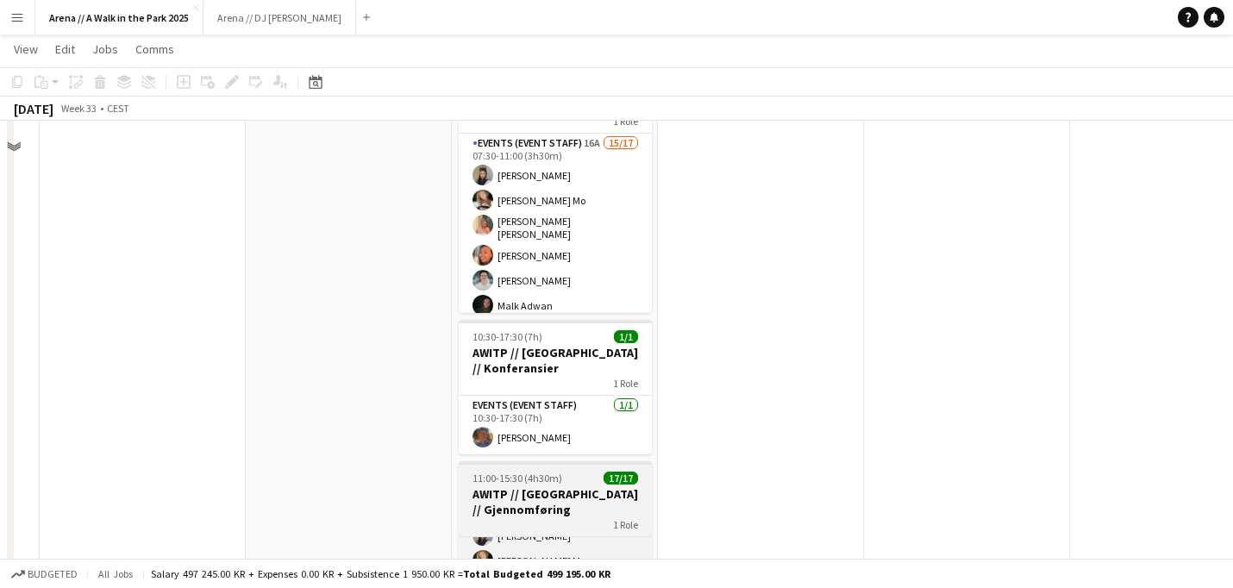
click at [534, 472] on span "11:00-15:30 (4h30m)" at bounding box center [517, 478] width 90 height 13
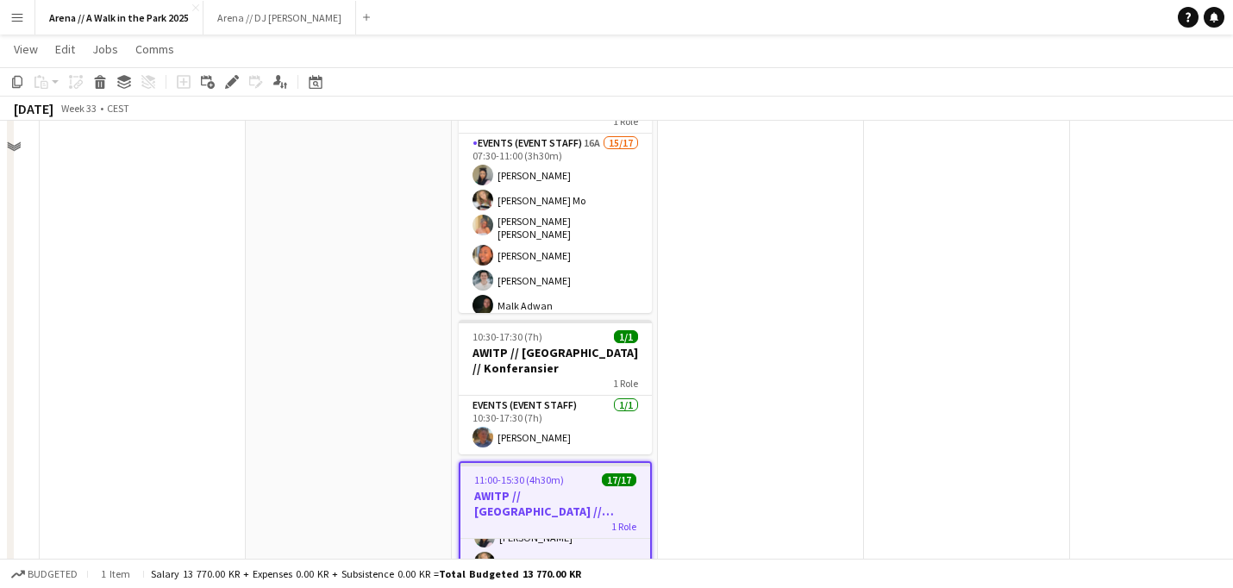
click at [229, 92] on app-toolbar "Copy Paste Paste Command V Paste with crew Command Shift V Paste linked Job [GE…" at bounding box center [616, 81] width 1233 height 29
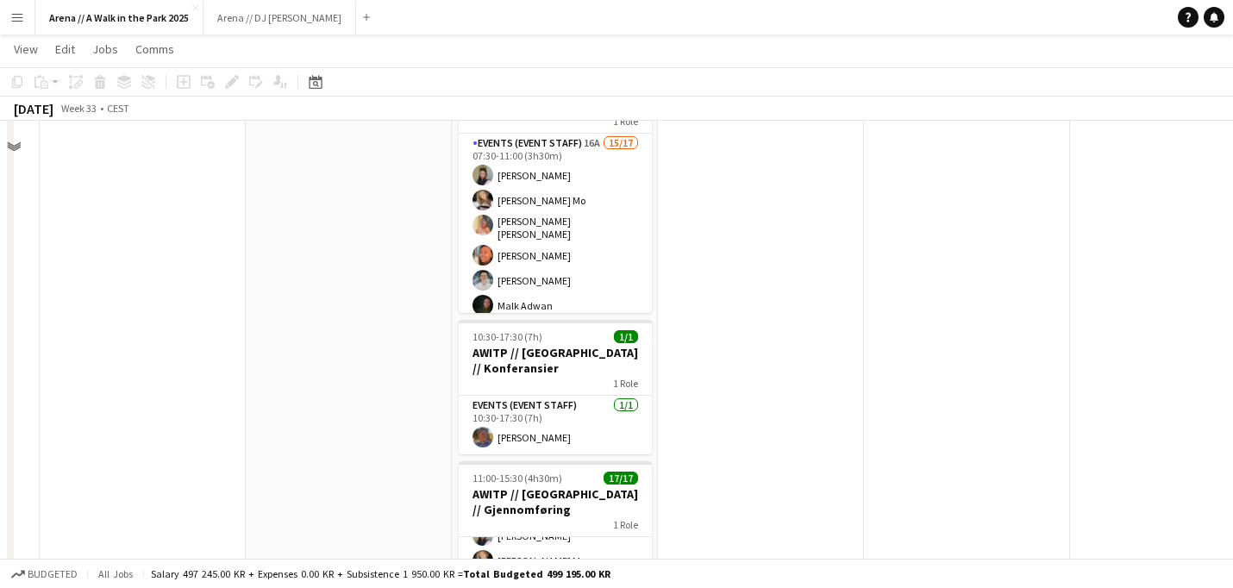
click at [231, 79] on div "Add job Add linked Job Edit Edit linked Job Applicants" at bounding box center [225, 82] width 132 height 21
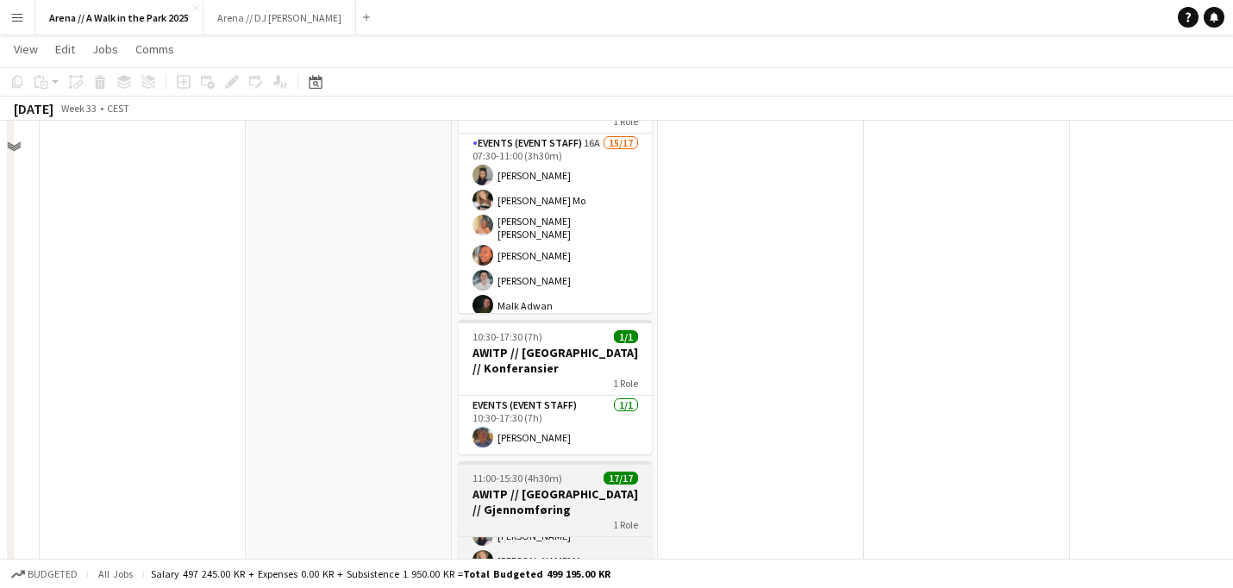
click at [467, 472] on div "11:00-15:30 (4h30m) 17/17" at bounding box center [555, 478] width 193 height 13
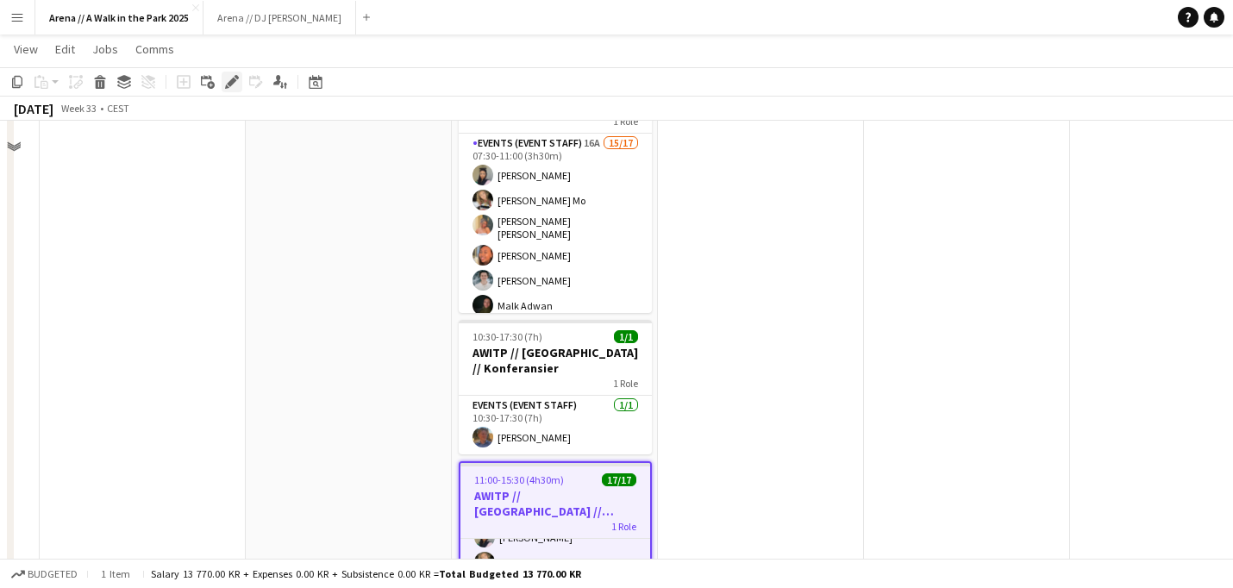
click at [234, 78] on icon at bounding box center [231, 82] width 9 height 9
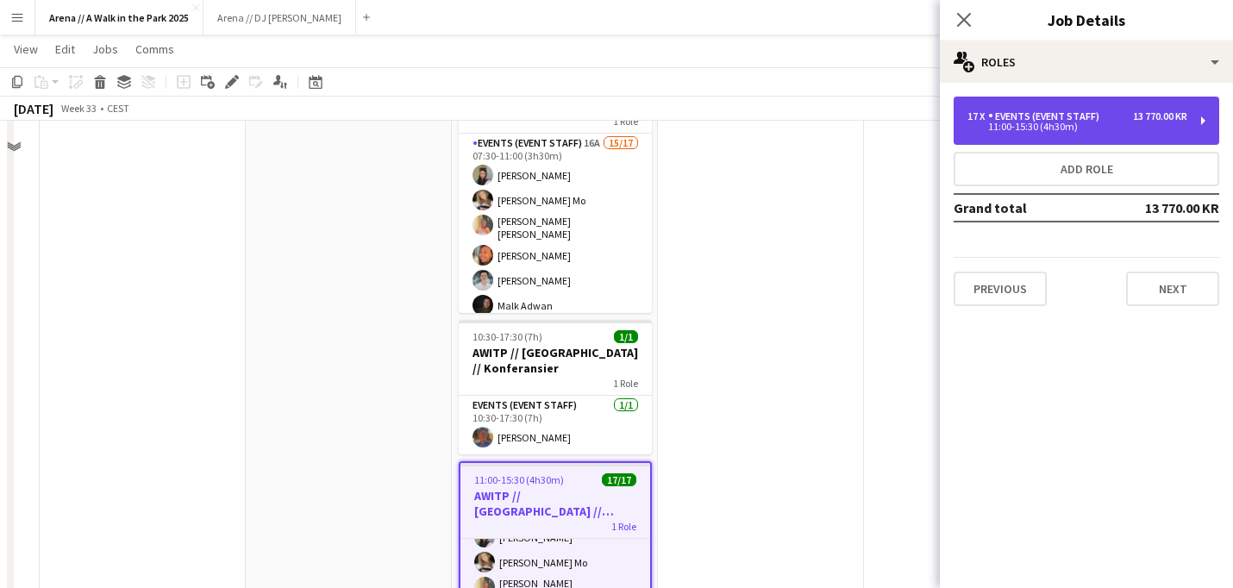
click at [1151, 123] on div "11:00-15:30 (4h30m)" at bounding box center [1077, 126] width 220 height 9
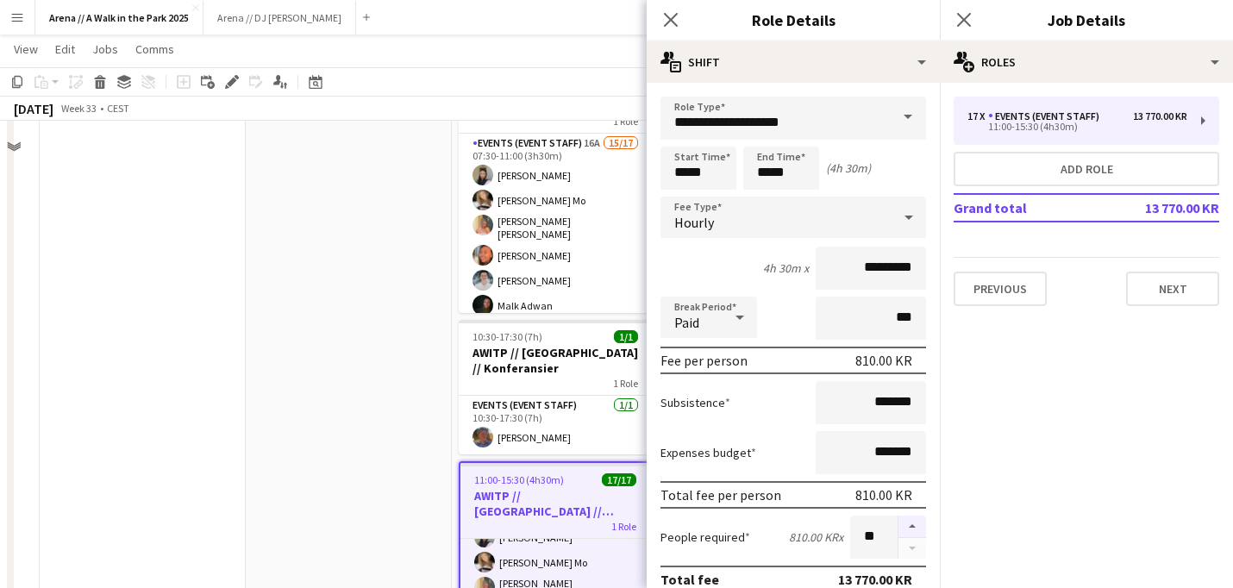
click at [913, 534] on button "button" at bounding box center [912, 526] width 28 height 22
click at [913, 531] on button "button" at bounding box center [912, 526] width 28 height 22
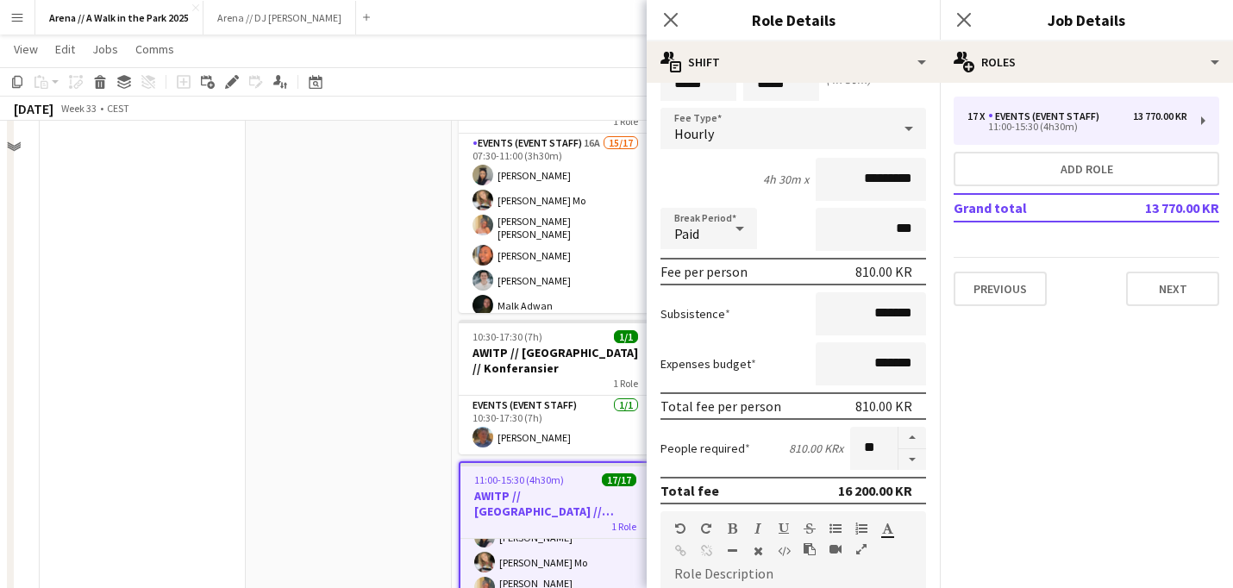
scroll to position [134, 0]
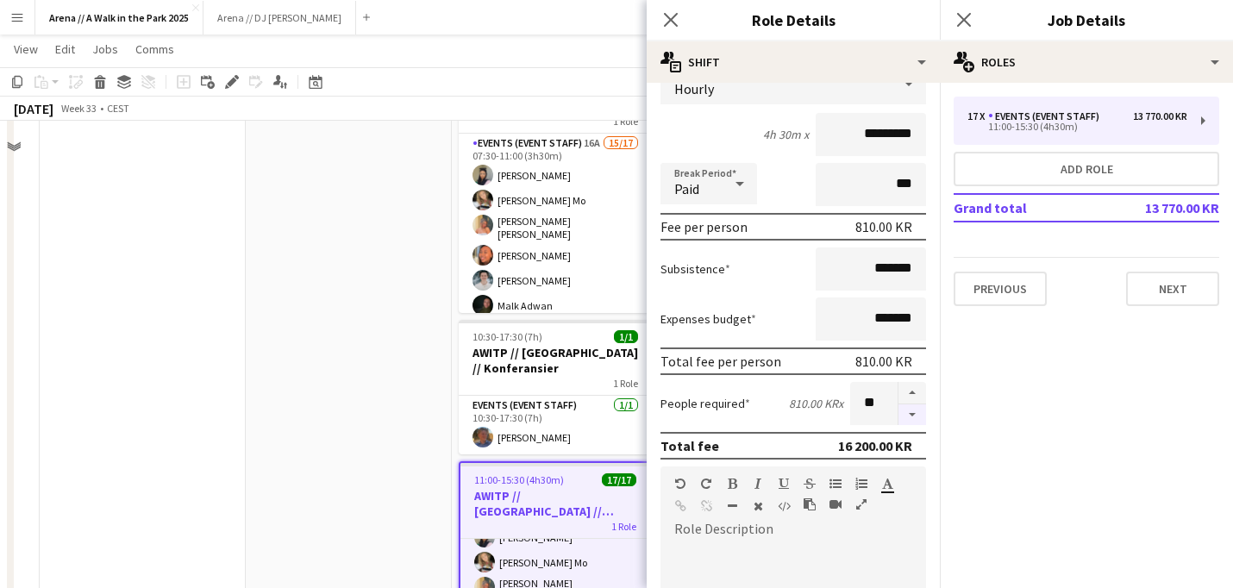
click at [915, 419] on button "button" at bounding box center [912, 415] width 28 height 22
type input "**"
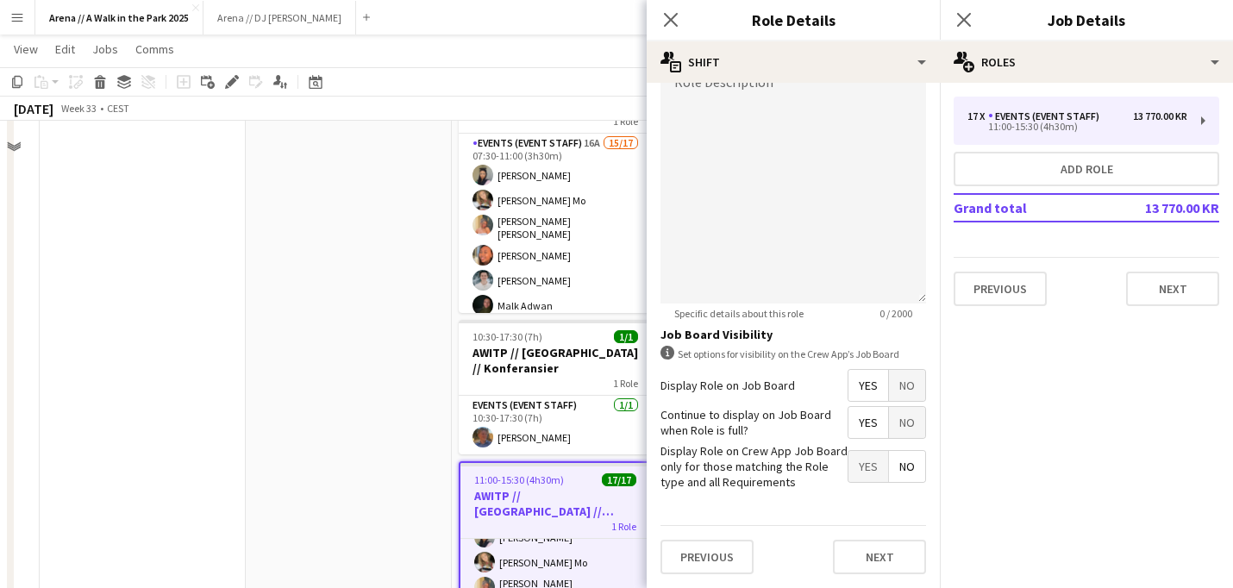
scroll to position [584, 0]
click at [862, 560] on button "Next" at bounding box center [879, 557] width 93 height 34
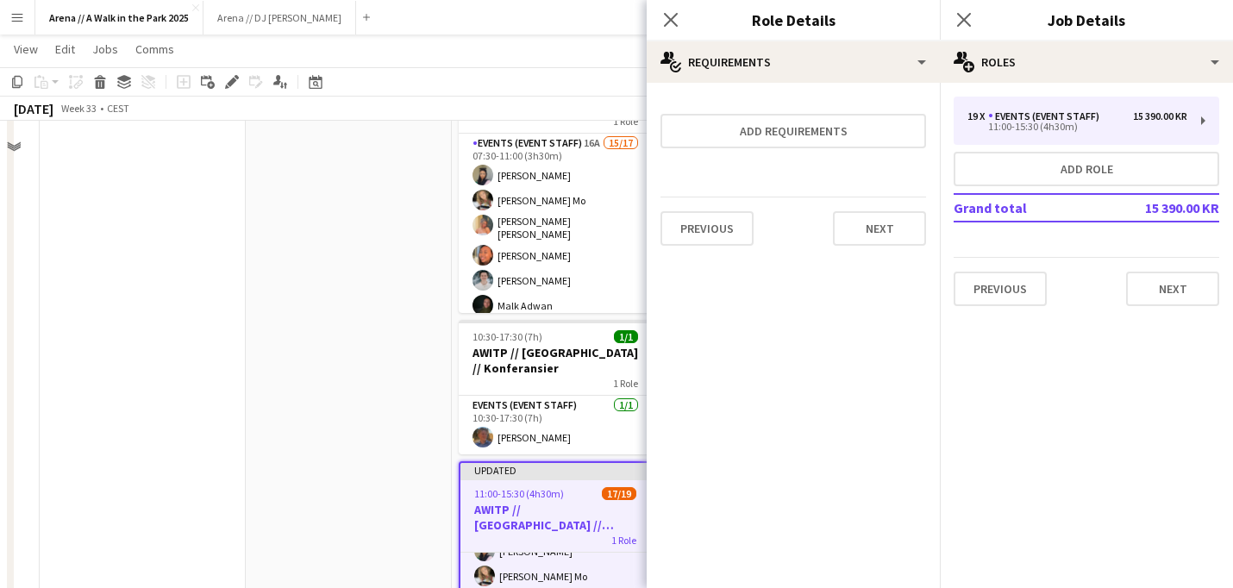
scroll to position [0, 0]
click at [873, 238] on button "Next" at bounding box center [879, 228] width 93 height 34
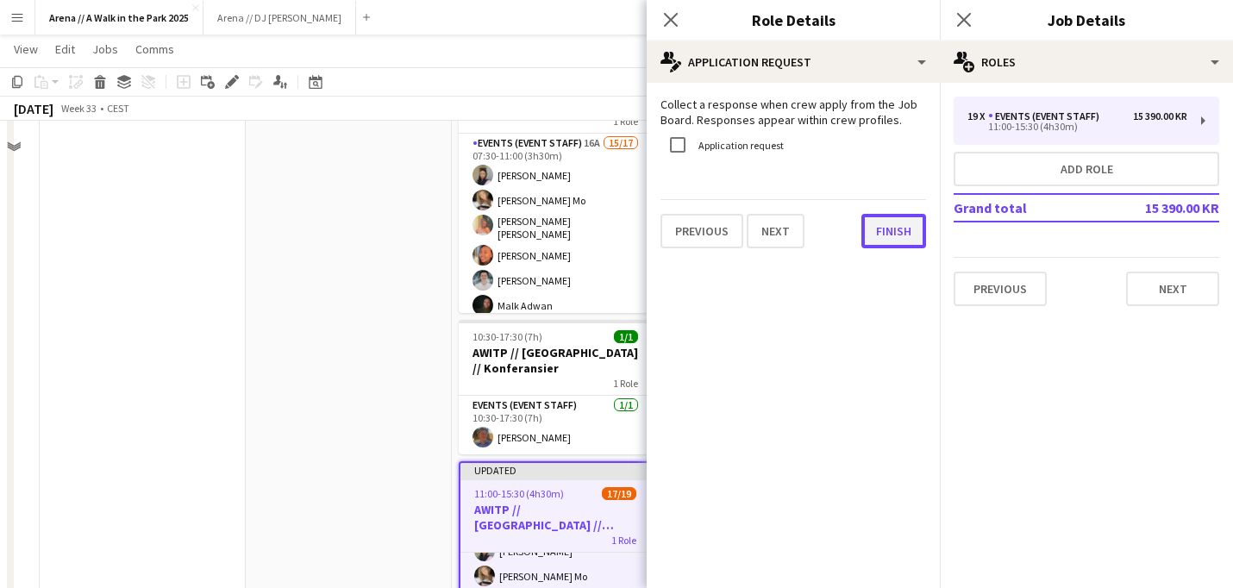
click at [900, 228] on button "Finish" at bounding box center [893, 231] width 65 height 34
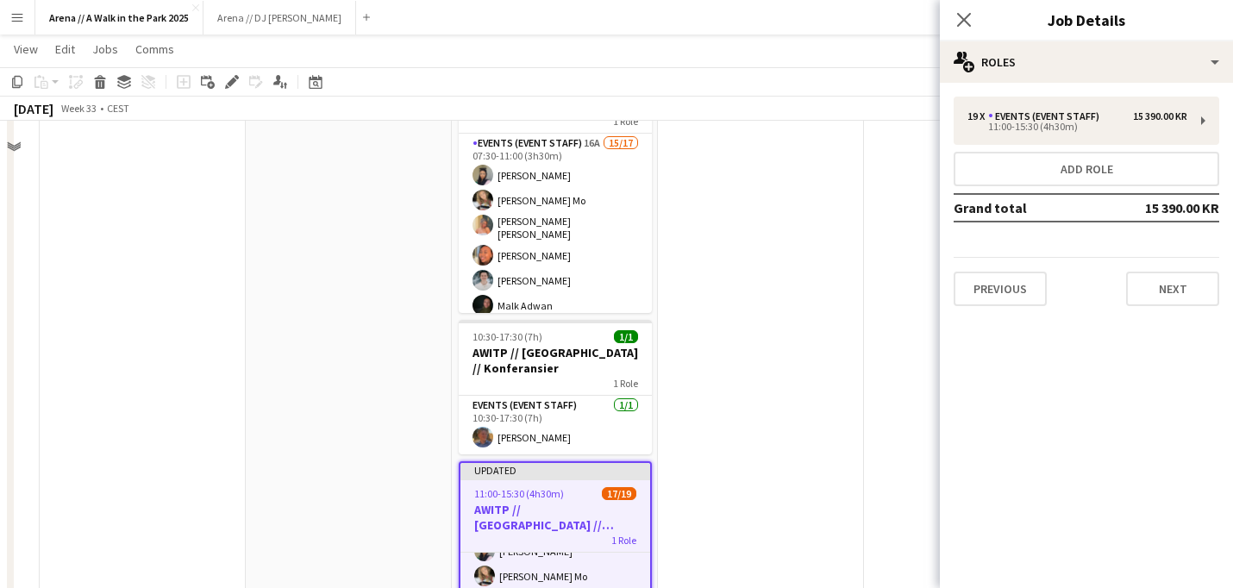
click at [890, 156] on app-date-cell at bounding box center [967, 384] width 206 height 1190
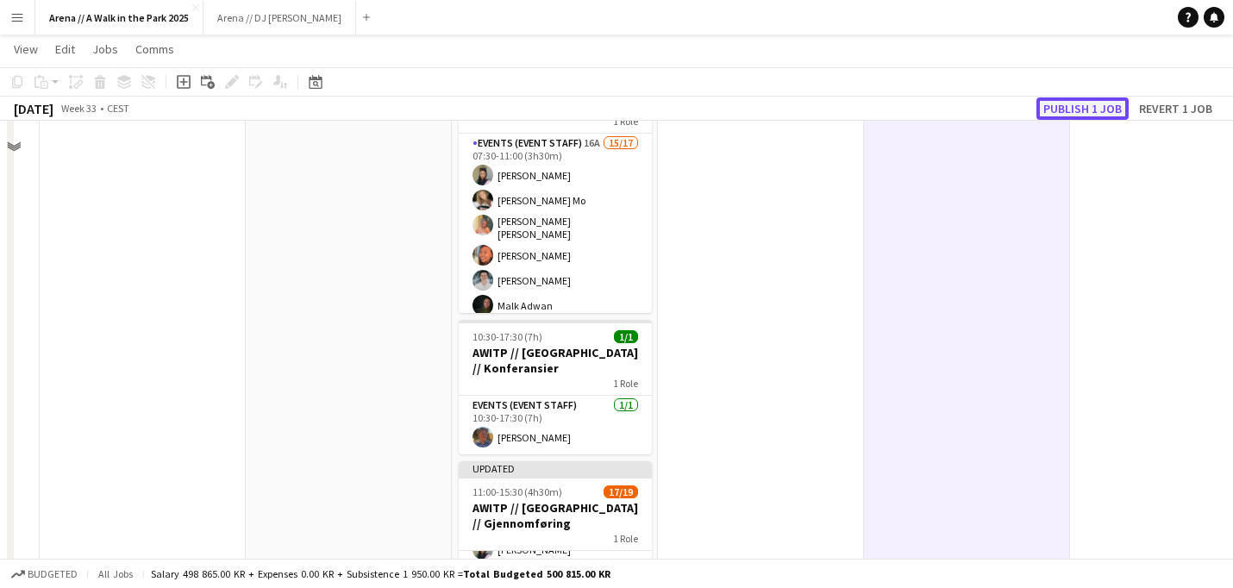
click at [1073, 109] on button "Publish 1 job" at bounding box center [1082, 108] width 92 height 22
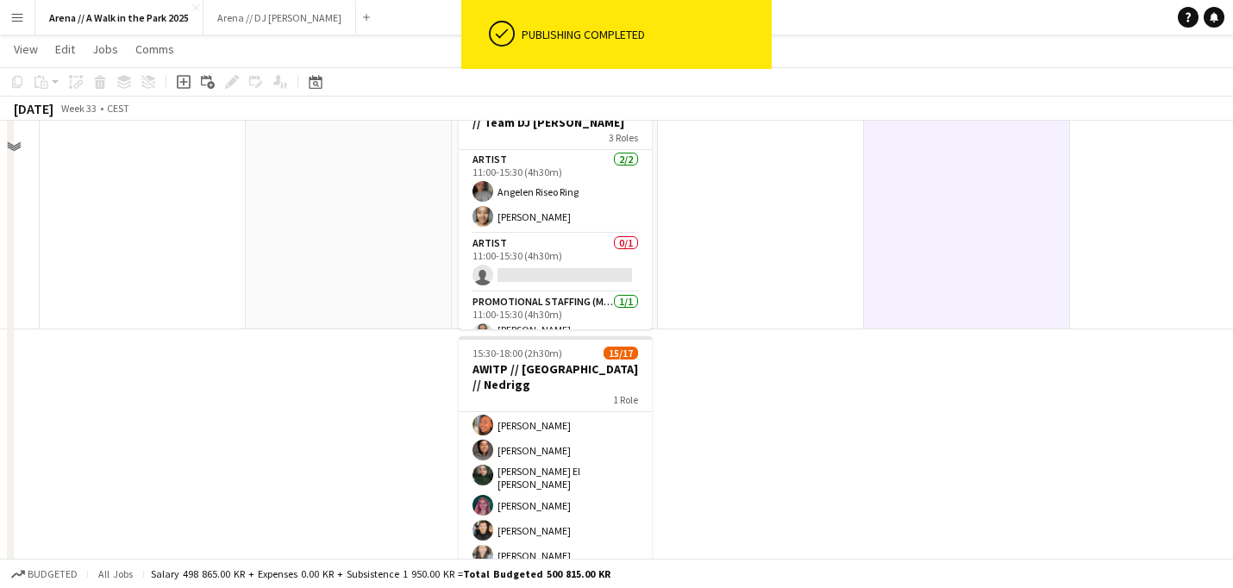
scroll to position [821, 0]
